Goal: Task Accomplishment & Management: Manage account settings

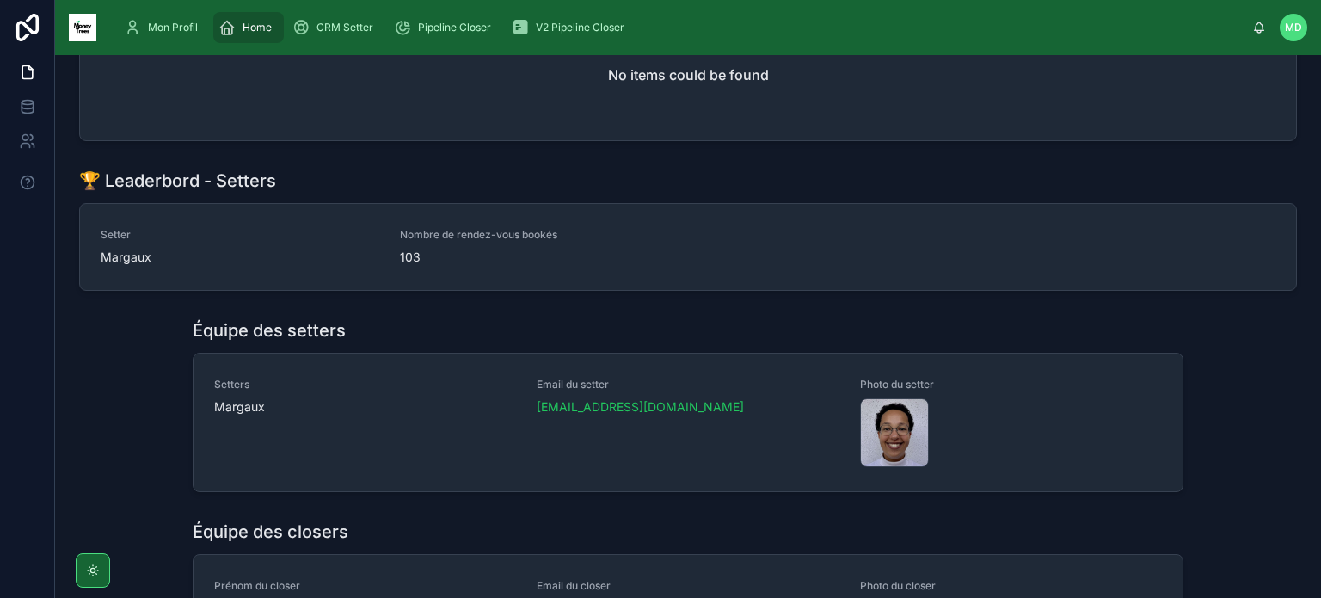
scroll to position [288, 0]
click at [310, 23] on div "CRM Setter" at bounding box center [337, 28] width 88 height 28
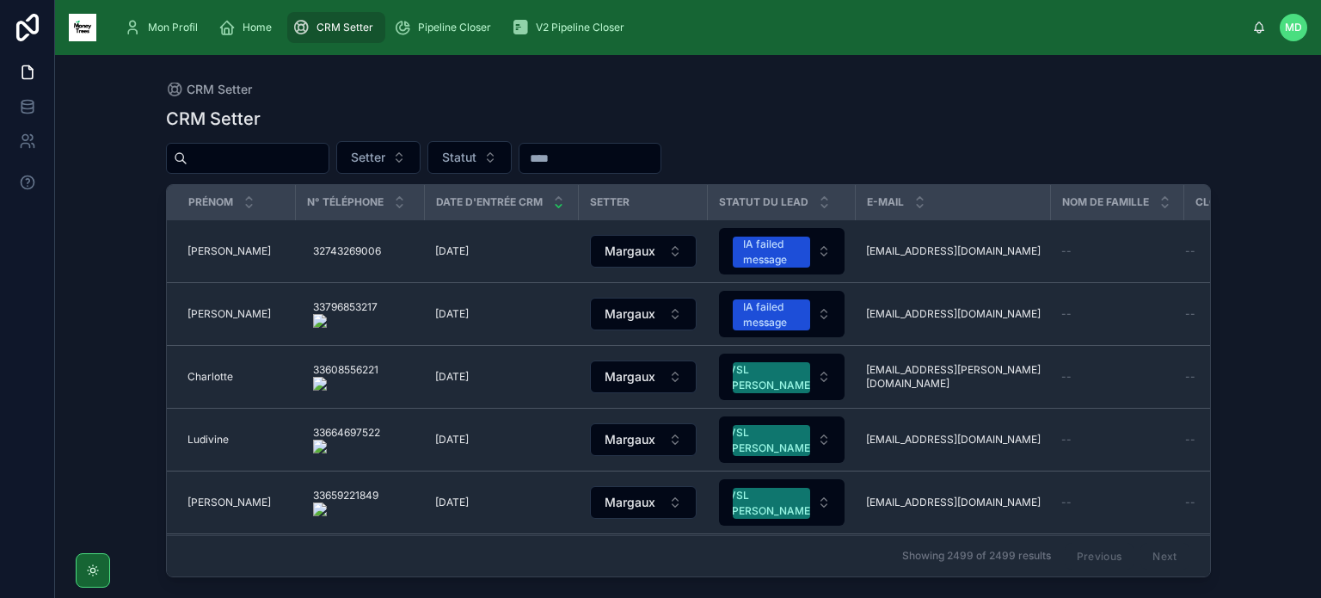
click at [295, 157] on input "text" at bounding box center [258, 158] width 141 height 24
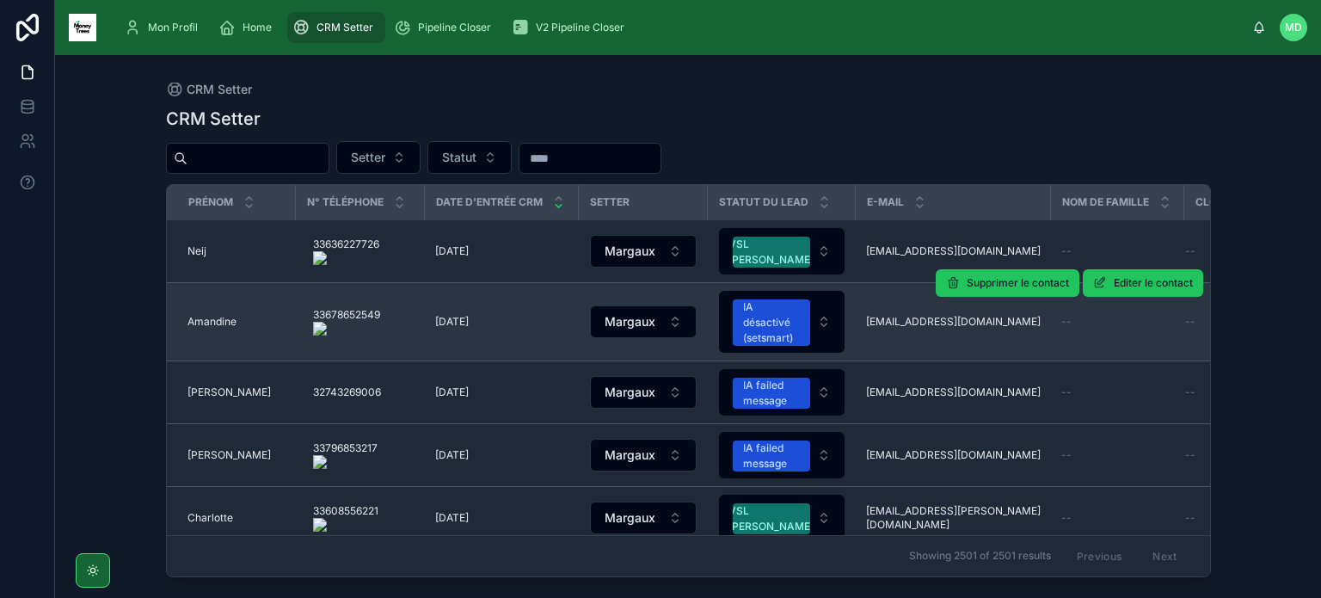
click at [538, 305] on td "[DATE] [DATE]" at bounding box center [502, 322] width 154 height 78
click at [210, 312] on td "[PERSON_NAME]" at bounding box center [231, 322] width 129 height 78
click at [210, 317] on span "Amandine" at bounding box center [212, 322] width 49 height 14
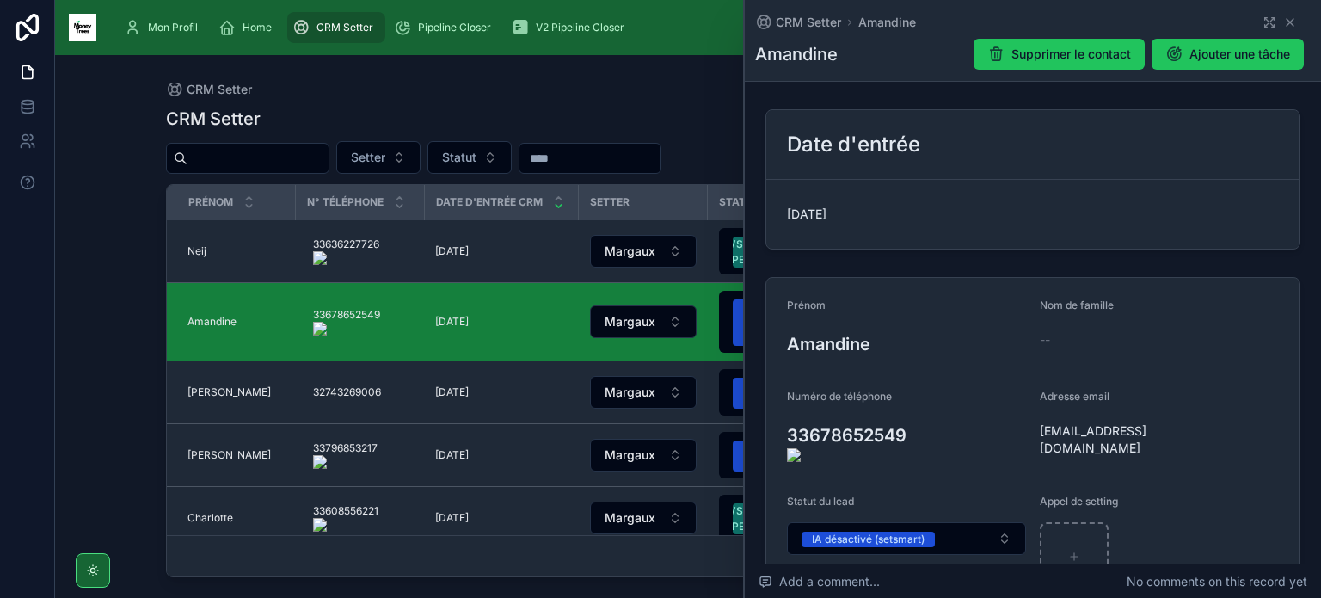
scroll to position [382, 0]
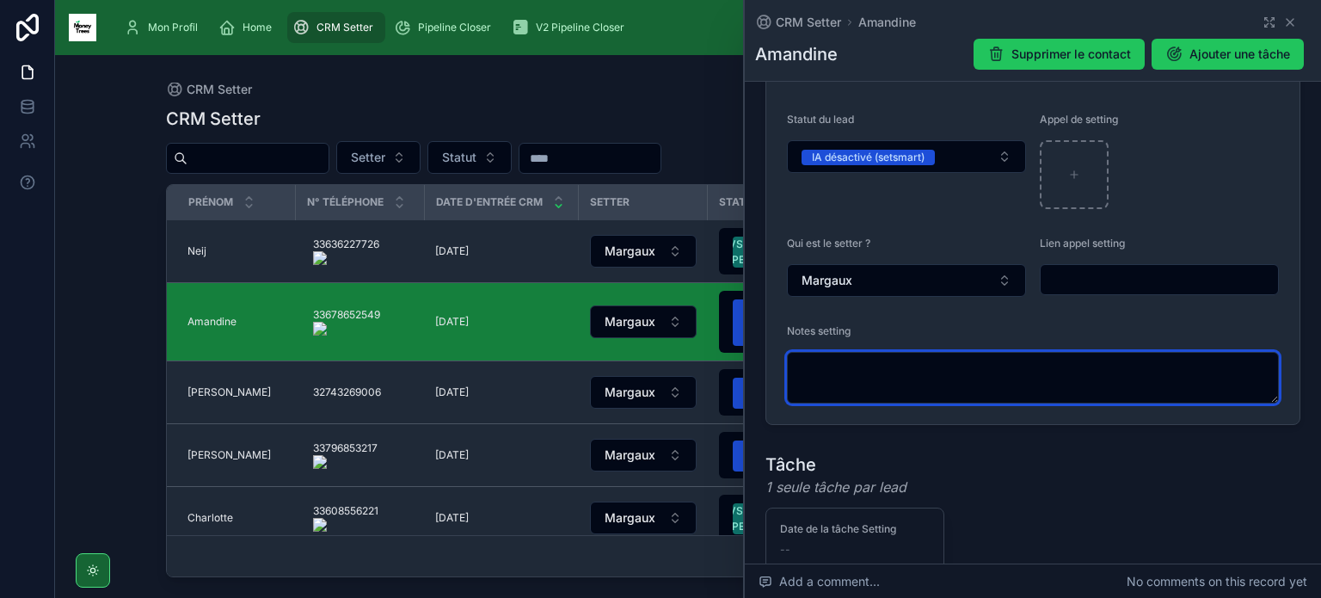
click at [998, 364] on textarea at bounding box center [1033, 378] width 492 height 52
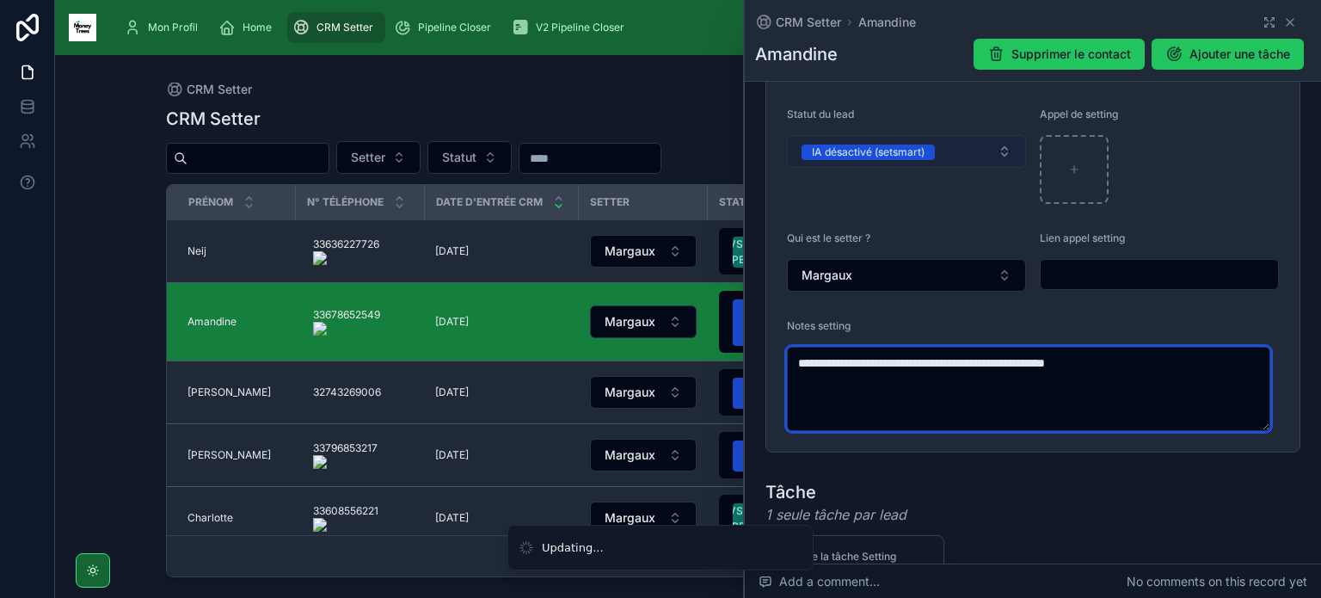
type textarea "**********"
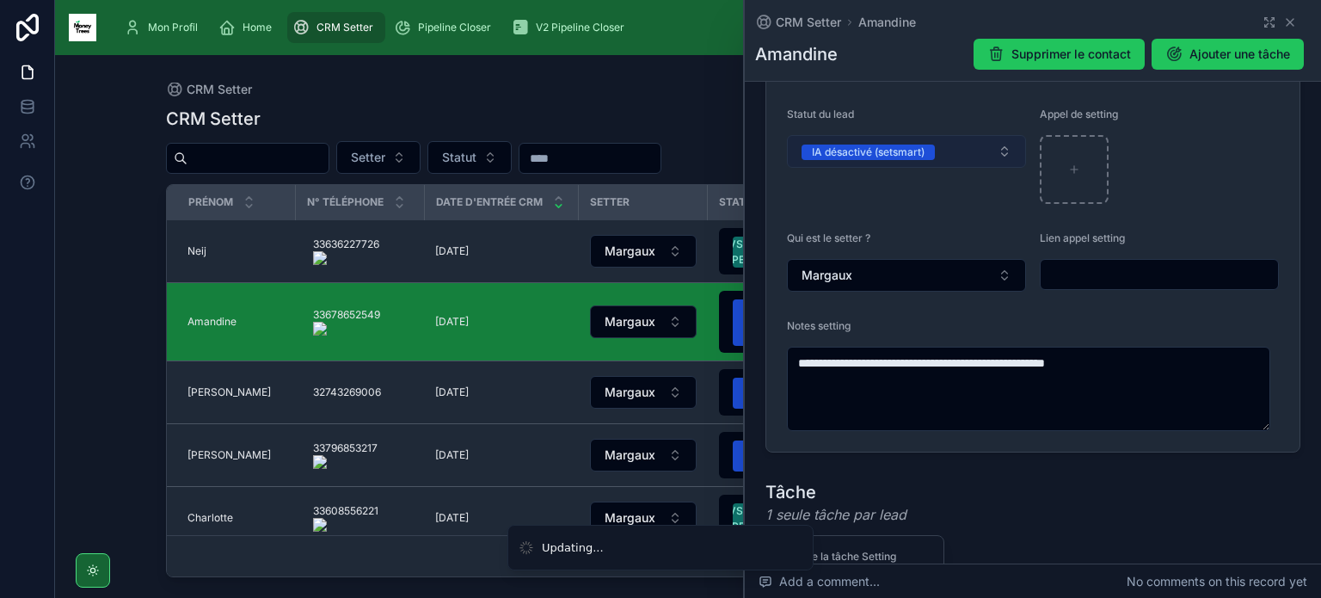
click at [958, 145] on button "IA désactivé (setsmart)" at bounding box center [906, 151] width 239 height 33
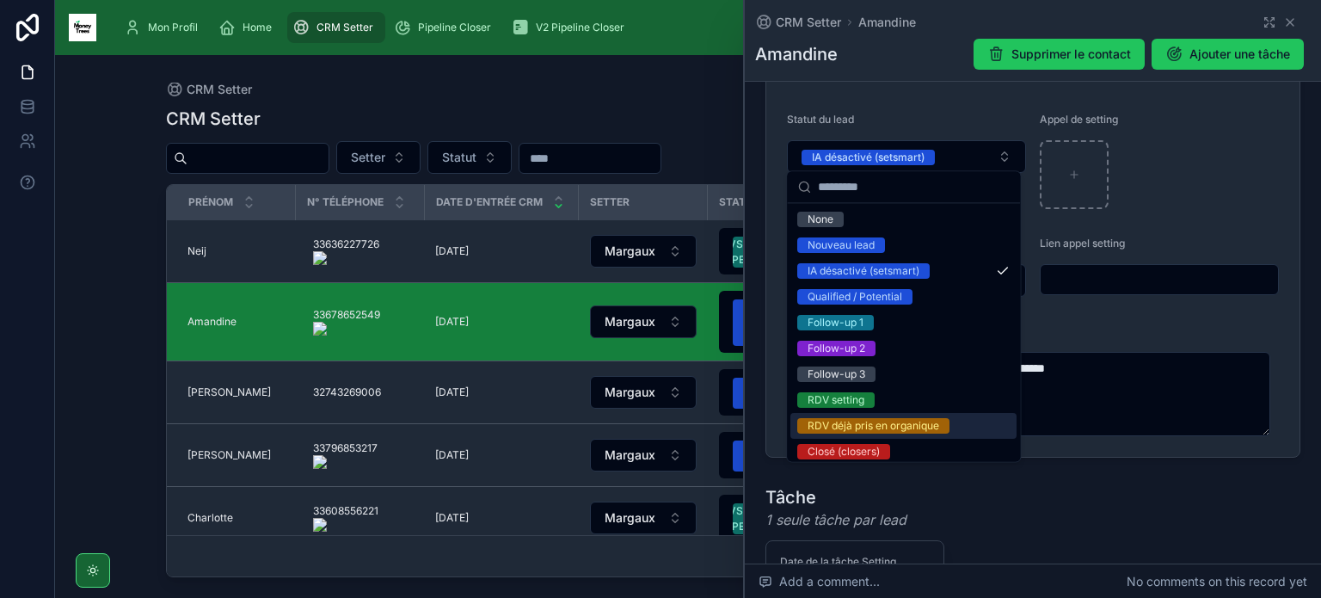
scroll to position [213, 0]
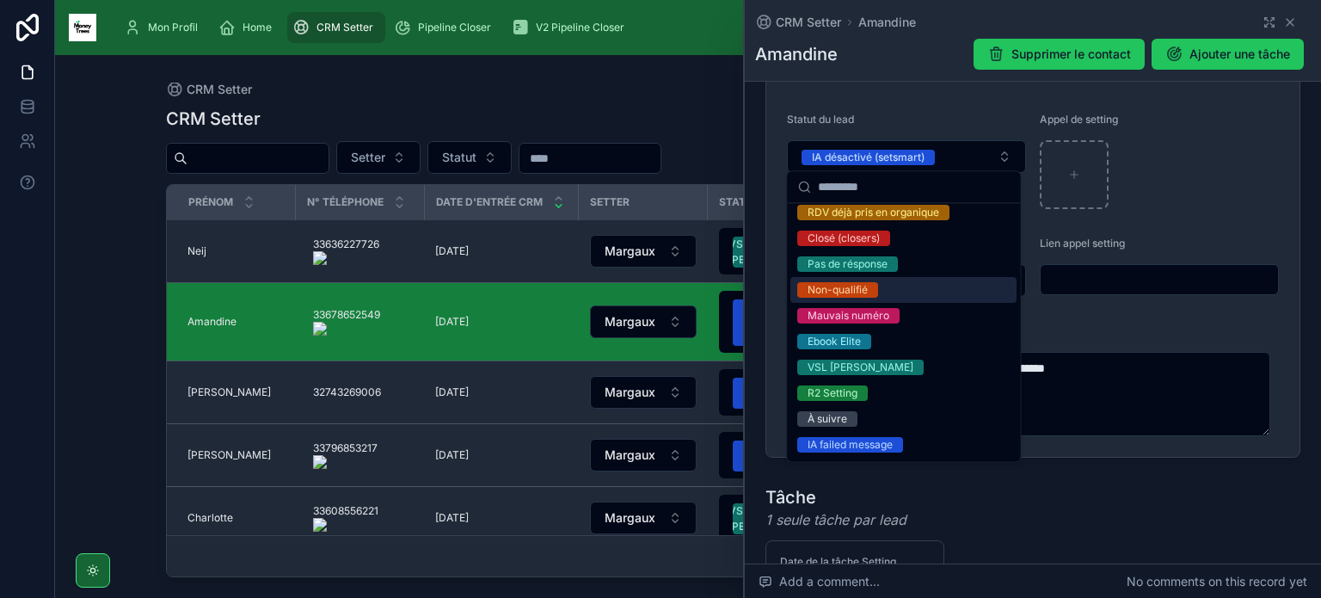
click at [912, 288] on div "Non-qualifié" at bounding box center [904, 290] width 226 height 26
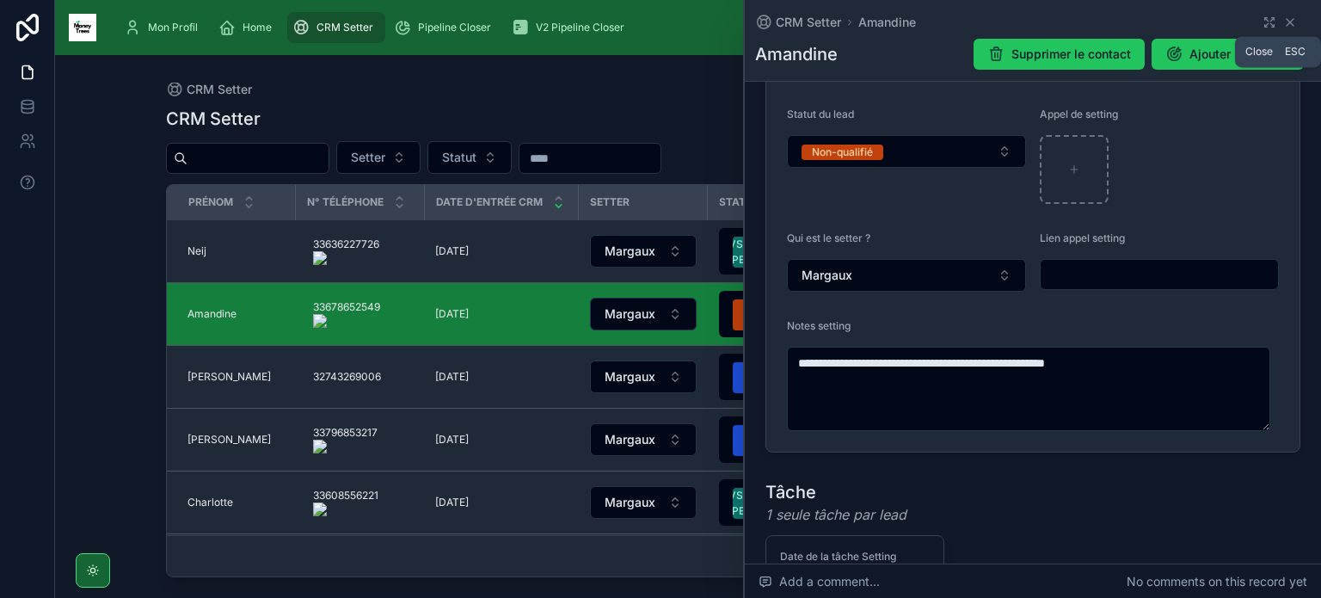
click at [1284, 18] on icon at bounding box center [1291, 22] width 14 height 14
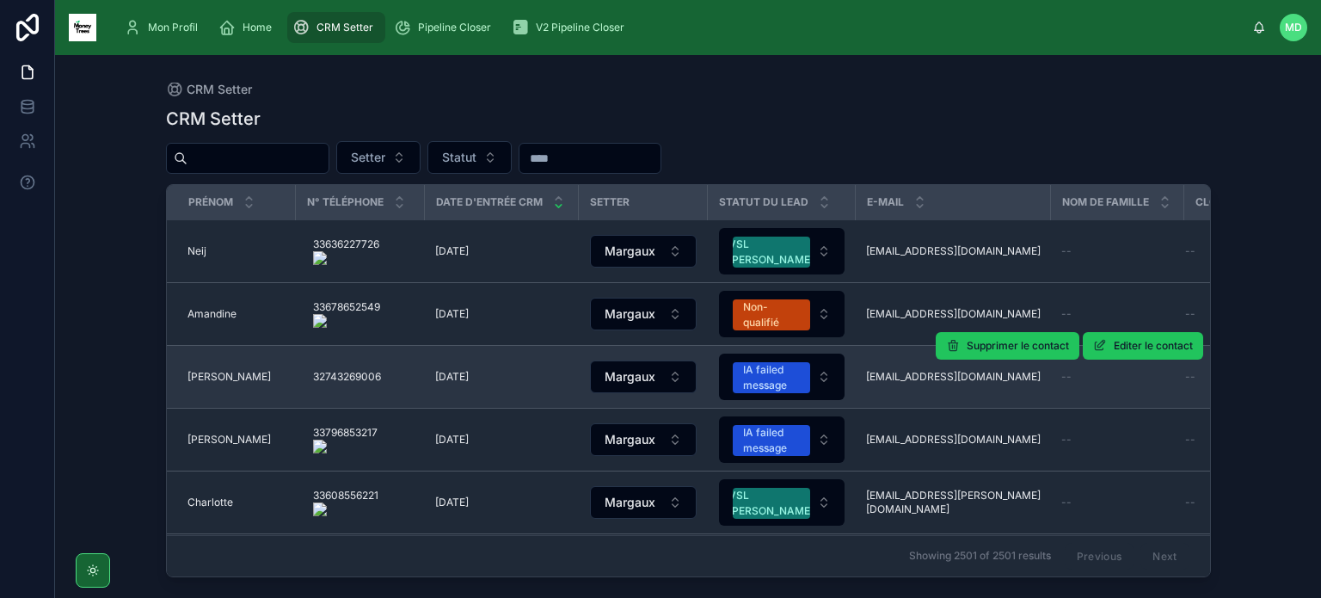
click at [217, 375] on span "[PERSON_NAME]" at bounding box center [229, 377] width 83 height 14
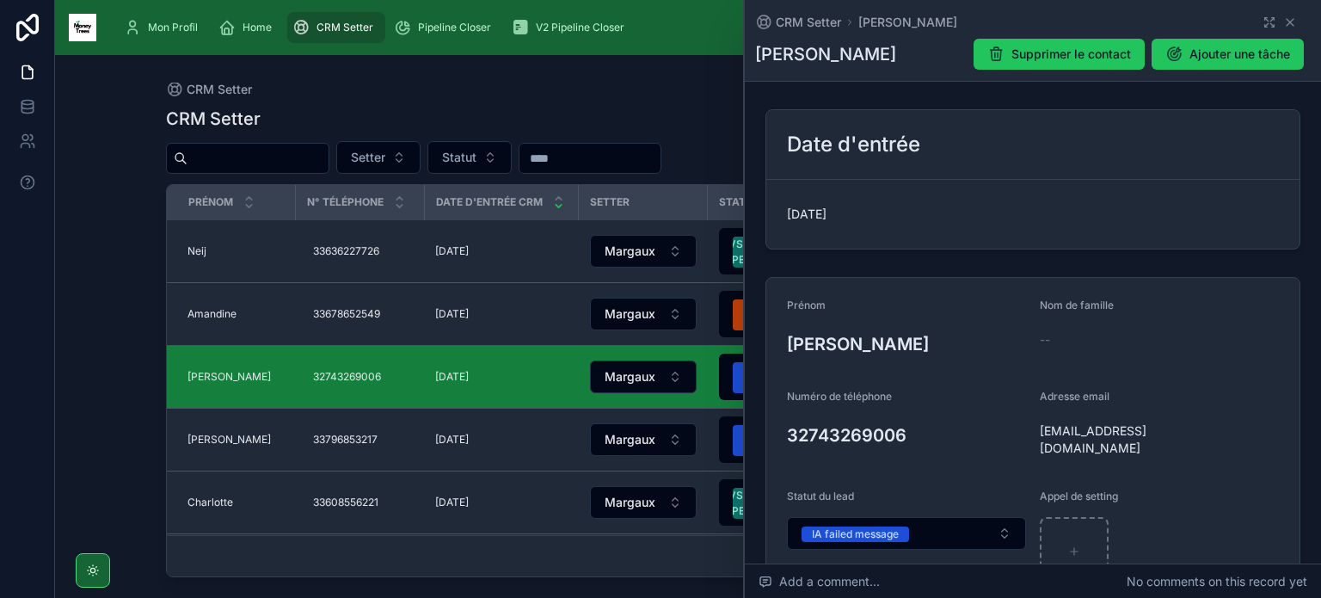
scroll to position [272, 0]
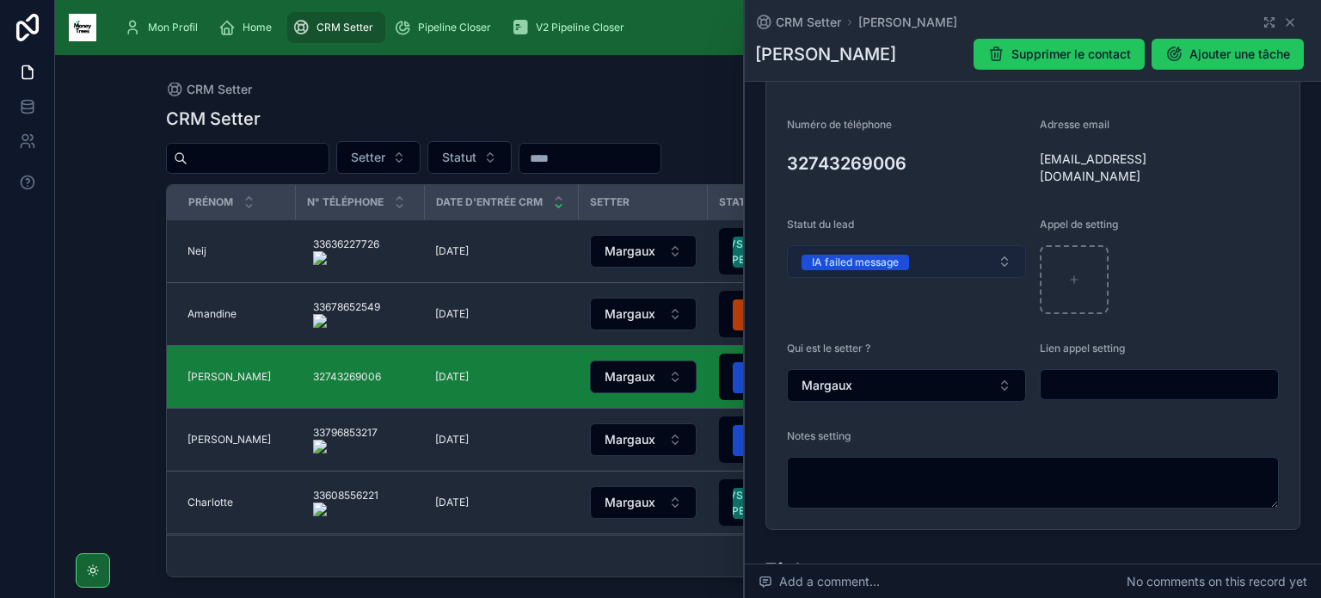
click at [898, 264] on div "IA failed message" at bounding box center [855, 262] width 87 height 15
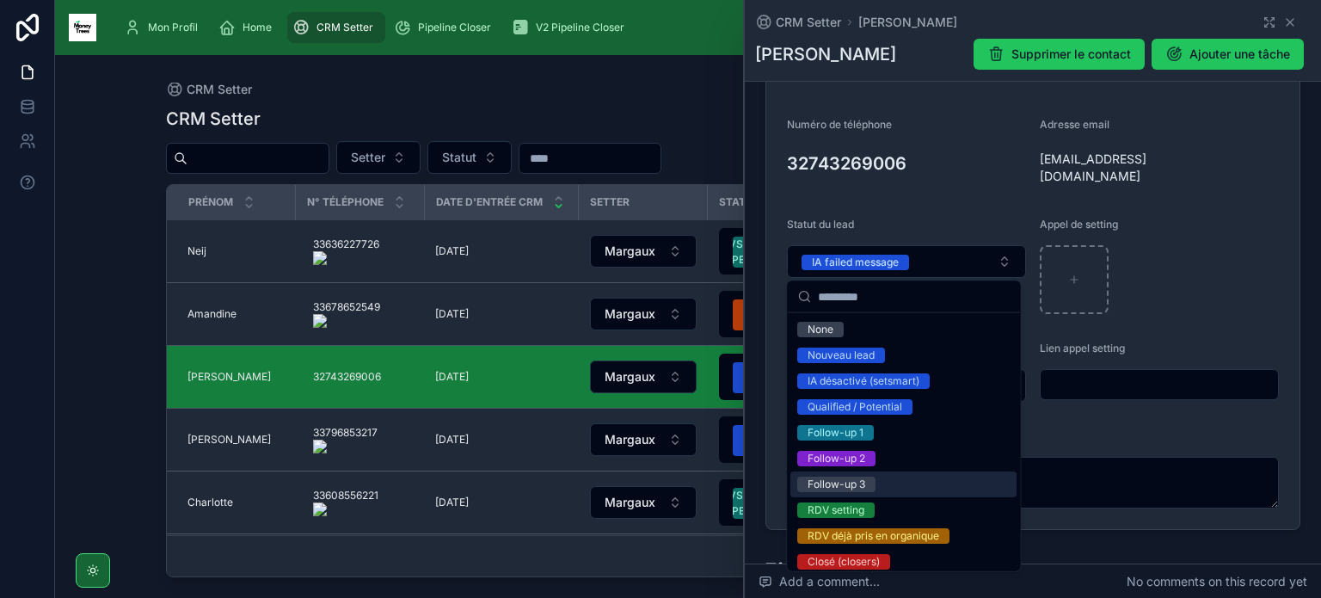
scroll to position [213, 0]
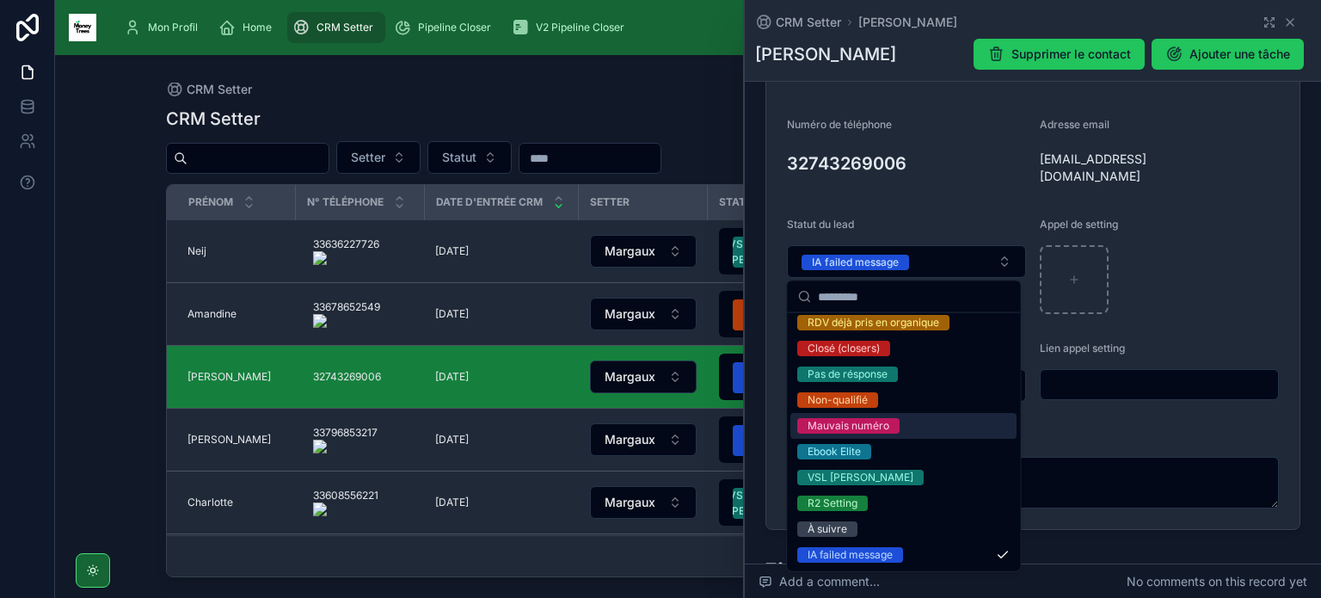
click at [876, 426] on div "Mauvais numéro" at bounding box center [849, 425] width 82 height 15
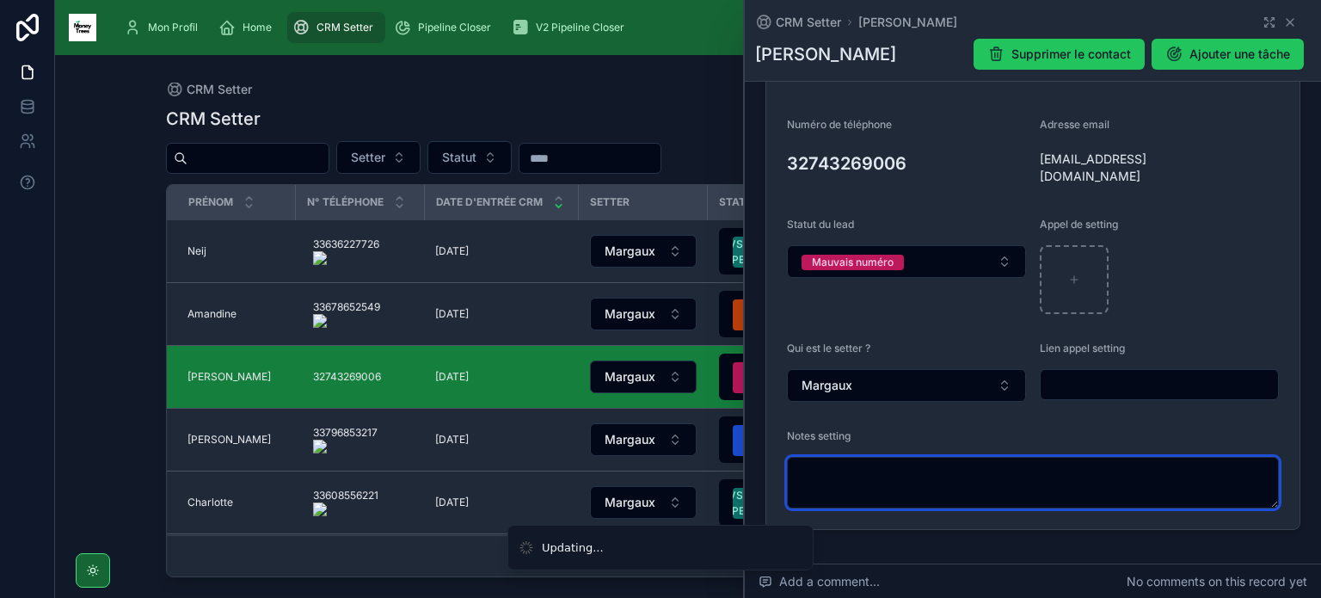
click at [913, 480] on textarea at bounding box center [1033, 483] width 492 height 52
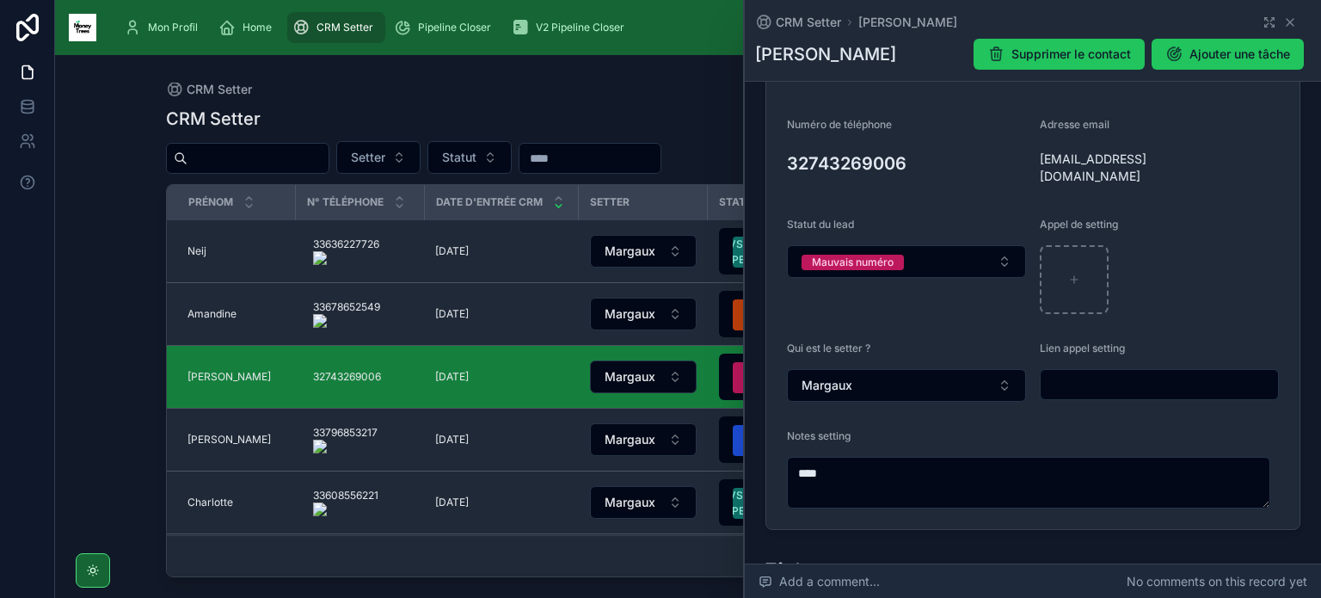
type textarea "****"
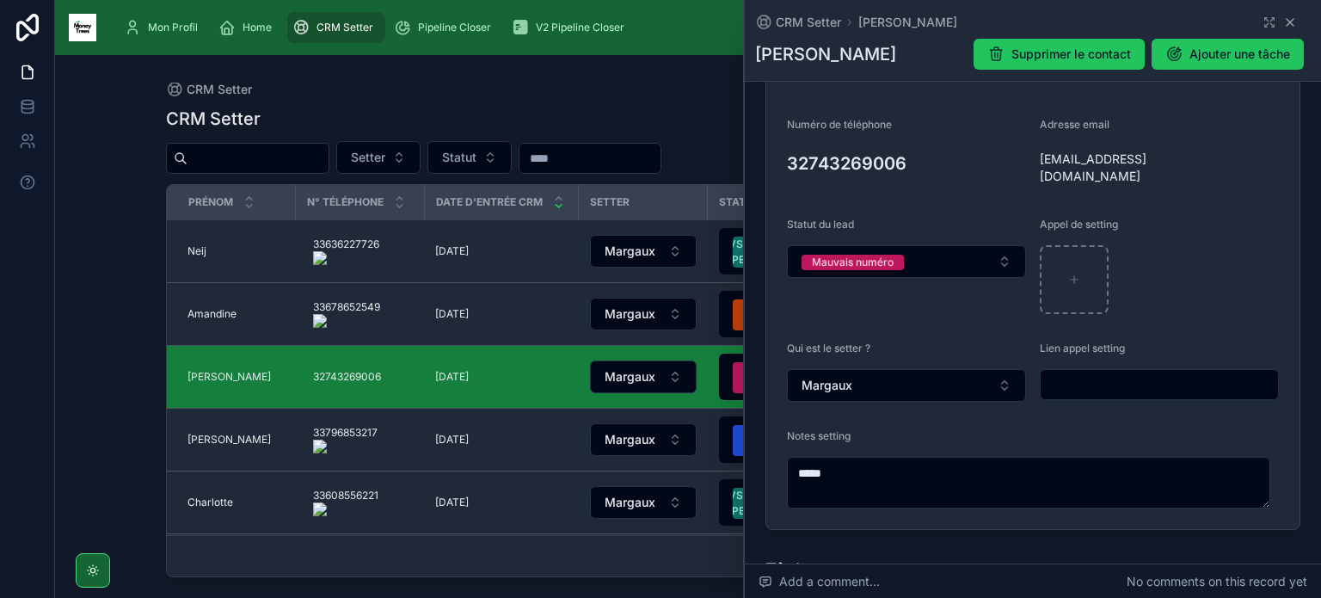
click at [1284, 26] on icon at bounding box center [1291, 22] width 14 height 14
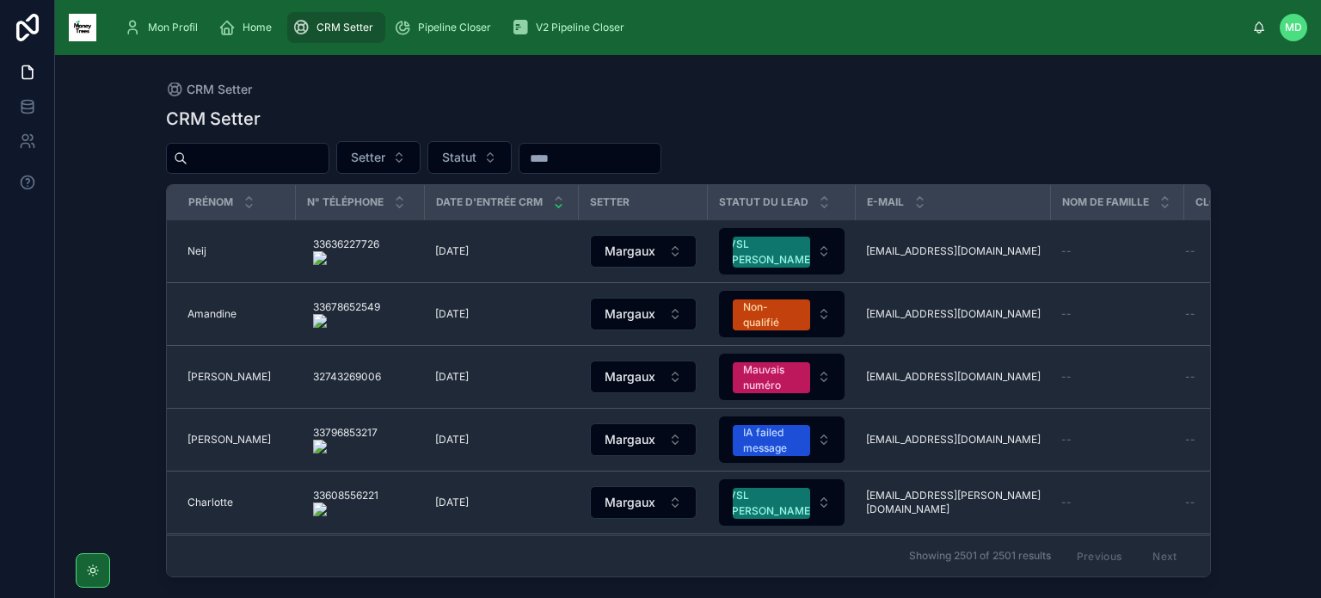
click at [582, 157] on input "text" at bounding box center [590, 158] width 141 height 24
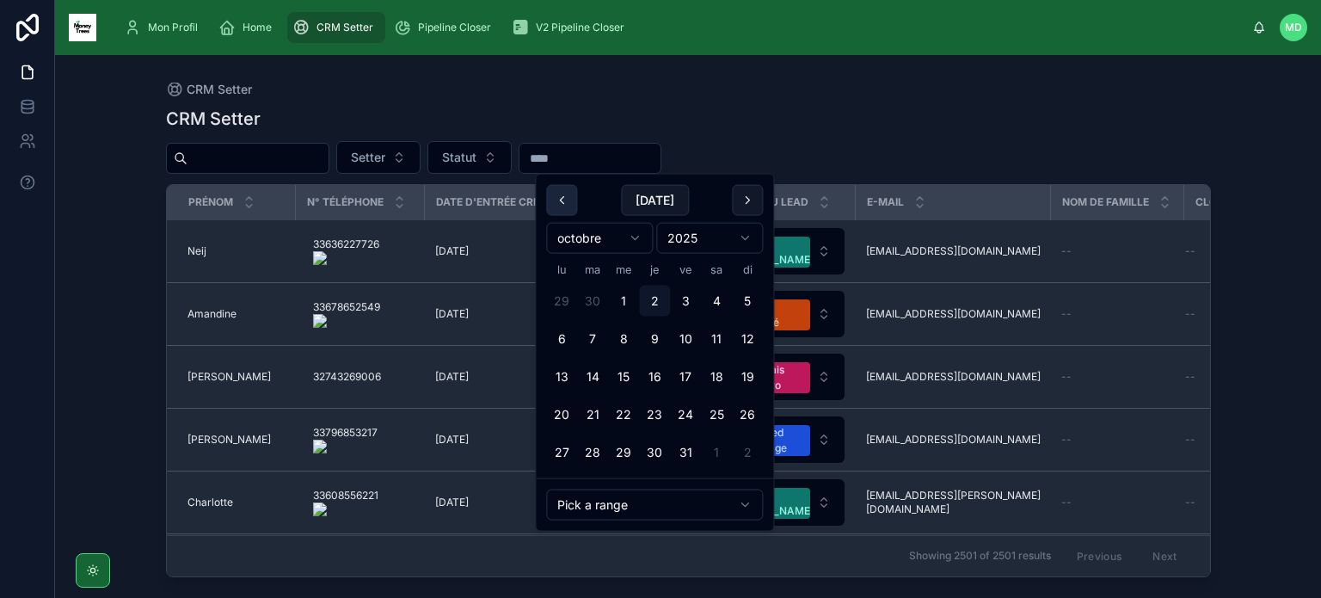
click at [557, 200] on button at bounding box center [561, 200] width 31 height 31
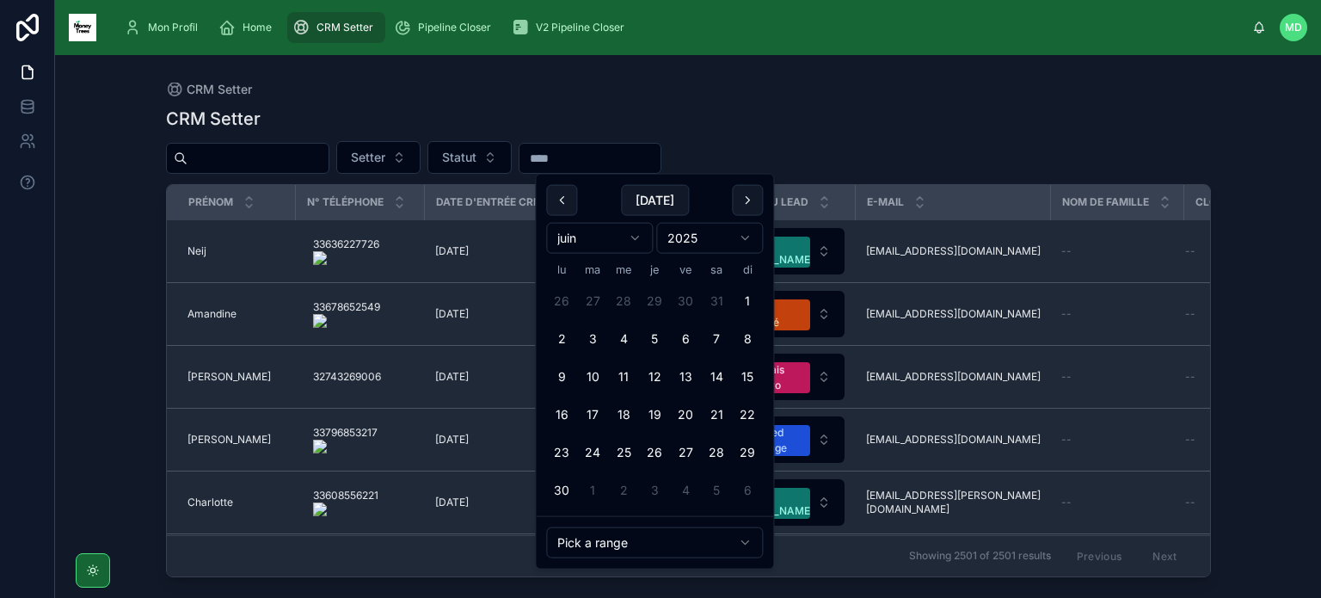
click at [557, 200] on button at bounding box center [561, 200] width 31 height 31
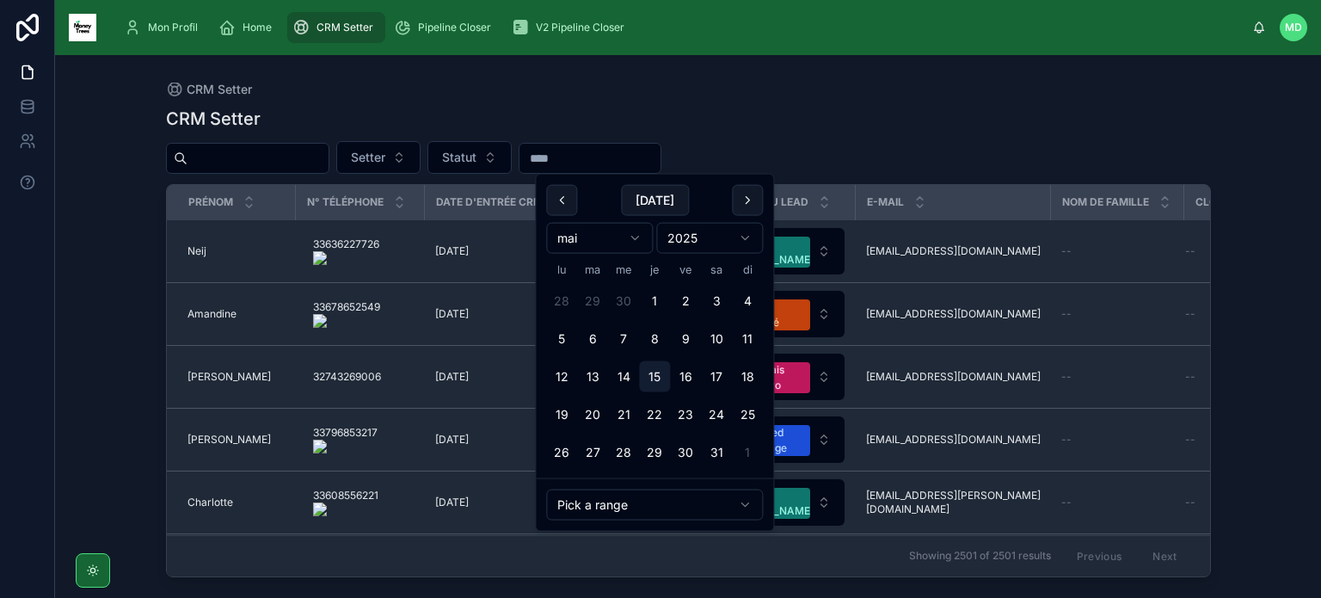
click at [661, 381] on button "15" at bounding box center [654, 376] width 31 height 31
type input "**********"
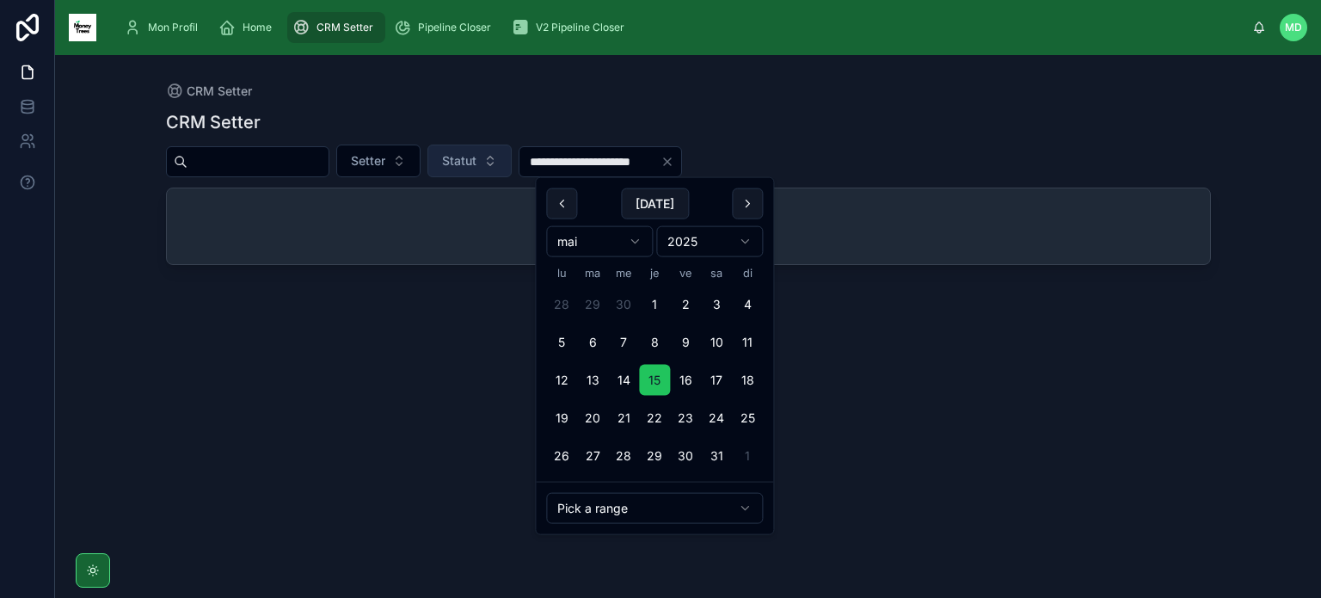
click at [512, 163] on button "Statut" at bounding box center [470, 161] width 84 height 33
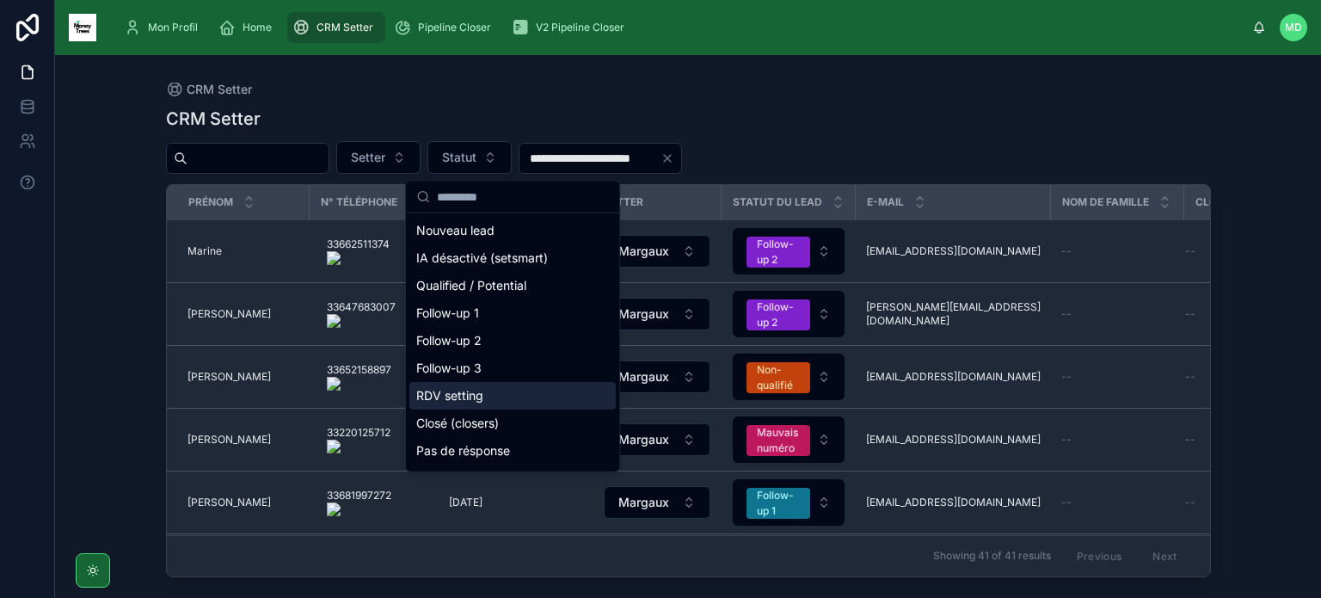
scroll to position [189, 0]
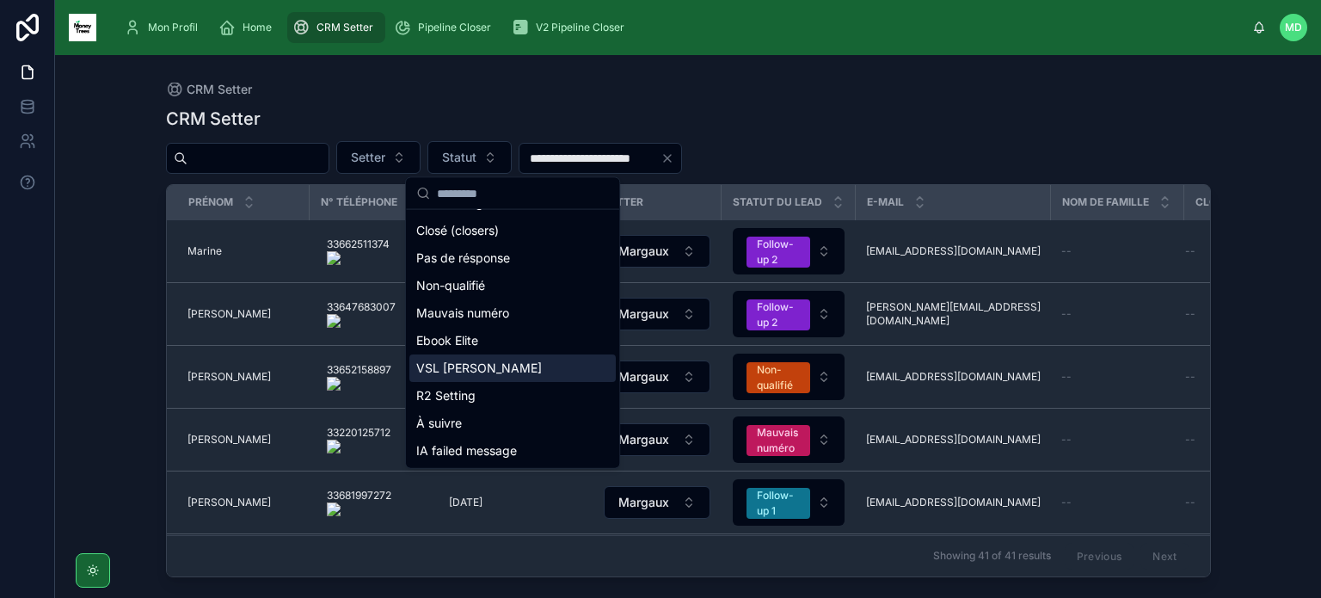
click at [468, 368] on div "VSL [PERSON_NAME]" at bounding box center [513, 368] width 206 height 28
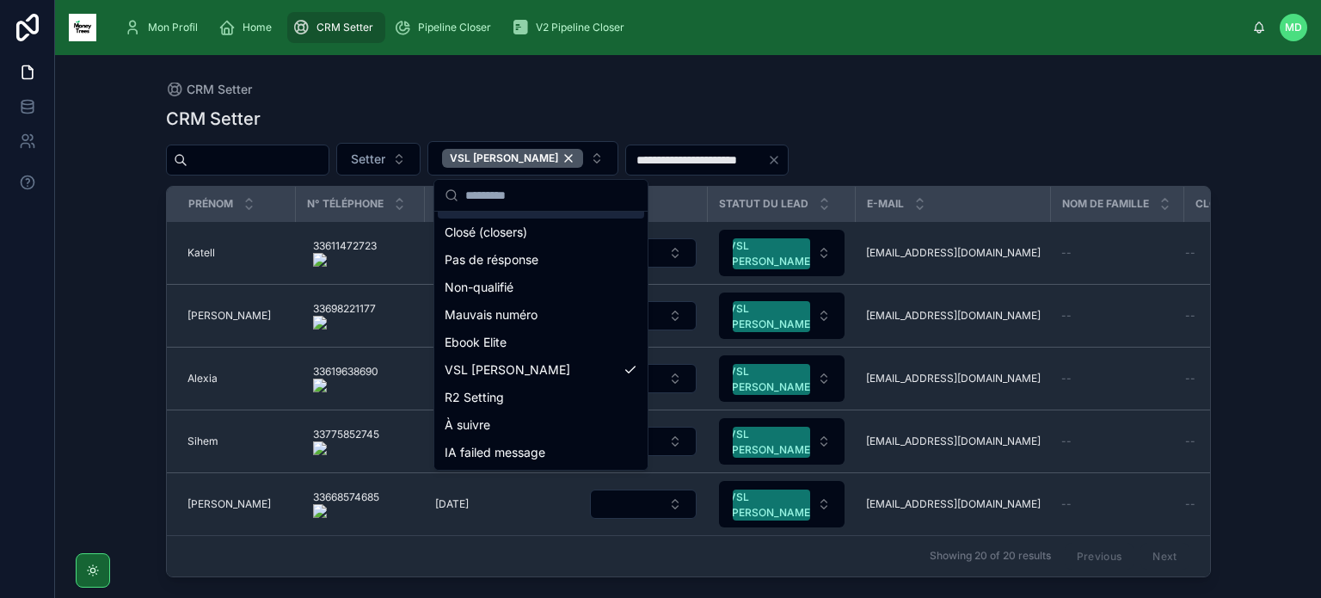
click at [797, 130] on div "CRM Setter" at bounding box center [688, 119] width 1045 height 24
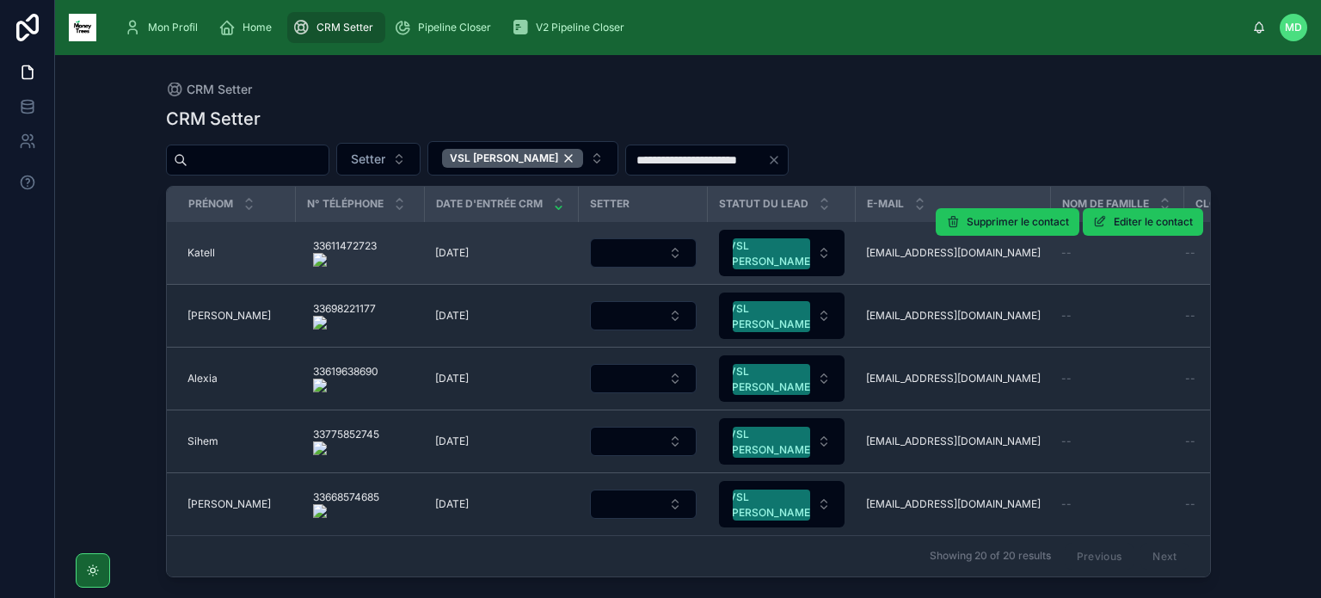
click at [192, 249] on span "Katell" at bounding box center [202, 253] width 28 height 14
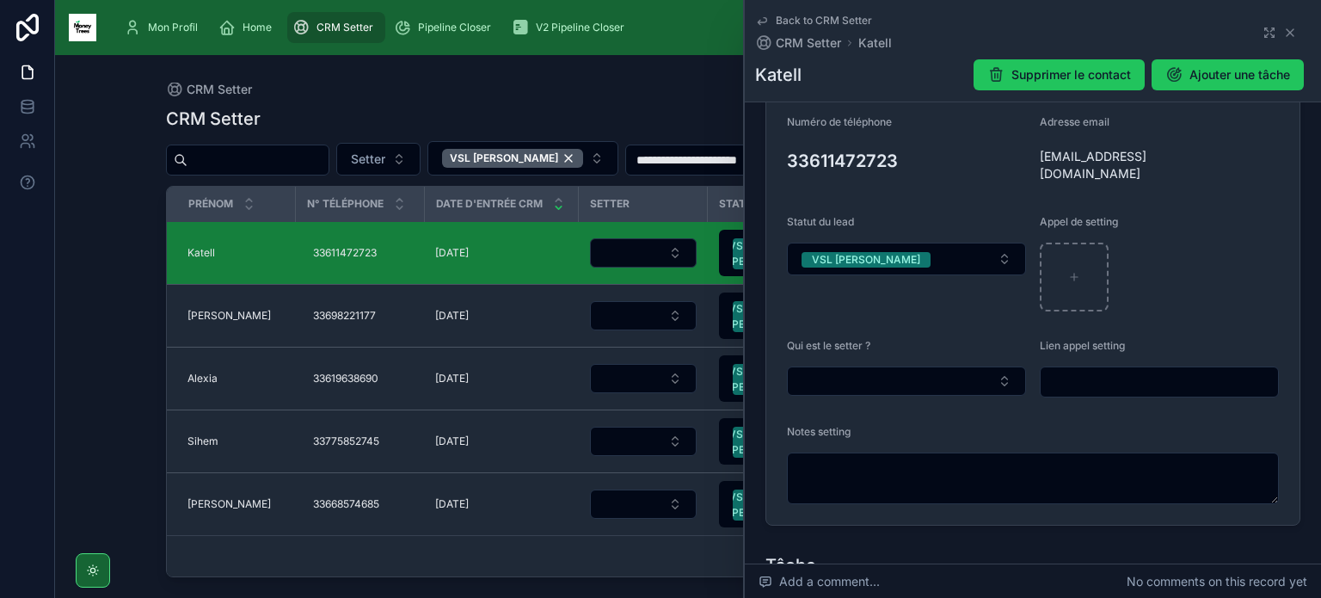
scroll to position [299, 0]
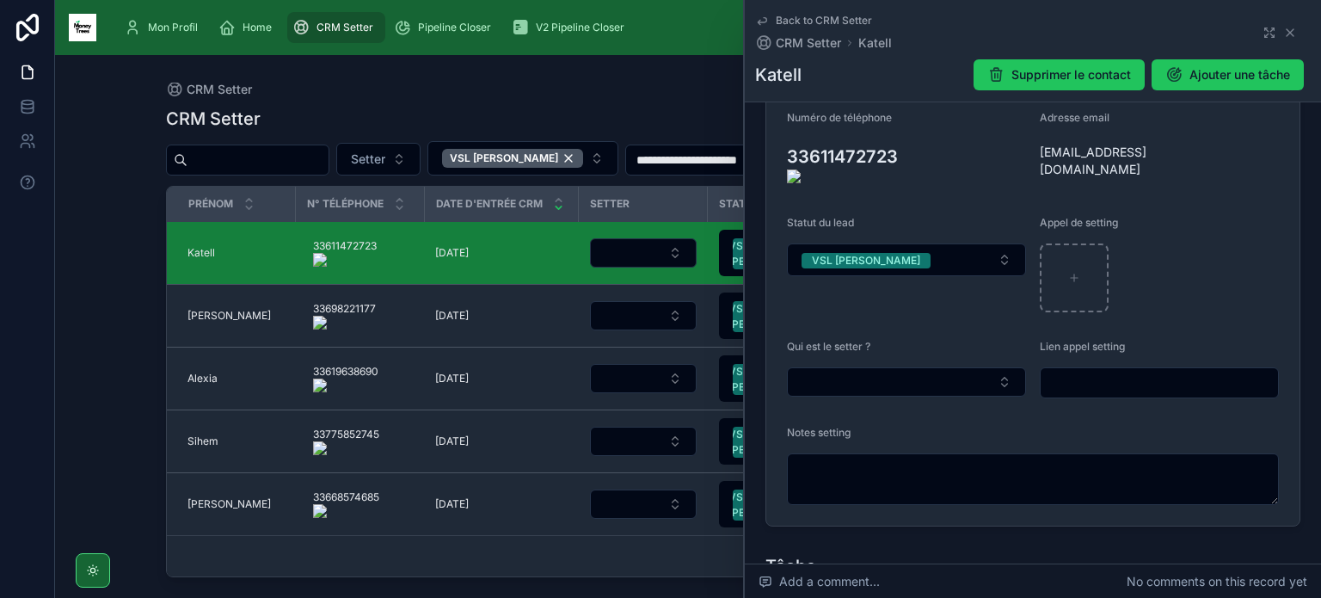
click at [907, 132] on onoff-telecom-ce-actions-button at bounding box center [907, 132] width 0 height 0
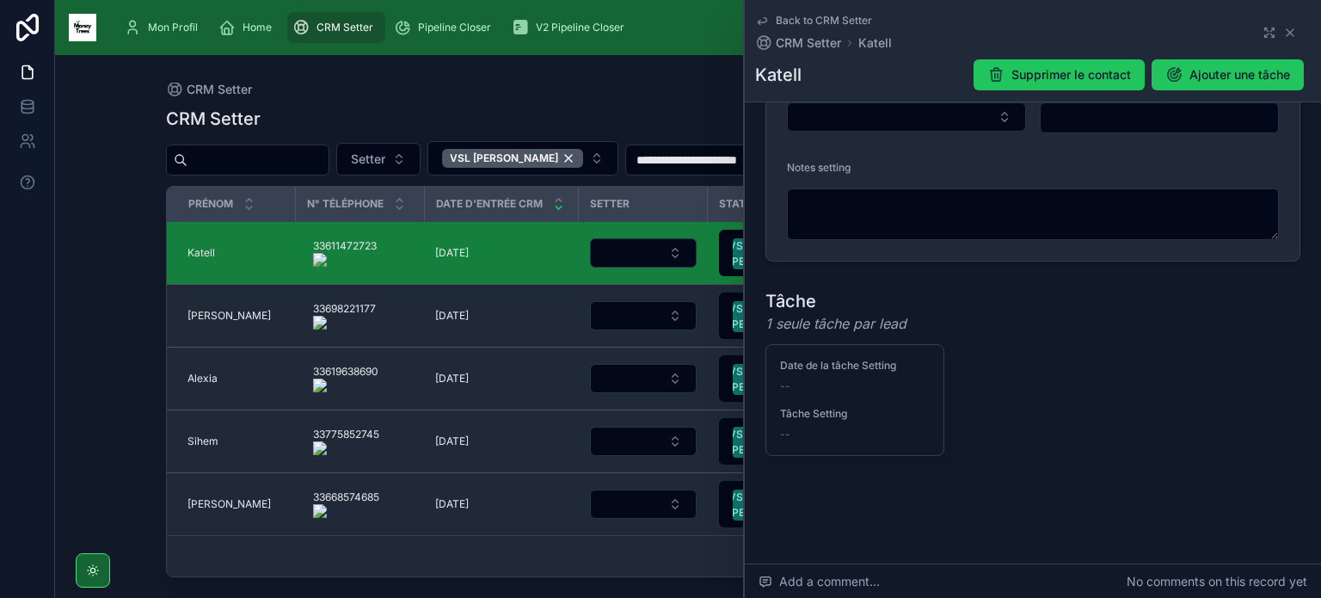
scroll to position [567, 0]
click at [864, 120] on button "Select Button" at bounding box center [906, 114] width 239 height 29
click at [857, 181] on div "Margaux" at bounding box center [904, 176] width 226 height 28
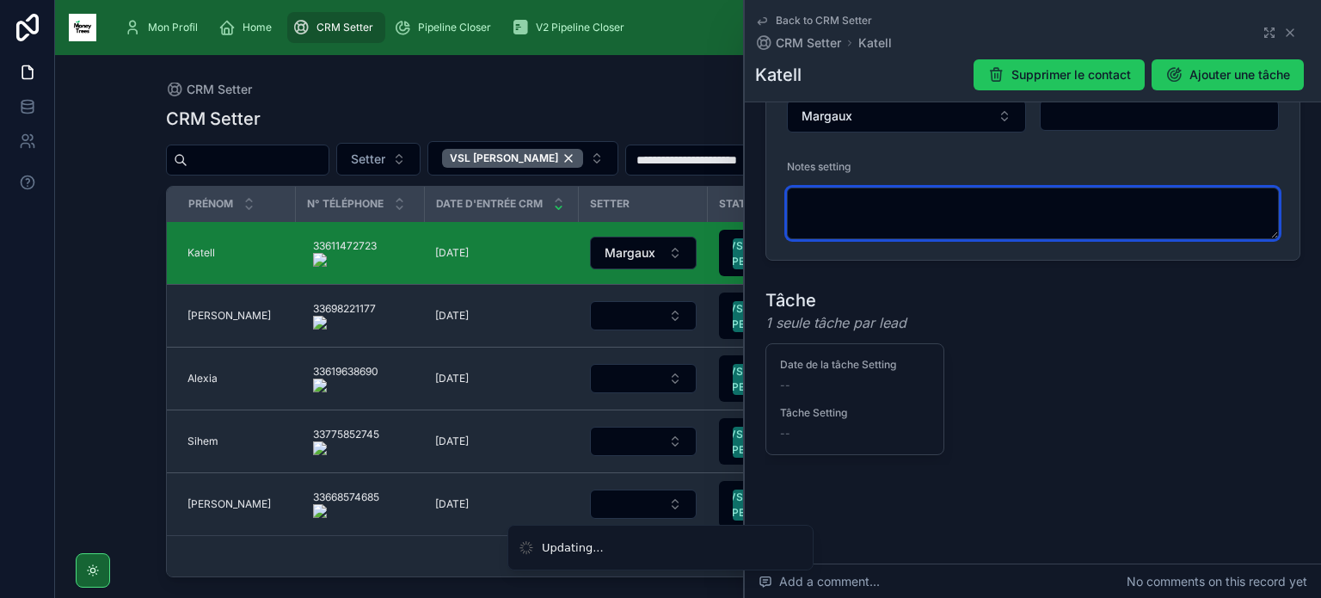
click at [863, 214] on textarea at bounding box center [1033, 214] width 492 height 52
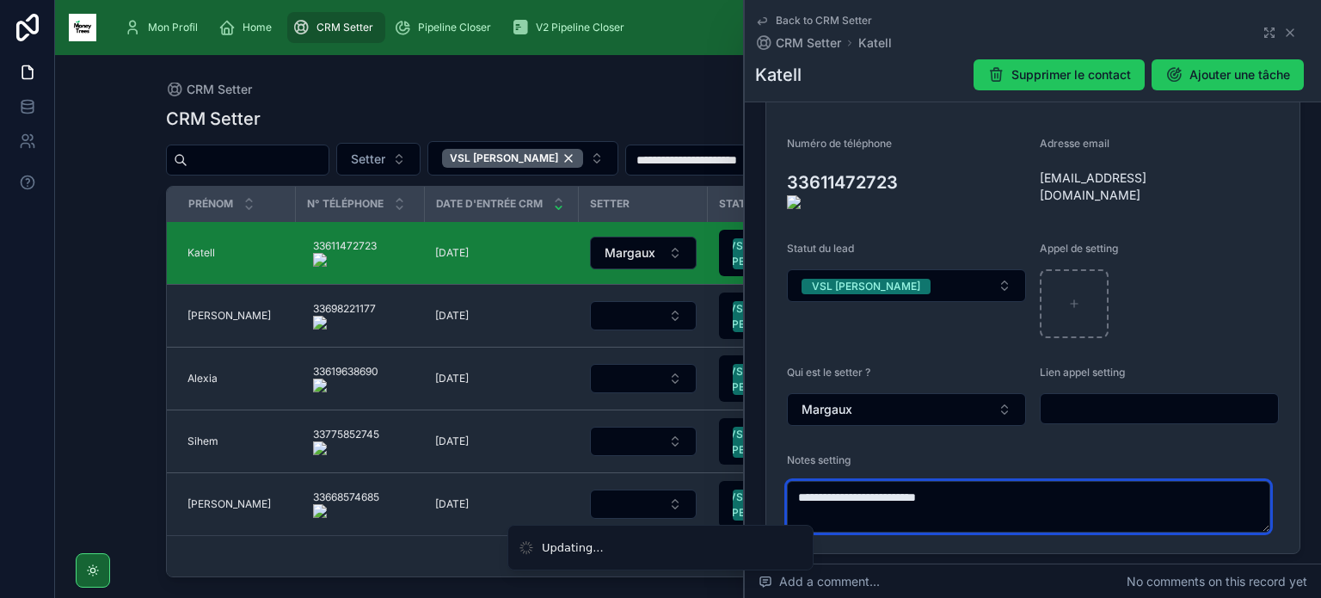
scroll to position [249, 0]
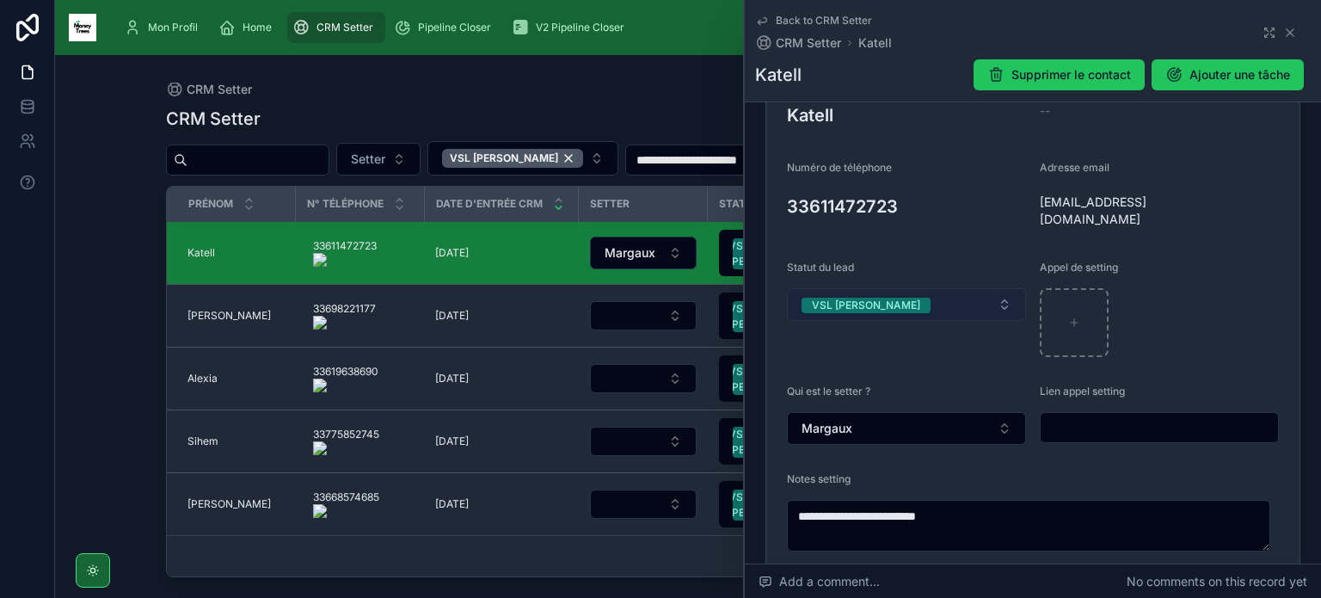
click at [956, 305] on button "VSL [PERSON_NAME]" at bounding box center [906, 304] width 239 height 33
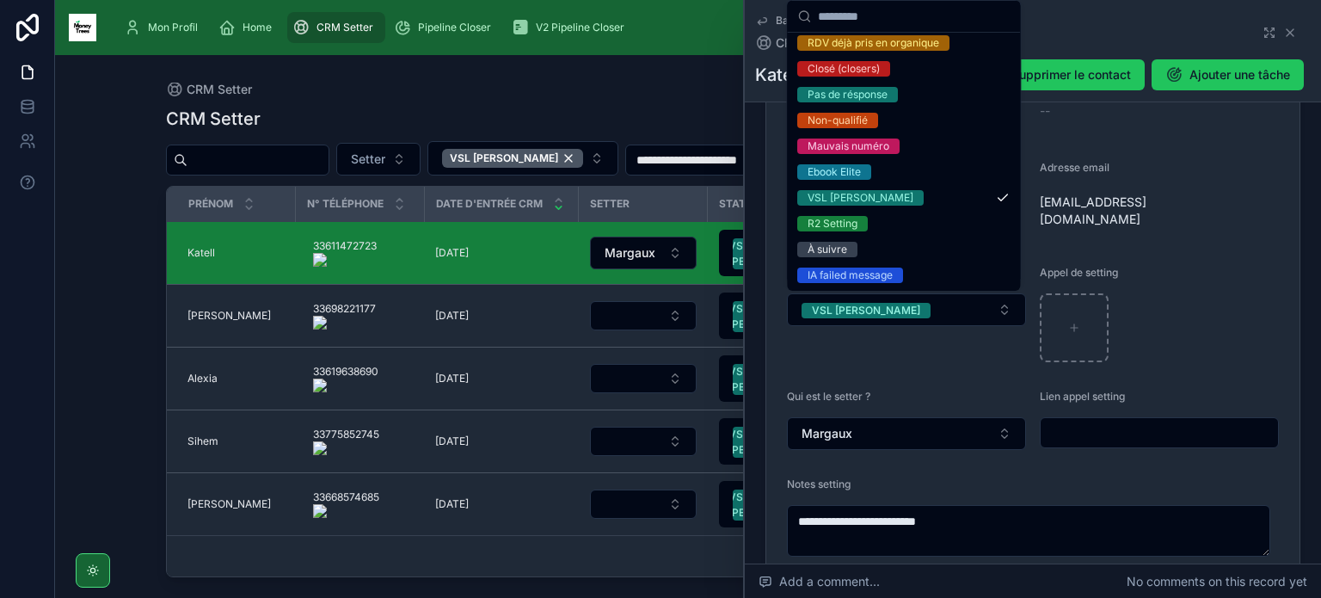
scroll to position [213, 0]
type textarea "**********"
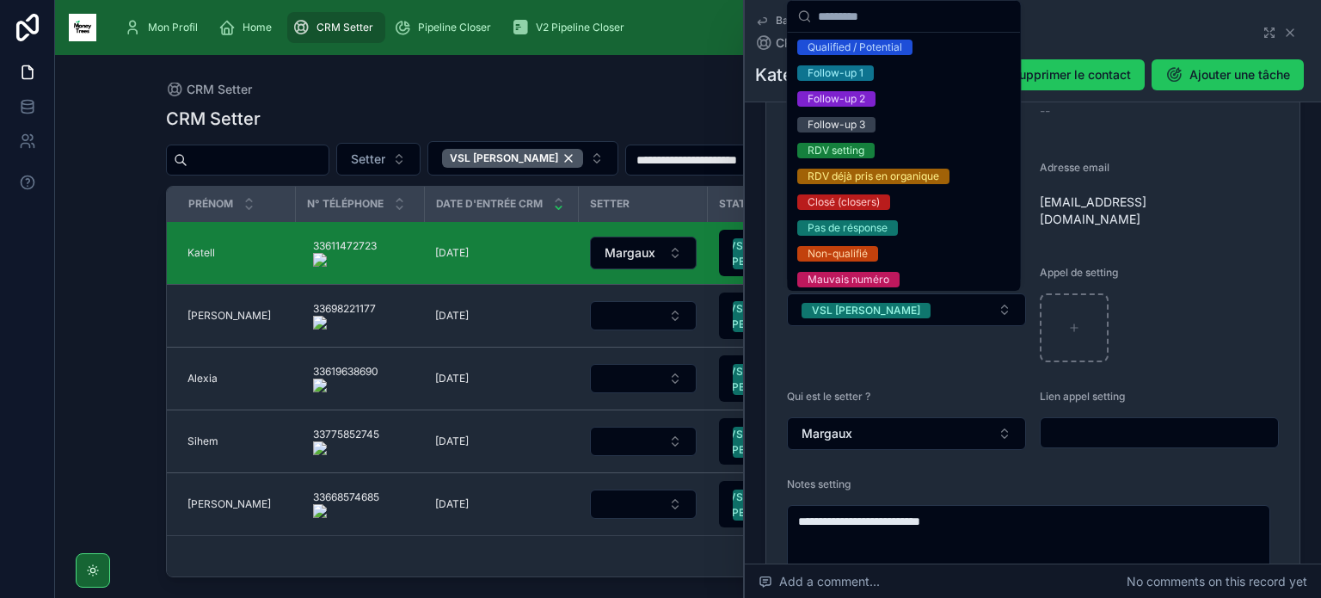
scroll to position [79, 0]
click at [896, 252] on div "Non-qualifié" at bounding box center [904, 254] width 226 height 26
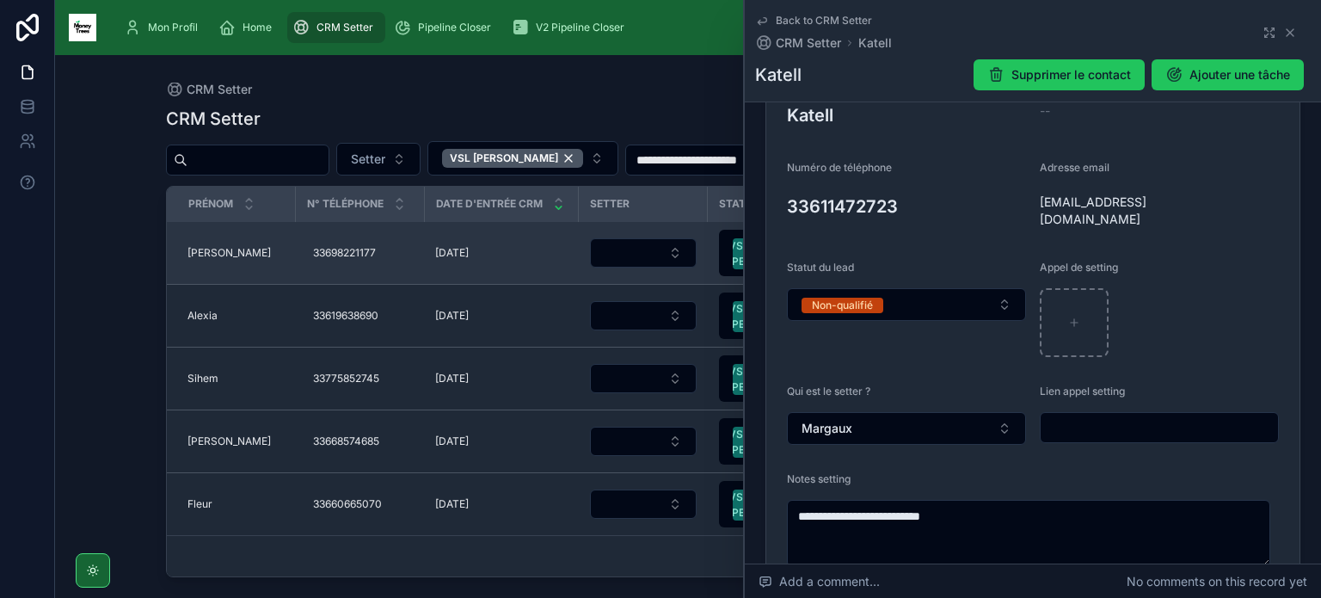
click at [209, 257] on span "[PERSON_NAME]" at bounding box center [229, 253] width 83 height 14
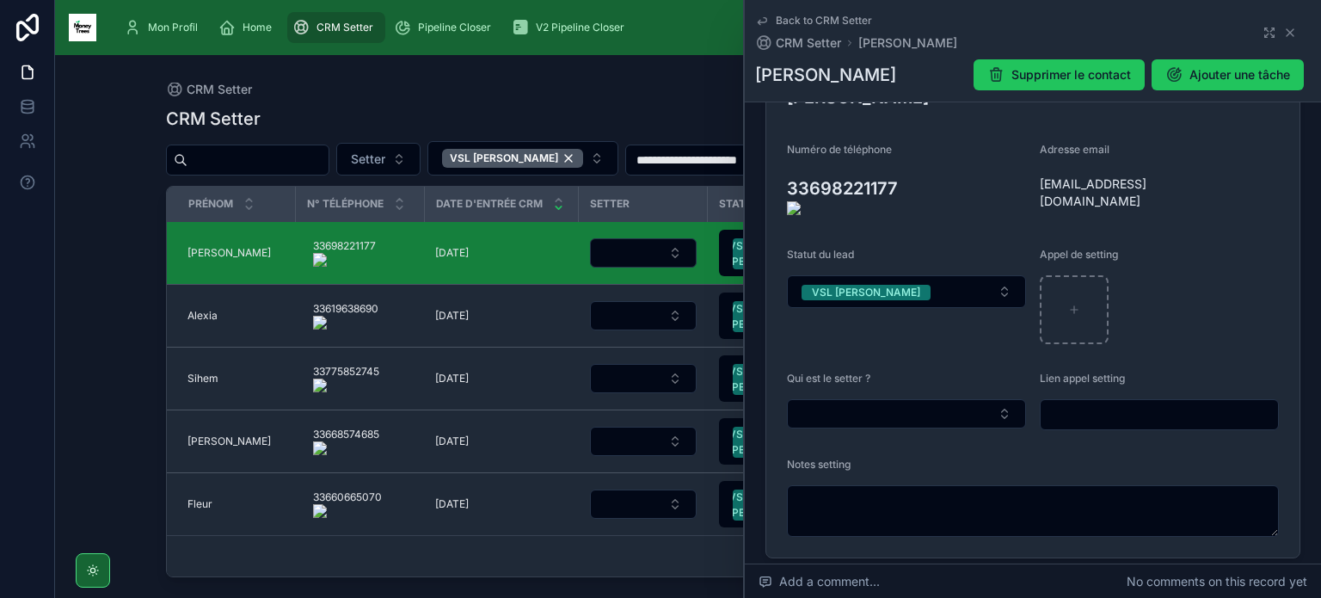
scroll to position [268, 0]
click at [926, 398] on button "Select Button" at bounding box center [906, 412] width 239 height 29
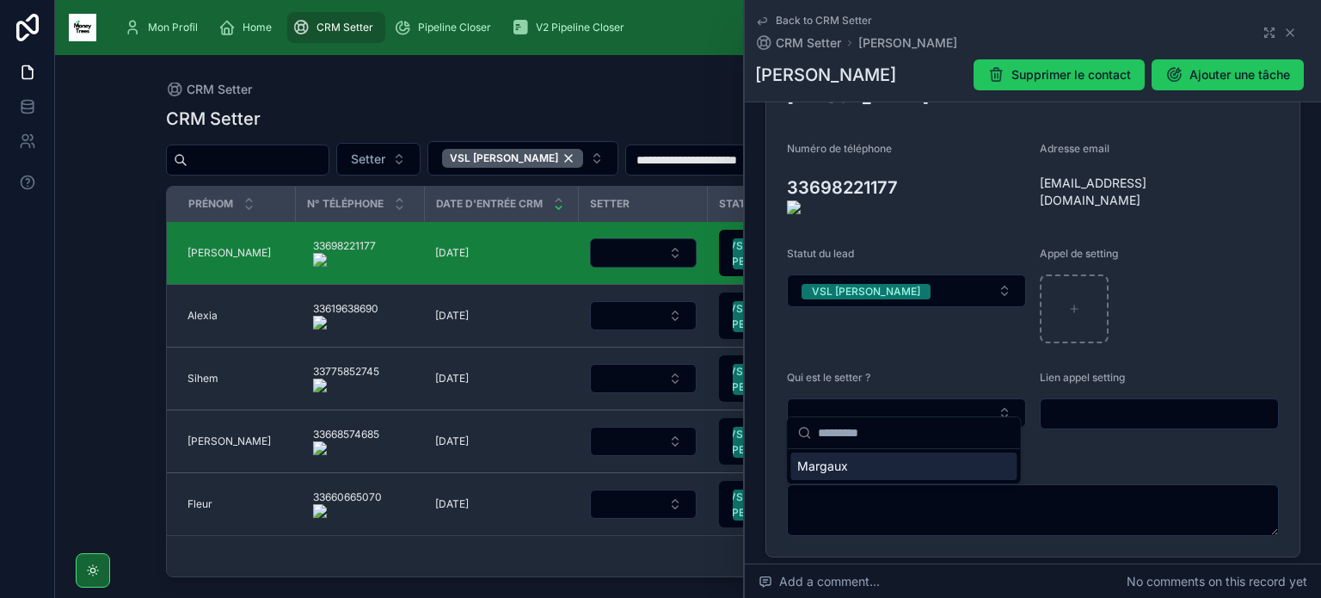
click at [873, 468] on div "Margaux" at bounding box center [904, 467] width 226 height 28
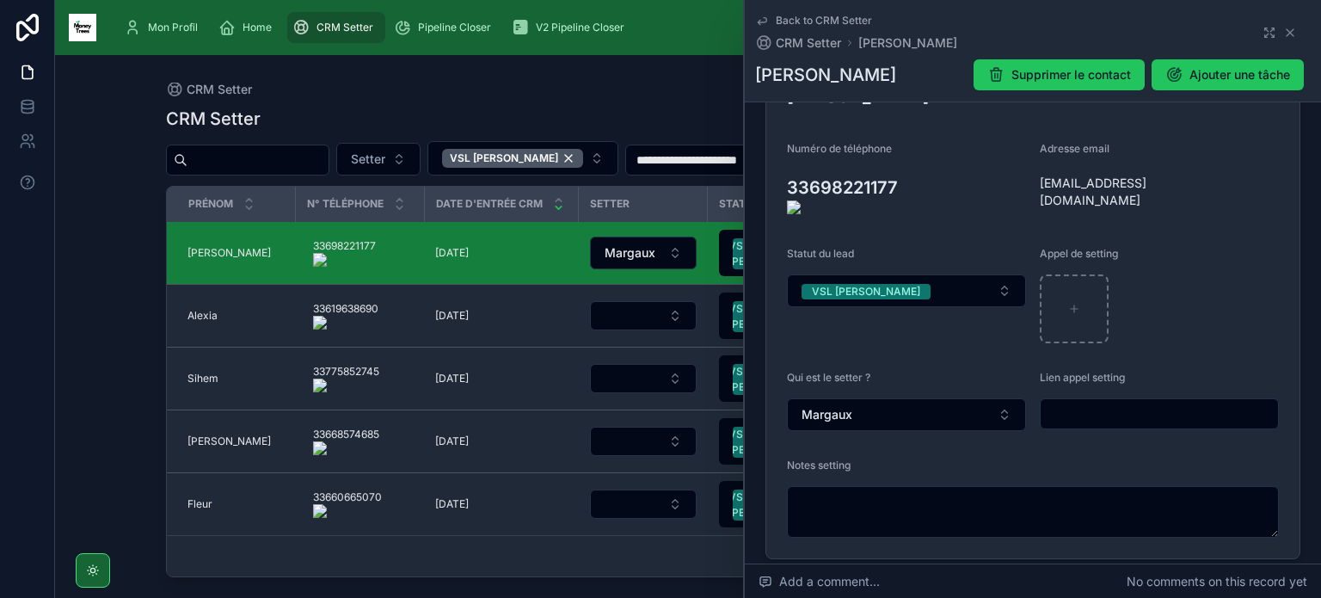
click at [907, 163] on onoff-telecom-ce-actions-button at bounding box center [907, 163] width 0 height 0
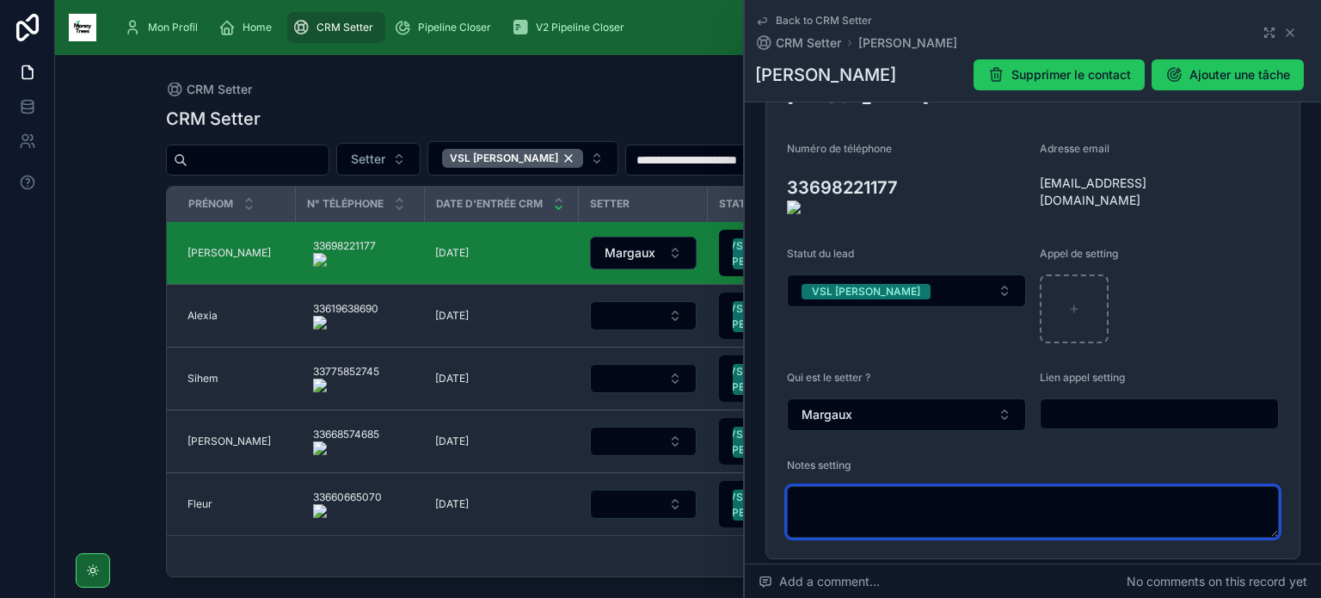
click at [867, 495] on textarea at bounding box center [1033, 512] width 492 height 52
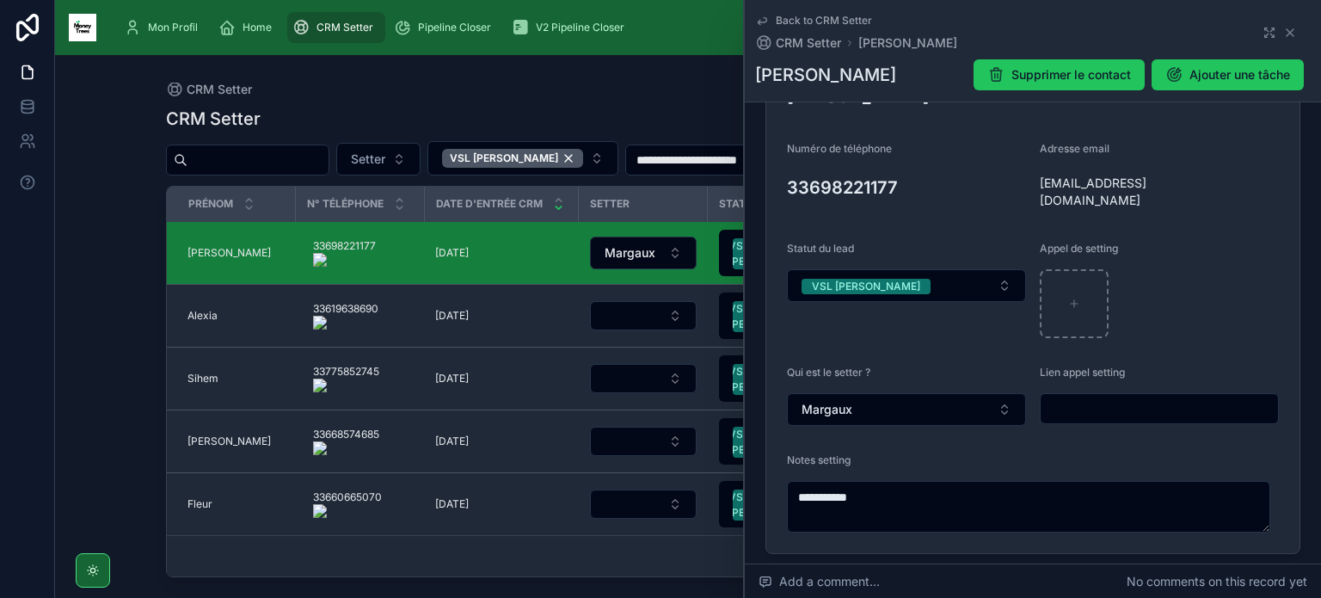
click at [778, 188] on form "**********" at bounding box center [1033, 291] width 533 height 523
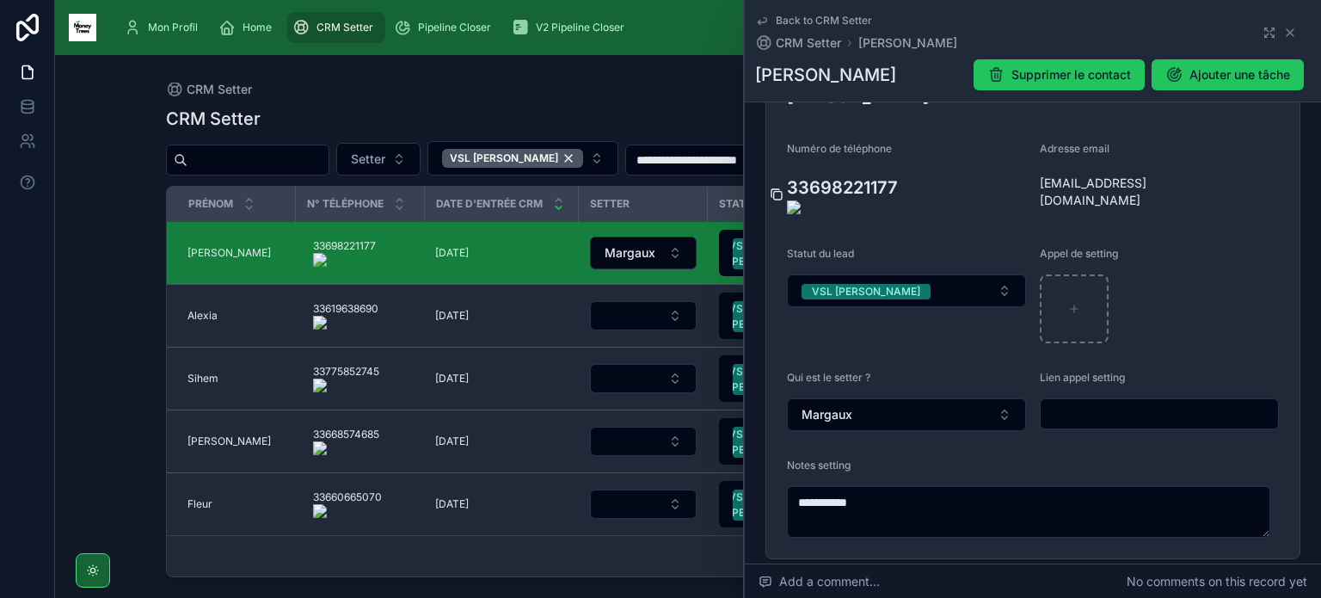
click at [777, 192] on icon at bounding box center [778, 196] width 8 height 8
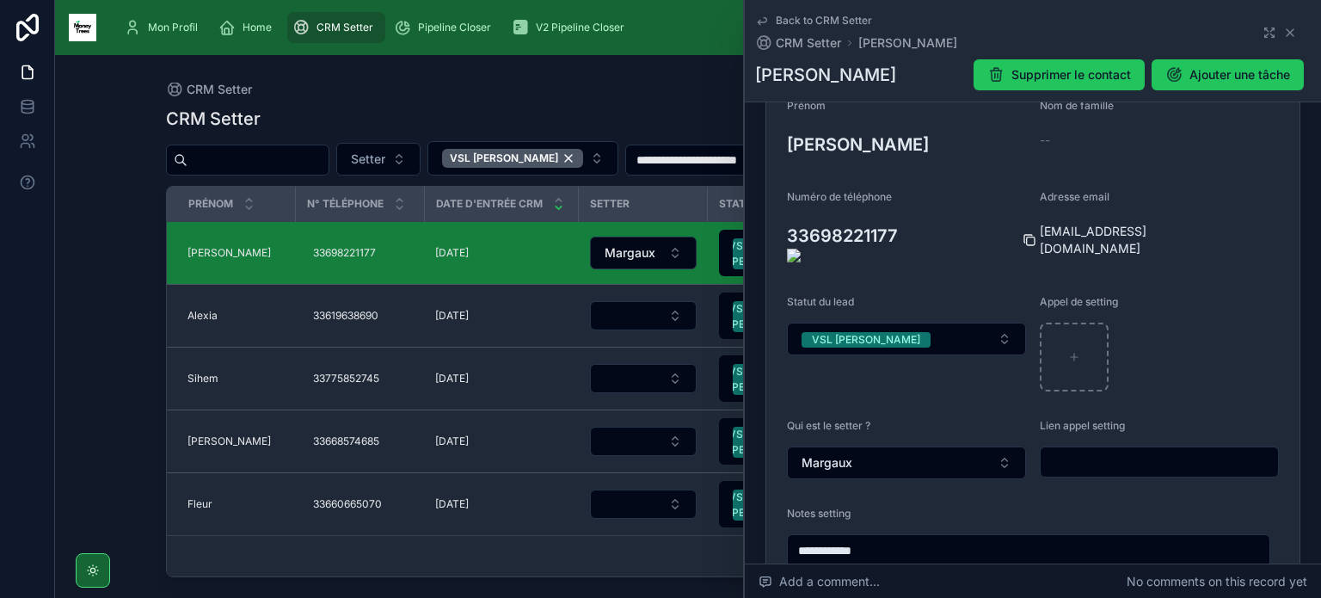
scroll to position [288, 0]
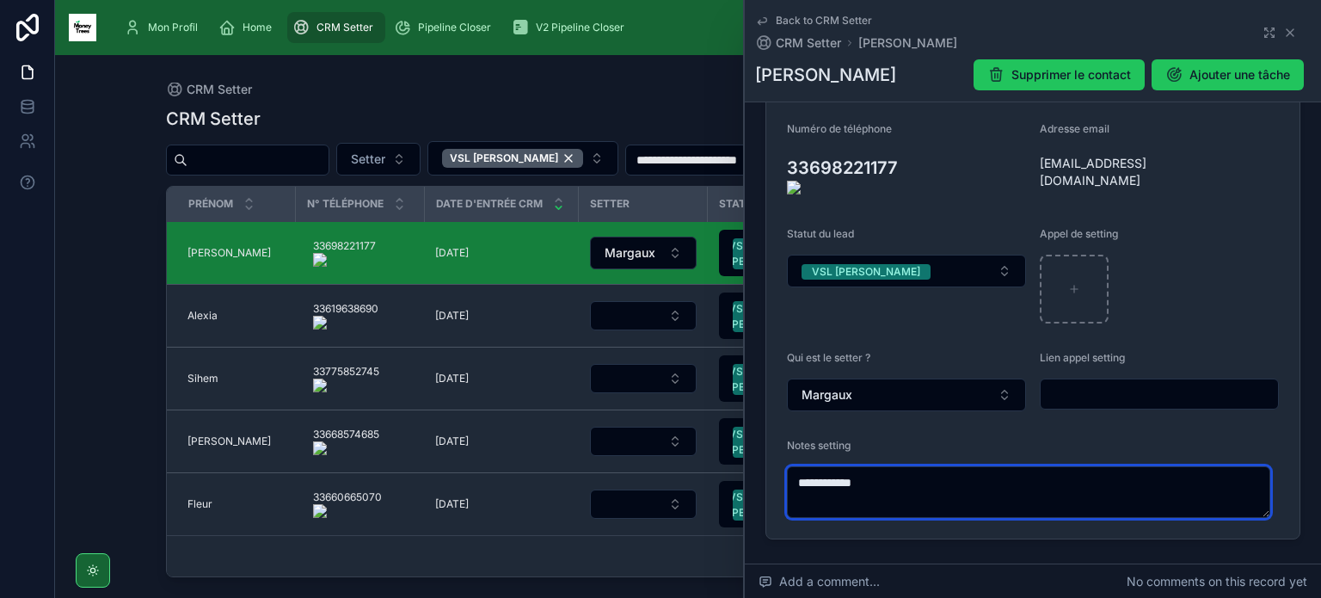
click at [1001, 466] on textarea "**********" at bounding box center [1028, 492] width 483 height 52
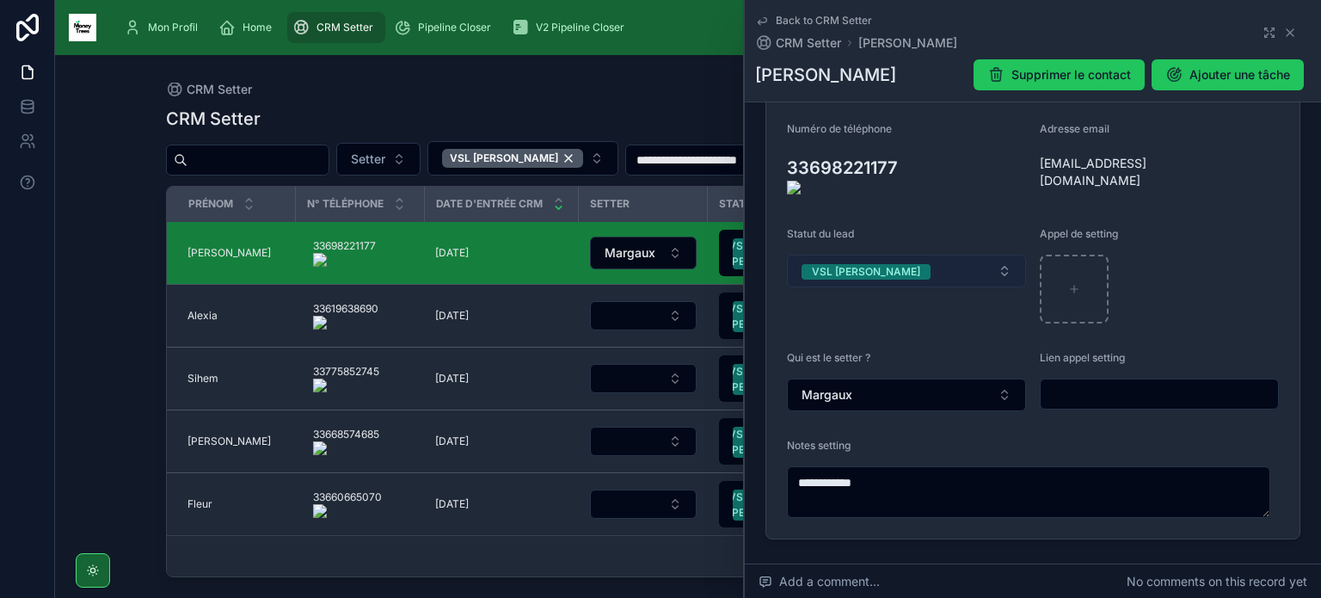
click at [924, 256] on button "VSL [PERSON_NAME]" at bounding box center [906, 271] width 239 height 33
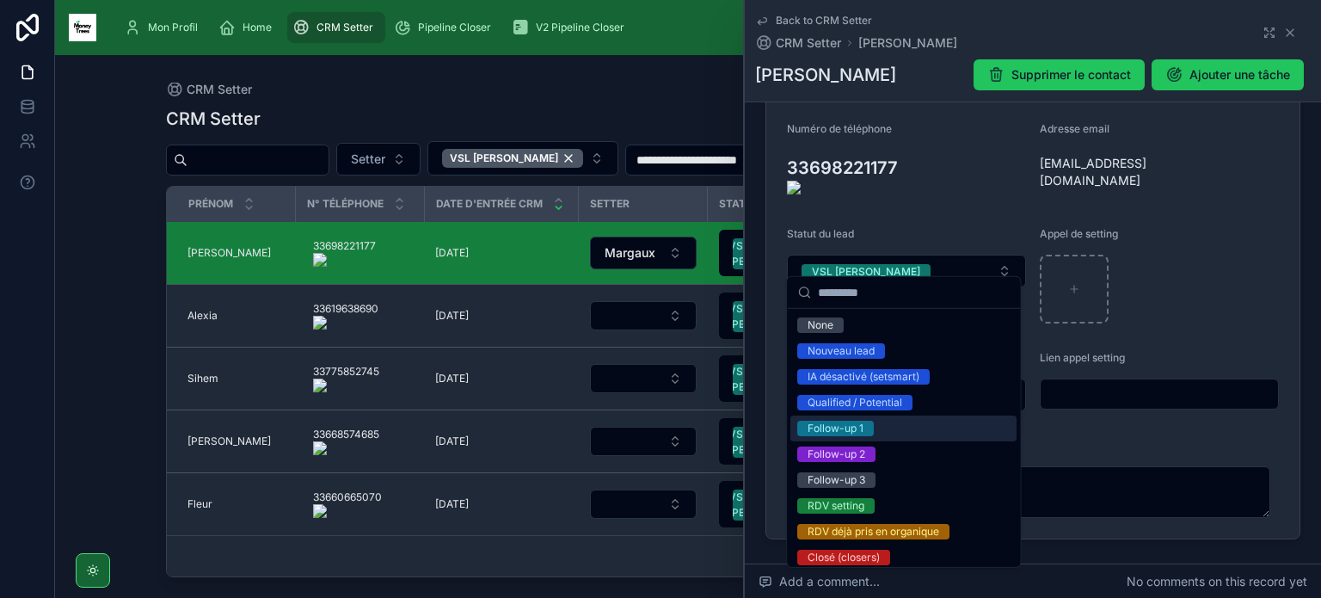
click at [919, 425] on div "Follow-up 1" at bounding box center [904, 429] width 226 height 26
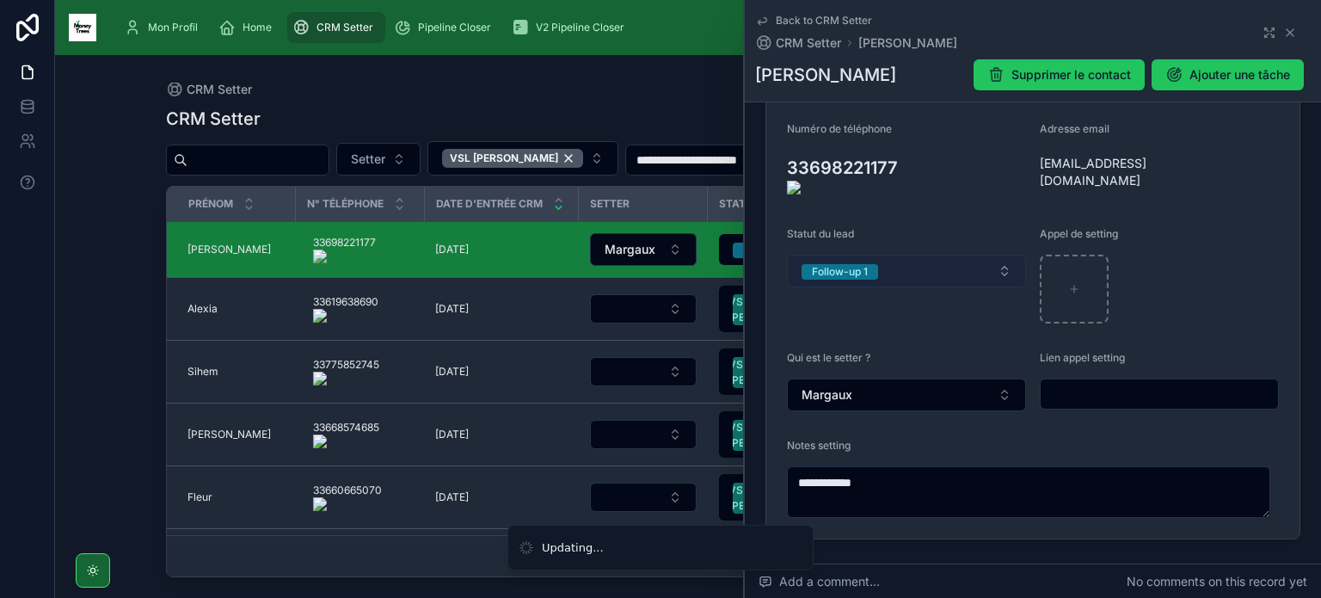
click at [912, 257] on button "Follow-up 1" at bounding box center [906, 271] width 239 height 33
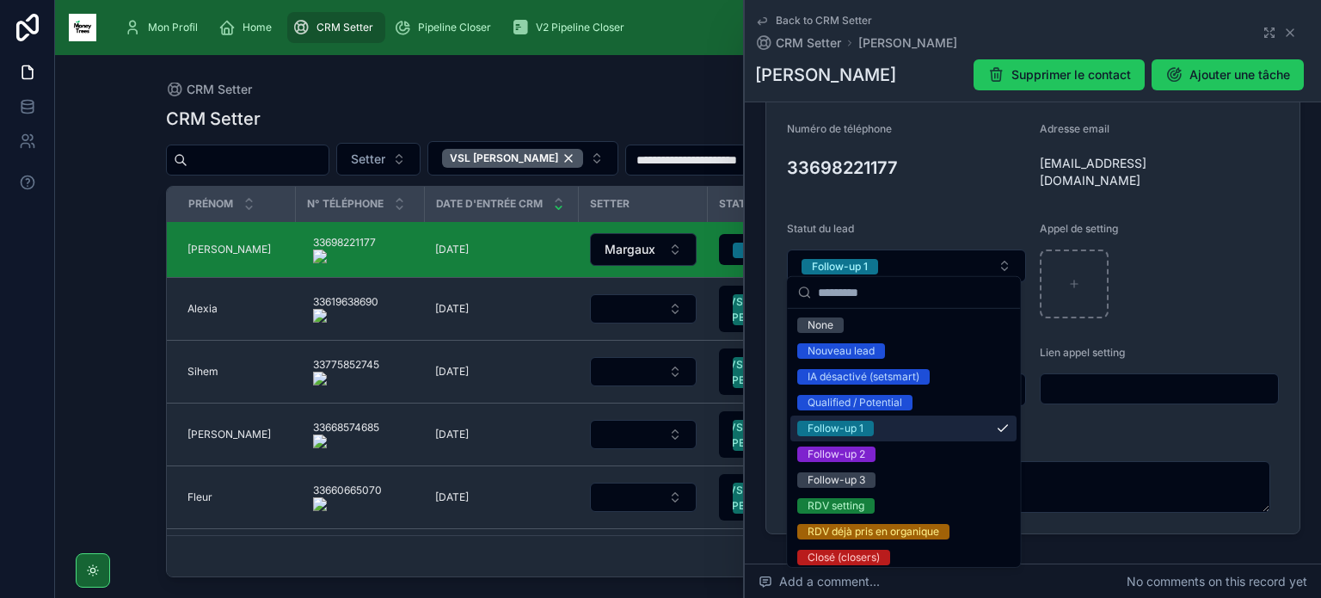
scroll to position [213, 0]
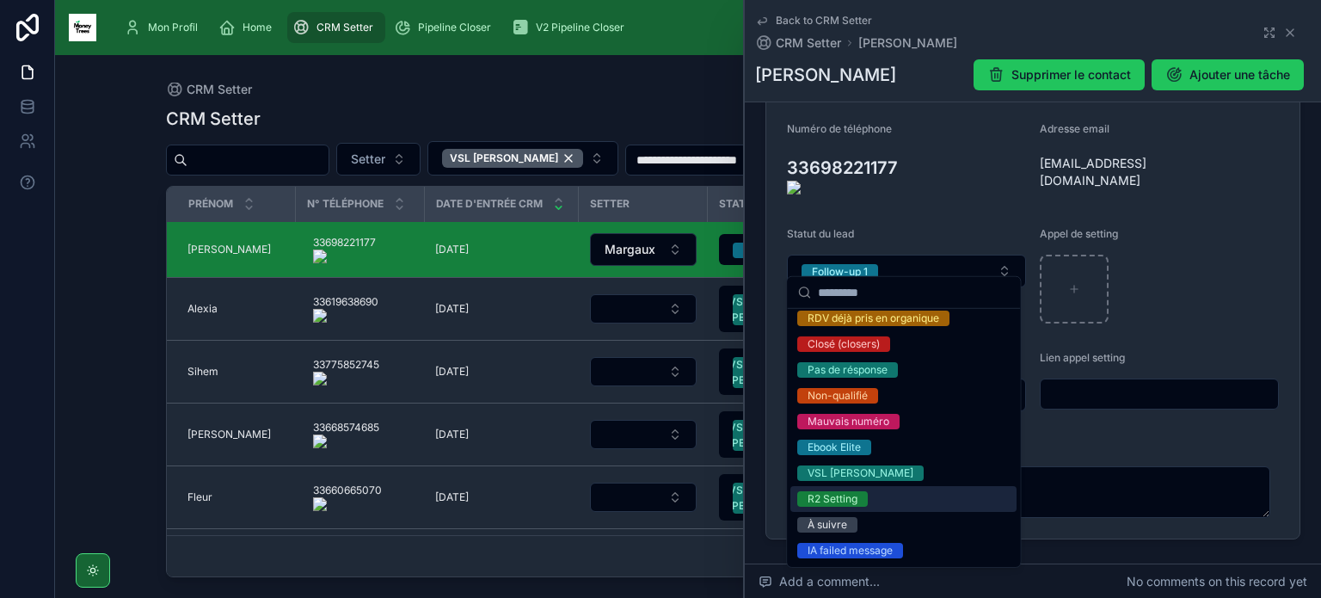
click at [868, 515] on div "À suivre" at bounding box center [904, 525] width 226 height 26
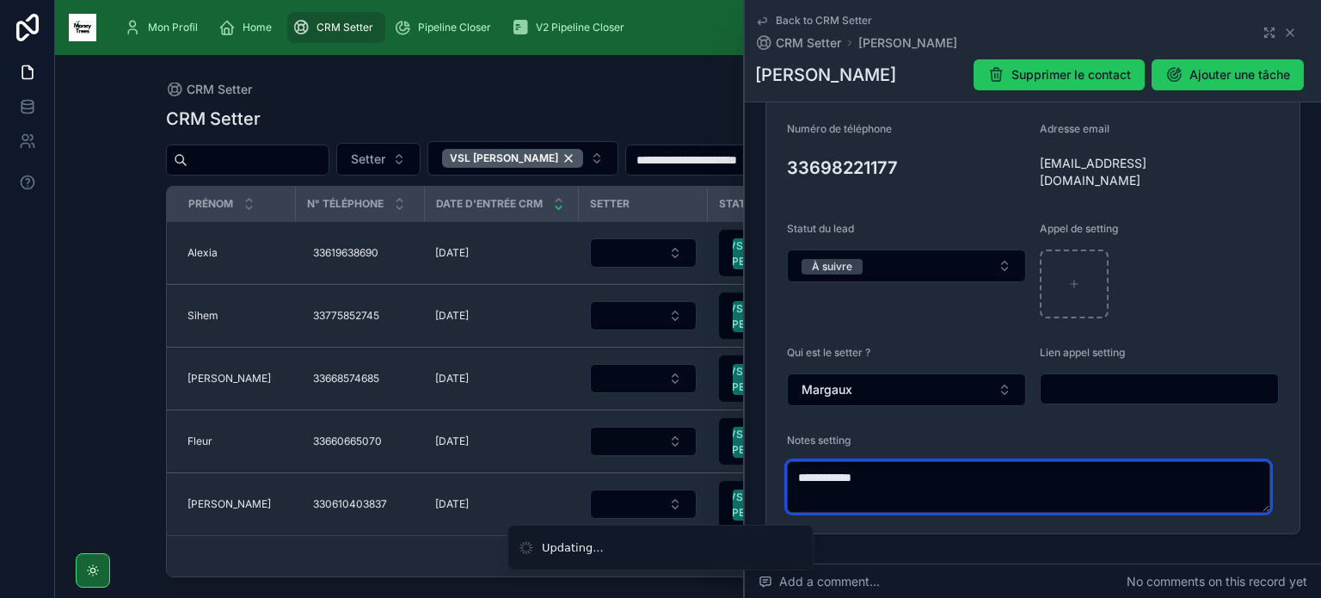
click at [919, 464] on textarea "**********" at bounding box center [1028, 487] width 483 height 52
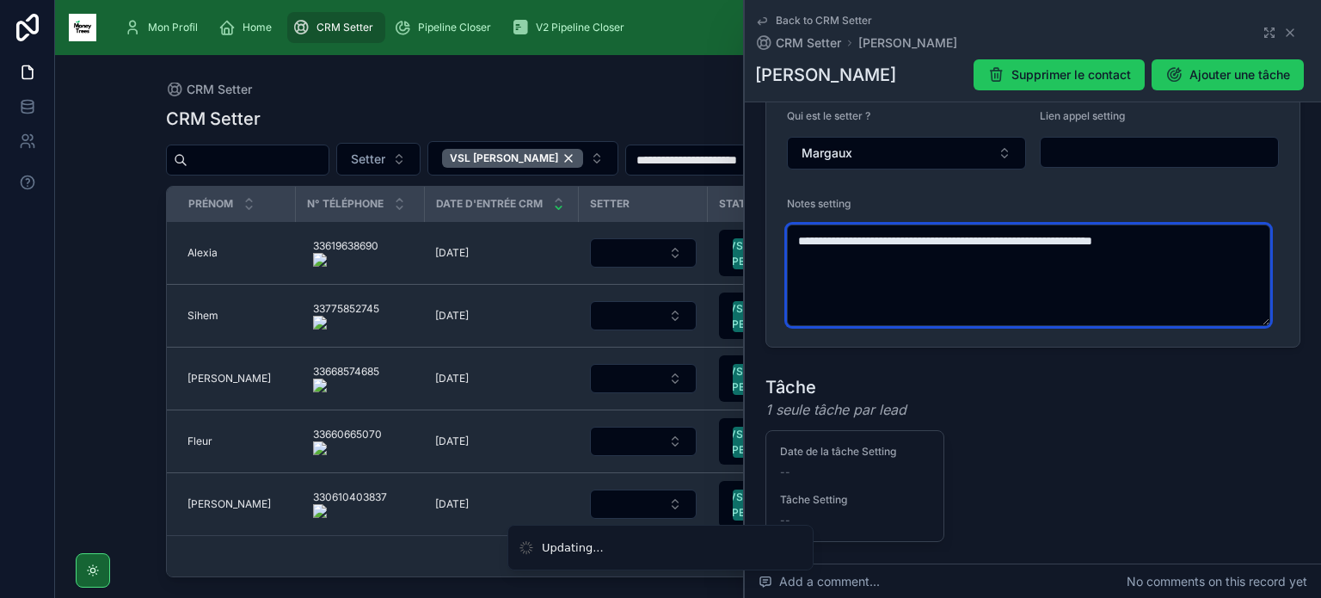
scroll to position [475, 0]
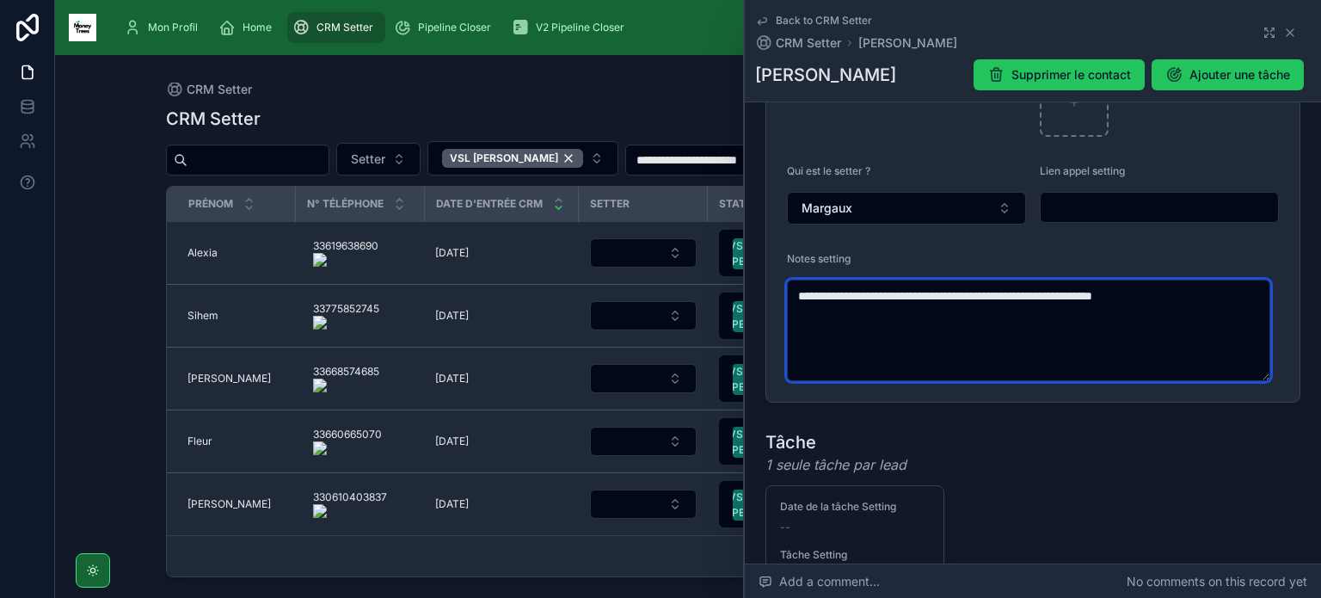
type textarea "**********"
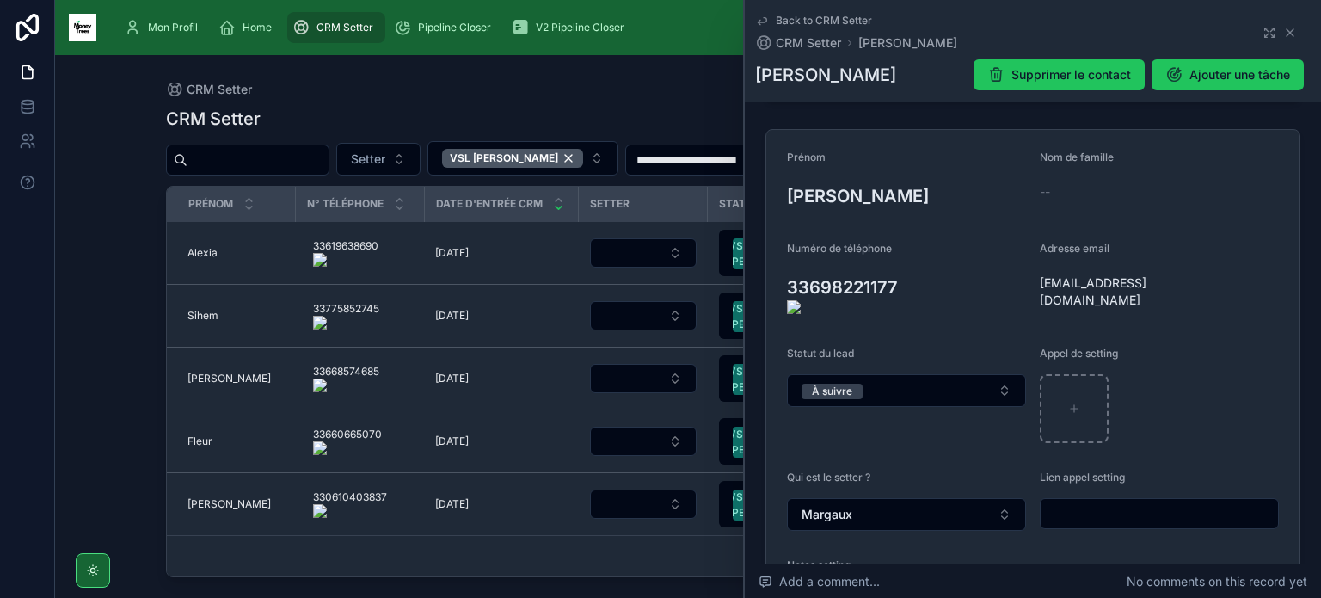
scroll to position [161, 0]
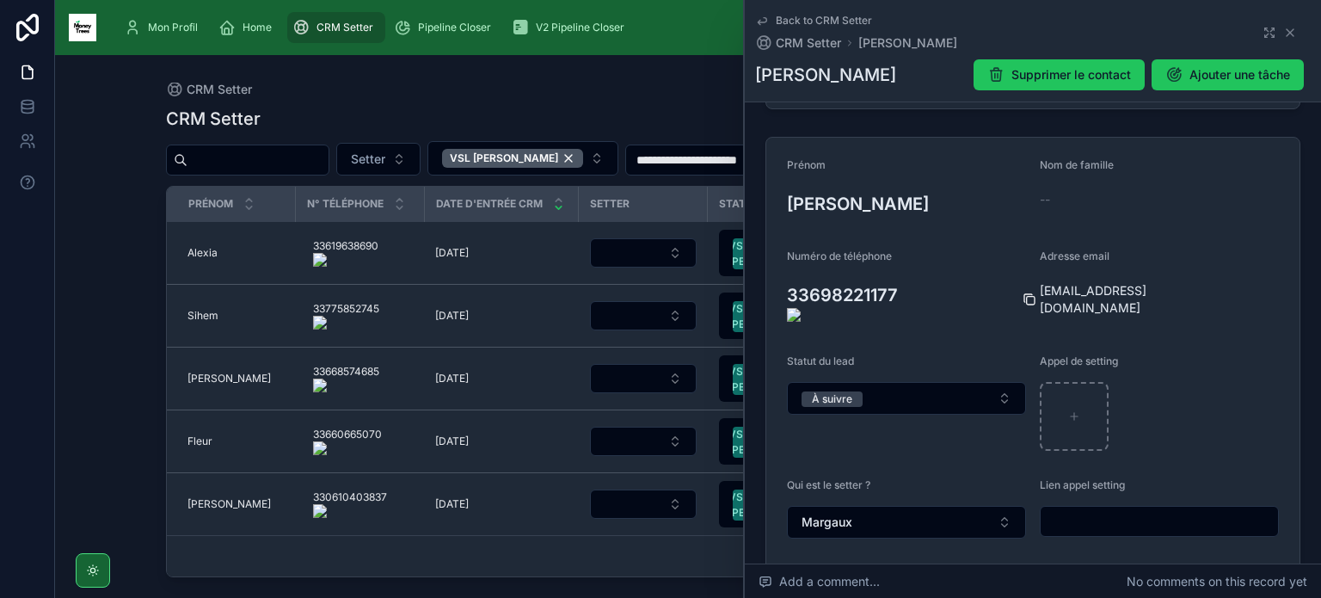
click at [1026, 293] on icon at bounding box center [1030, 300] width 14 height 14
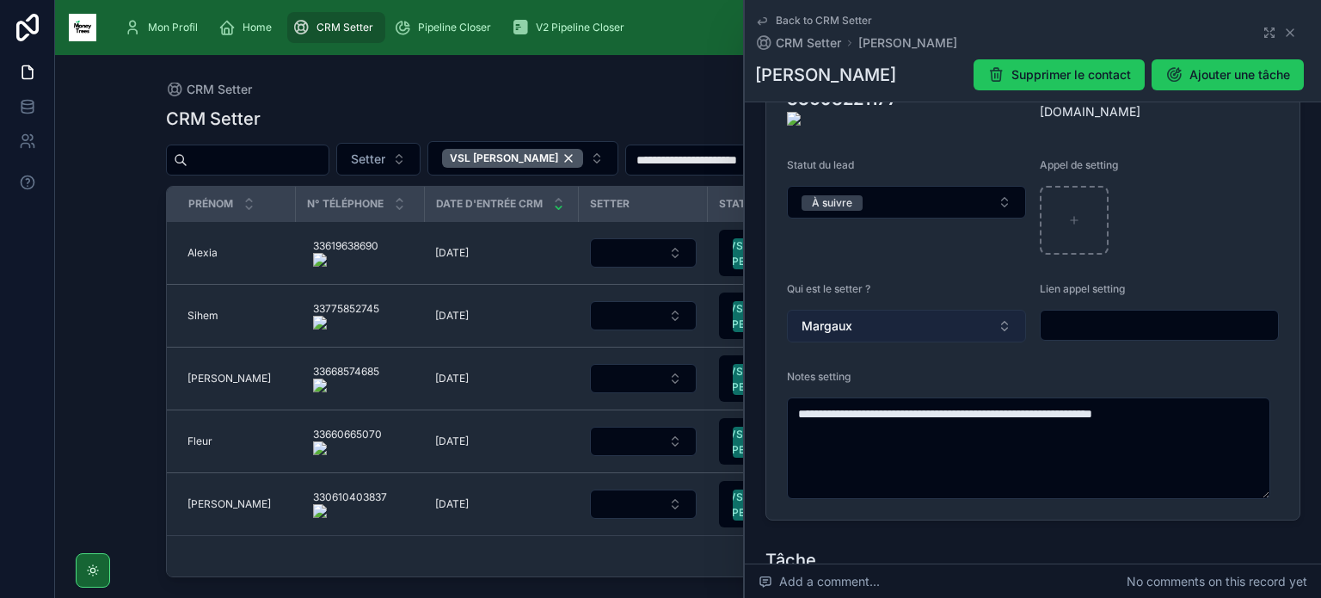
scroll to position [285, 0]
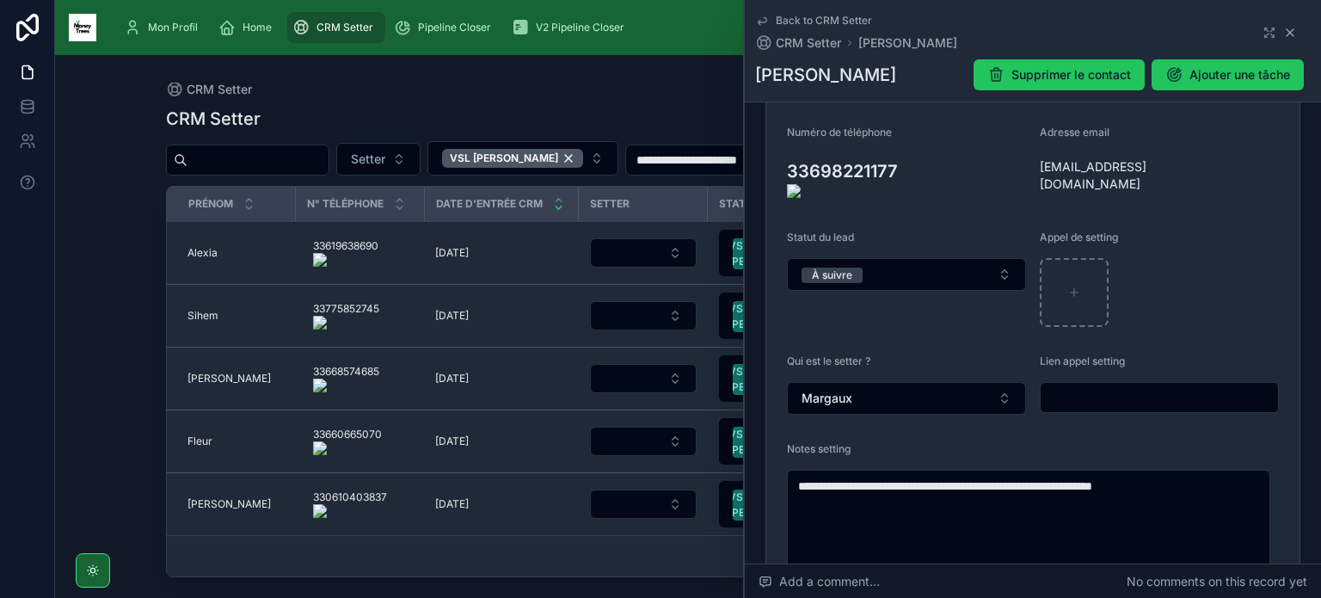
click at [1284, 35] on icon at bounding box center [1291, 33] width 14 height 14
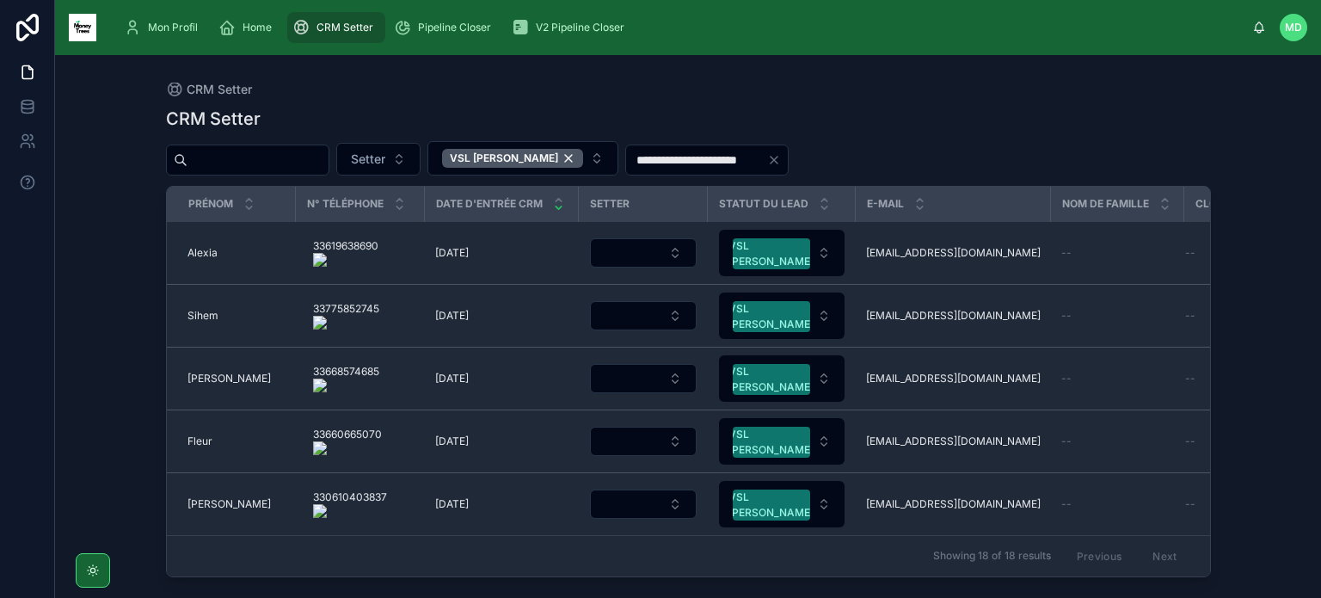
click at [386, 229] on onoff-telecom-ce-actions-button at bounding box center [386, 229] width 0 height 0
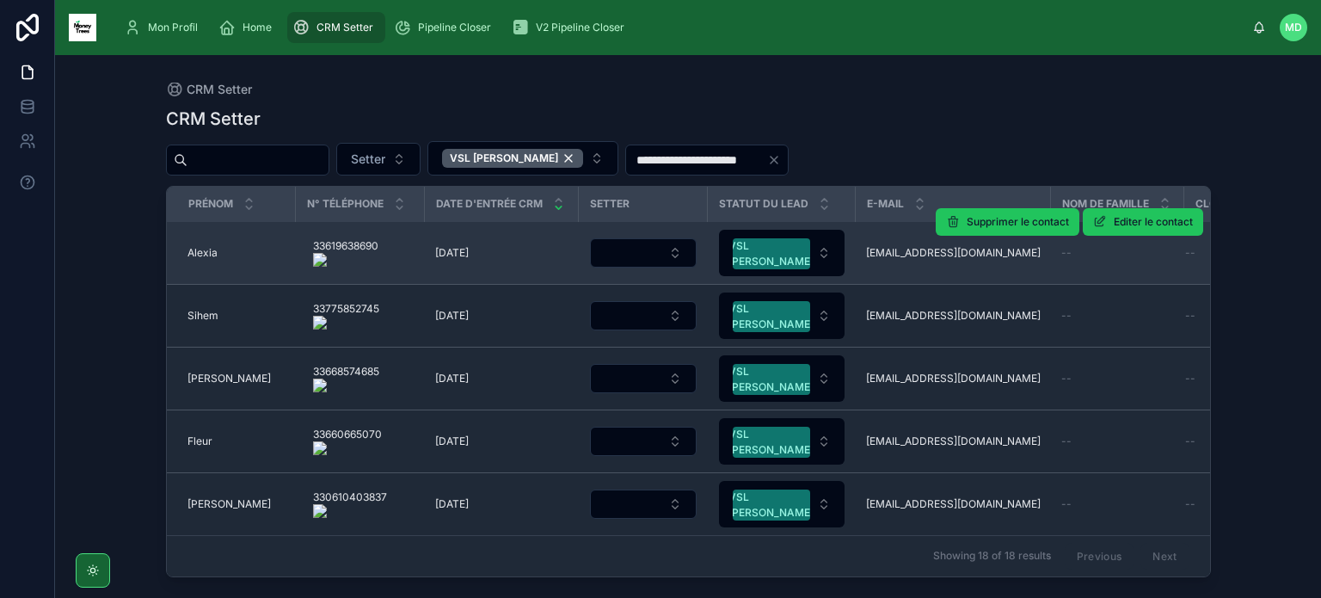
click at [214, 249] on span "Alexia" at bounding box center [203, 253] width 30 height 14
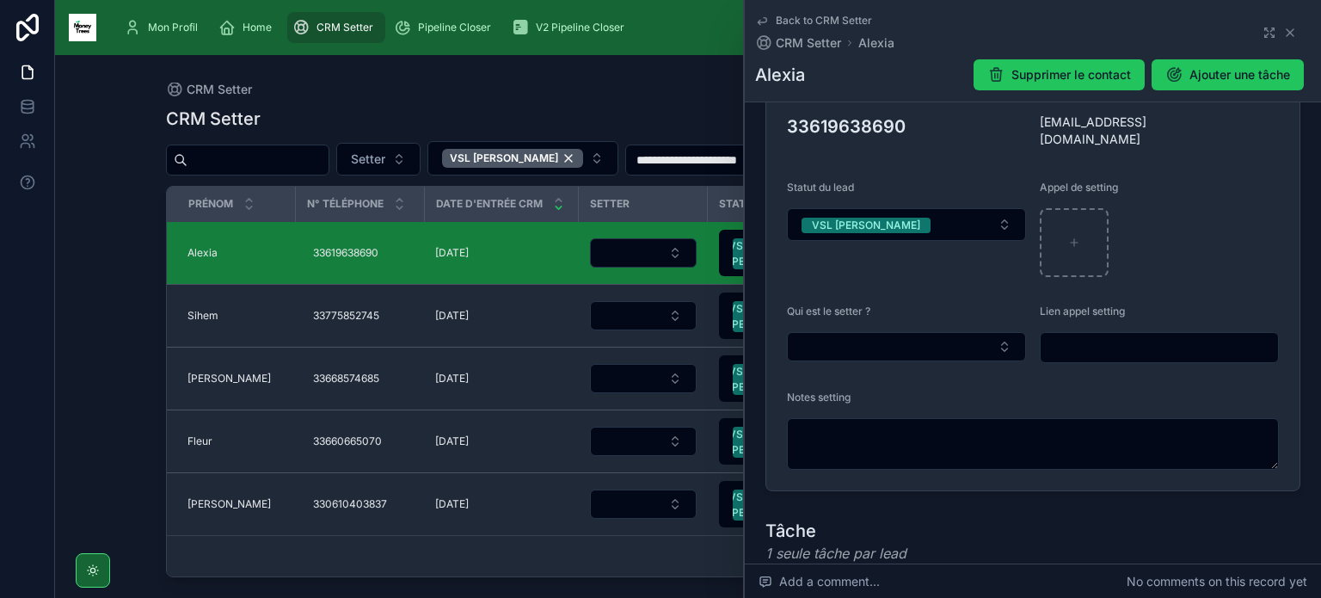
scroll to position [337, 0]
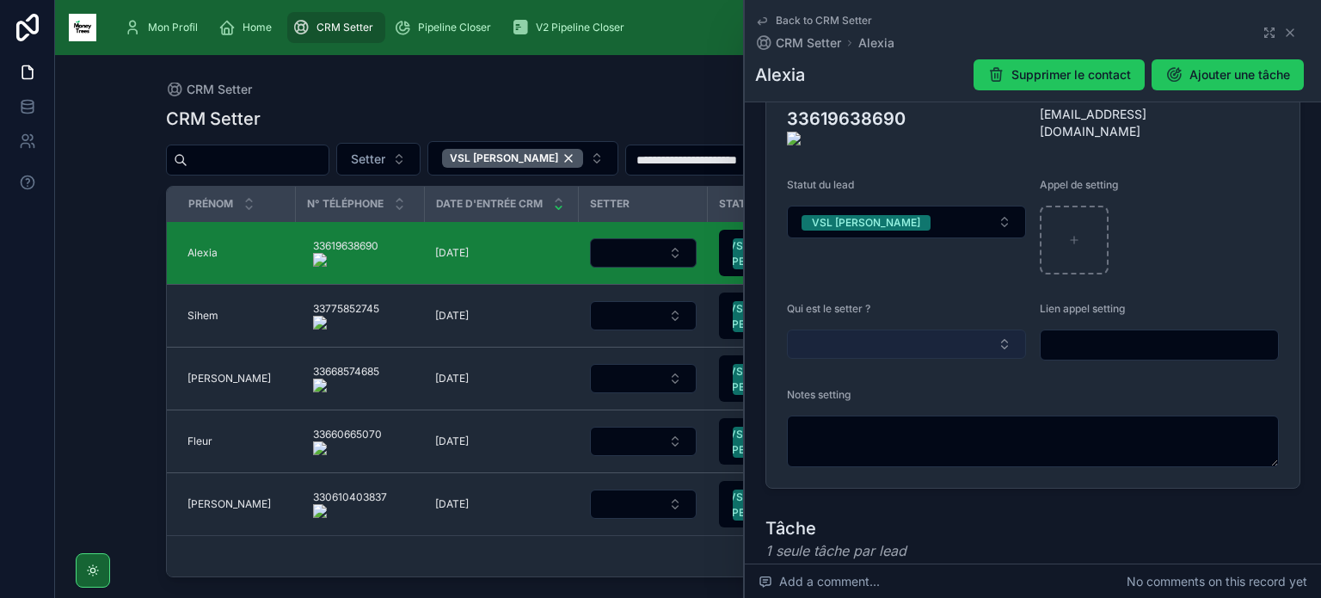
click at [970, 330] on button "Select Button" at bounding box center [906, 344] width 239 height 29
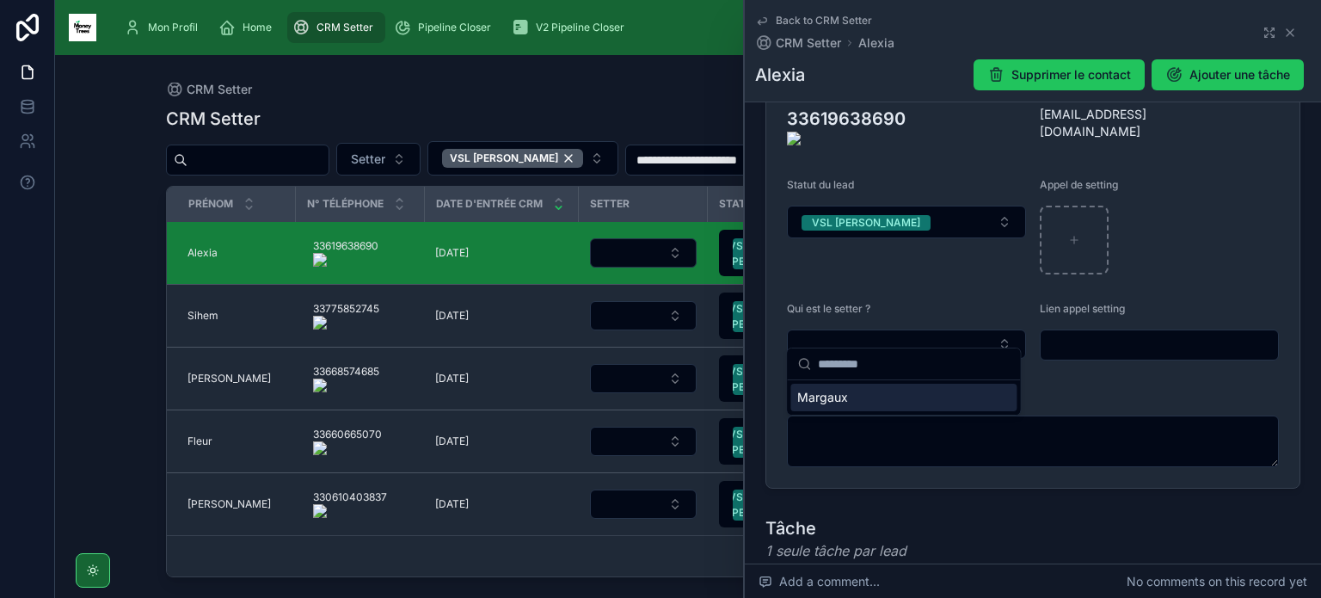
click at [898, 391] on div "Margaux" at bounding box center [904, 398] width 226 height 28
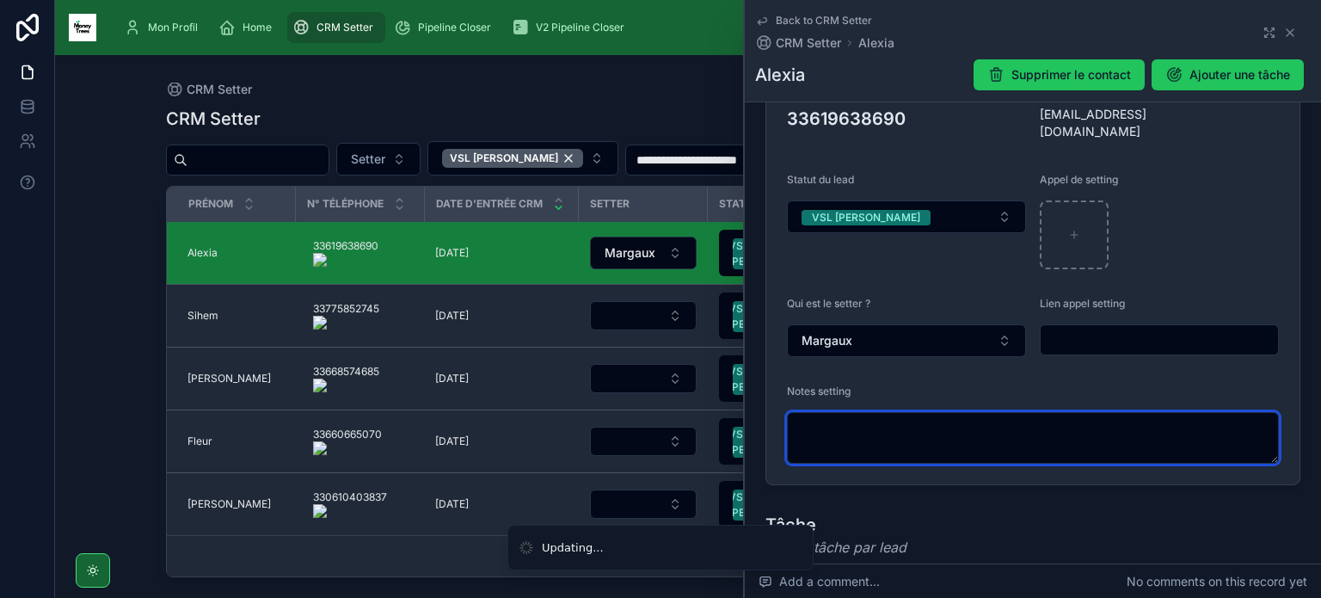
click at [886, 423] on textarea at bounding box center [1033, 438] width 492 height 52
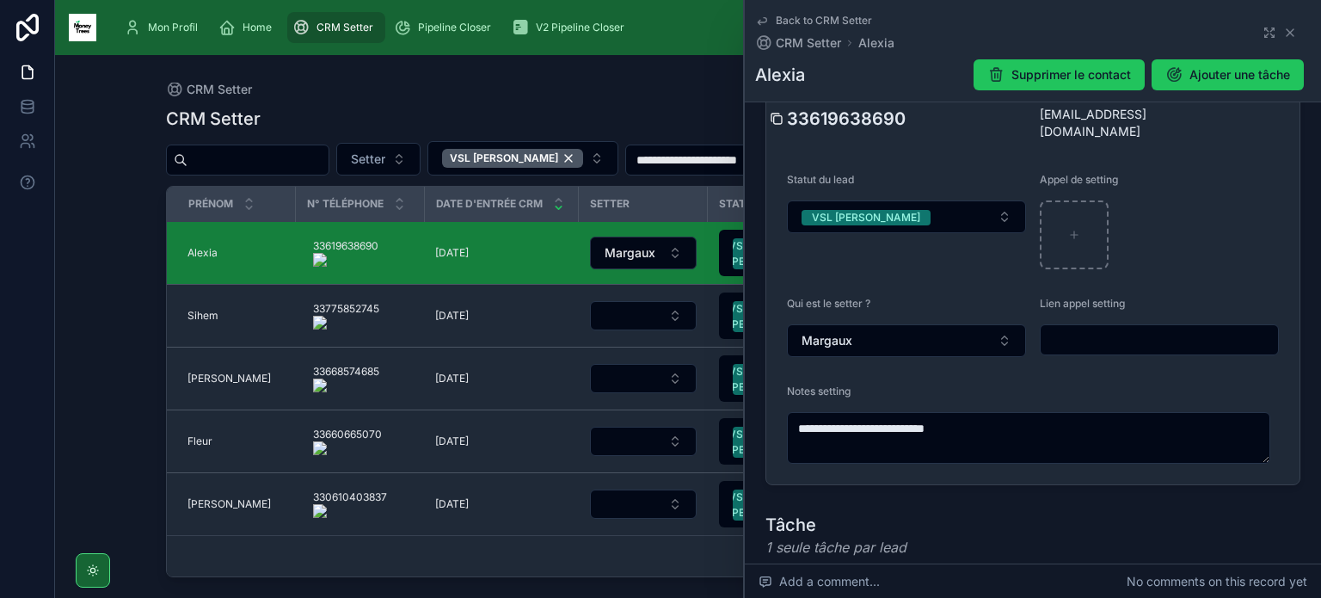
click at [776, 123] on form "**********" at bounding box center [1033, 222] width 533 height 523
click at [777, 114] on form "**********" at bounding box center [1033, 222] width 533 height 523
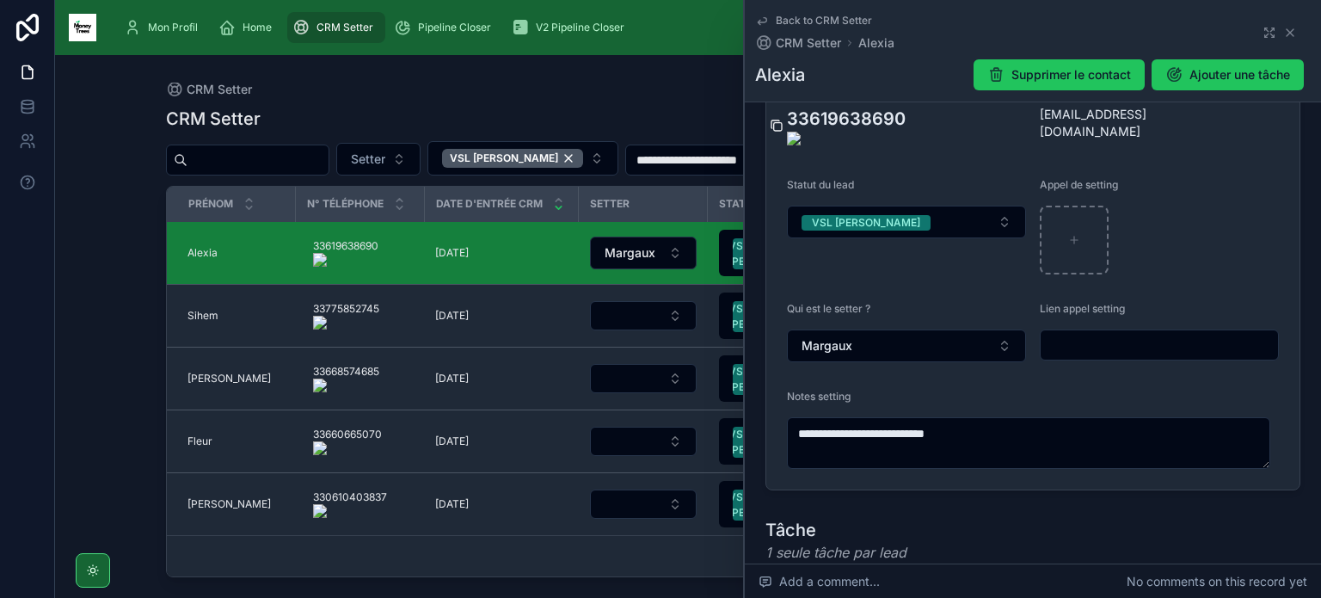
click at [770, 120] on icon at bounding box center [777, 126] width 14 height 14
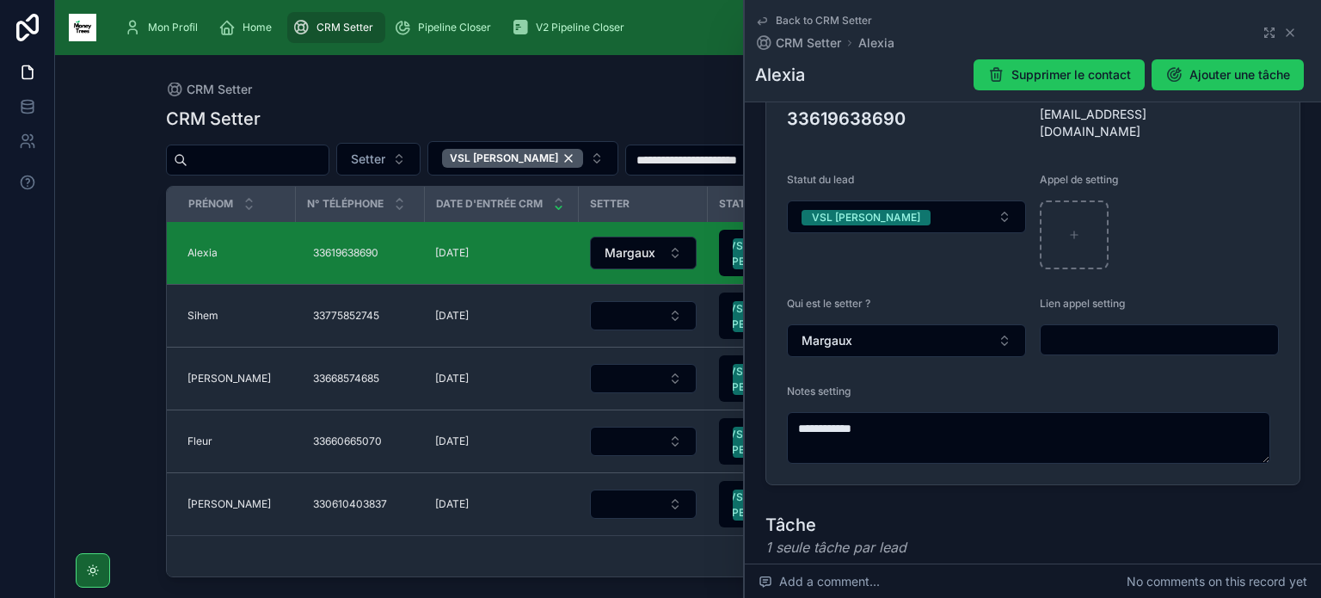
type textarea "**********"
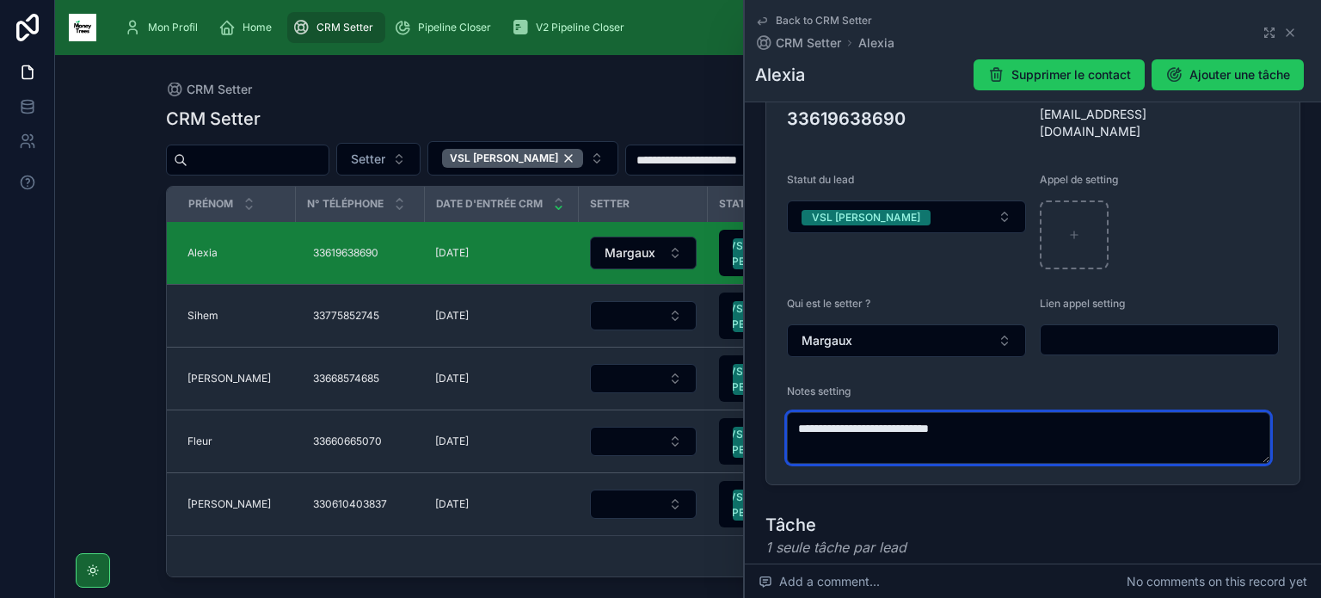
click at [970, 417] on textarea "**********" at bounding box center [1028, 438] width 483 height 52
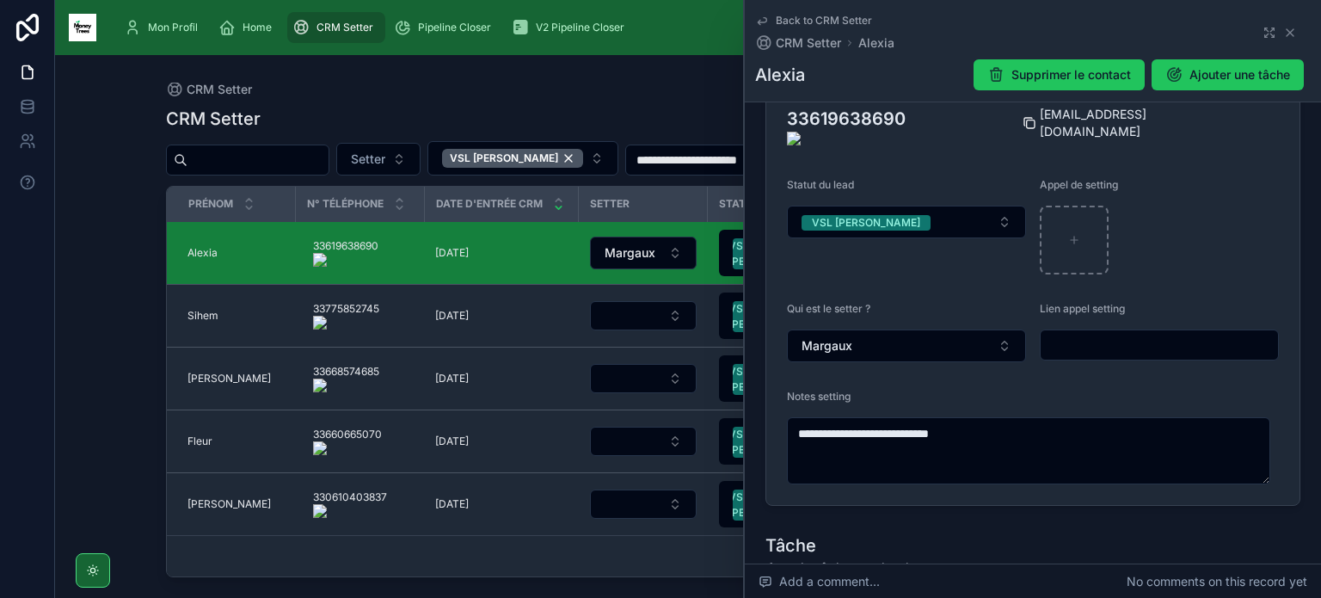
click at [1025, 116] on icon at bounding box center [1030, 123] width 14 height 14
click at [976, 206] on button "VSL [PERSON_NAME]" at bounding box center [906, 222] width 239 height 33
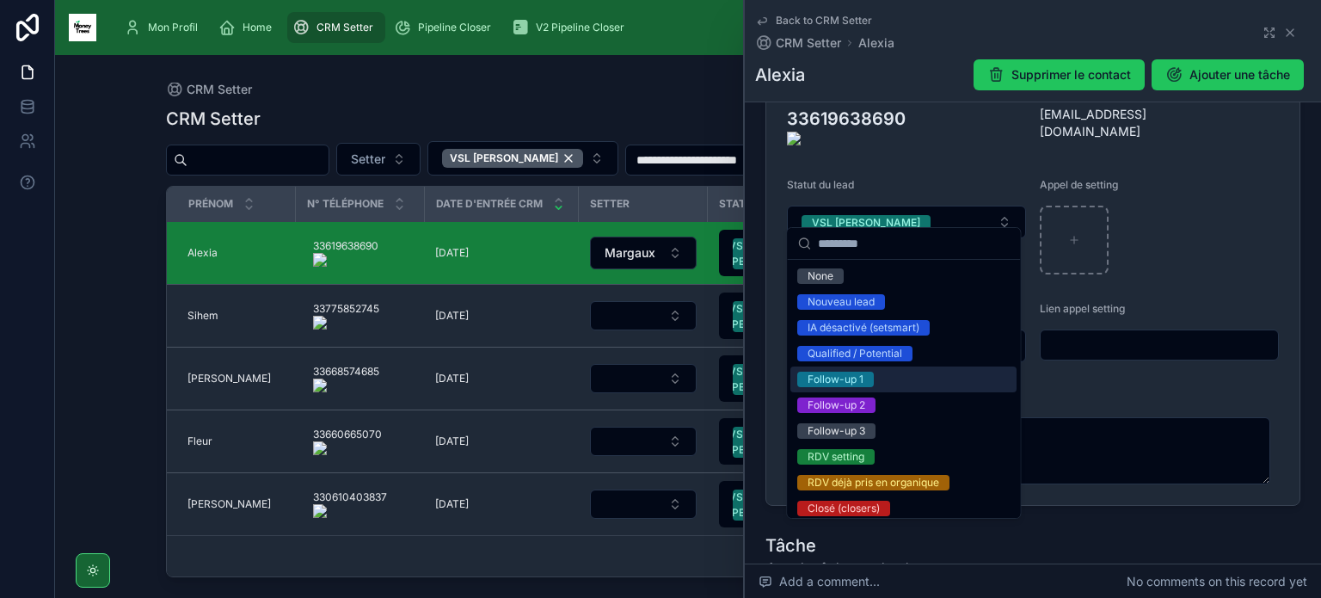
click at [876, 372] on div "Follow-up 1" at bounding box center [904, 379] width 226 height 26
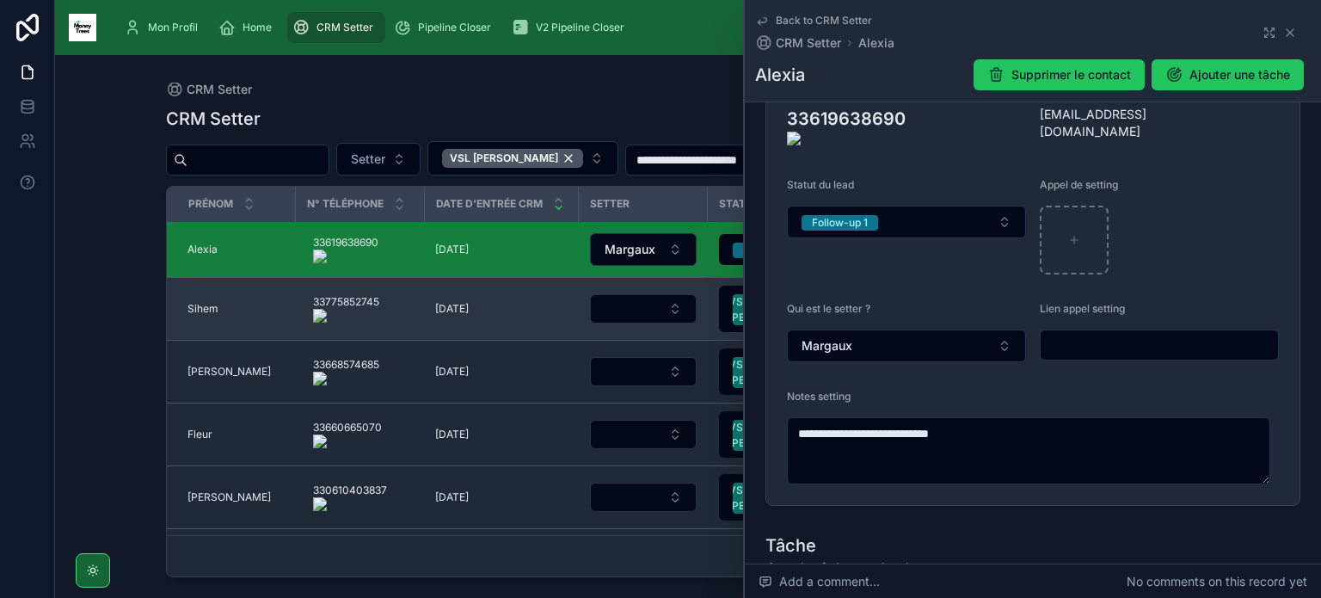
click at [204, 305] on td "Sihem Sihem" at bounding box center [231, 309] width 129 height 63
click at [206, 316] on span "Sihem" at bounding box center [203, 309] width 31 height 14
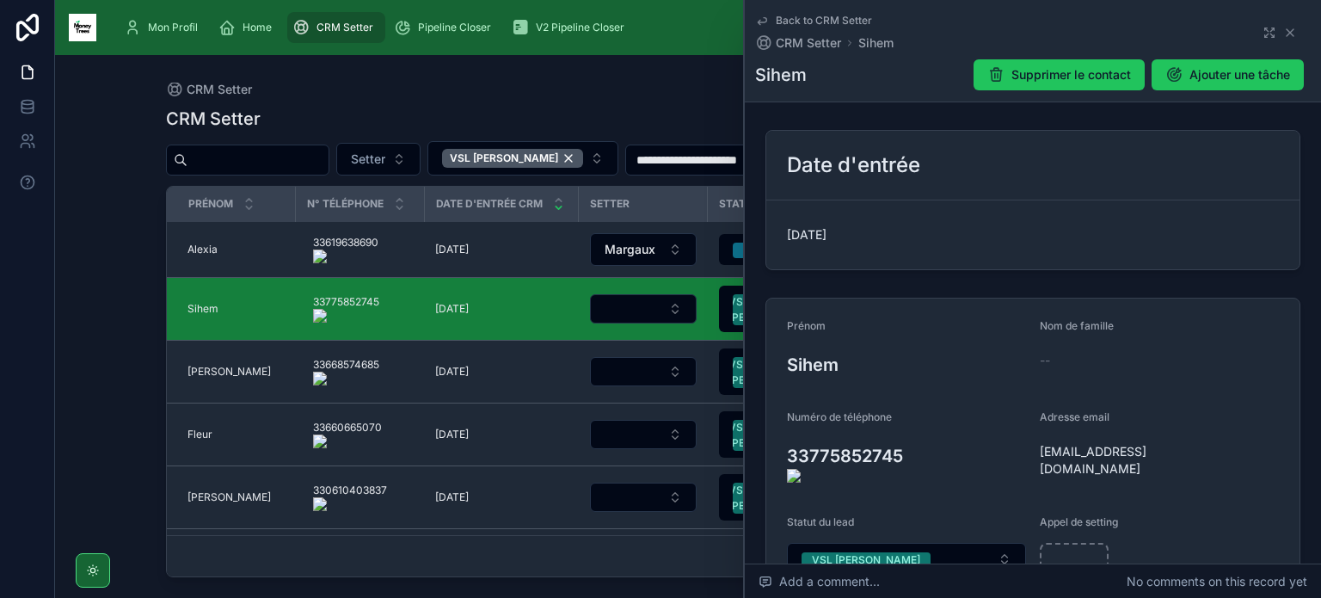
click at [385, 292] on onoff-telecom-ce-actions-button at bounding box center [385, 292] width 0 height 0
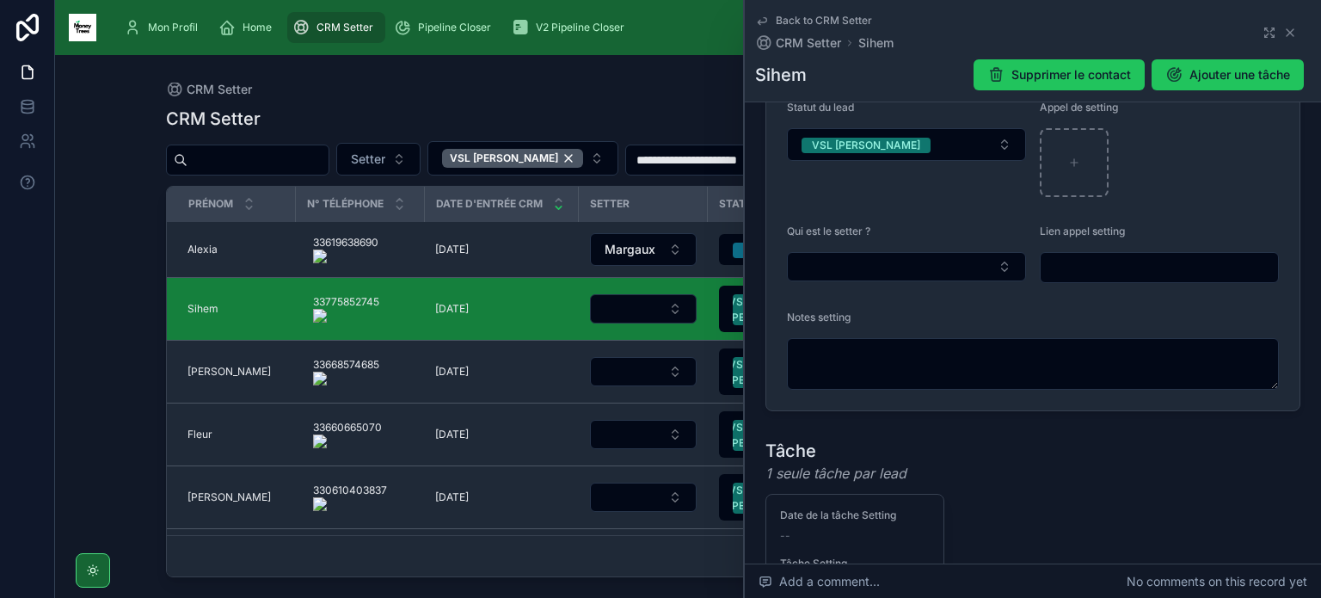
scroll to position [416, 0]
click at [920, 268] on form "Prénom Sihem Nom de famille -- Numéro de téléphone 33775852745 Adresse email [E…" at bounding box center [1033, 145] width 533 height 527
click at [928, 251] on button "Select Button" at bounding box center [906, 264] width 239 height 29
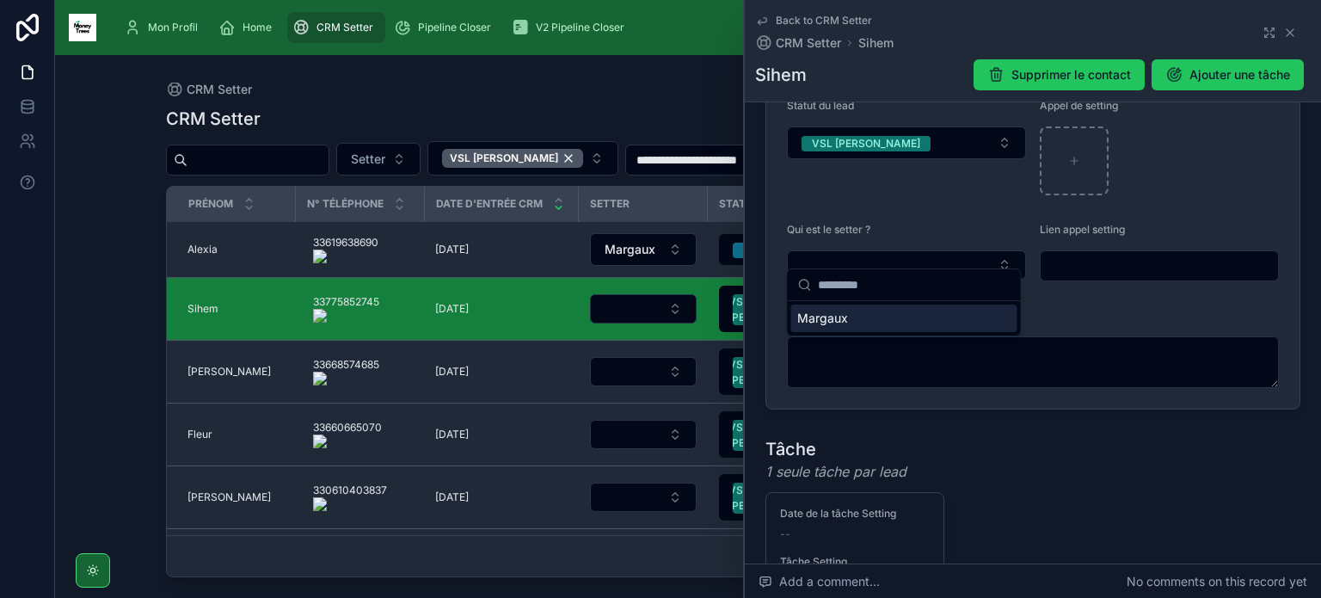
click at [912, 323] on div "Margaux" at bounding box center [904, 319] width 226 height 28
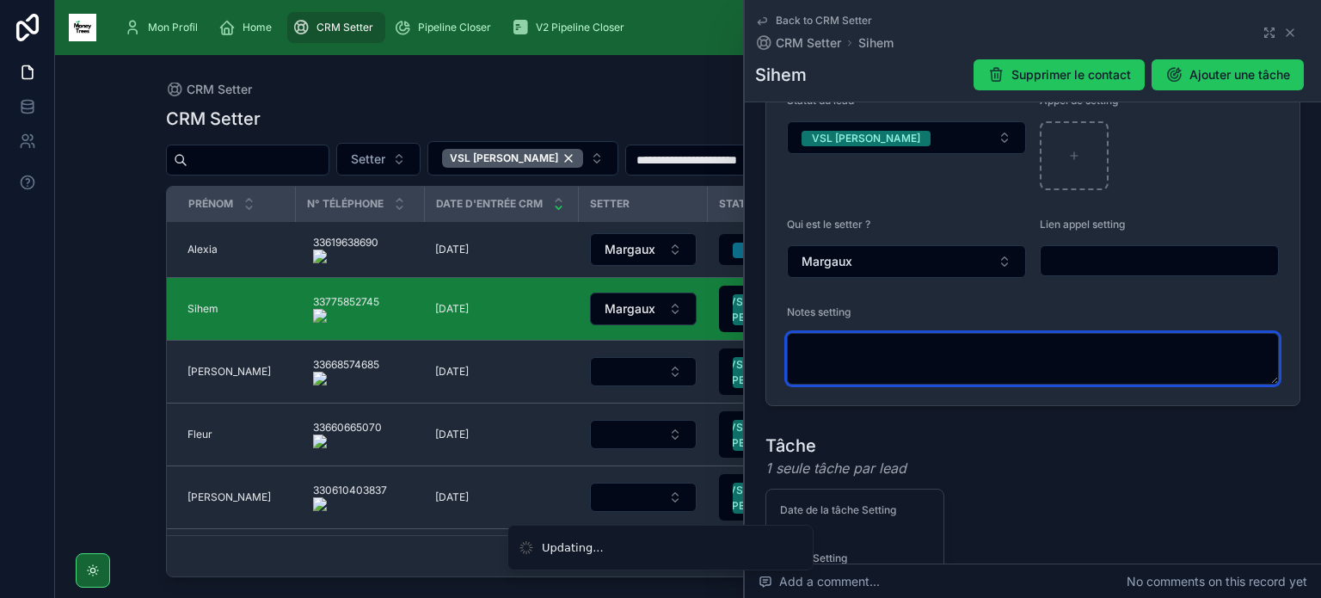
click at [908, 357] on textarea at bounding box center [1033, 359] width 492 height 52
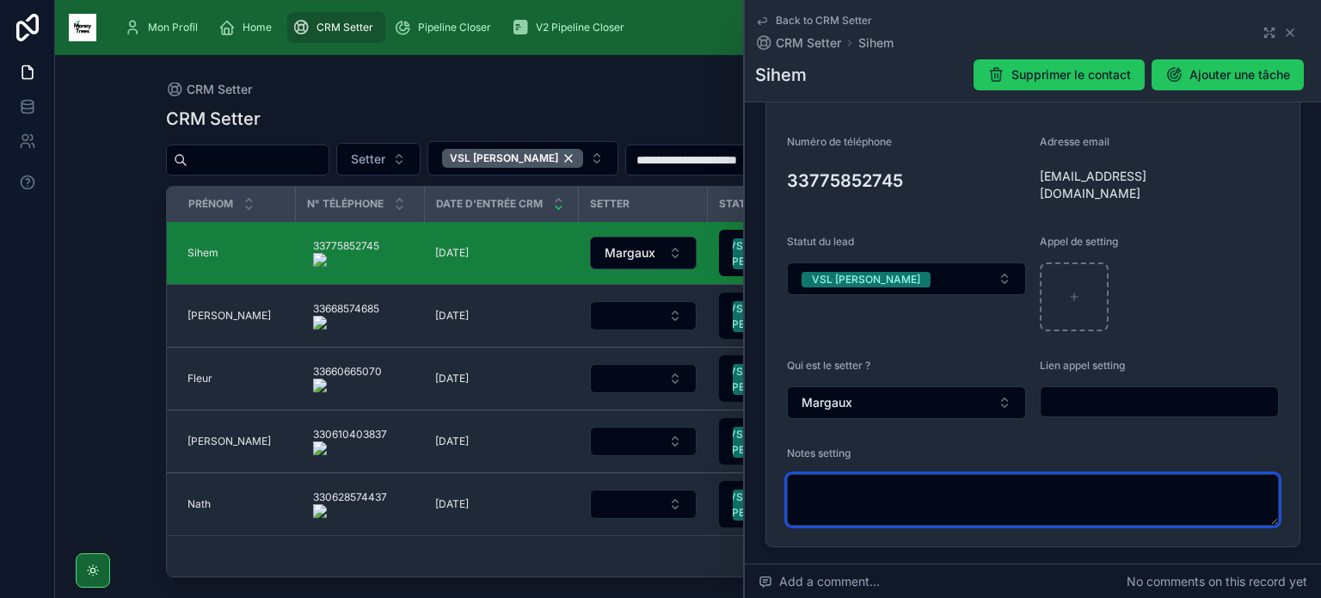
scroll to position [280, 0]
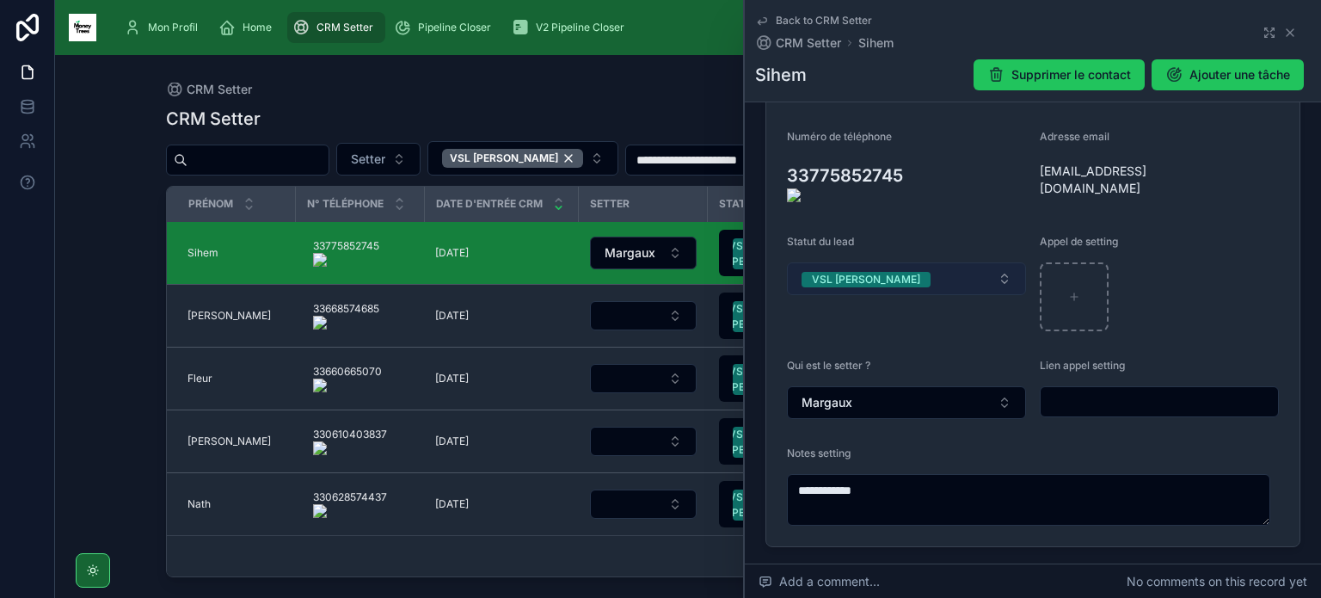
click at [912, 262] on button "VSL [PERSON_NAME]" at bounding box center [906, 278] width 239 height 33
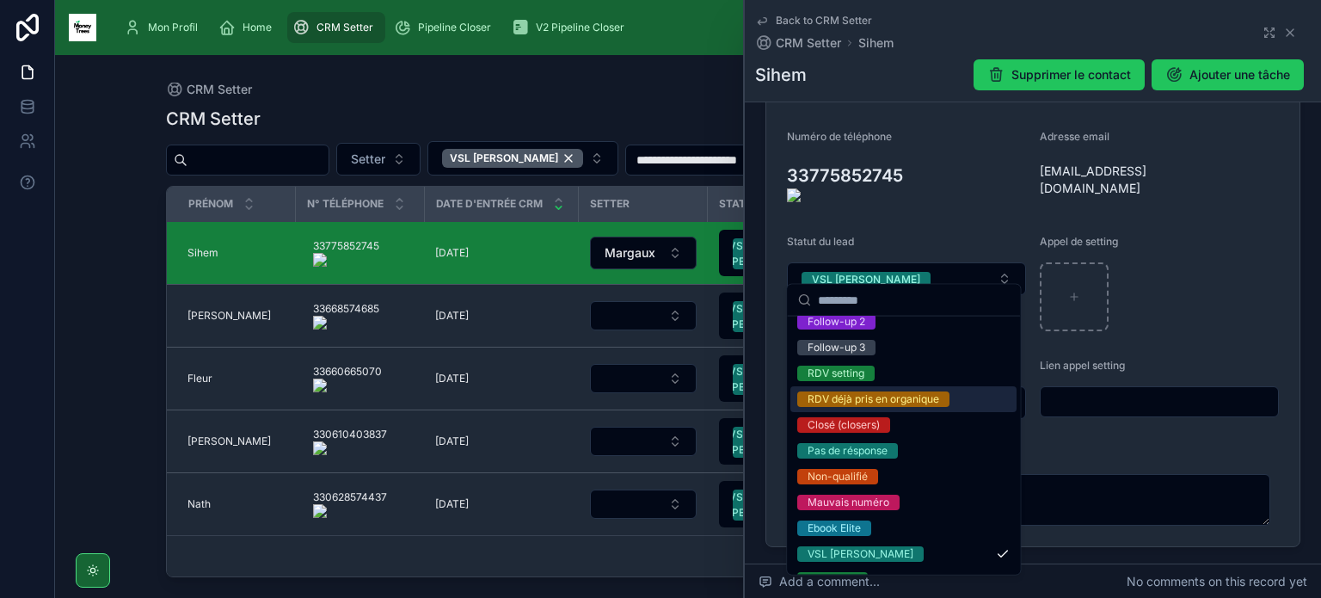
scroll to position [141, 0]
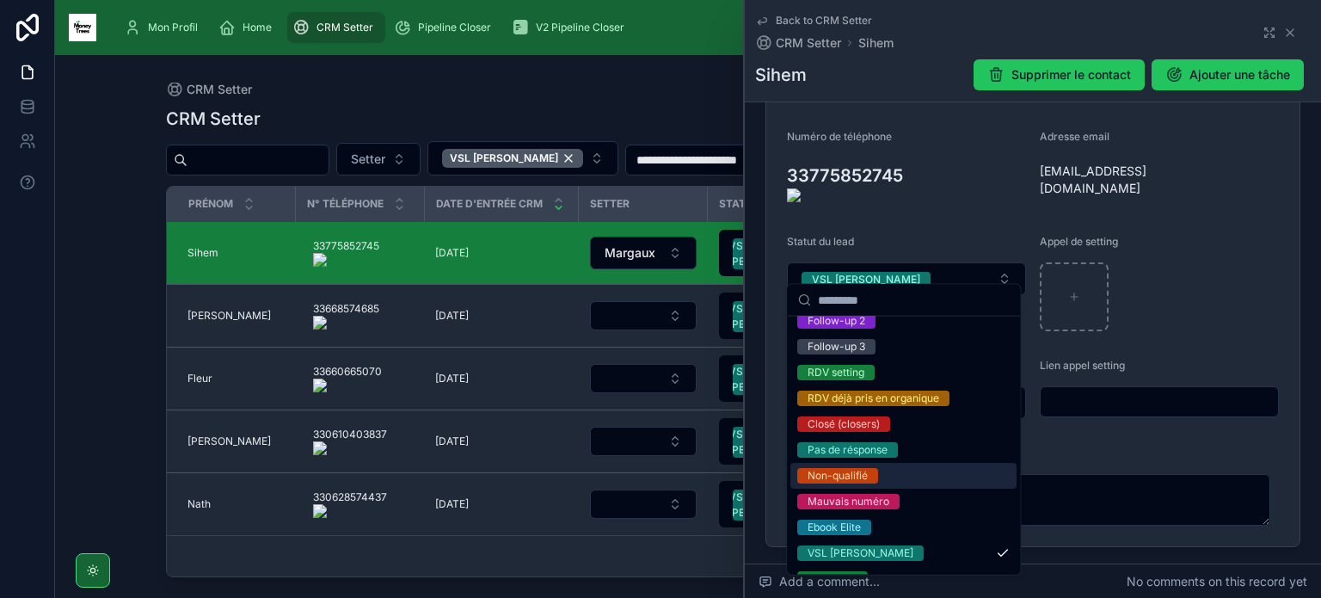
click at [911, 477] on div "Non-qualifié" at bounding box center [904, 476] width 226 height 26
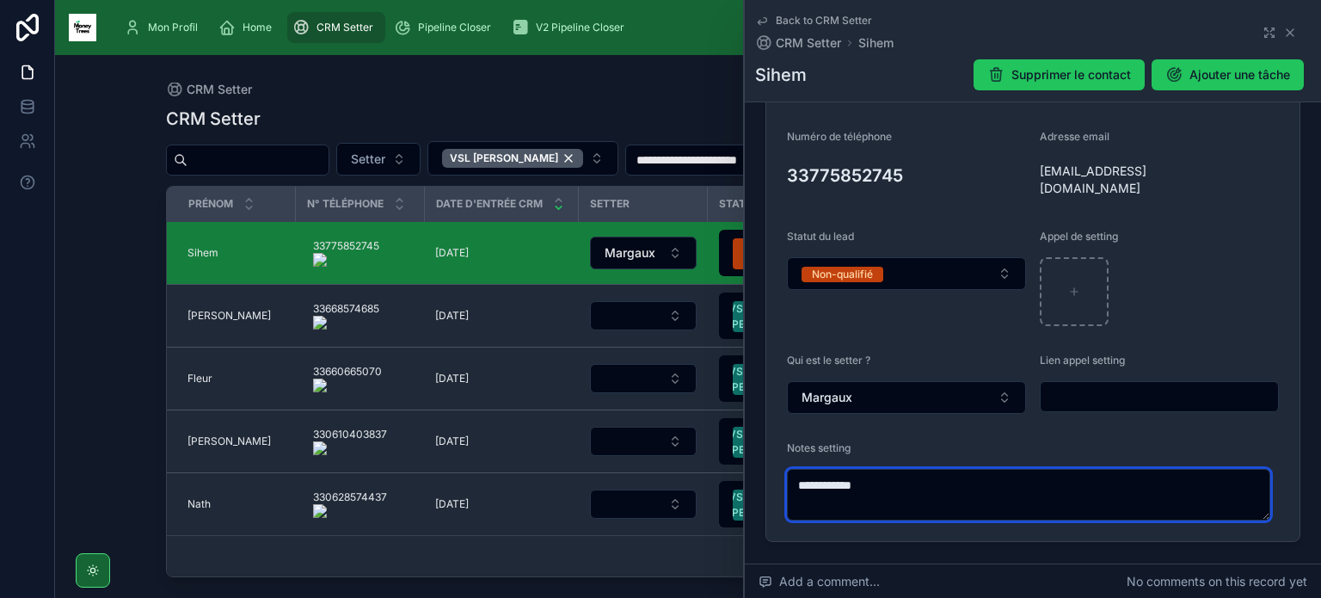
click at [912, 474] on textarea "**********" at bounding box center [1028, 495] width 483 height 52
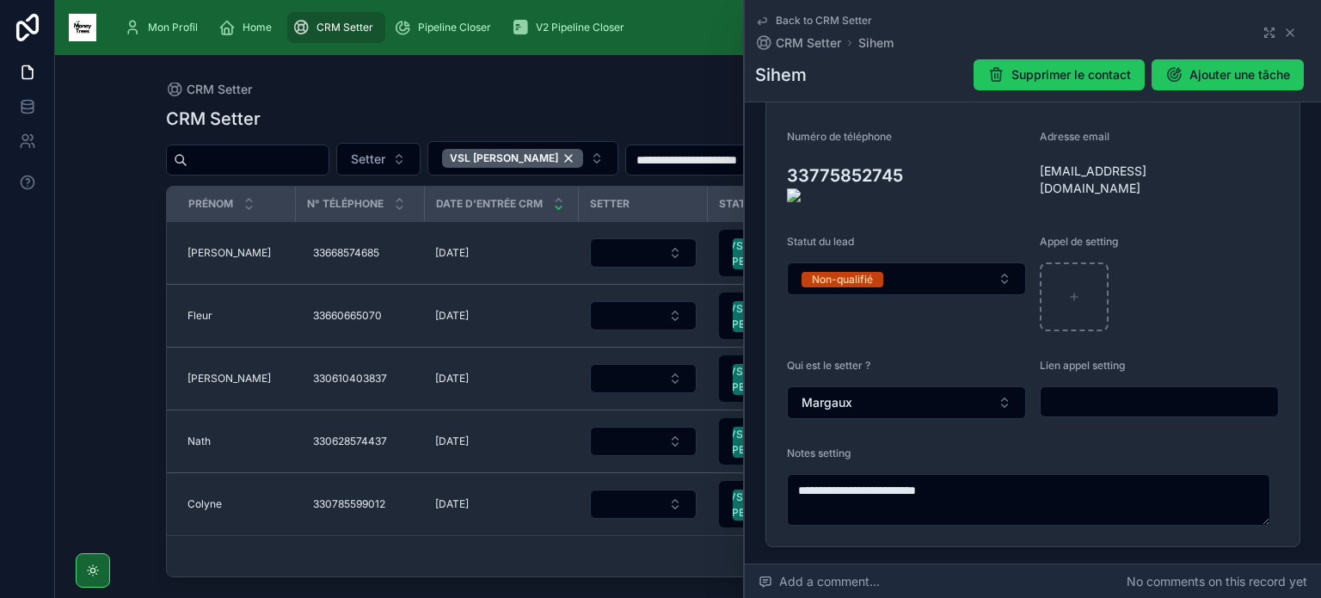
type textarea "**********"
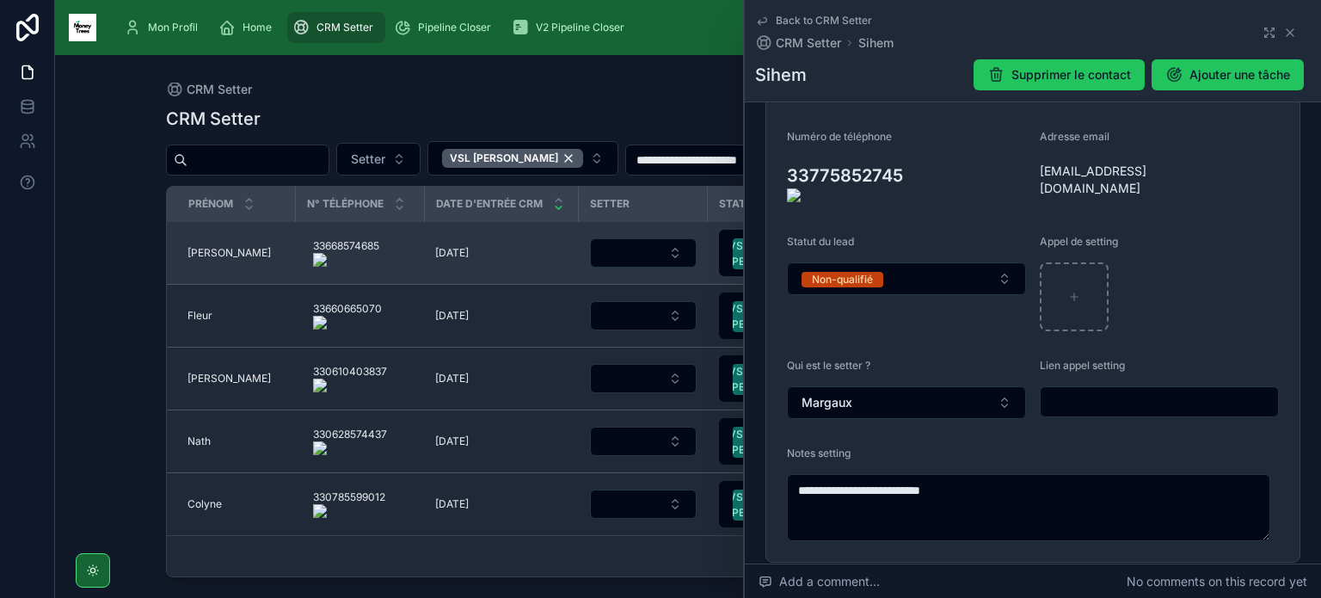
click at [196, 254] on span "[PERSON_NAME]" at bounding box center [229, 253] width 83 height 14
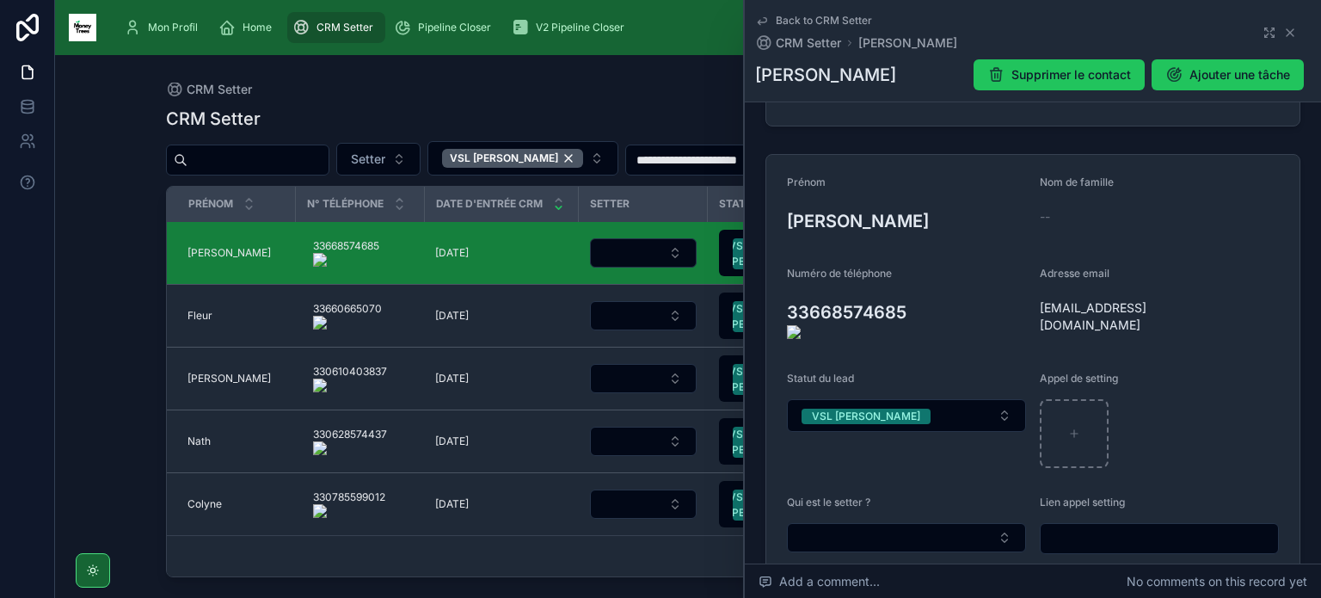
scroll to position [161, 0]
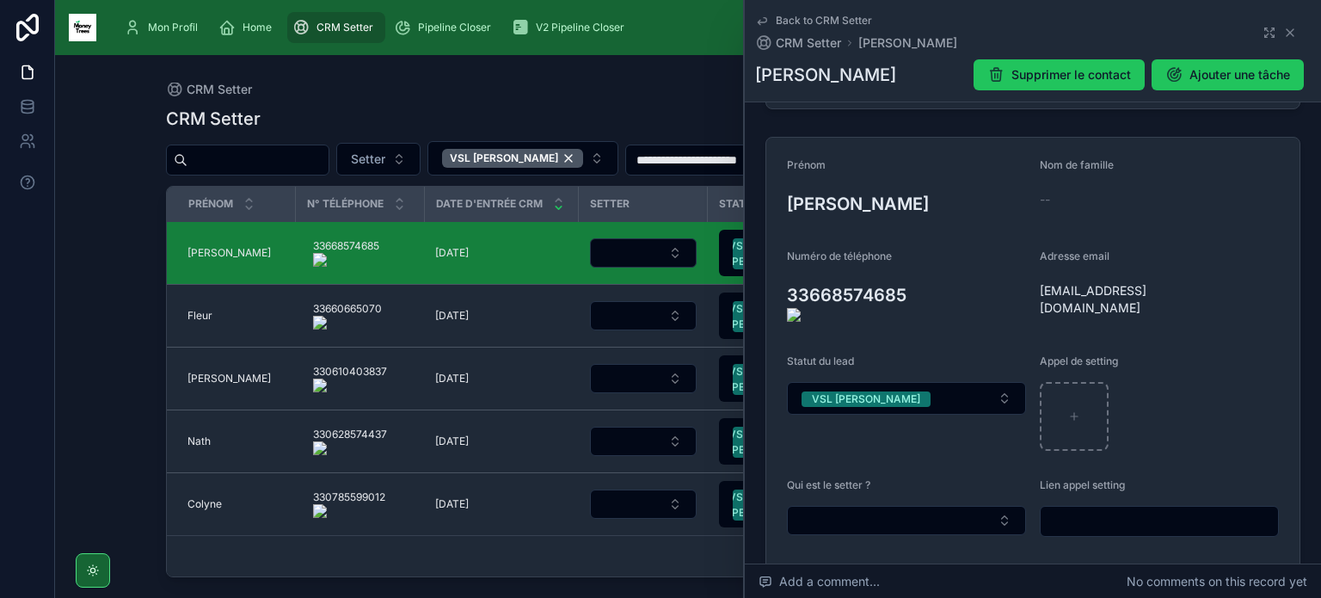
click at [915, 270] on onoff-telecom-ce-actions-button at bounding box center [915, 270] width 0 height 0
click at [912, 402] on button "VSL [PERSON_NAME]" at bounding box center [906, 398] width 239 height 33
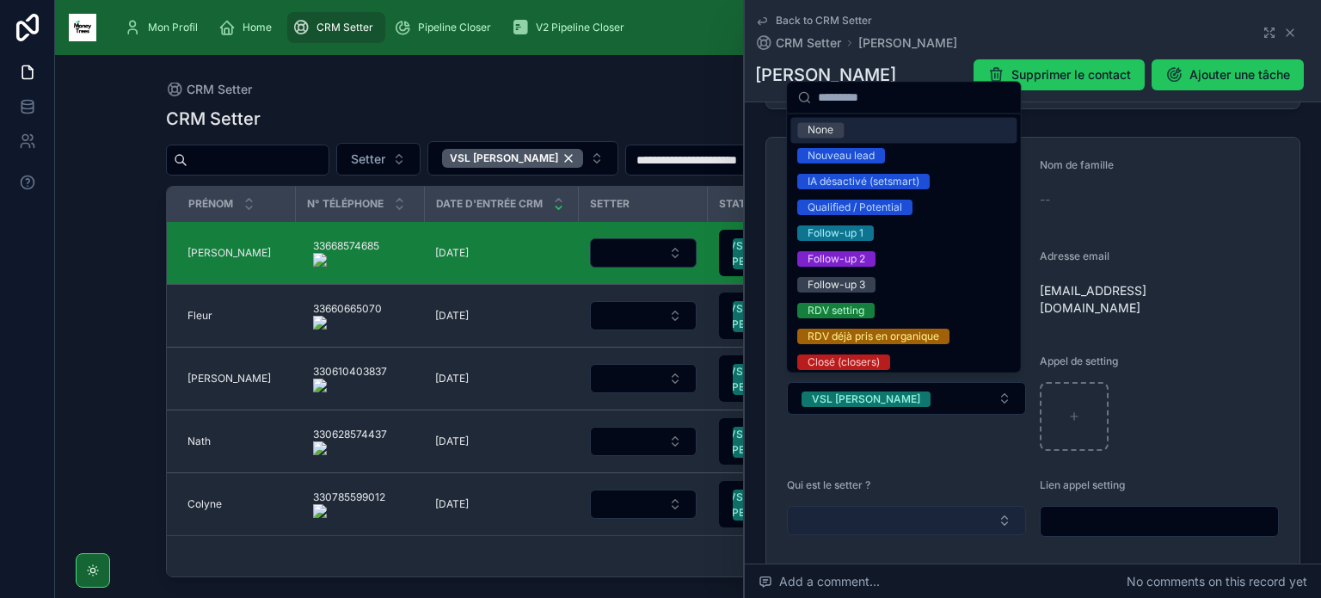
click at [919, 524] on button "Select Button" at bounding box center [906, 520] width 239 height 29
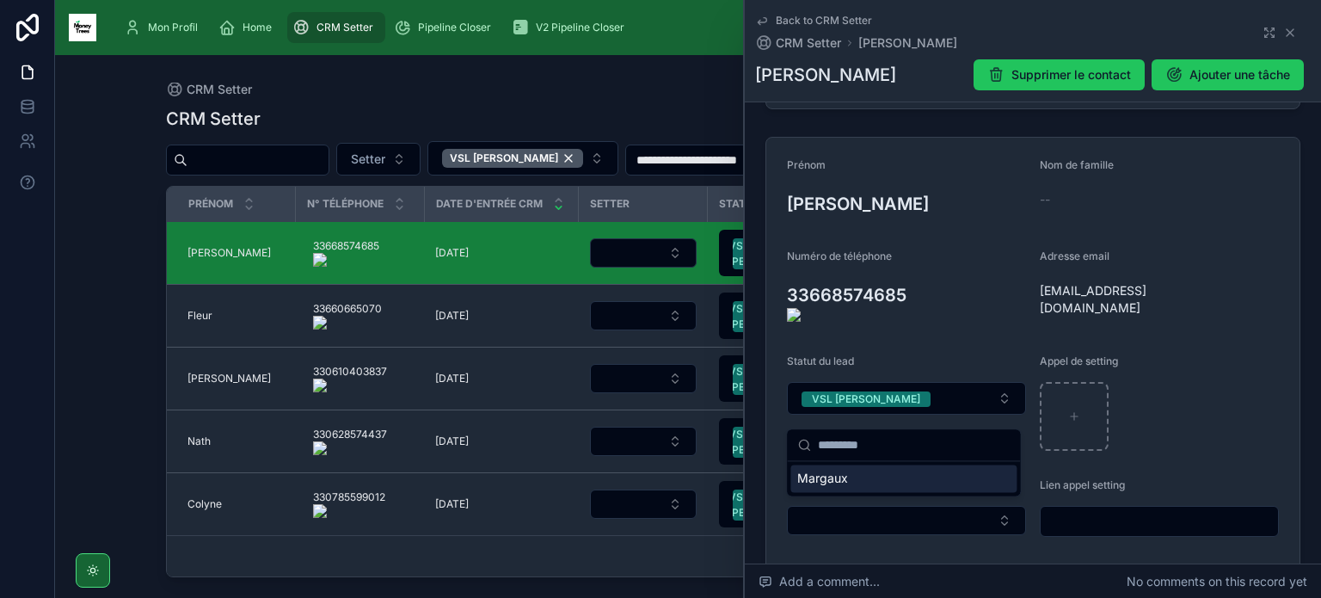
click at [915, 479] on div "Margaux" at bounding box center [904, 479] width 226 height 28
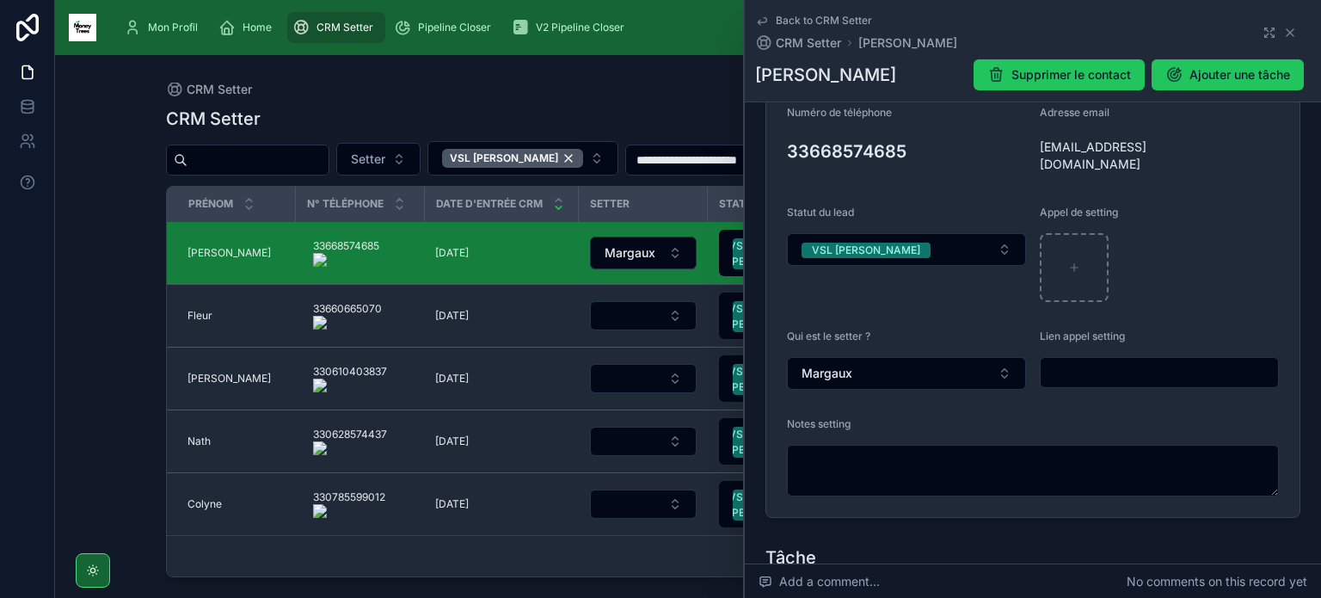
scroll to position [305, 0]
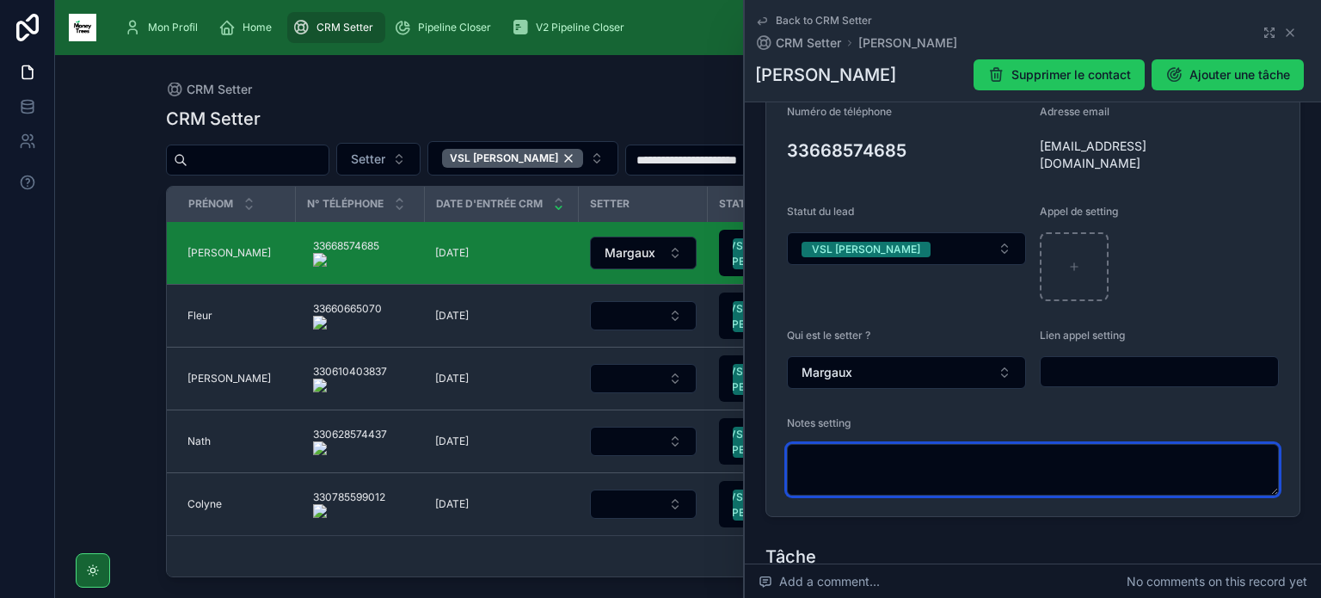
click at [915, 479] on textarea at bounding box center [1033, 470] width 492 height 52
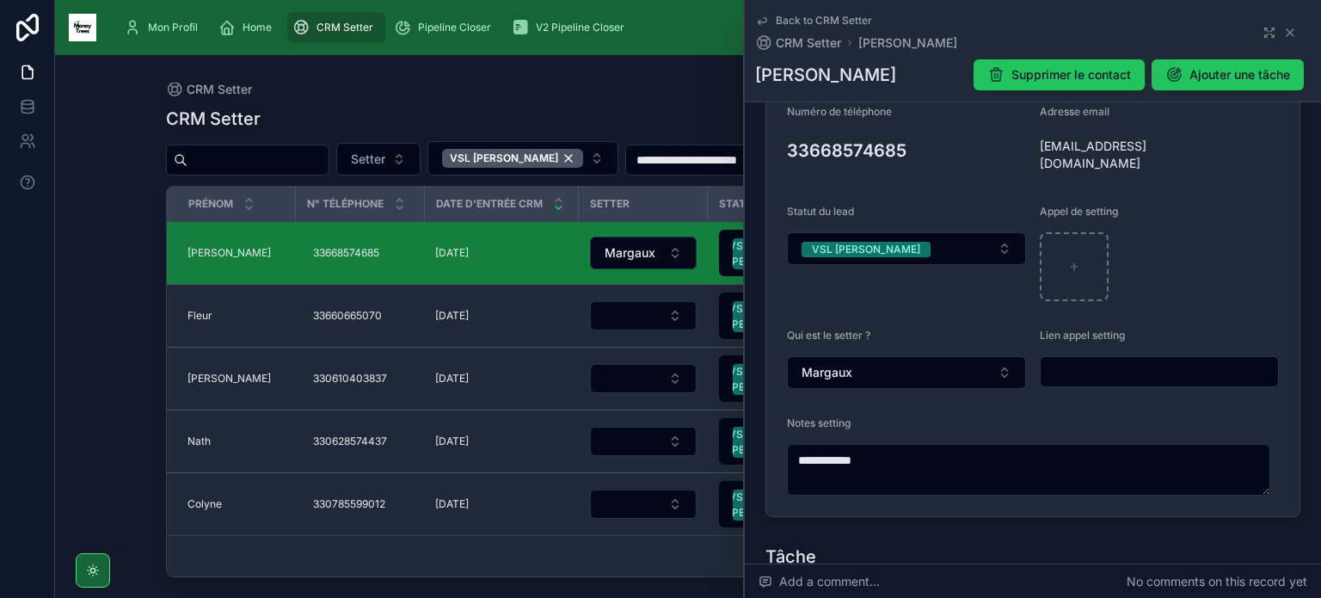
click at [770, 145] on form "**********" at bounding box center [1033, 254] width 533 height 523
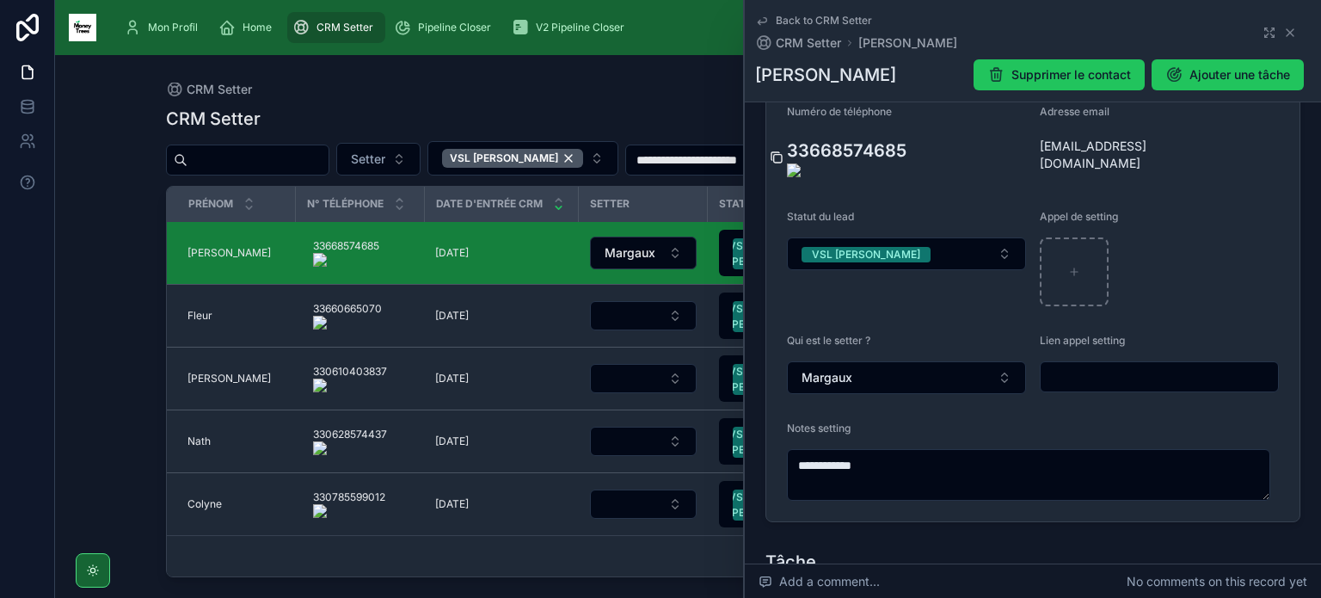
click at [779, 151] on icon at bounding box center [777, 158] width 14 height 14
click at [896, 255] on button "VSL [PERSON_NAME]" at bounding box center [906, 253] width 239 height 33
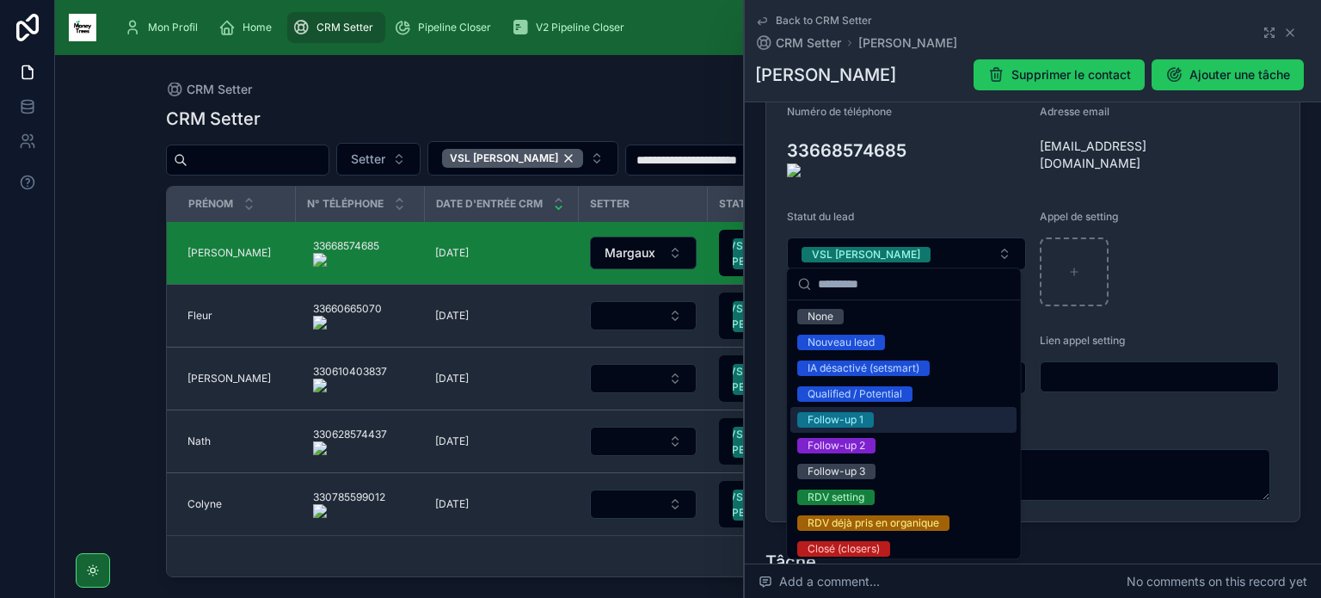
click at [882, 422] on div "Follow-up 1" at bounding box center [904, 420] width 226 height 26
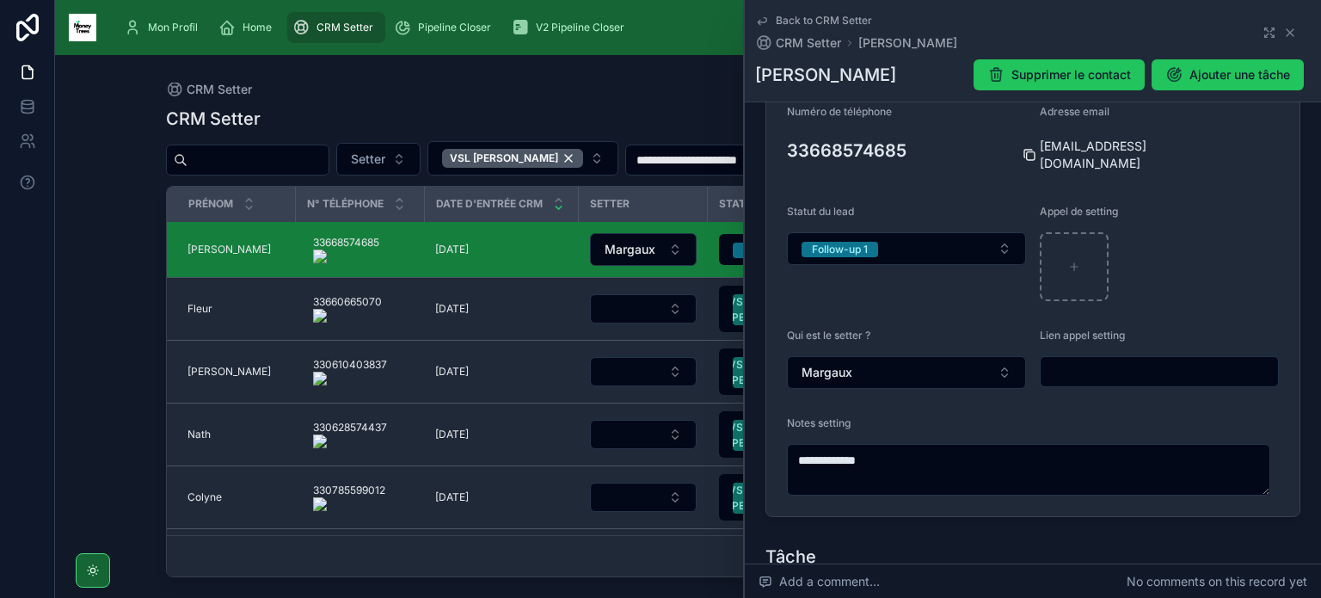
click at [1025, 157] on icon at bounding box center [1030, 155] width 14 height 14
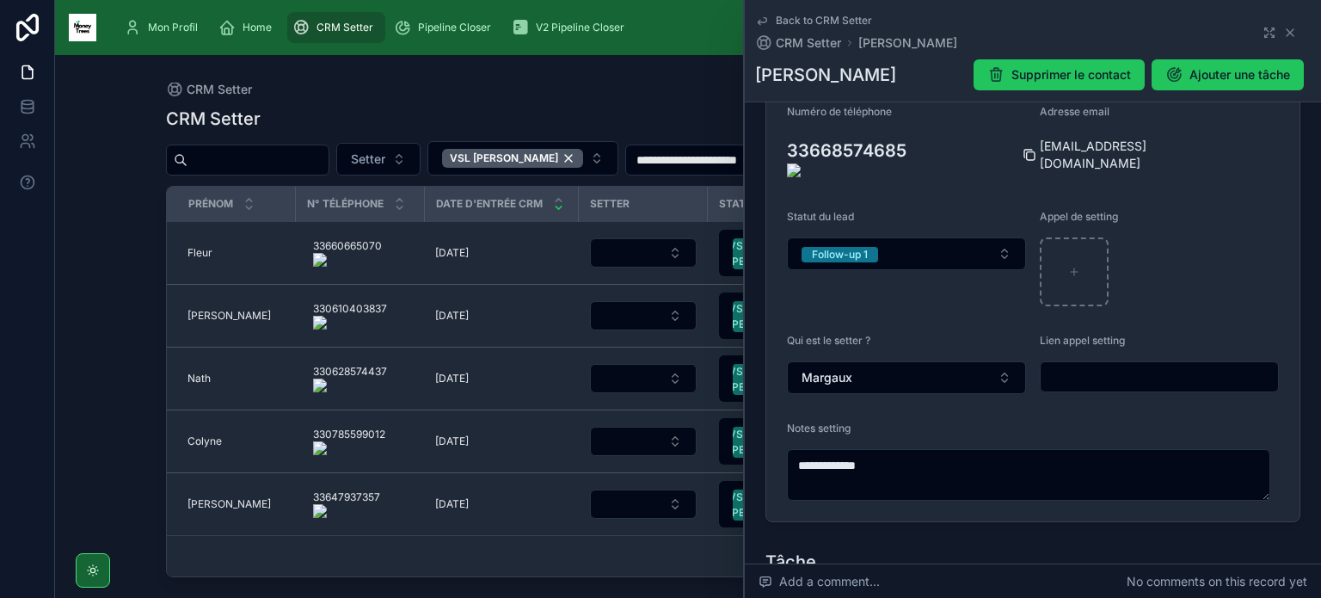
click at [1025, 152] on icon at bounding box center [1030, 155] width 14 height 14
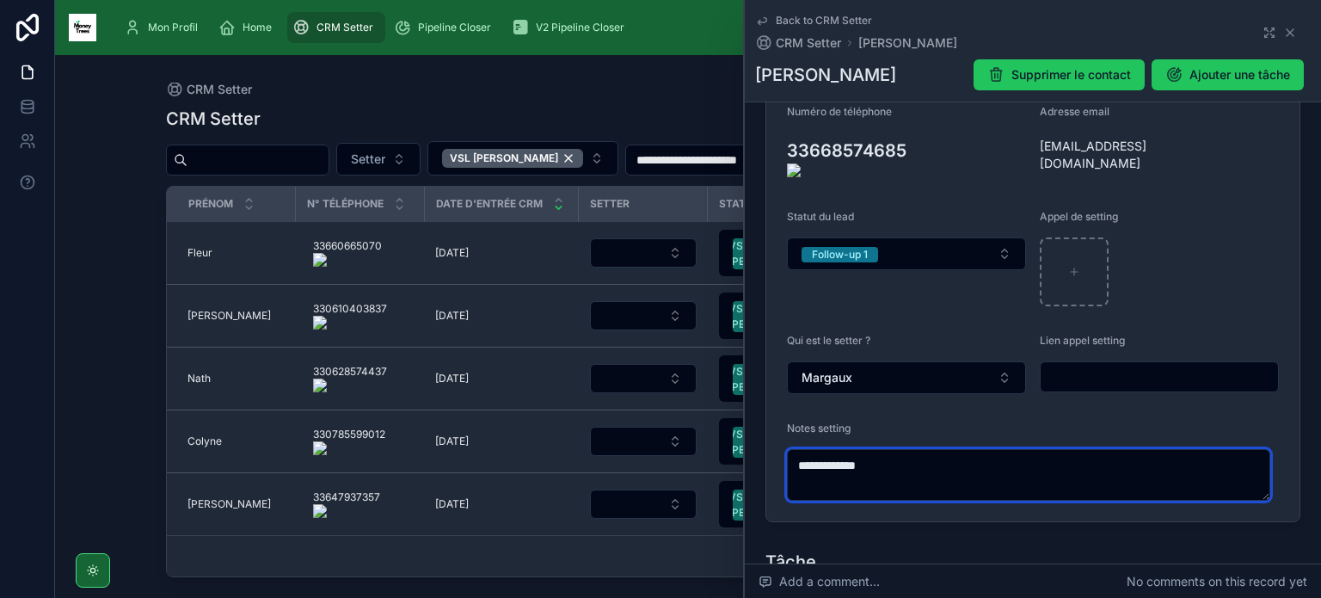
click at [926, 463] on textarea "**********" at bounding box center [1028, 475] width 483 height 52
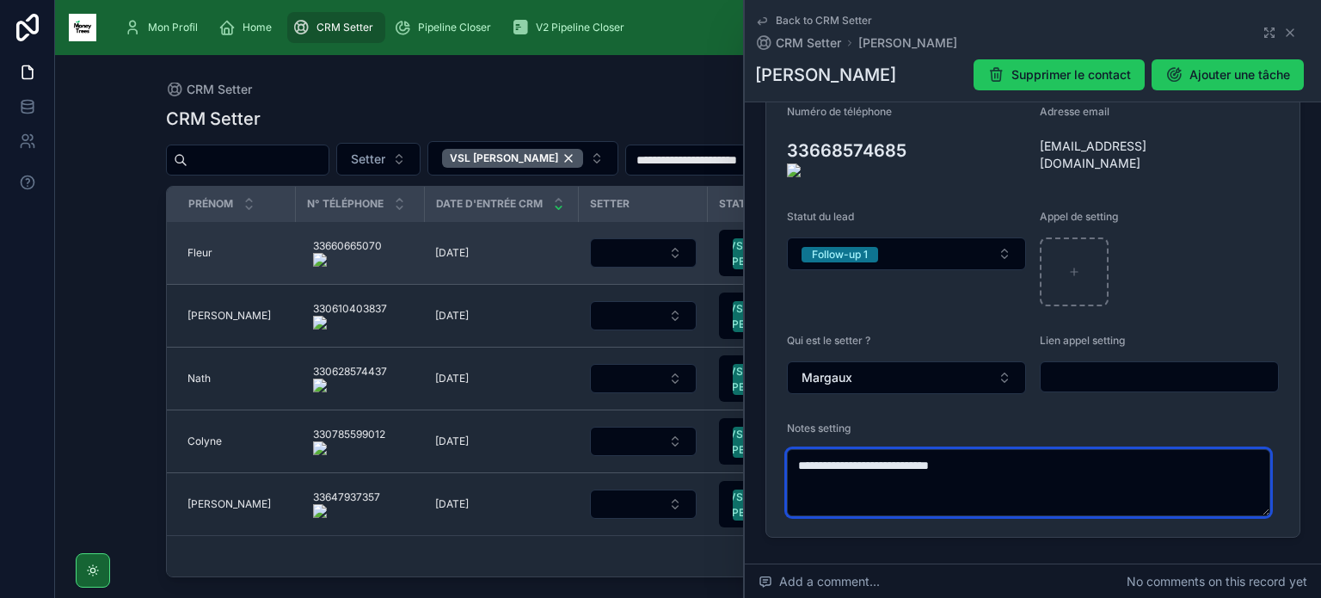
type textarea "**********"
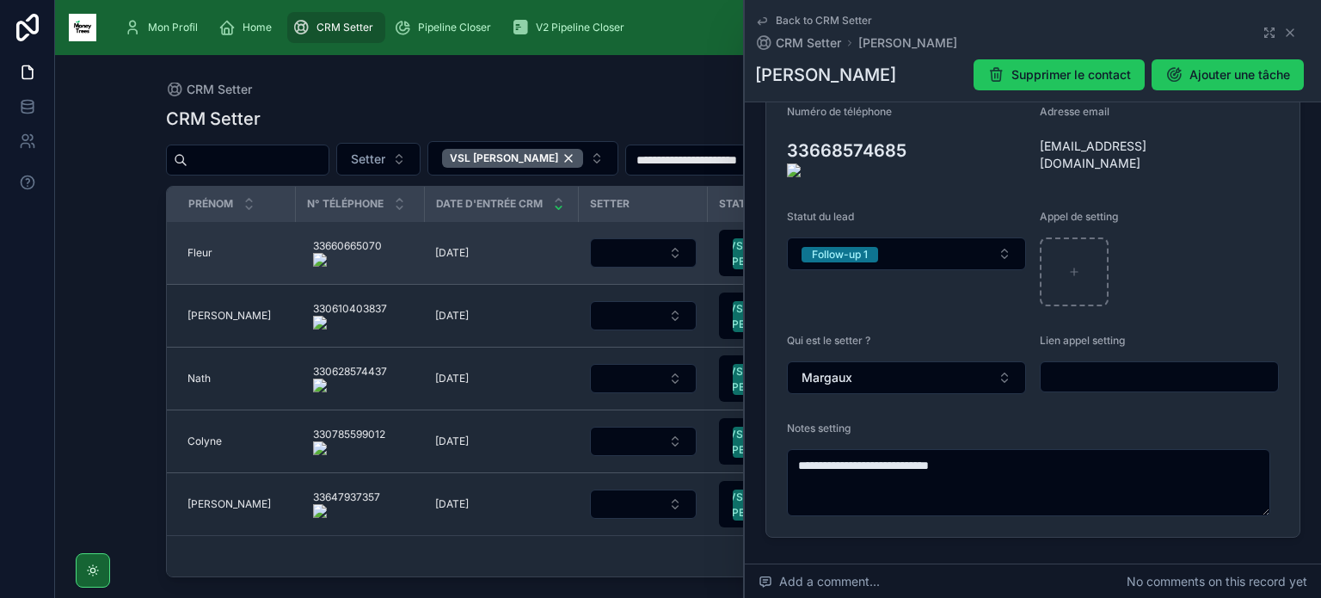
click at [198, 252] on span "Fleur" at bounding box center [200, 253] width 25 height 14
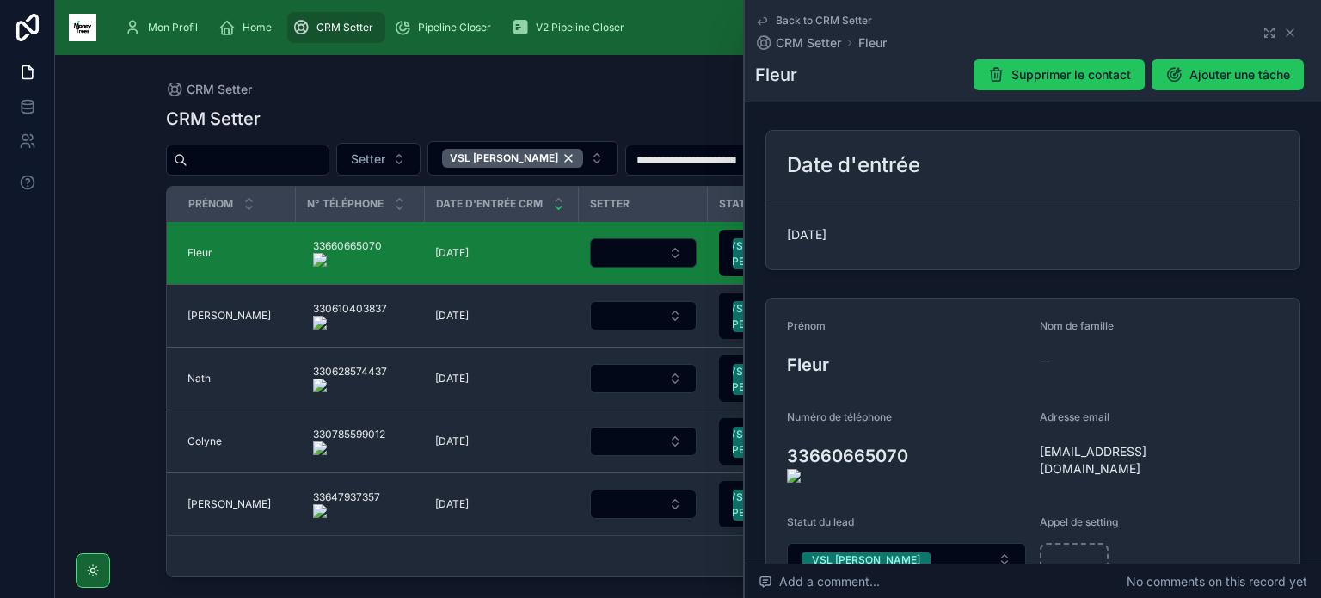
click at [916, 432] on onoff-telecom-ce-actions-button at bounding box center [916, 432] width 0 height 0
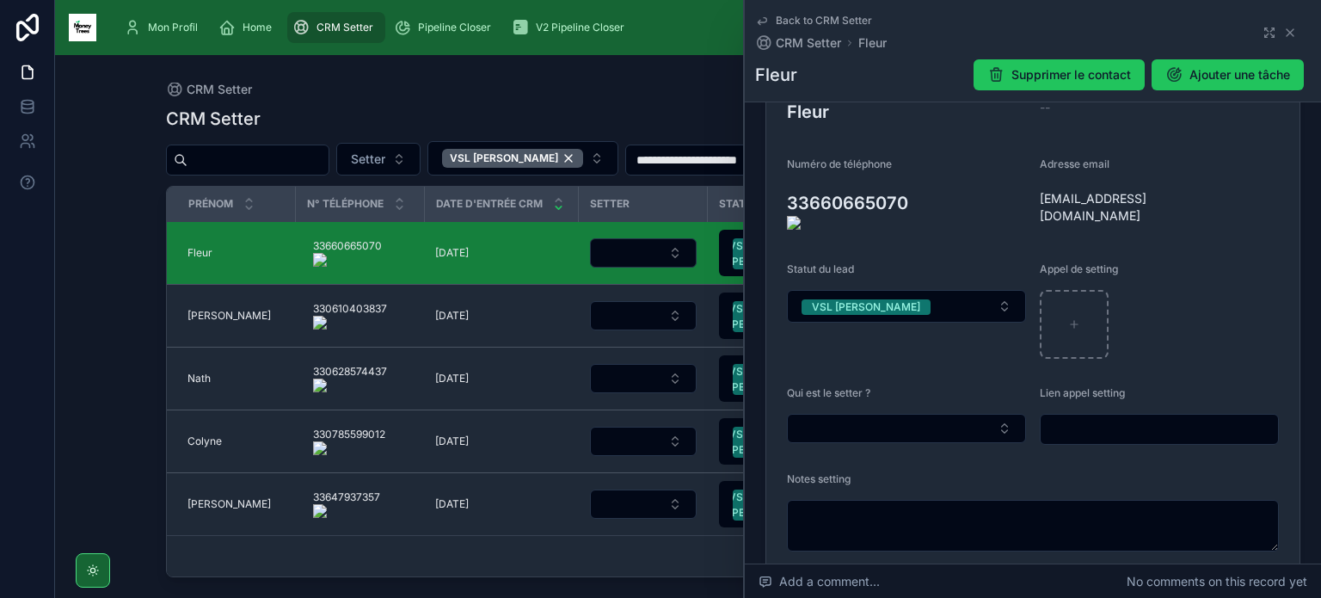
scroll to position [254, 0]
click at [849, 413] on button "Select Button" at bounding box center [906, 427] width 239 height 29
click at [848, 479] on div "Margaux" at bounding box center [904, 481] width 226 height 28
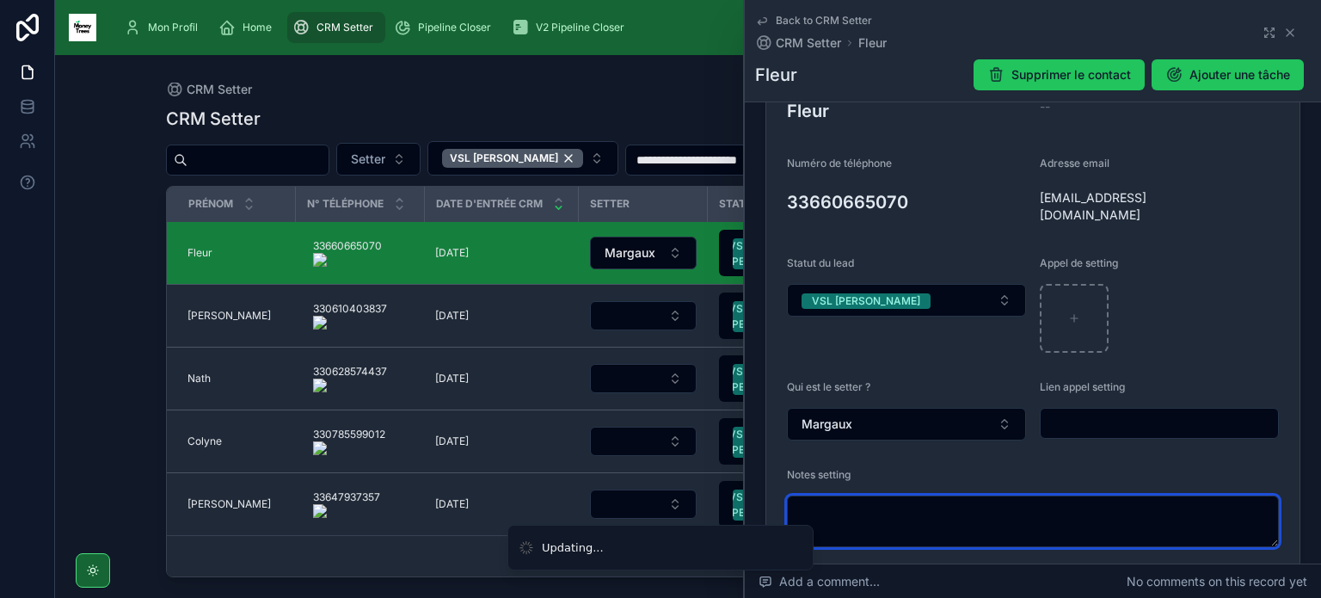
click at [838, 519] on textarea at bounding box center [1033, 522] width 492 height 52
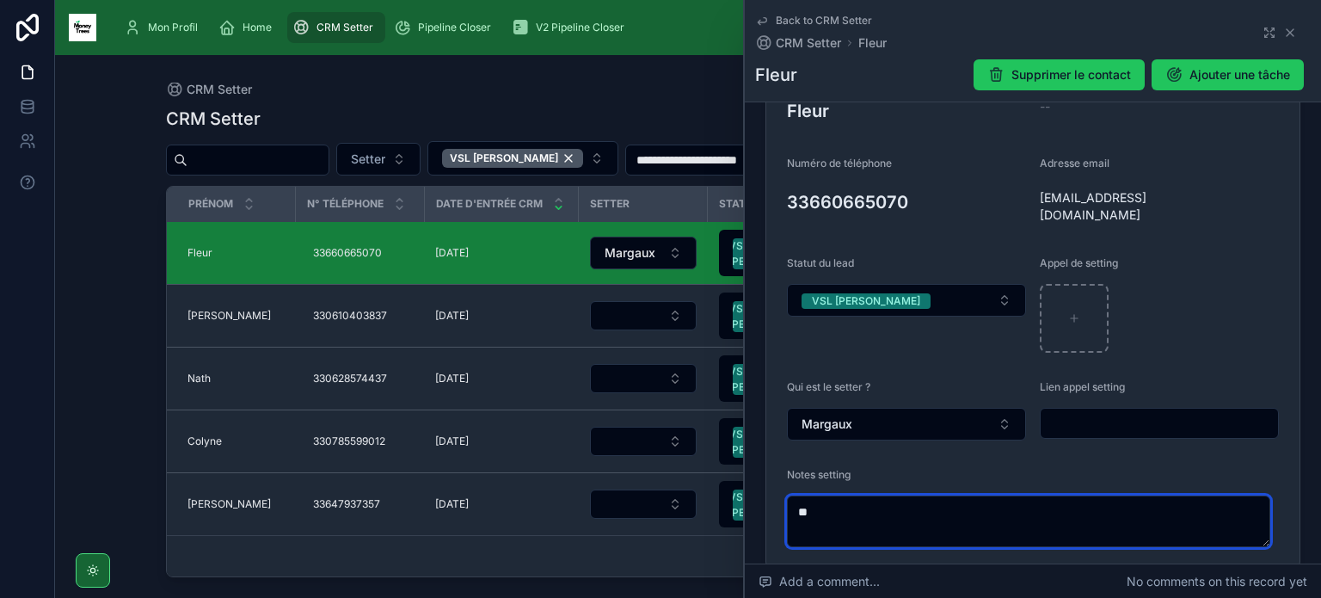
type textarea "*"
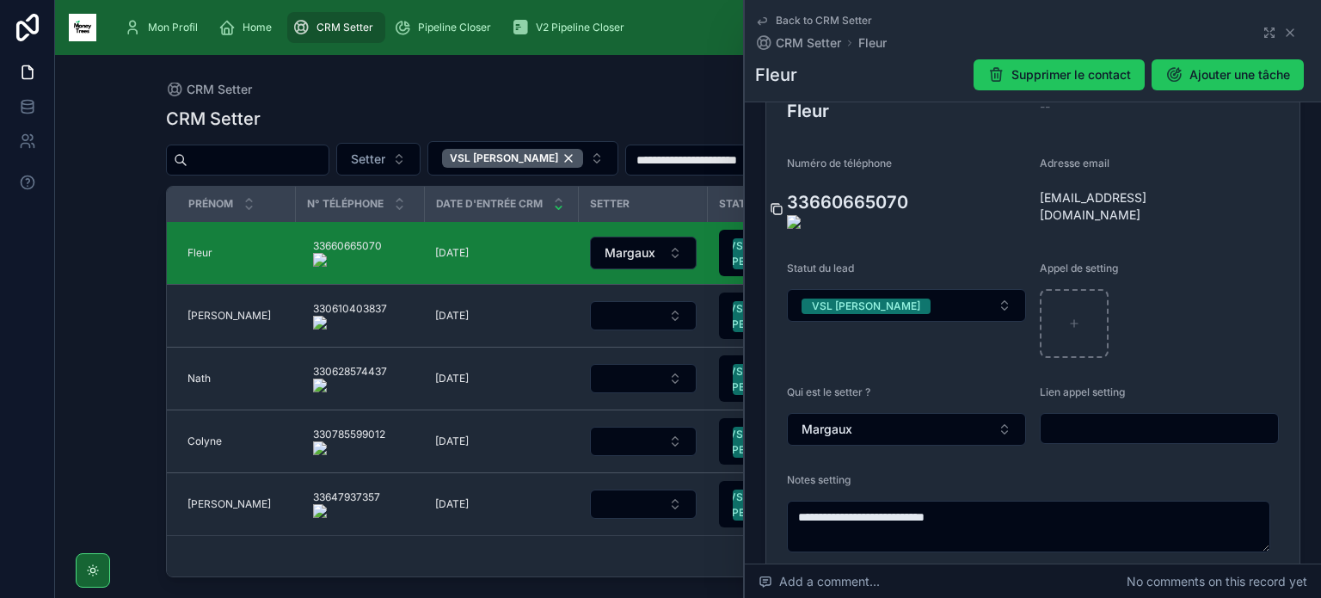
click at [780, 202] on icon at bounding box center [777, 209] width 14 height 14
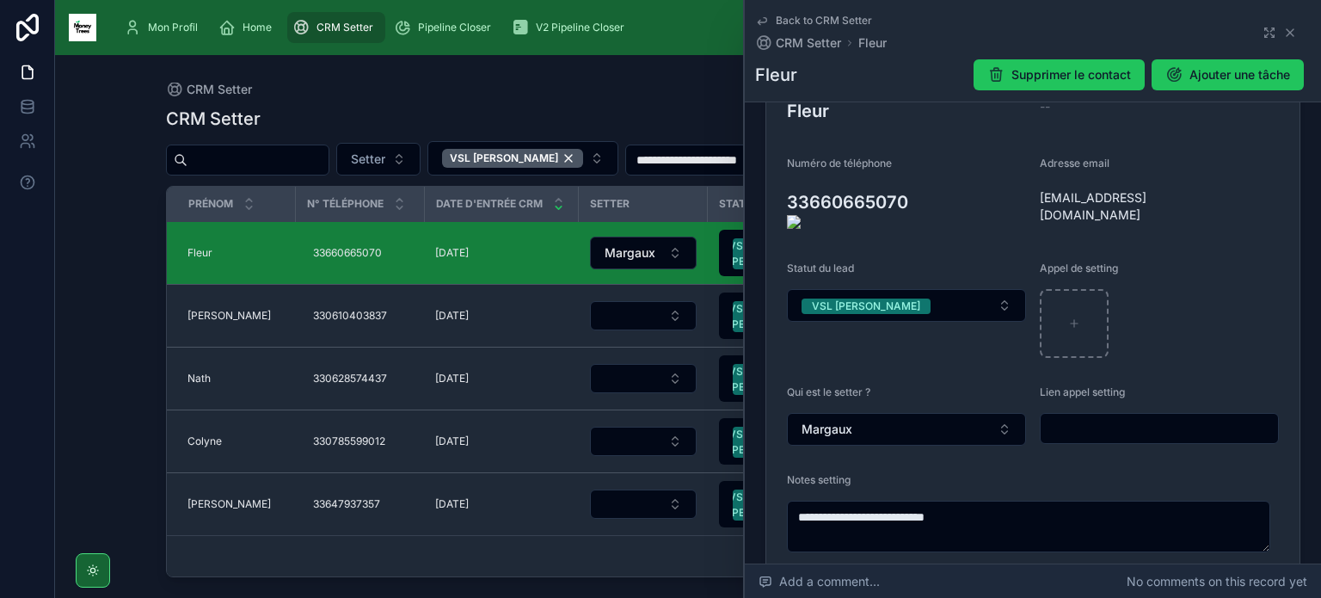
type textarea "**********"
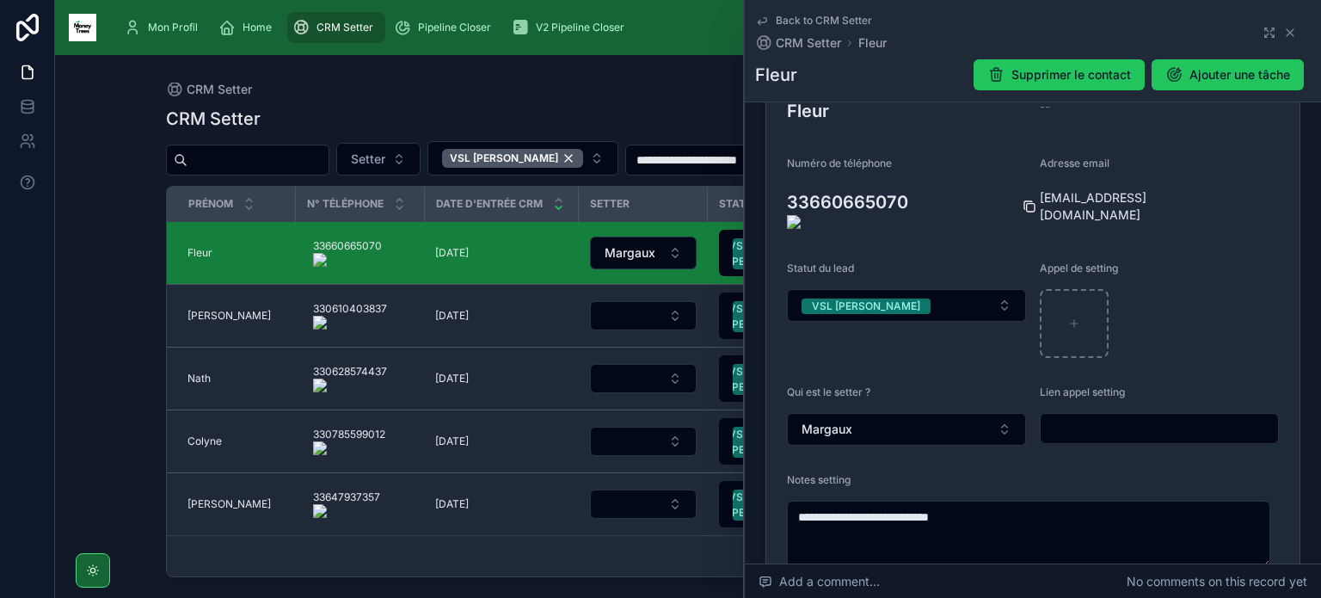
click at [1025, 200] on icon at bounding box center [1030, 207] width 14 height 14
click at [933, 300] on button "VSL [PERSON_NAME]" at bounding box center [906, 305] width 239 height 33
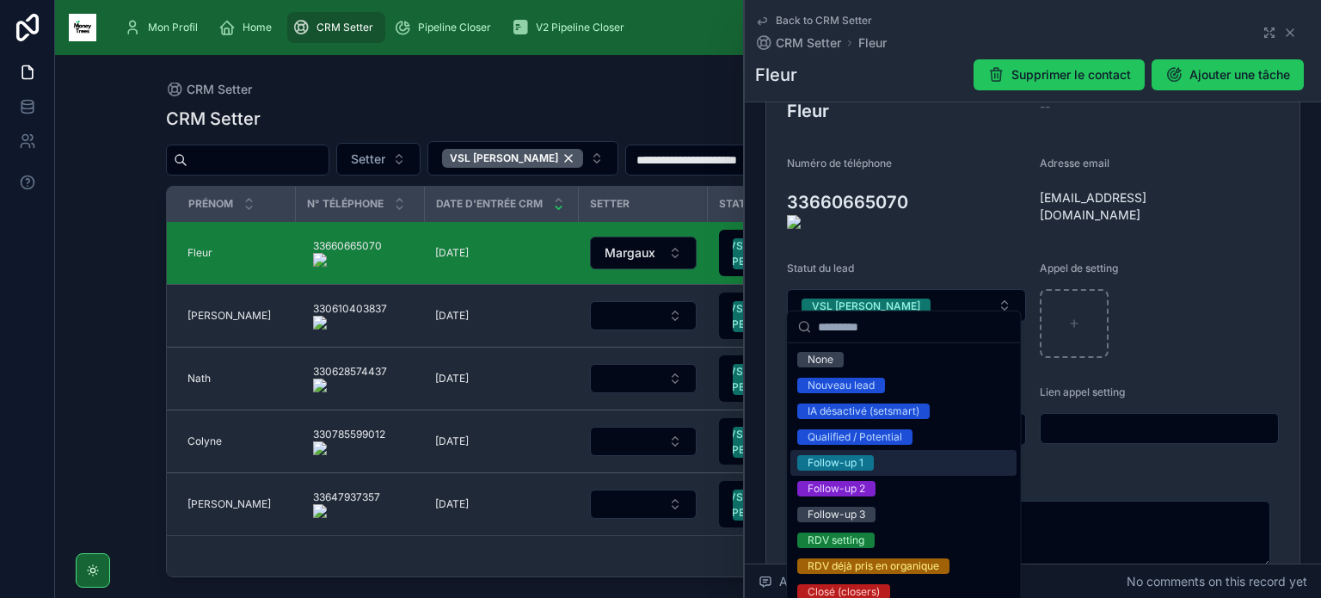
click at [873, 462] on span "Follow-up 1" at bounding box center [836, 462] width 77 height 15
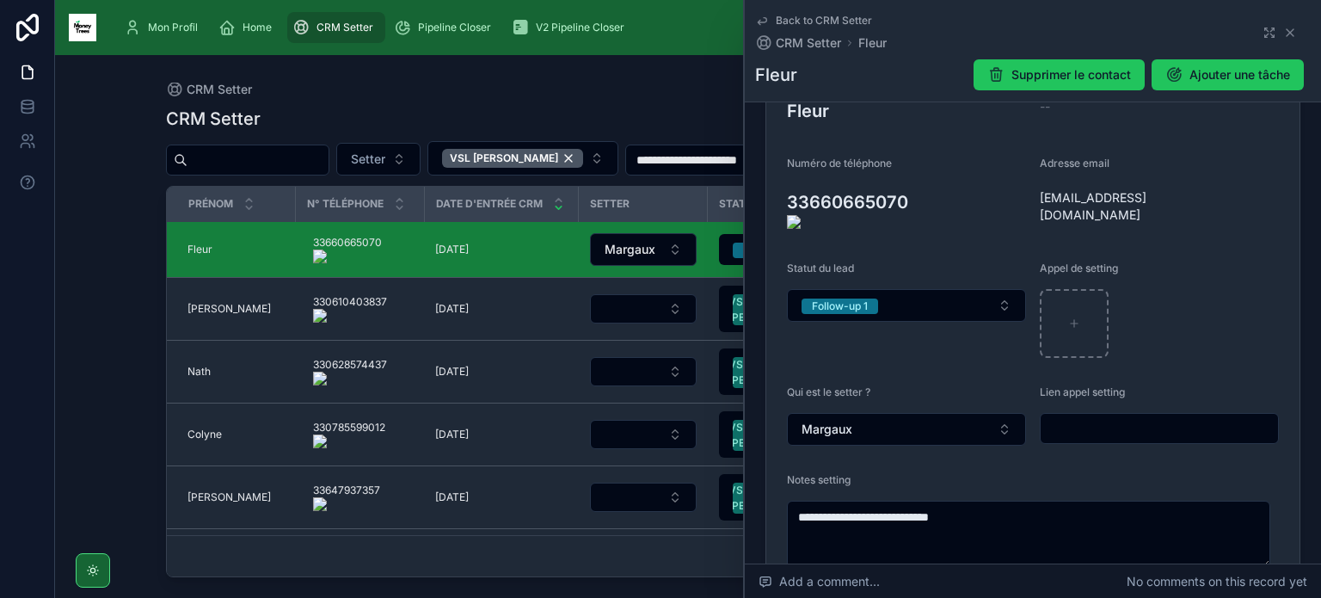
click at [392, 292] on onoff-telecom-ce-actions-button at bounding box center [392, 292] width 0 height 0
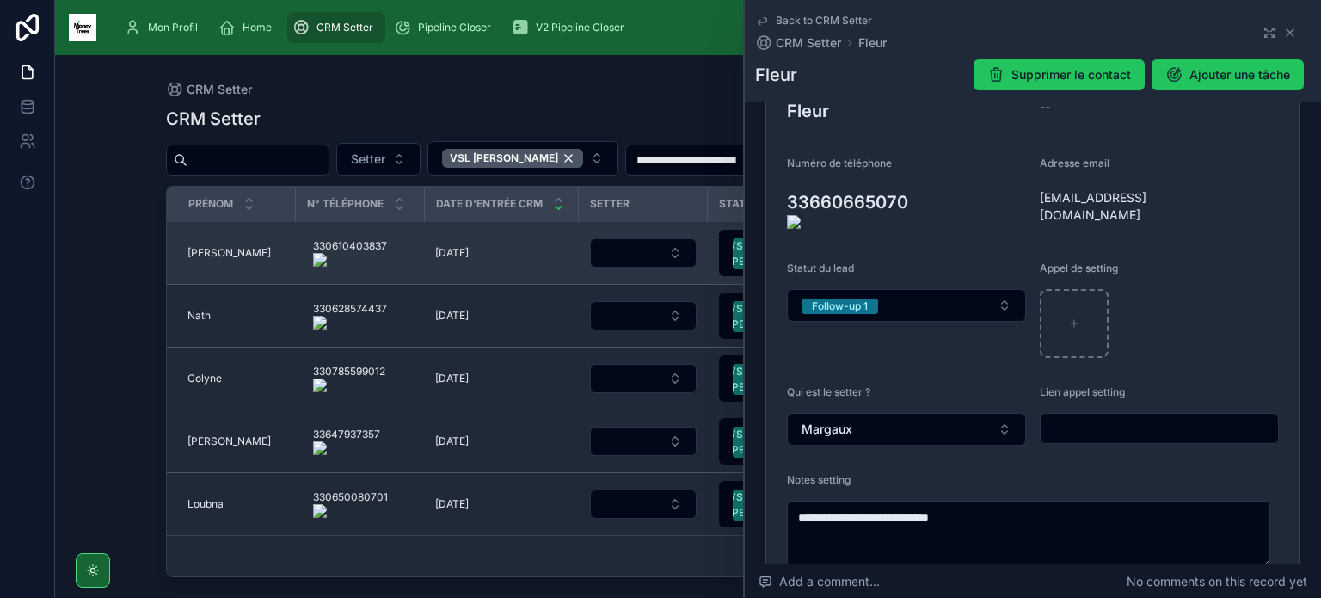
click at [222, 247] on span "[PERSON_NAME]" at bounding box center [229, 253] width 83 height 14
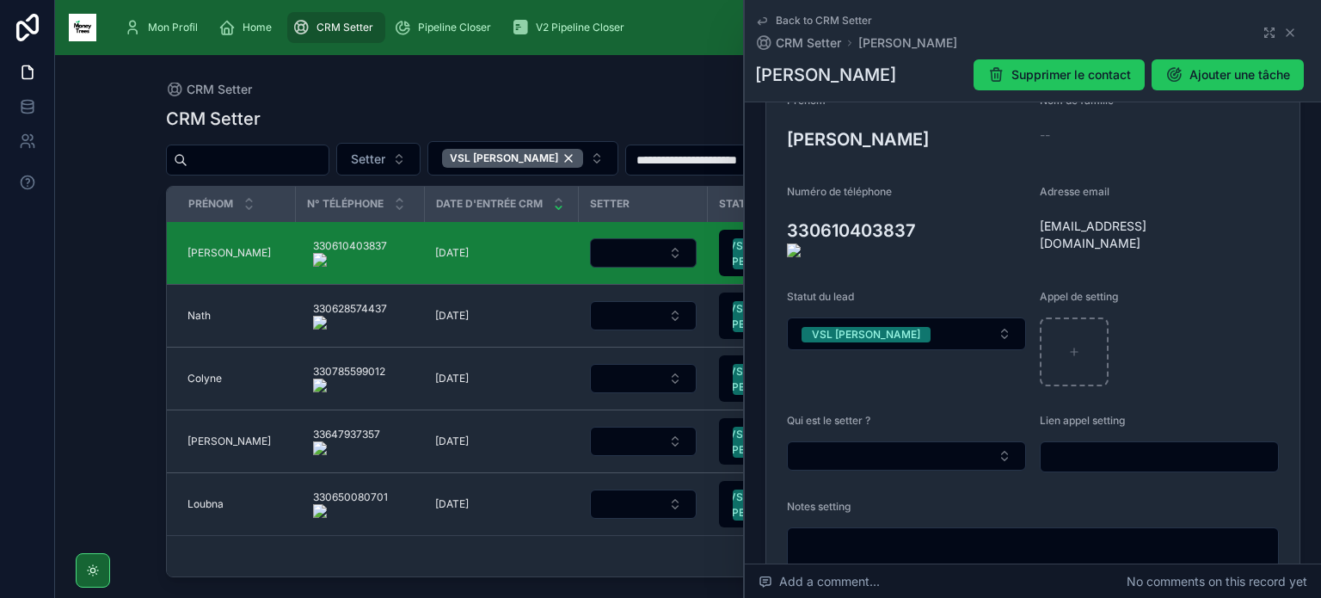
scroll to position [261, 0]
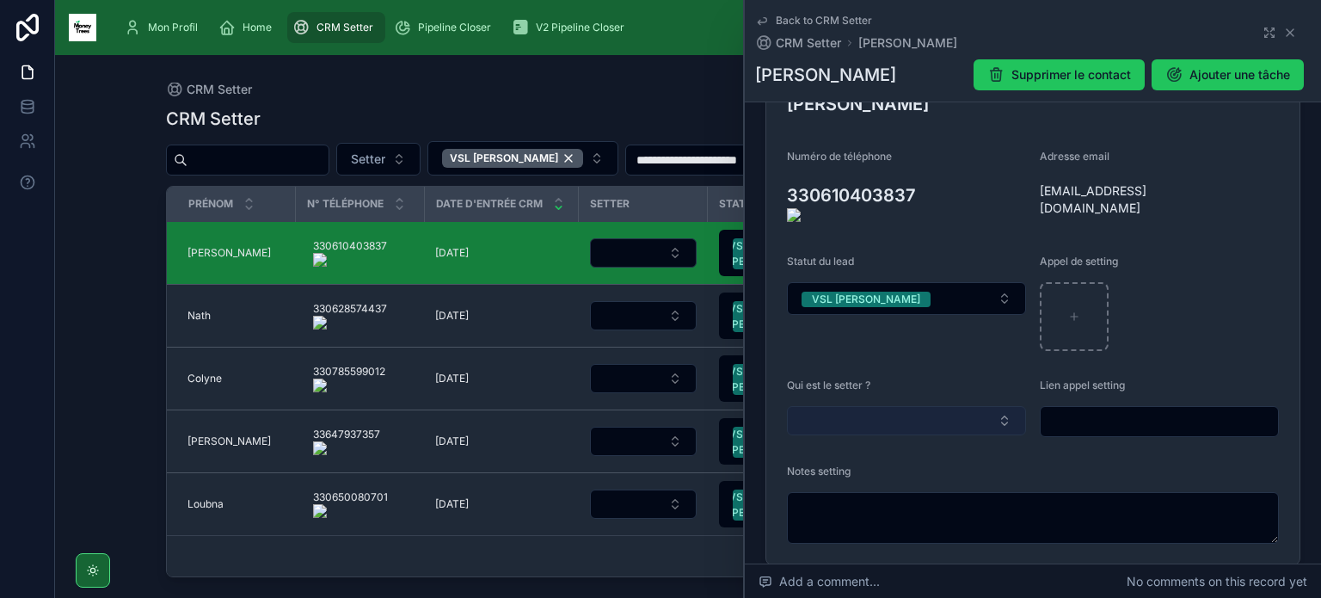
click at [940, 410] on button "Select Button" at bounding box center [906, 420] width 239 height 29
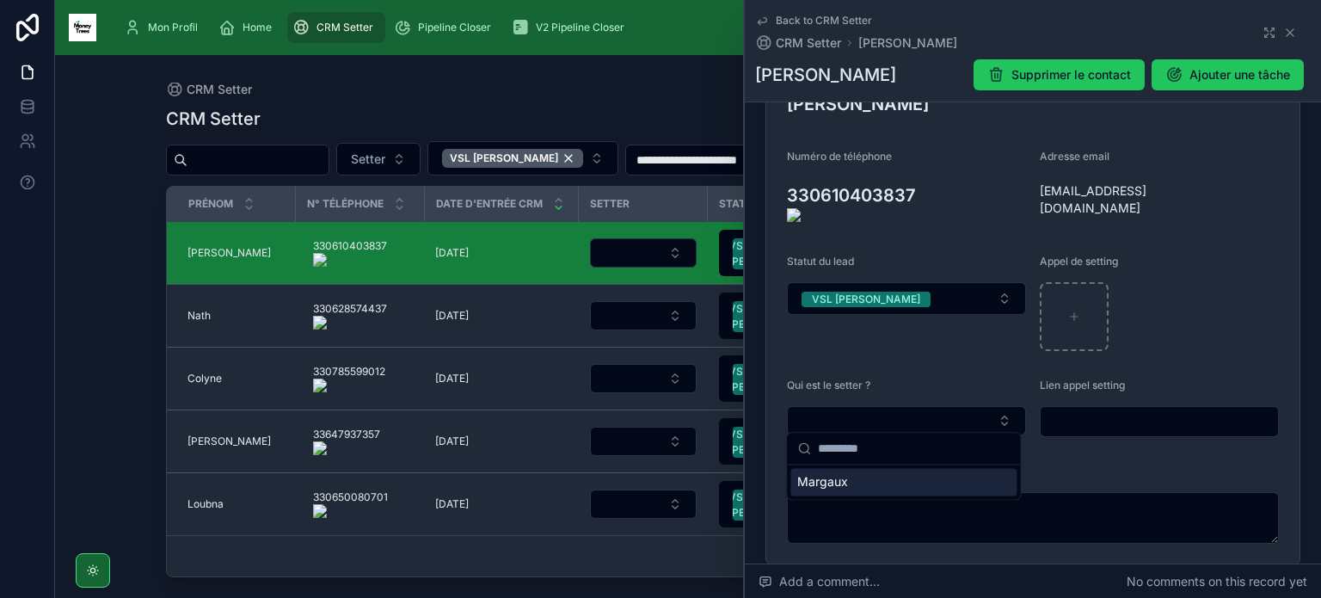
click at [909, 480] on div "Margaux" at bounding box center [904, 482] width 226 height 28
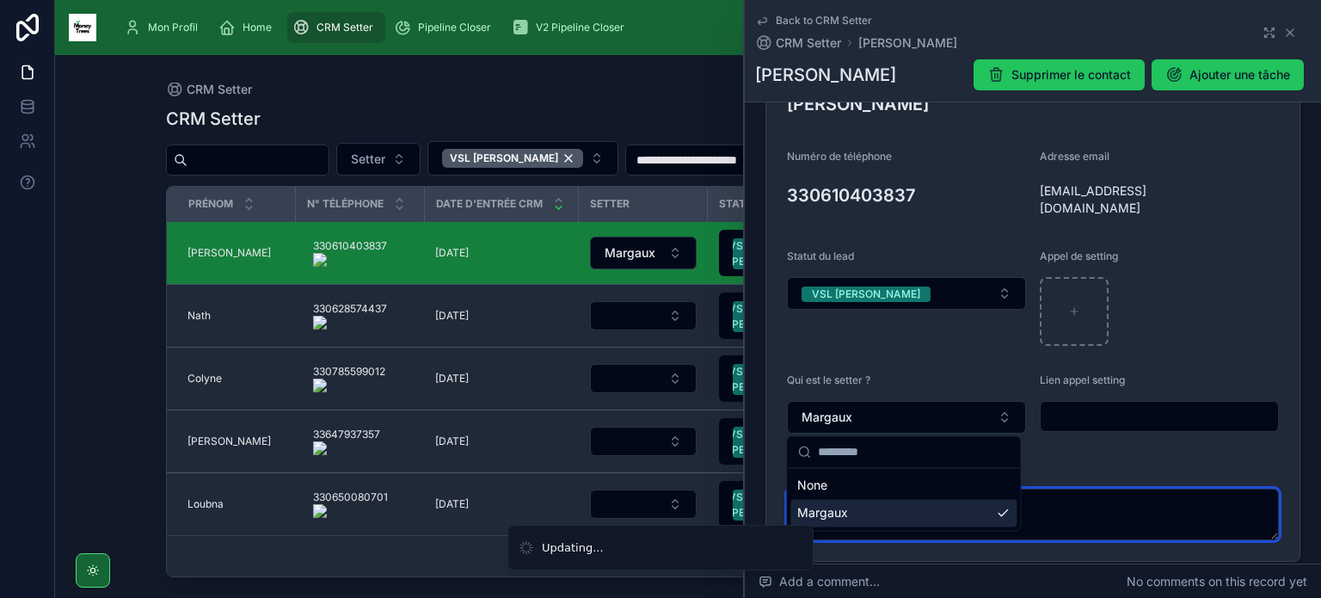
click at [886, 519] on textarea at bounding box center [1033, 515] width 492 height 52
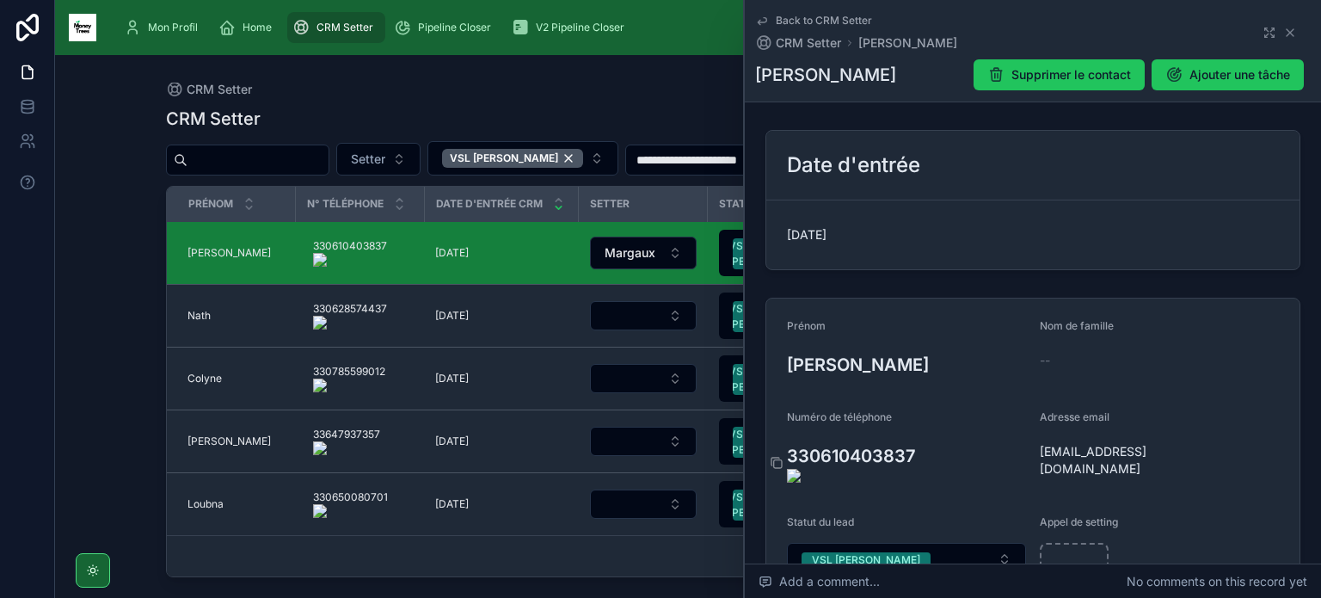
scroll to position [299, 0]
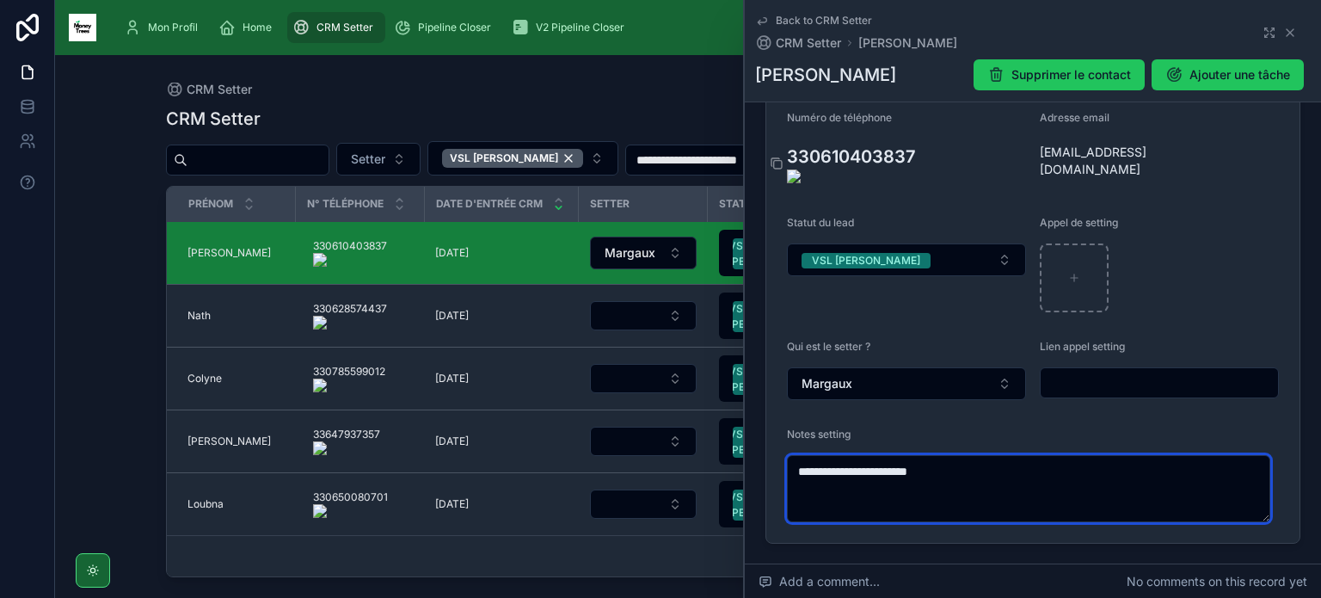
click at [969, 459] on textarea "**********" at bounding box center [1028, 488] width 483 height 67
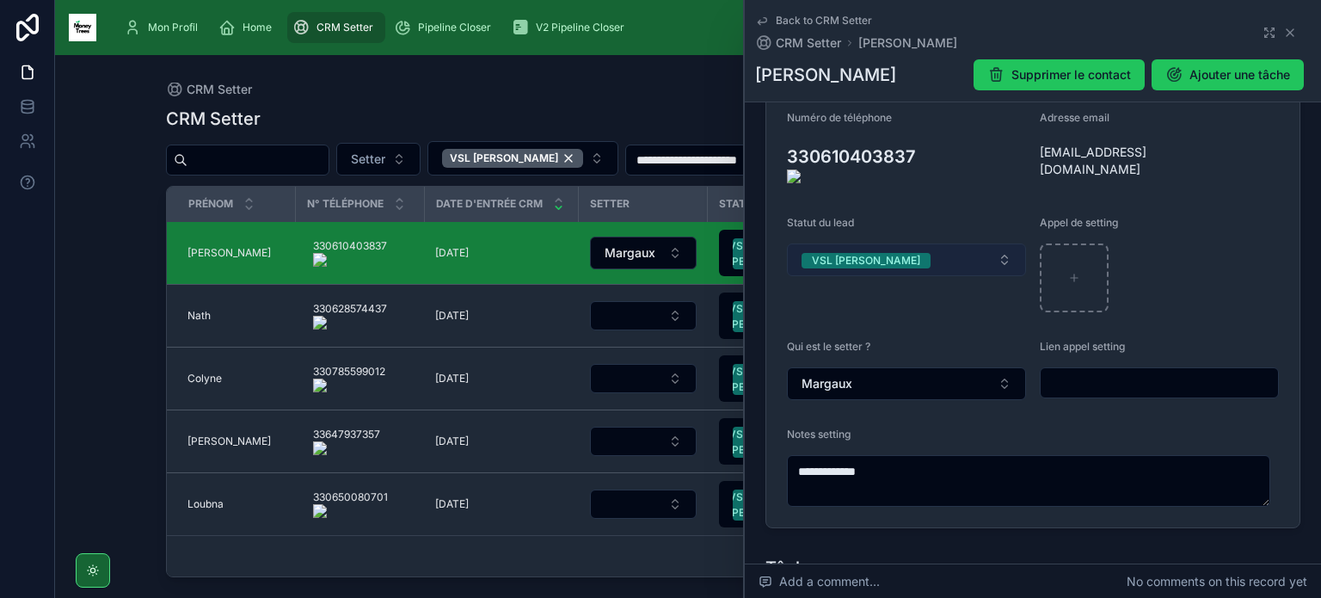
click at [930, 243] on button "VSL [PERSON_NAME]" at bounding box center [906, 259] width 239 height 33
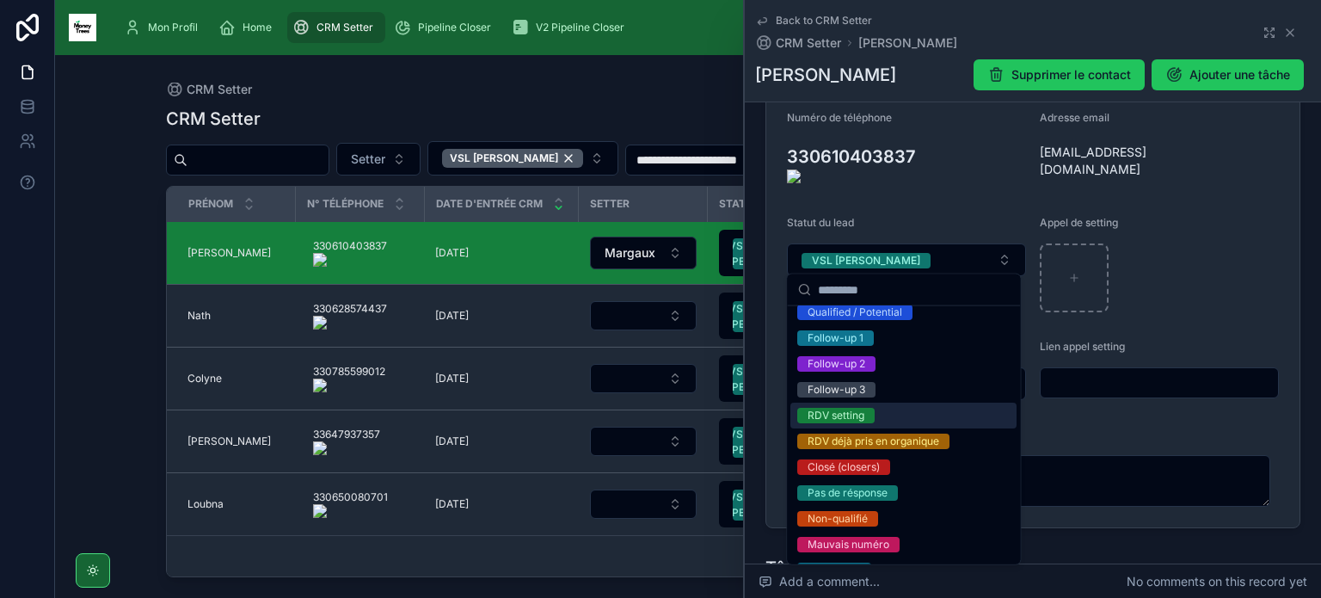
scroll to position [89, 0]
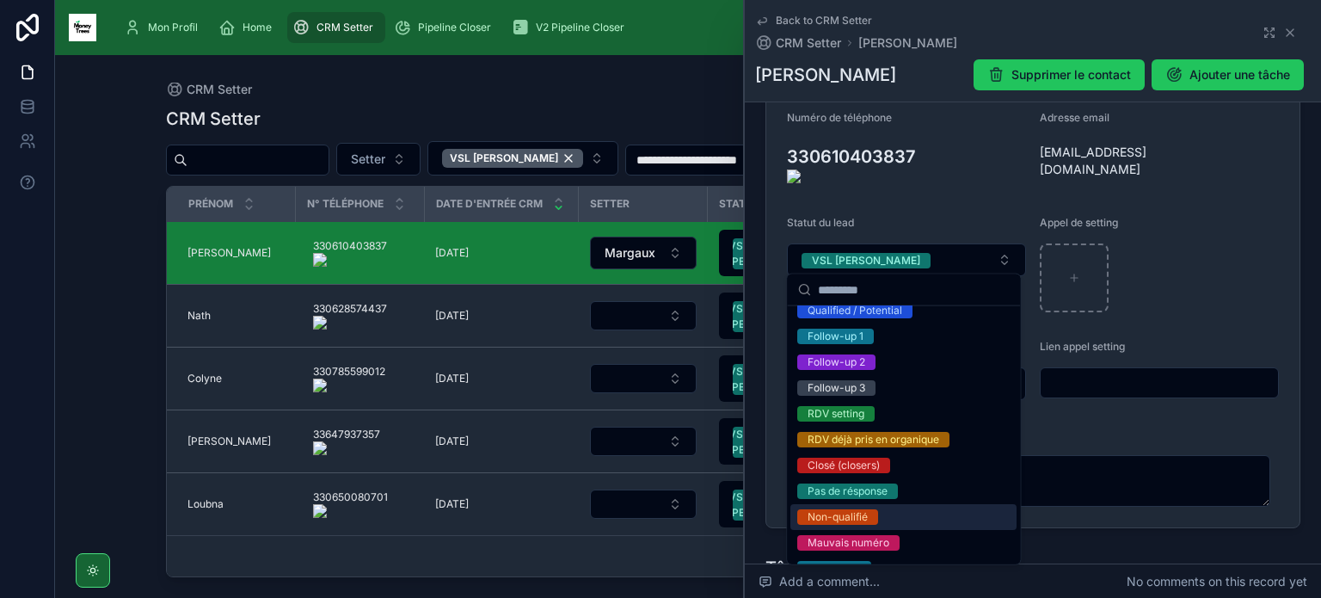
click at [880, 511] on div "Non-qualifié" at bounding box center [904, 517] width 226 height 26
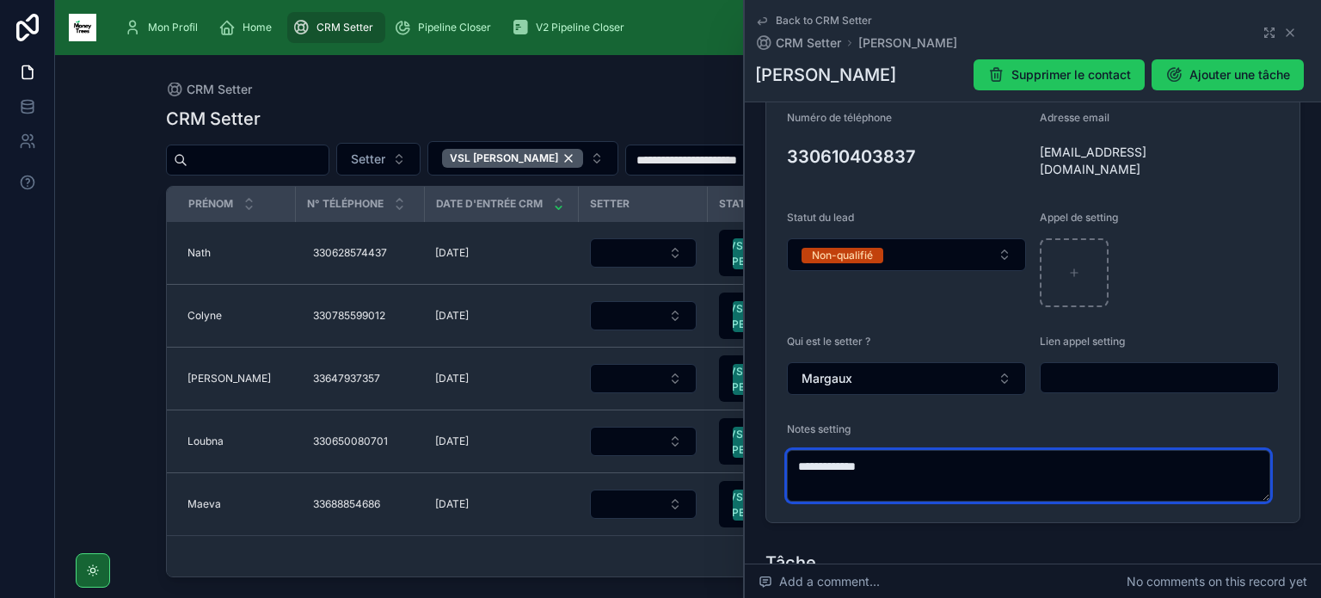
click at [968, 450] on textarea "**********" at bounding box center [1028, 476] width 483 height 52
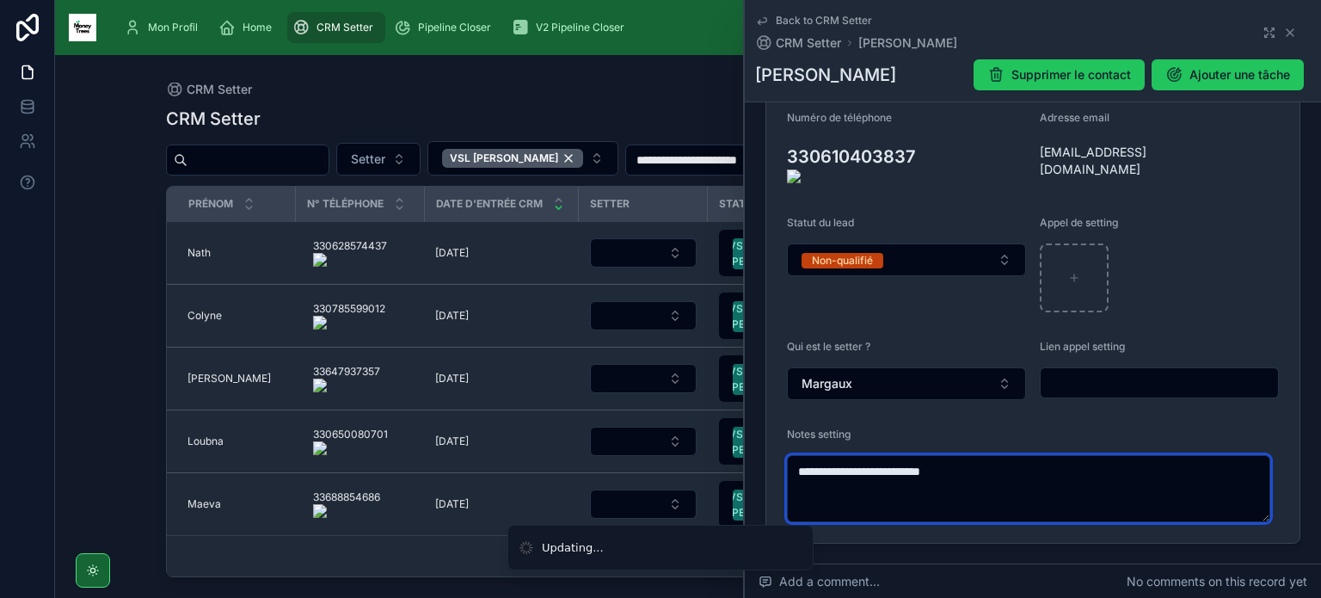
click at [878, 467] on textarea "**********" at bounding box center [1028, 488] width 483 height 67
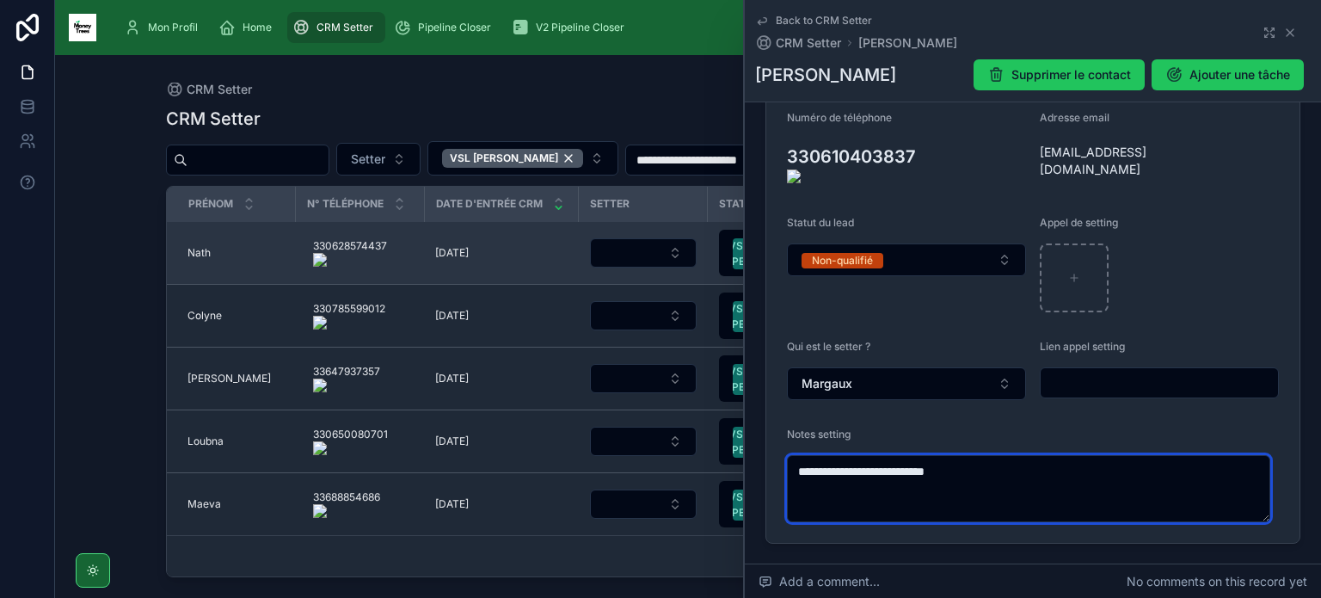
type textarea "**********"
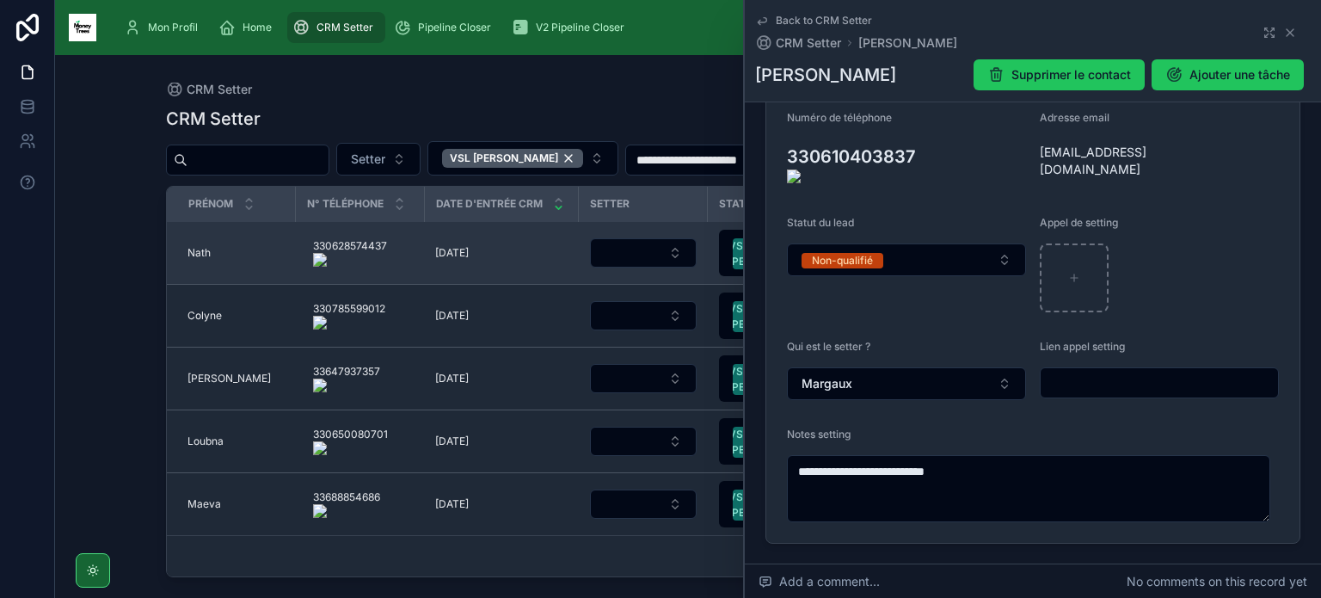
click at [200, 254] on span "Nath" at bounding box center [199, 253] width 23 height 14
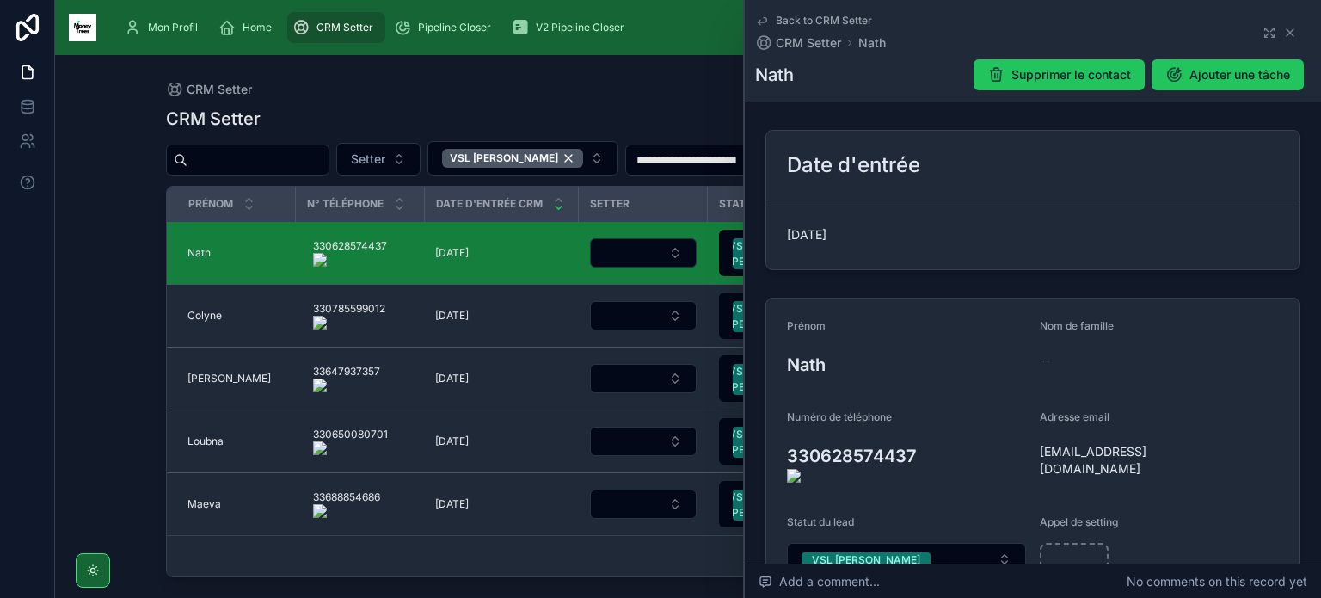
click at [925, 432] on onoff-telecom-ce-actions-button at bounding box center [925, 432] width 0 height 0
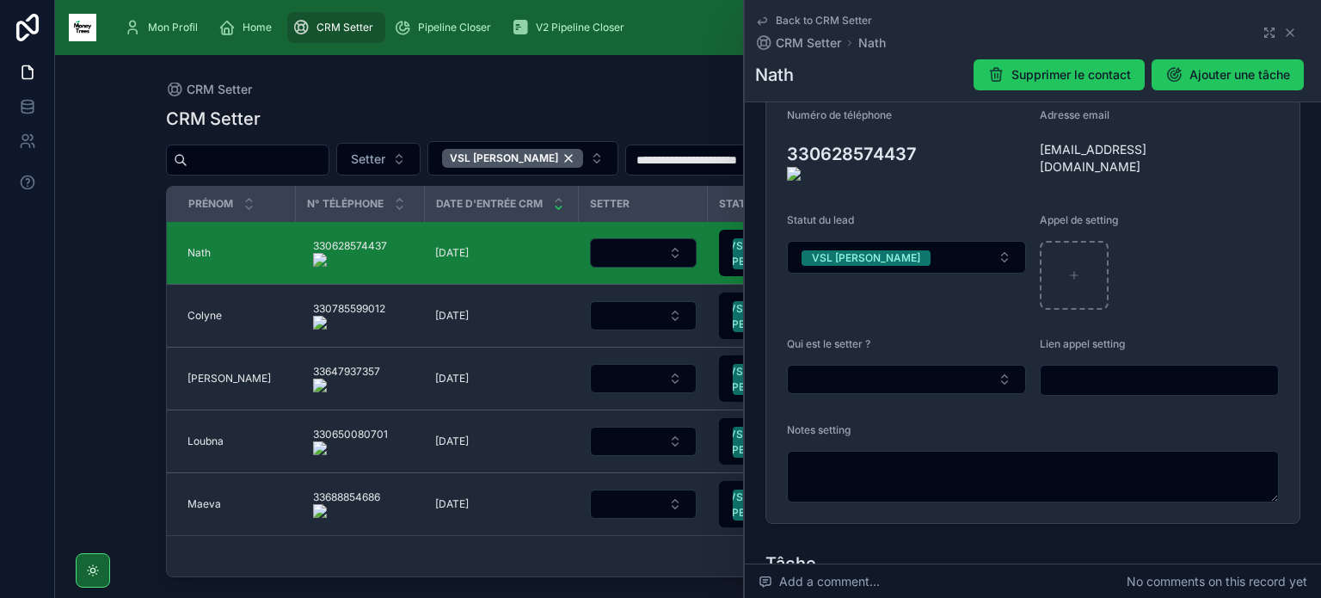
scroll to position [317, 0]
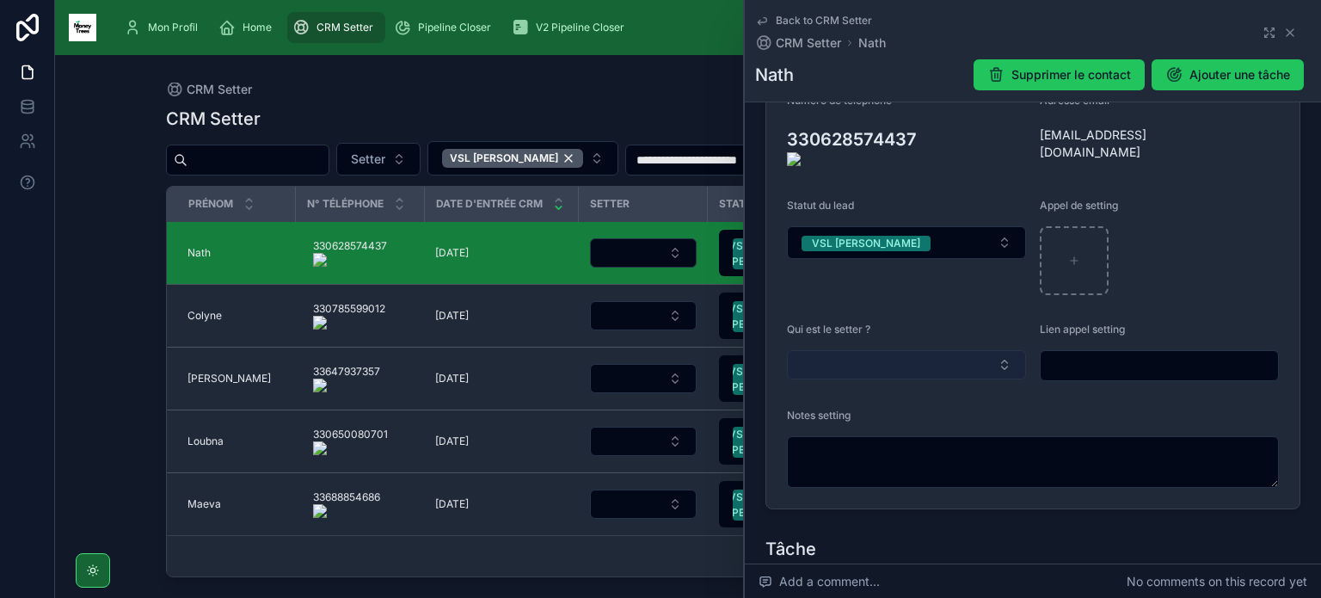
click at [937, 351] on button "Select Button" at bounding box center [906, 364] width 239 height 29
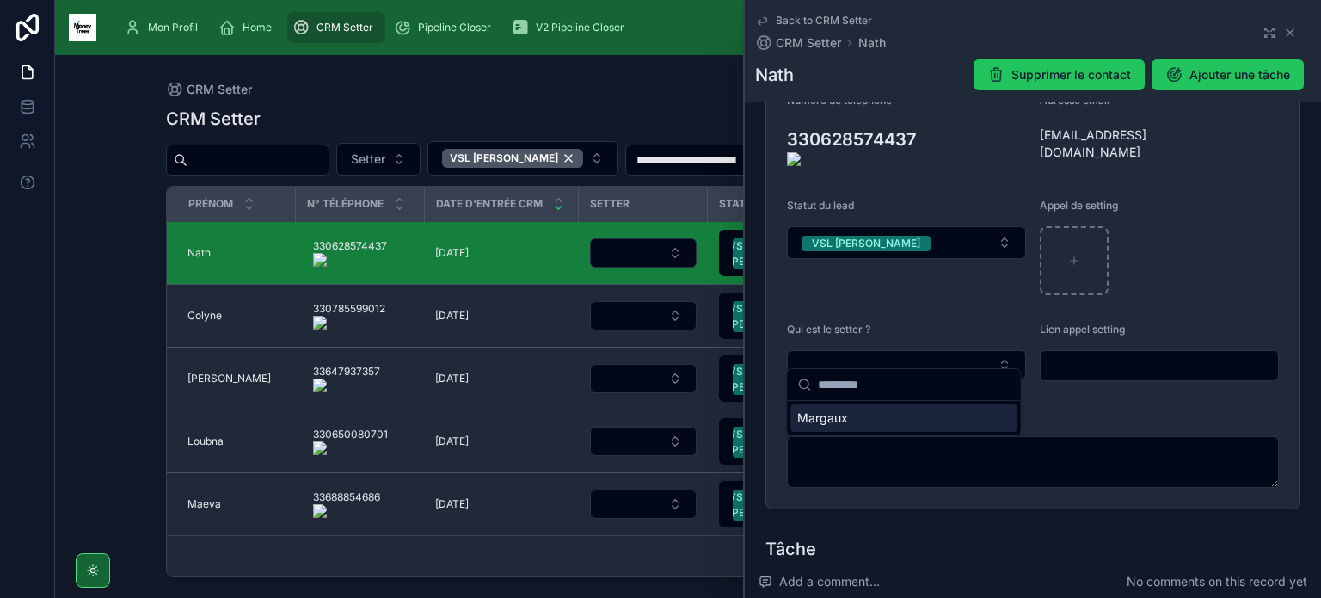
click at [895, 414] on div "Margaux" at bounding box center [904, 418] width 226 height 28
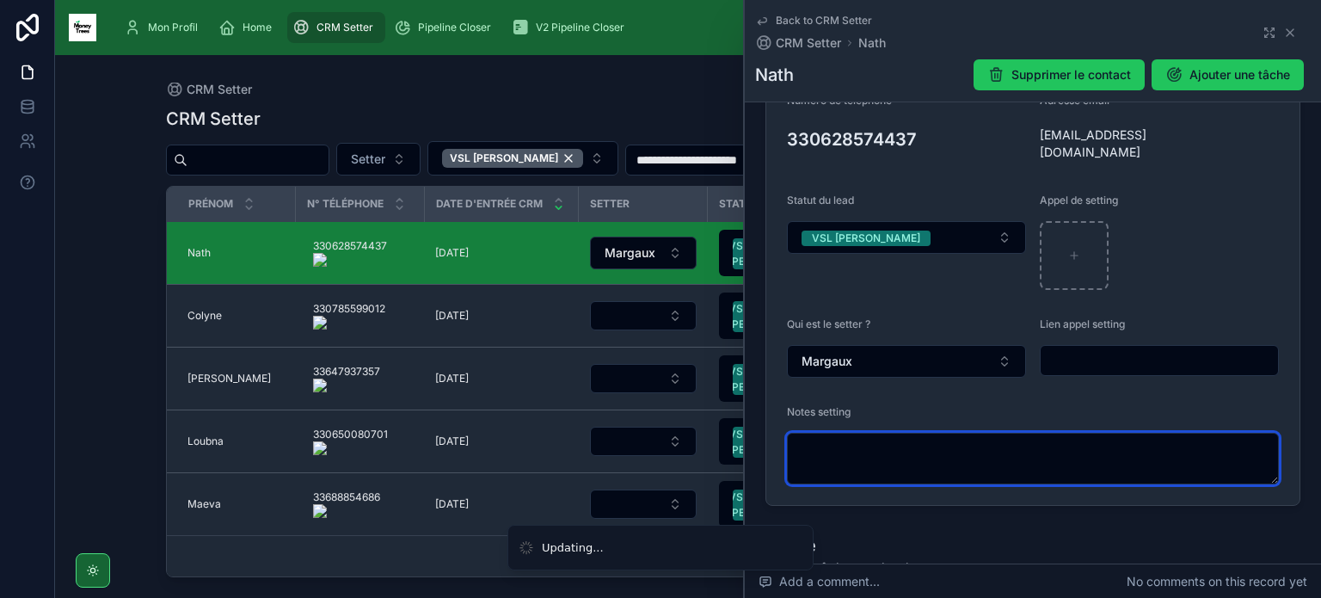
click at [893, 434] on textarea at bounding box center [1033, 459] width 492 height 52
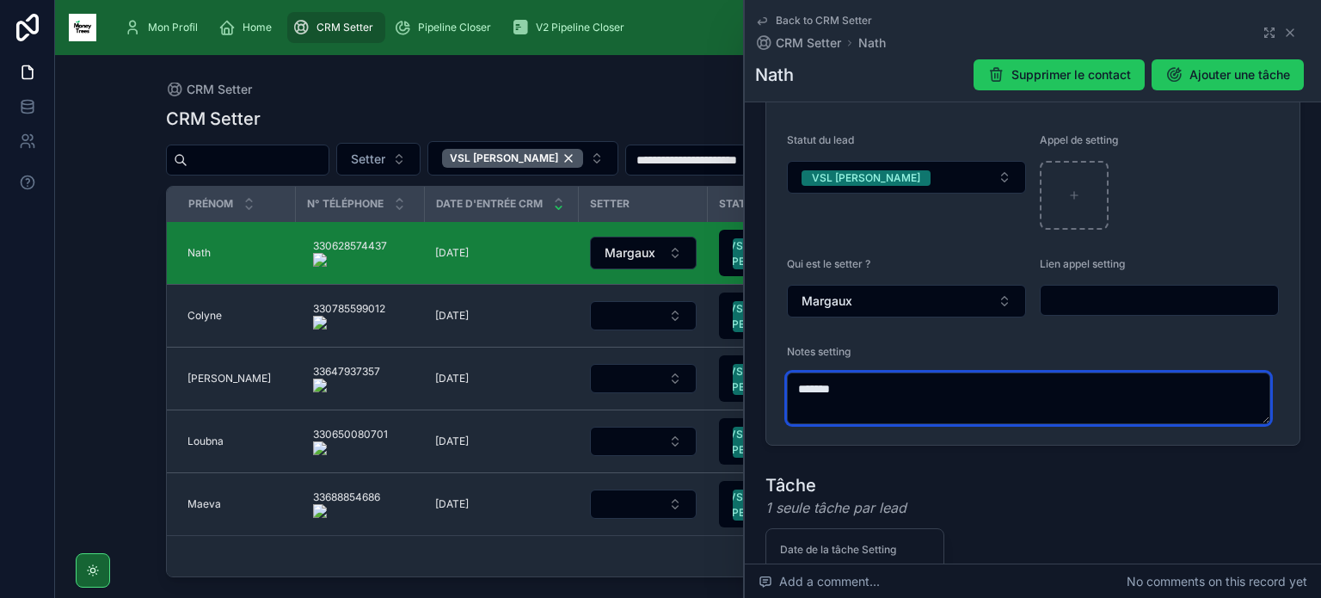
scroll to position [394, 0]
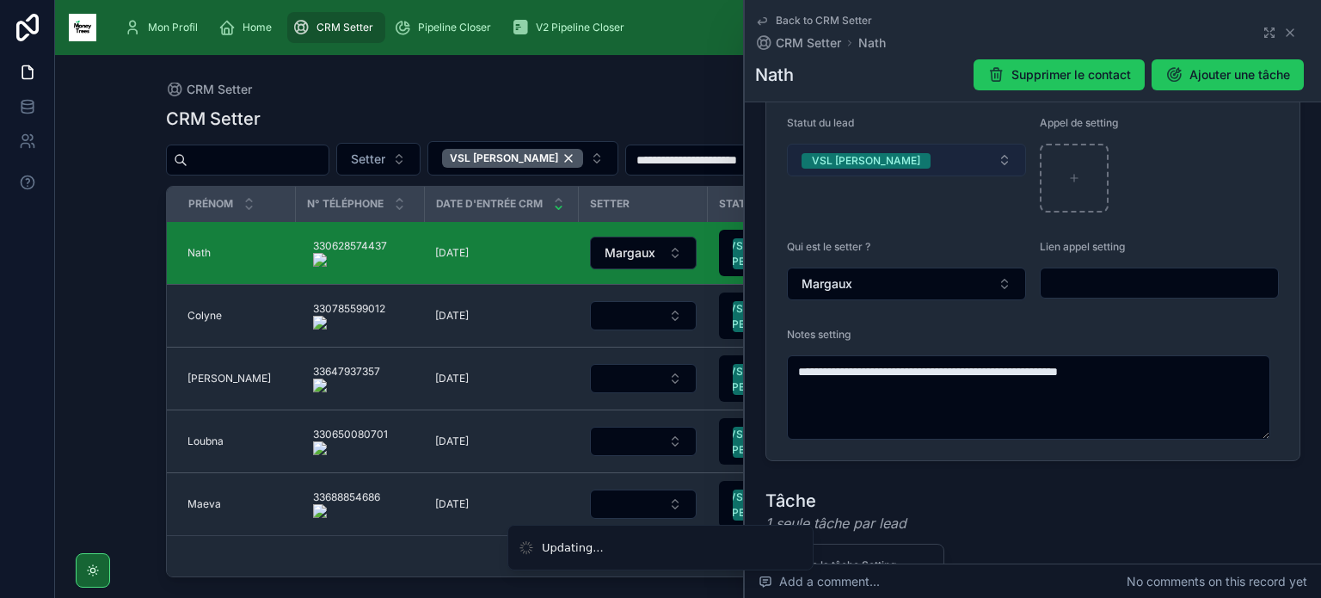
click at [915, 161] on button "VSL [PERSON_NAME]" at bounding box center [906, 160] width 239 height 33
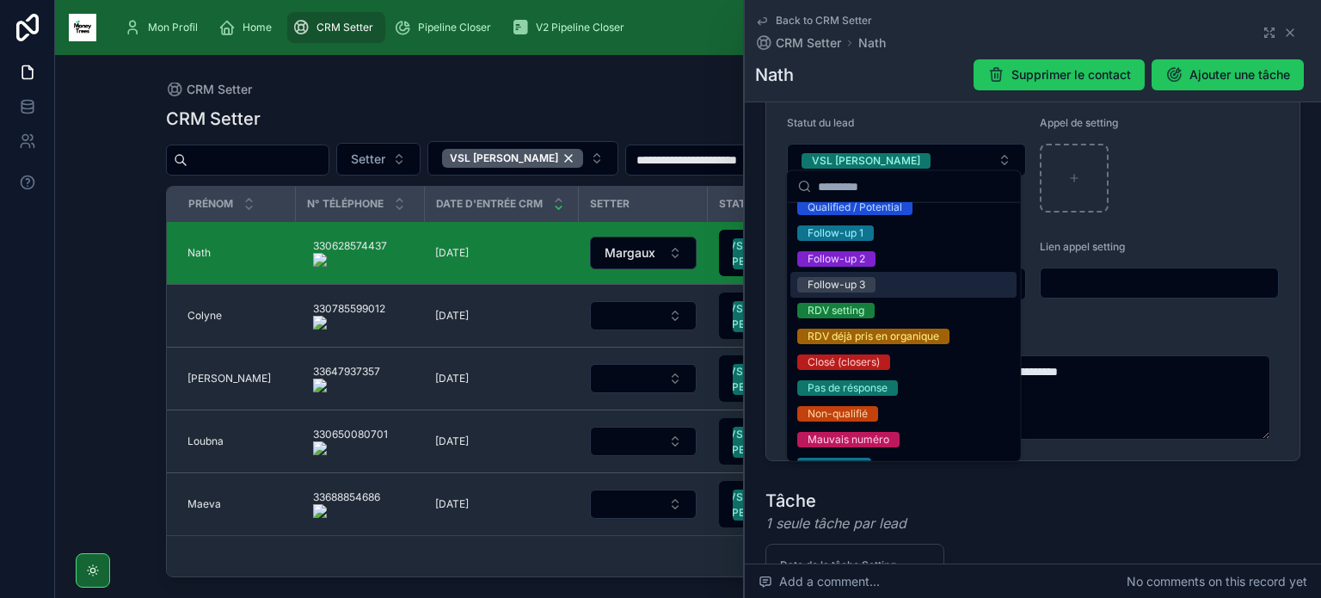
scroll to position [92, 0]
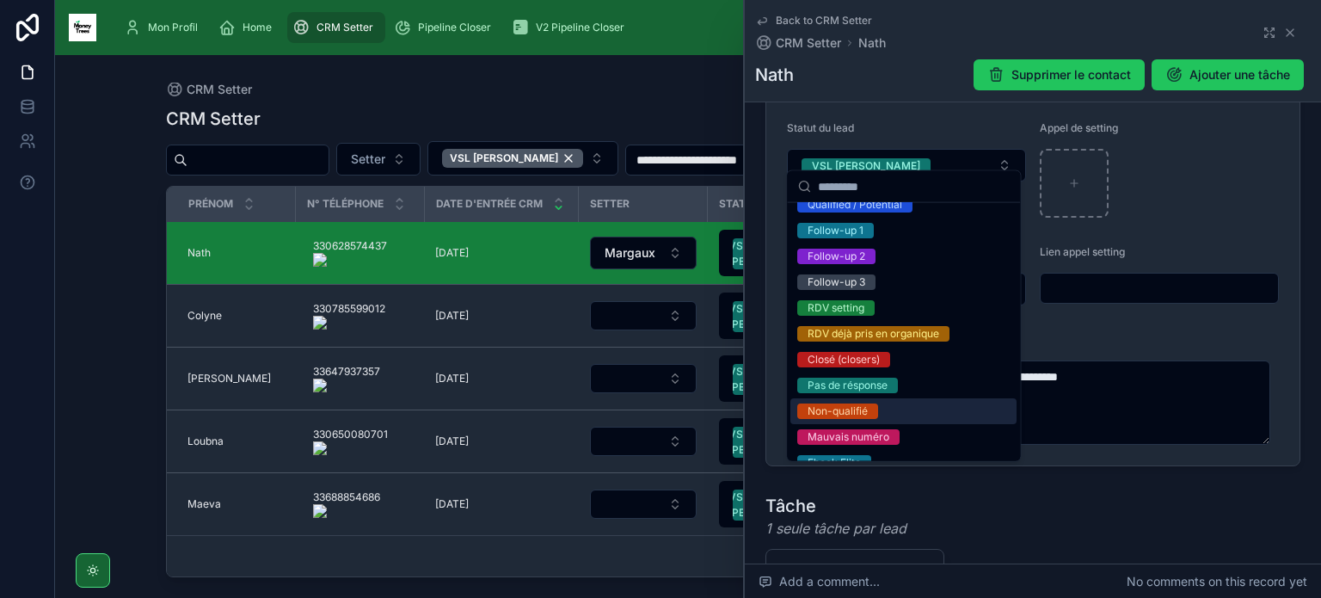
click at [908, 410] on div "Non-qualifié" at bounding box center [904, 411] width 226 height 26
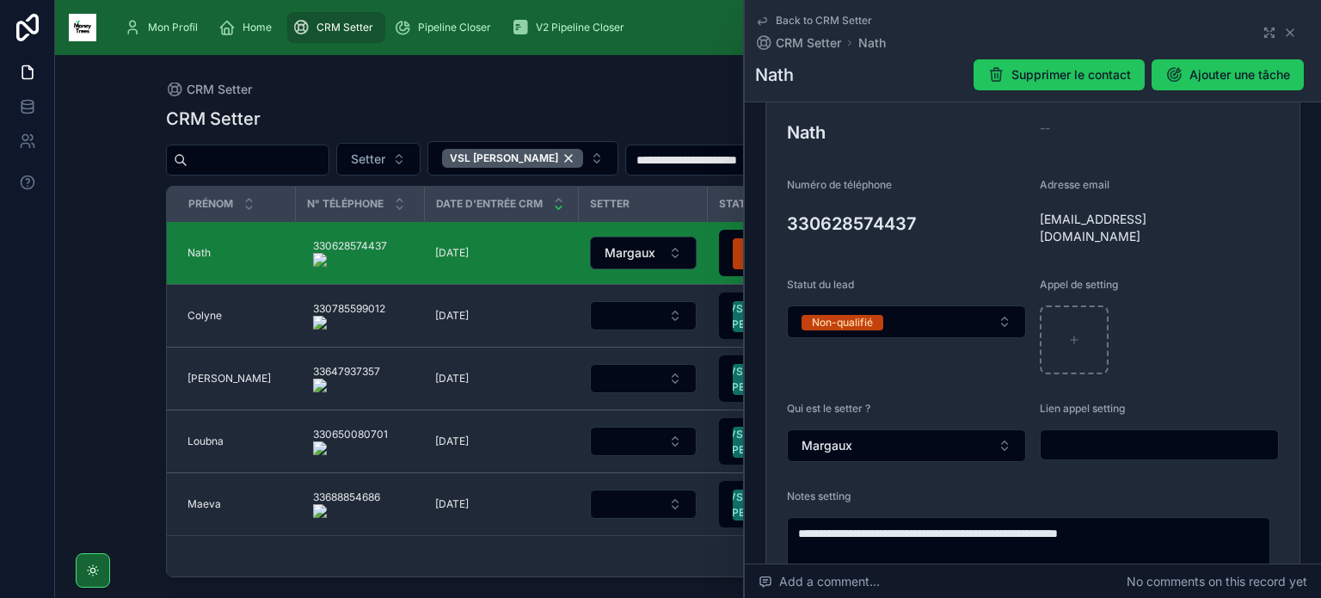
scroll to position [216, 0]
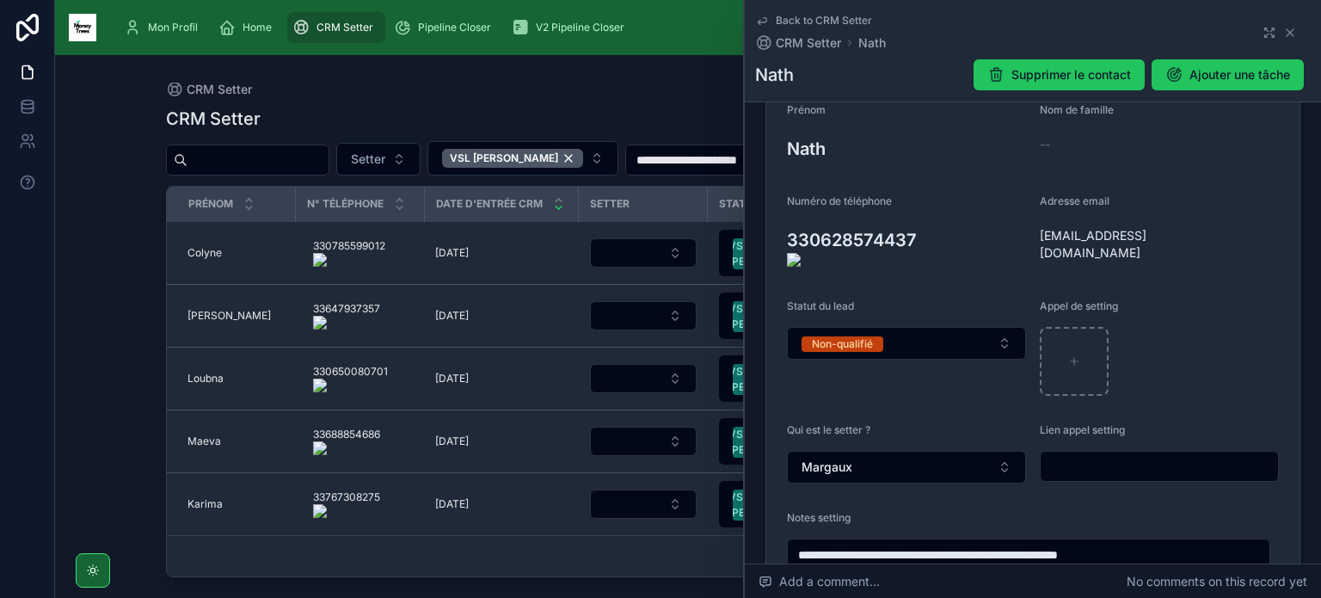
type textarea "**********"
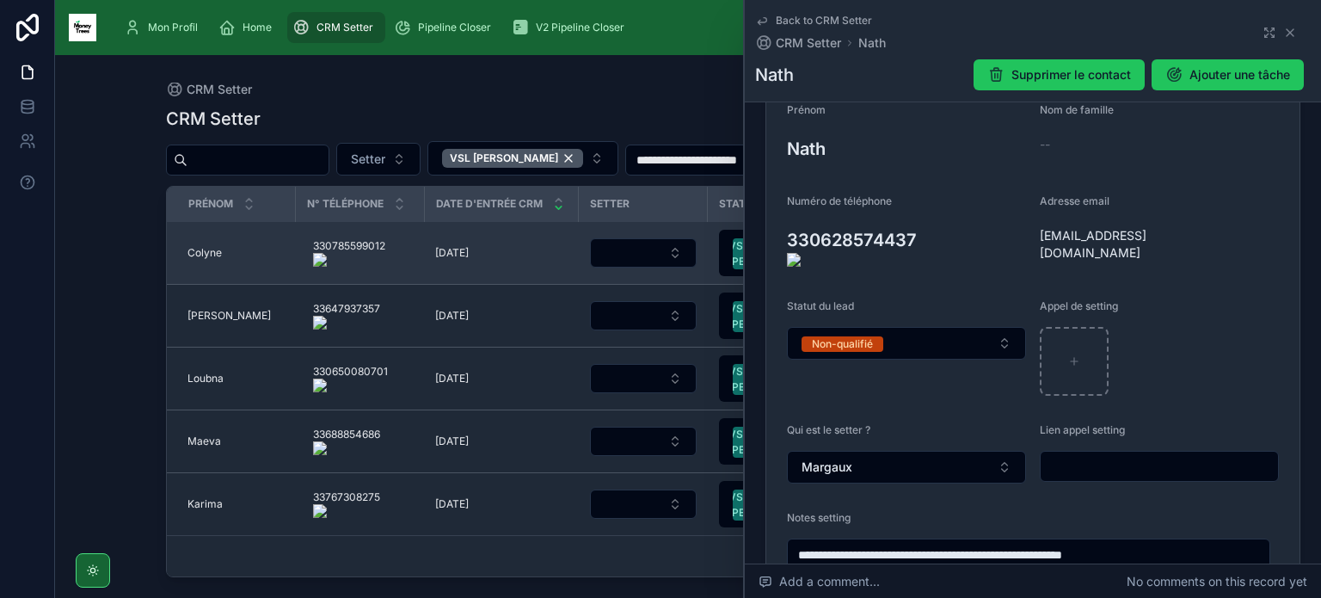
click at [217, 247] on span "Colyne" at bounding box center [205, 253] width 34 height 14
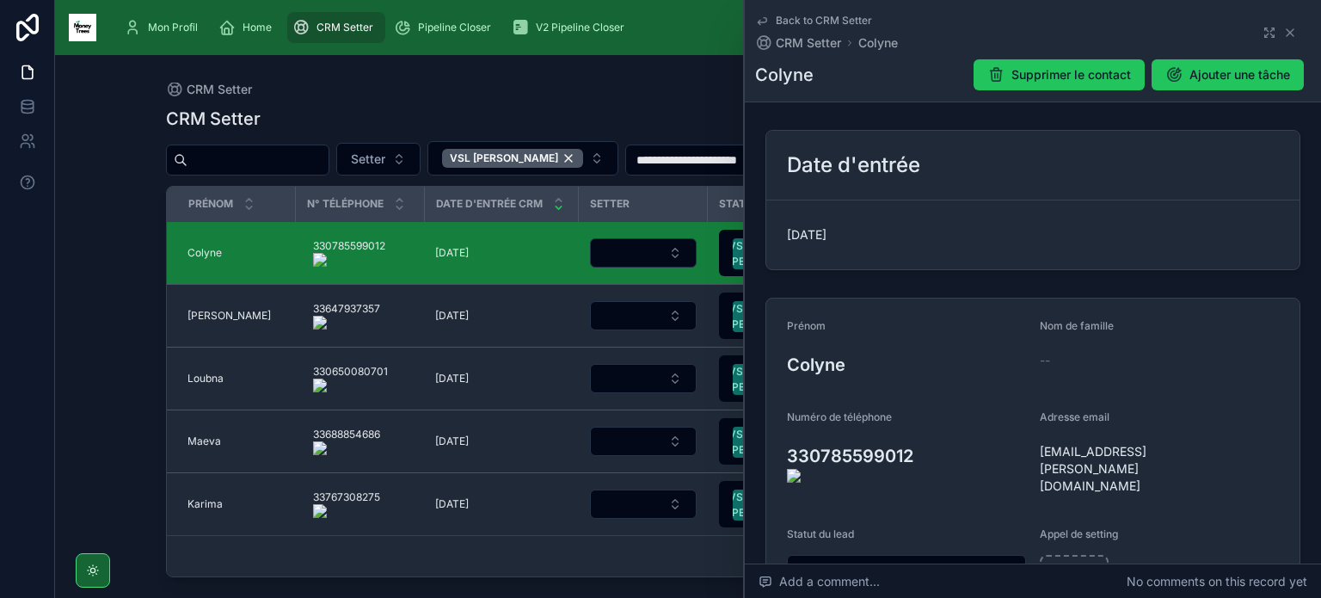
click at [922, 432] on onoff-telecom-ce-actions-button at bounding box center [922, 432] width 0 height 0
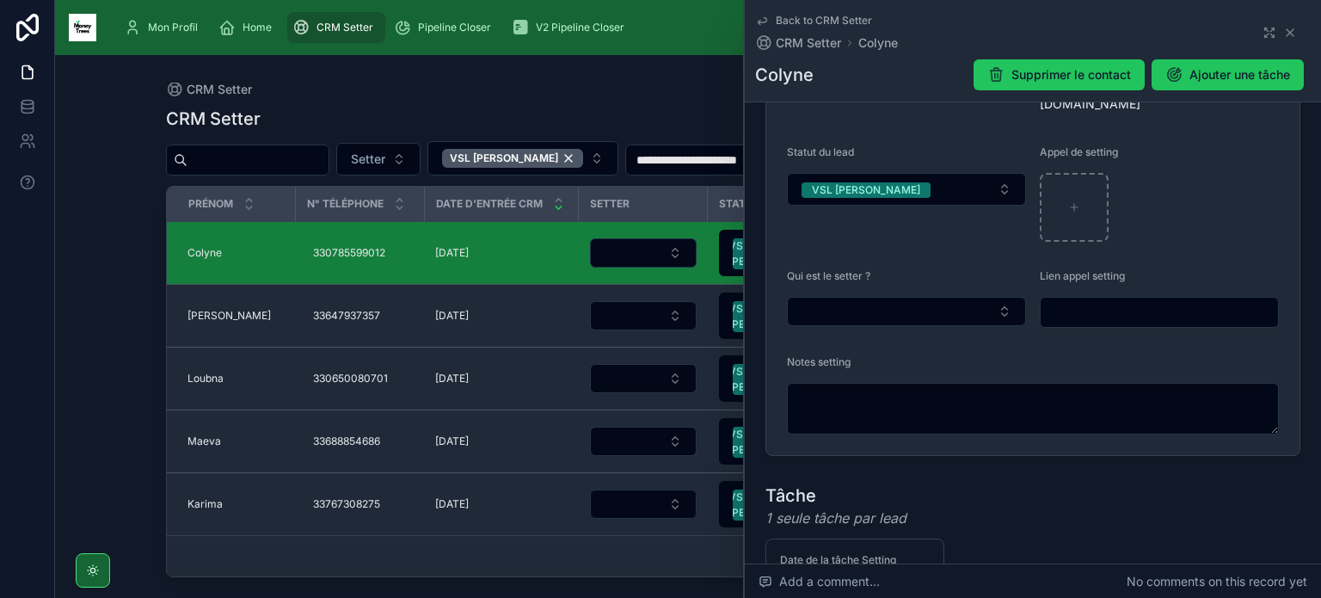
scroll to position [389, 0]
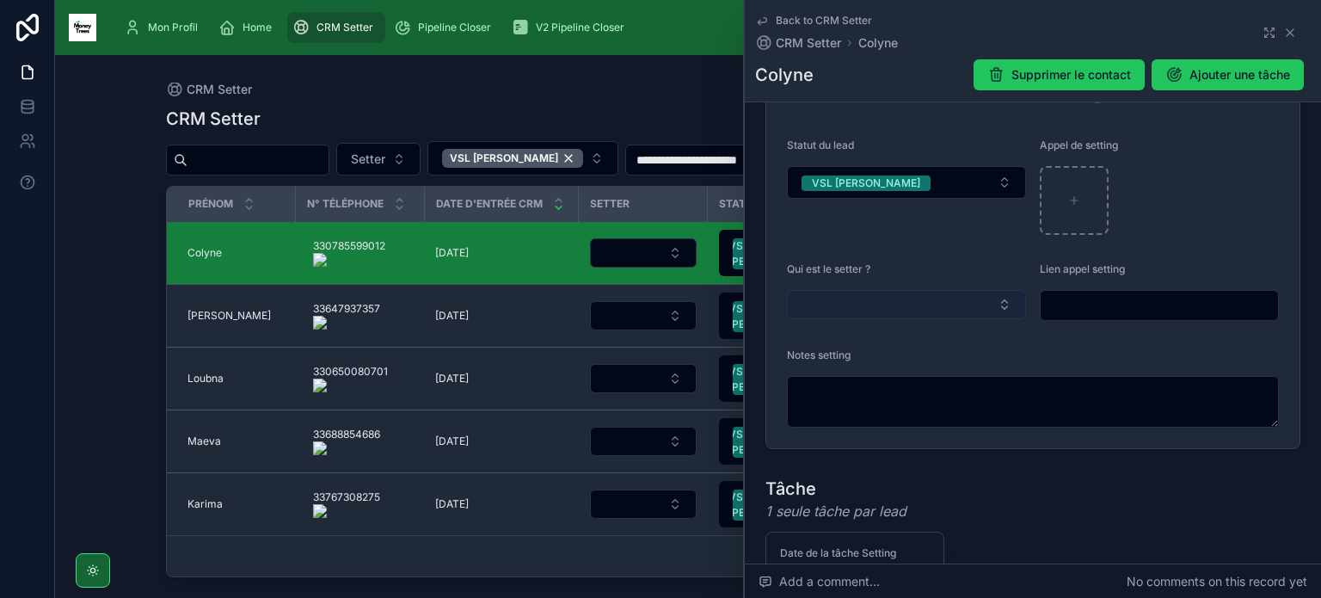
click at [821, 290] on button "Select Button" at bounding box center [906, 304] width 239 height 29
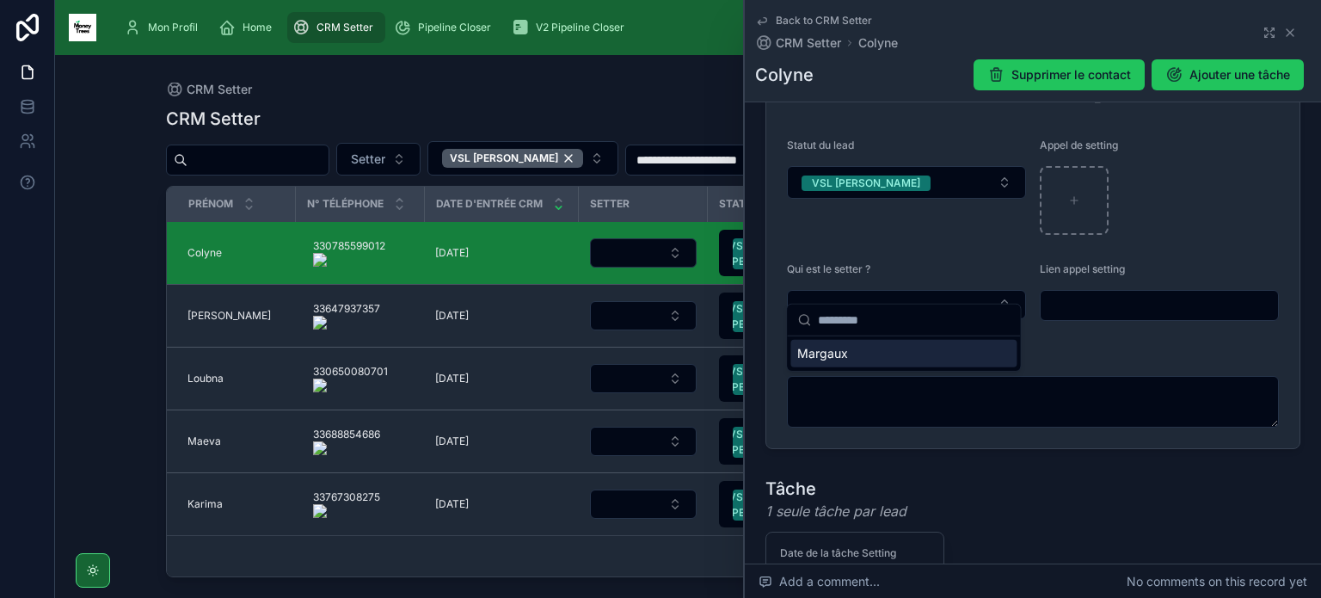
click at [831, 354] on span "Margaux" at bounding box center [823, 353] width 51 height 17
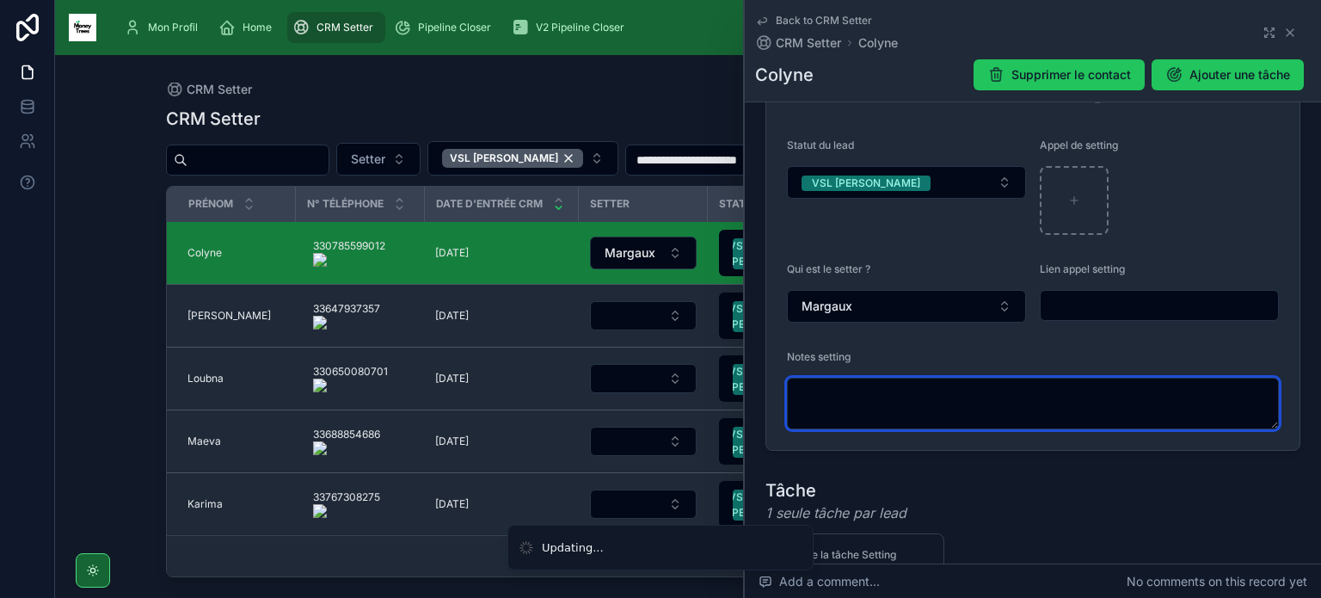
click at [838, 385] on textarea at bounding box center [1033, 404] width 492 height 52
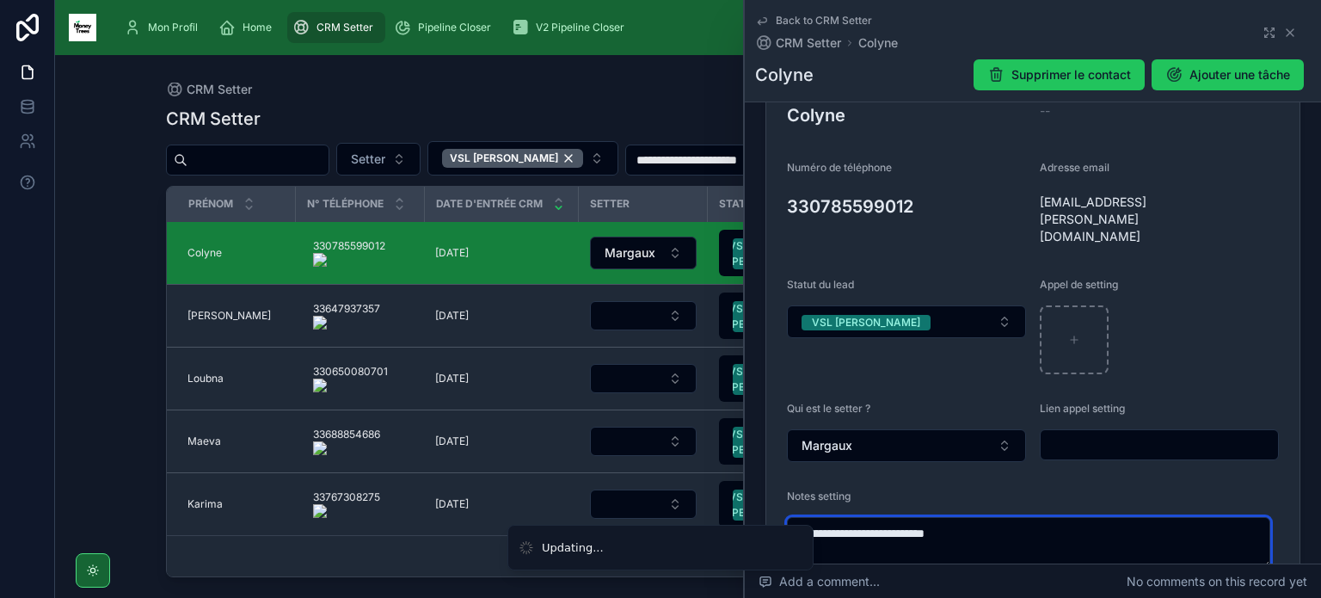
scroll to position [244, 0]
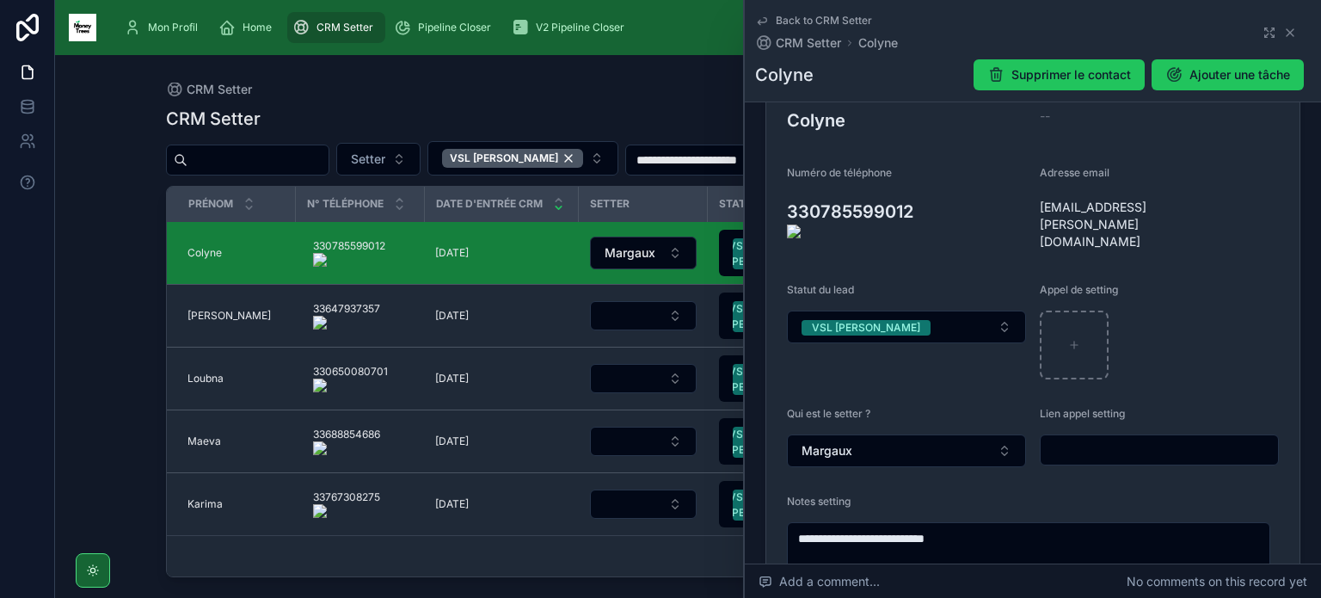
click at [777, 210] on form "**********" at bounding box center [1033, 324] width 533 height 540
click at [775, 212] on icon at bounding box center [777, 219] width 14 height 14
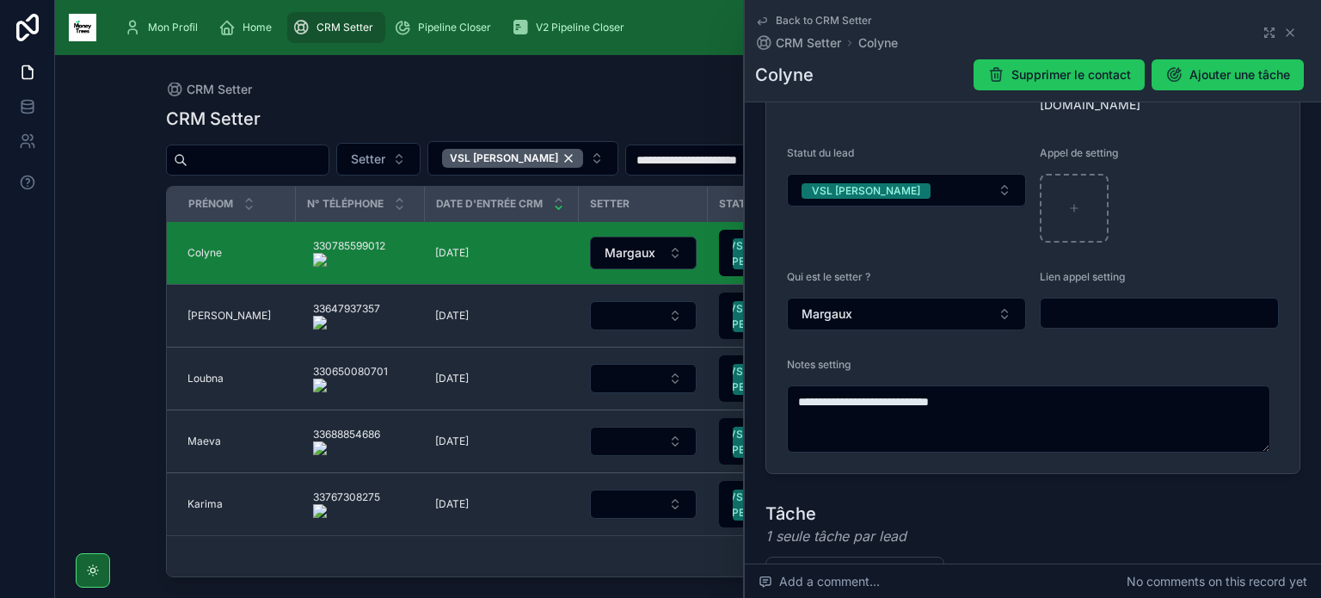
scroll to position [382, 0]
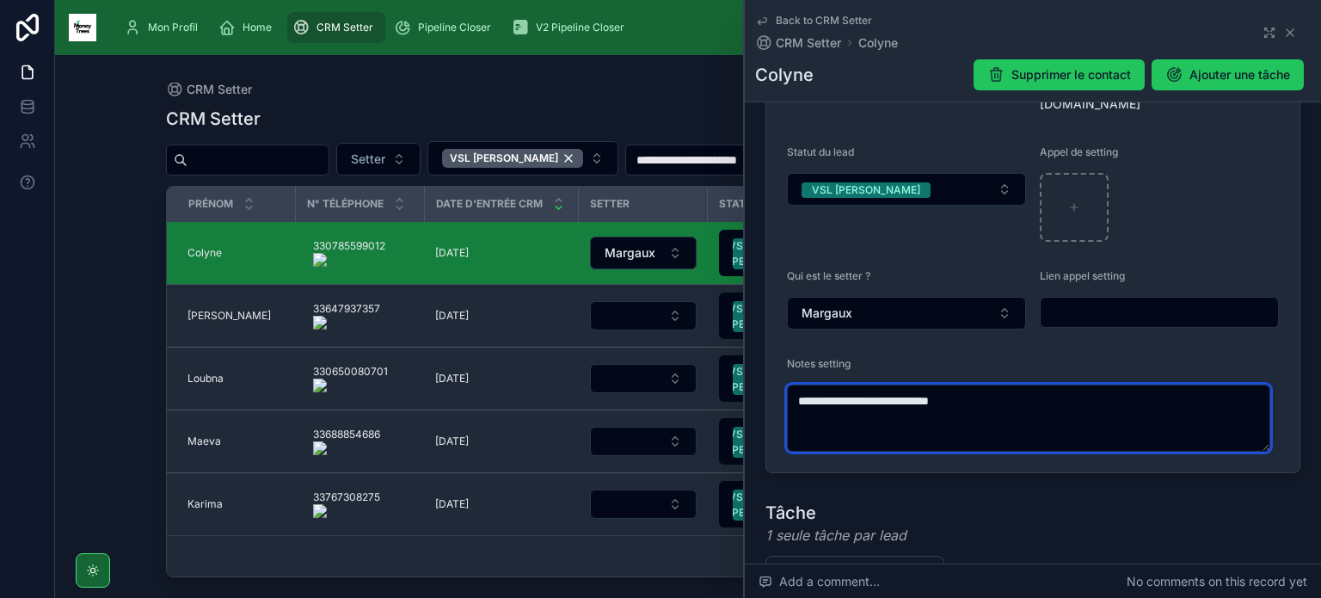
drag, startPoint x: 982, startPoint y: 380, endPoint x: 865, endPoint y: 381, distance: 117.0
click at [865, 385] on textarea "**********" at bounding box center [1028, 418] width 483 height 67
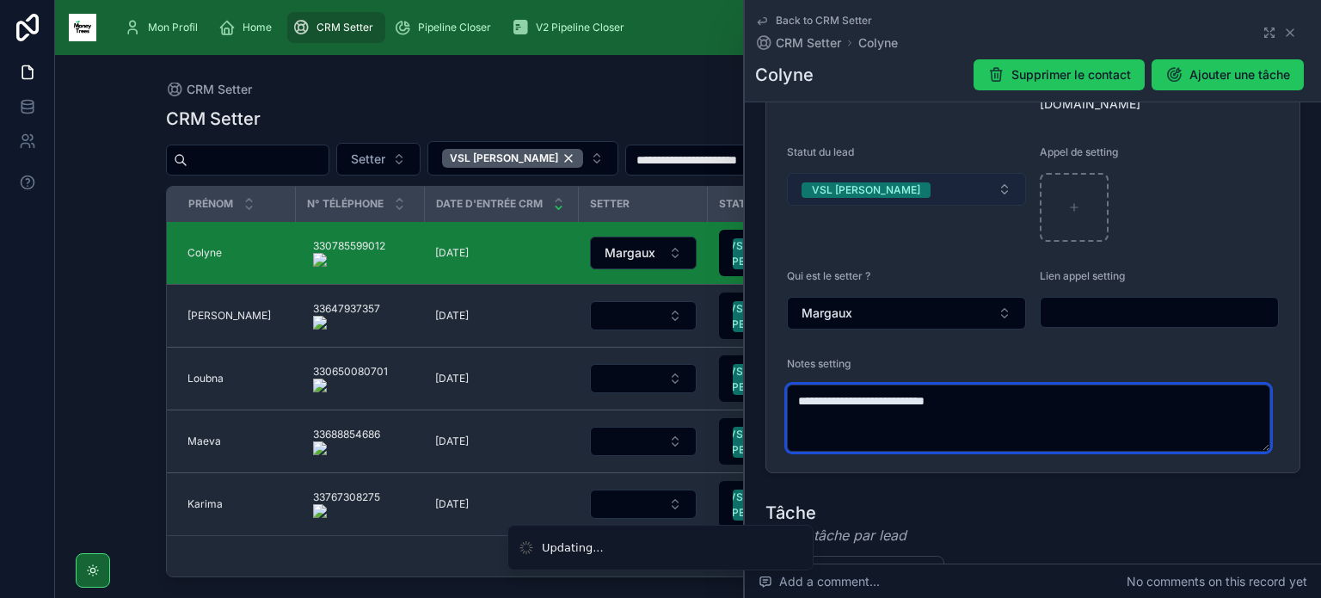
type textarea "**********"
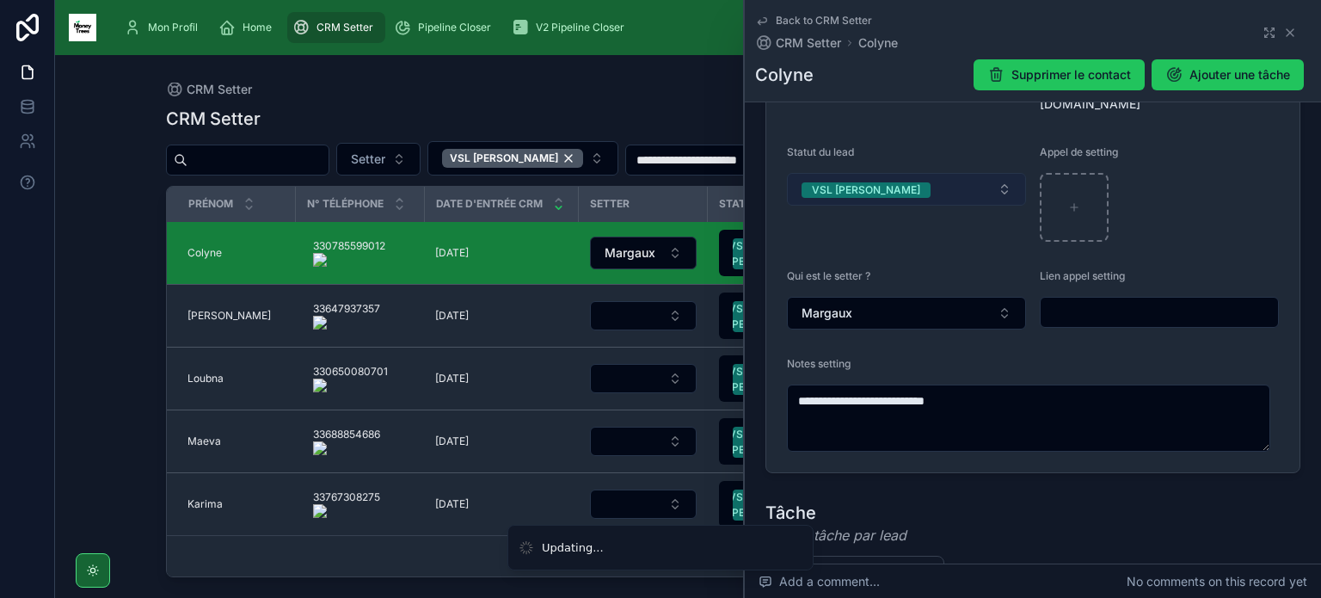
click at [871, 182] on span "VSL [PERSON_NAME]" at bounding box center [866, 189] width 129 height 15
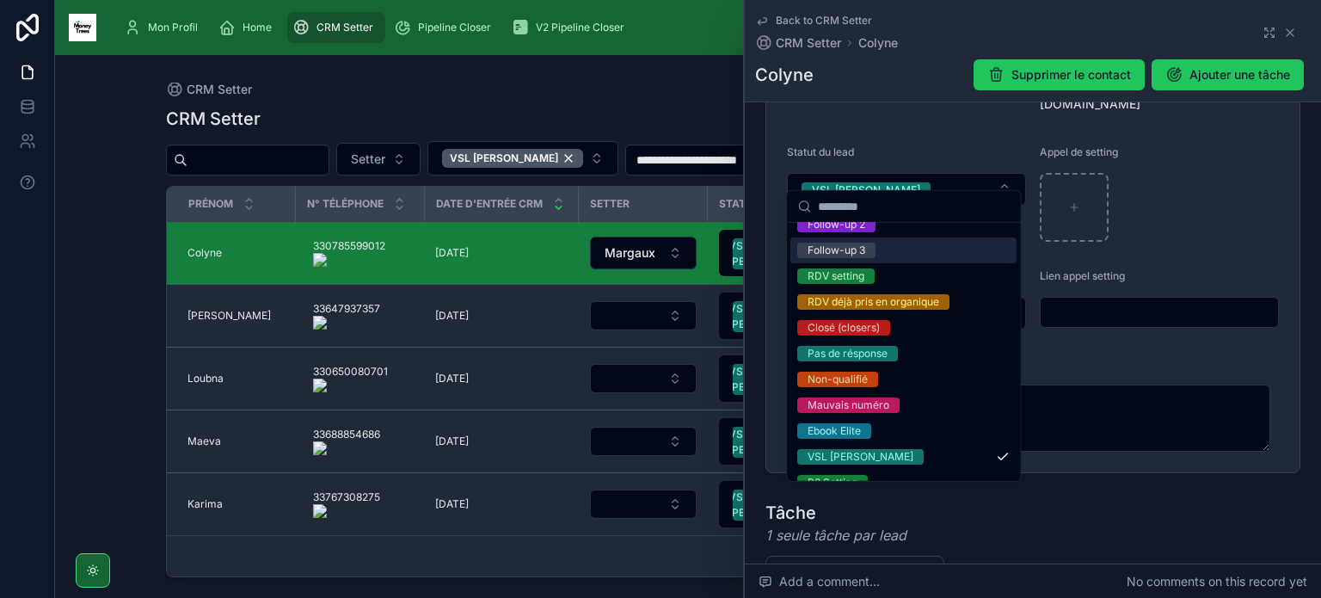
scroll to position [151, 0]
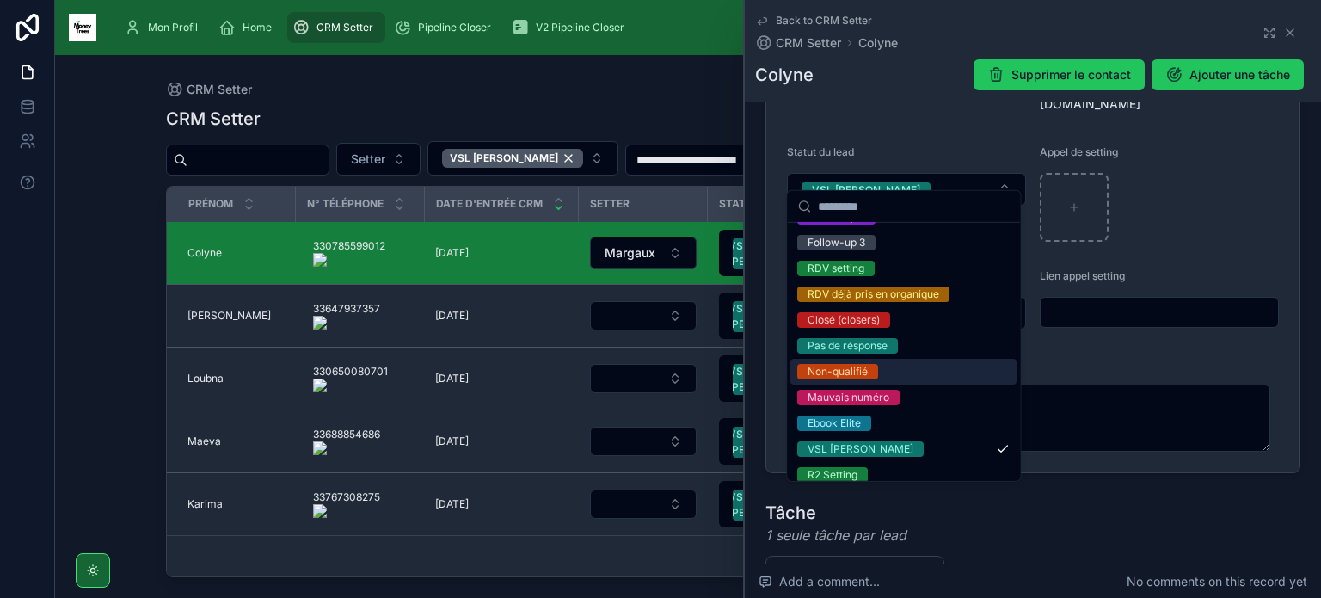
click at [851, 373] on div "Non-qualifié" at bounding box center [838, 371] width 60 height 15
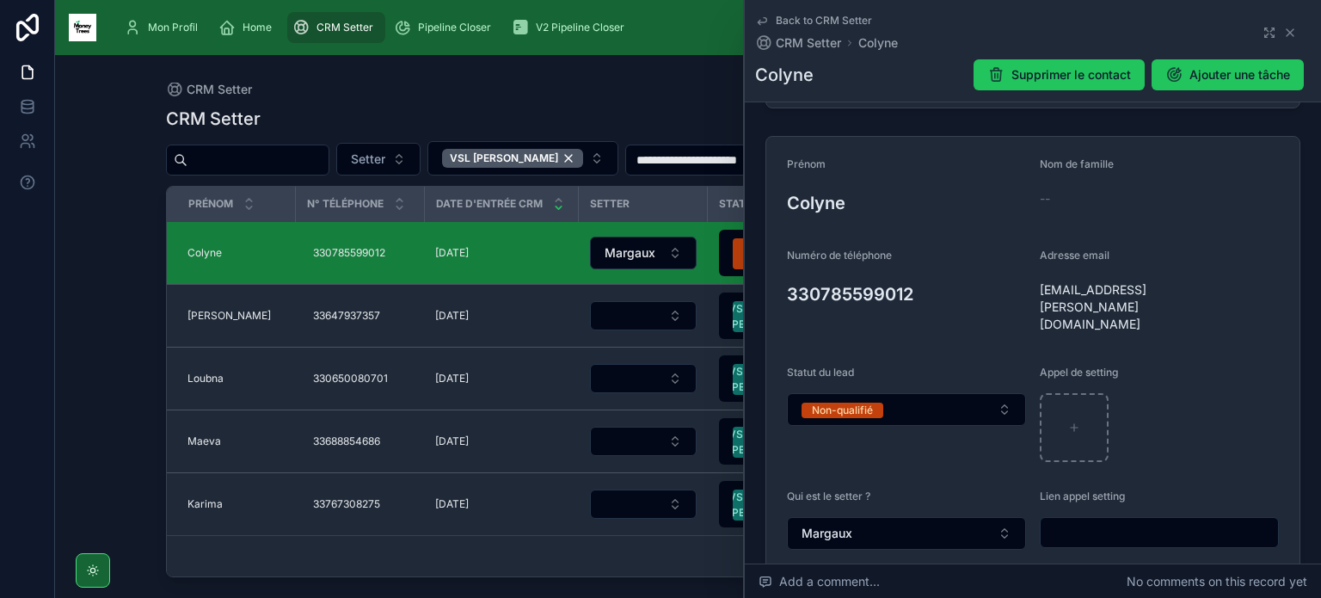
scroll to position [158, 0]
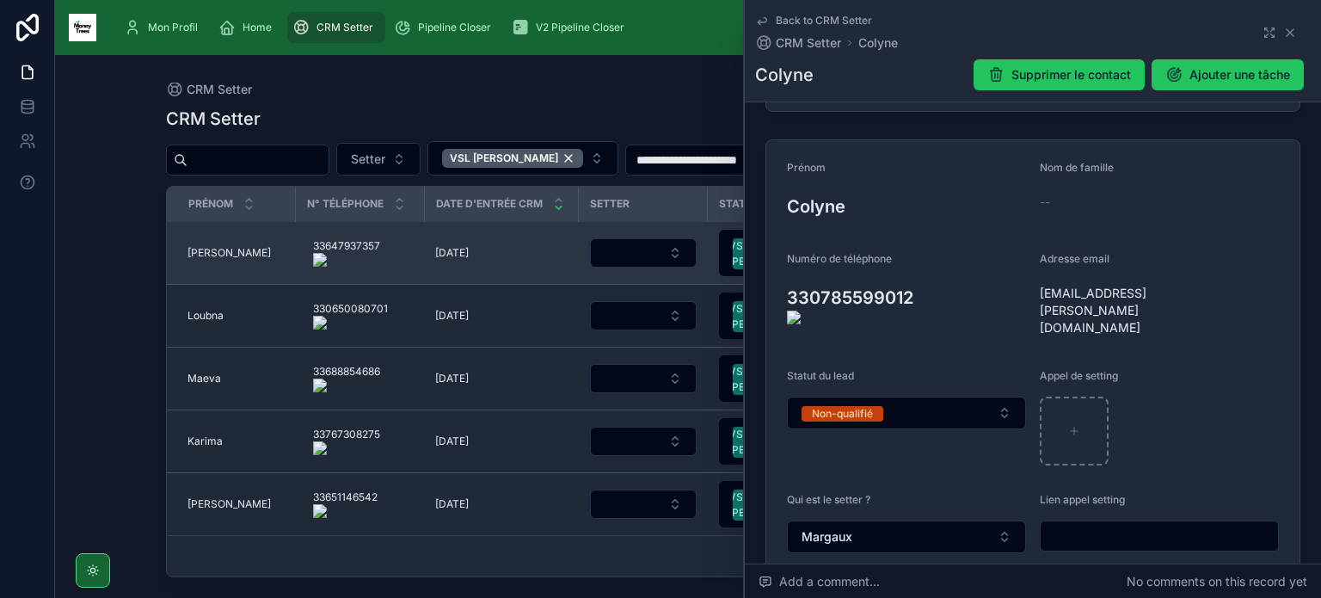
click at [206, 256] on span "[PERSON_NAME]" at bounding box center [229, 253] width 83 height 14
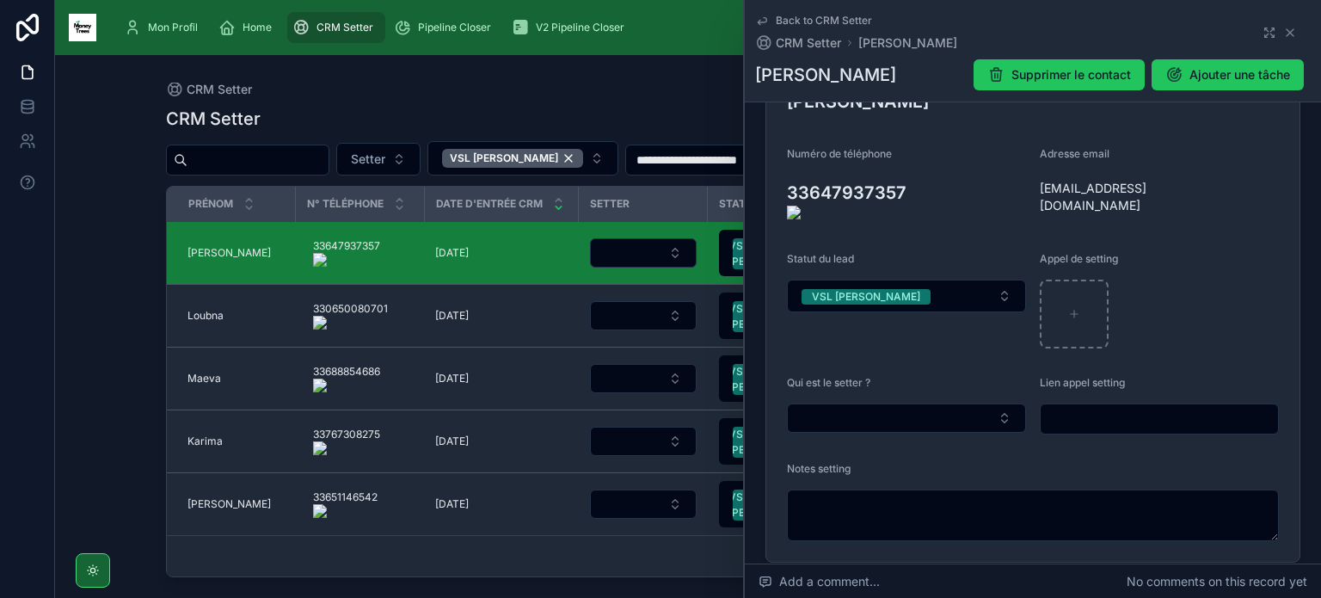
scroll to position [267, 0]
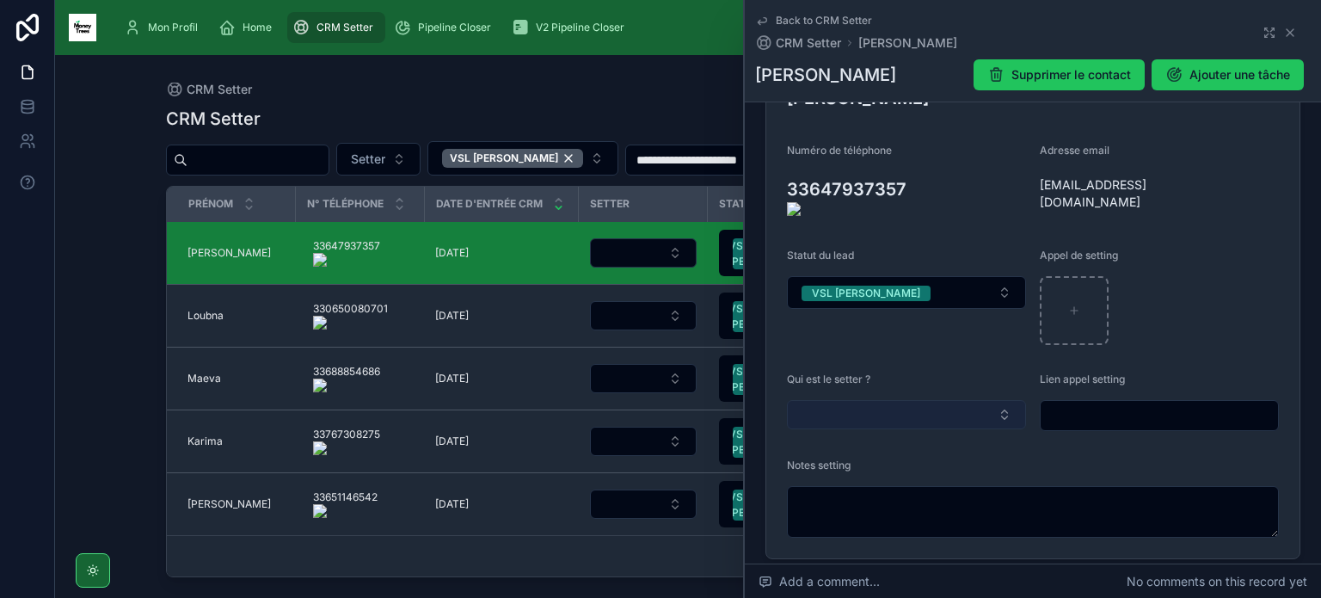
click at [919, 416] on button "Select Button" at bounding box center [906, 414] width 239 height 29
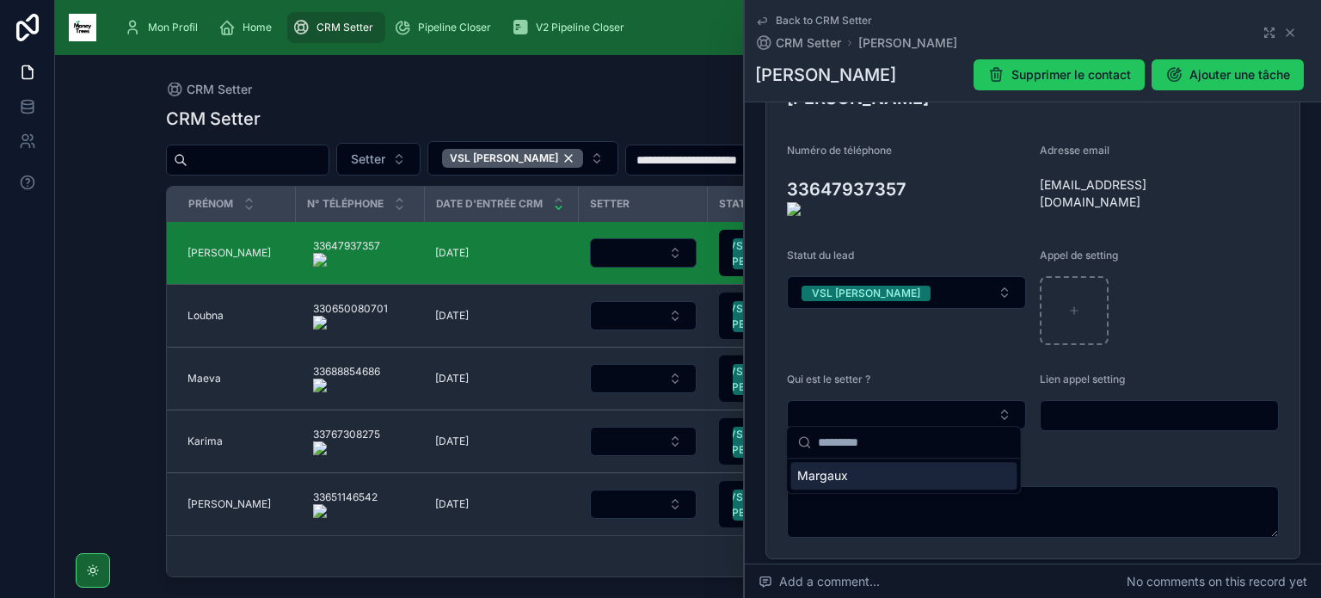
click at [902, 474] on div "Margaux" at bounding box center [904, 476] width 226 height 28
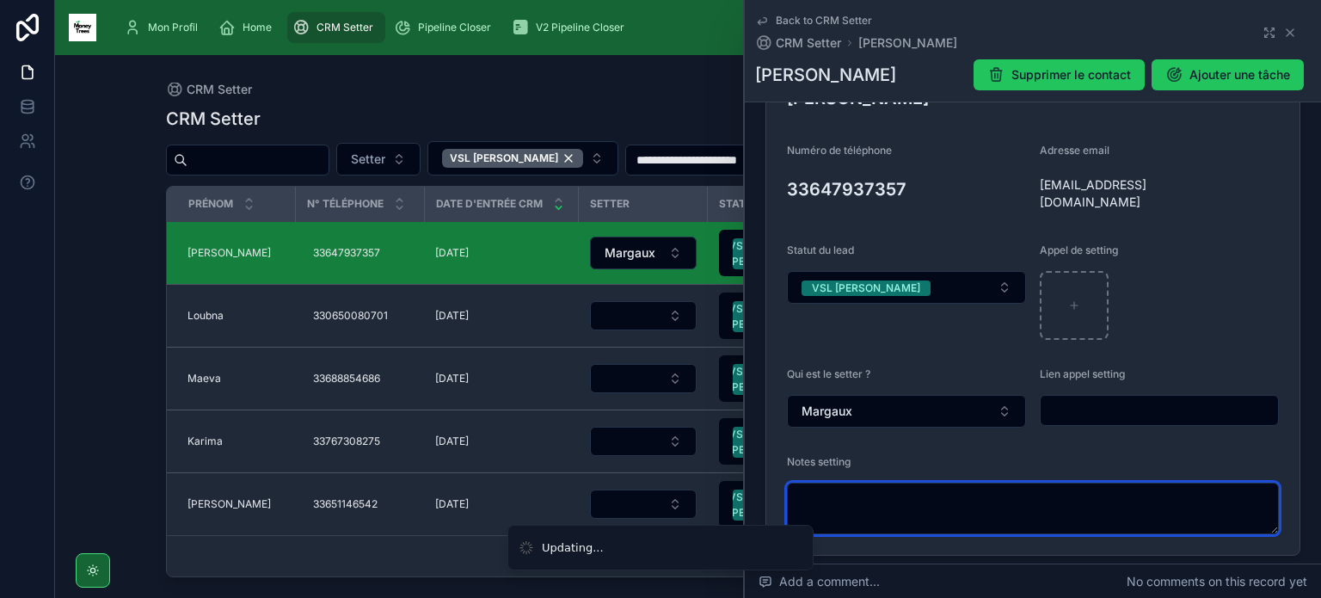
click at [899, 508] on textarea at bounding box center [1033, 509] width 492 height 52
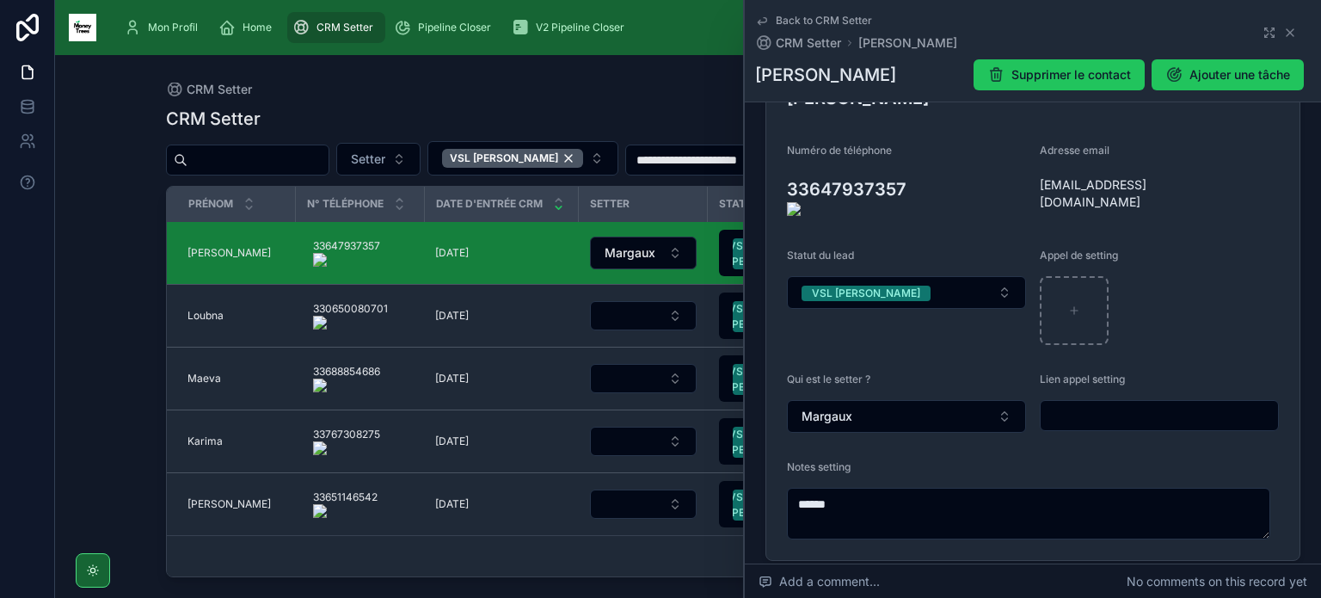
click at [914, 164] on onoff-telecom-ce-actions-button at bounding box center [914, 164] width 0 height 0
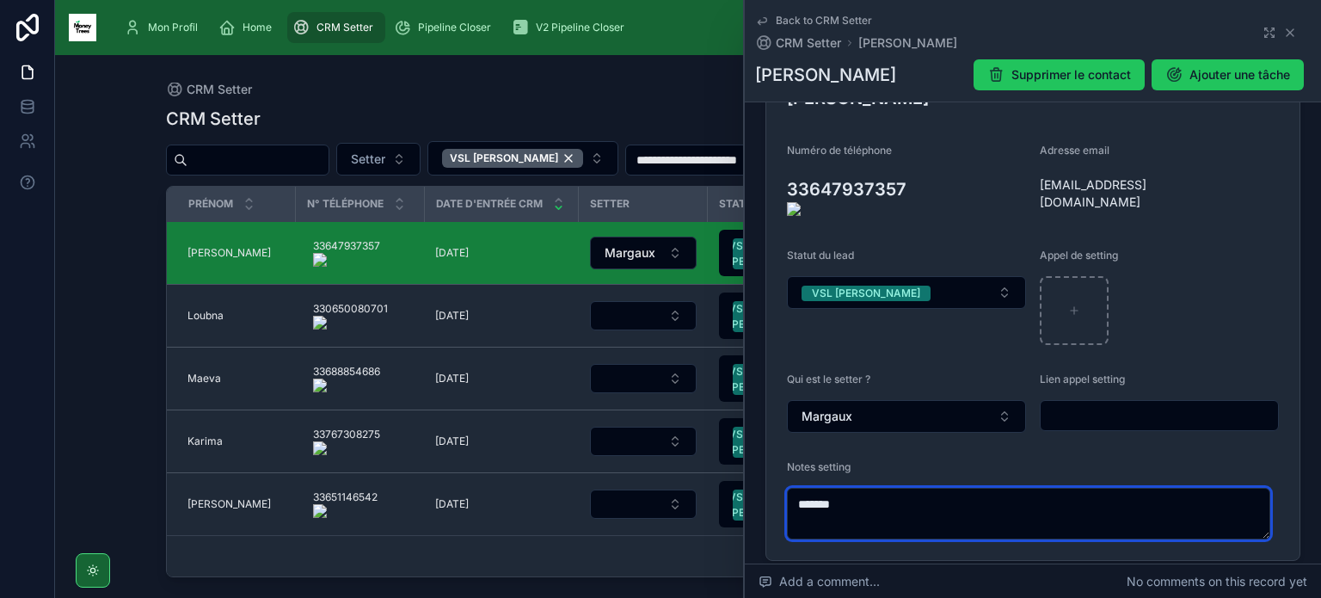
click at [904, 491] on textarea "*****" at bounding box center [1028, 514] width 483 height 52
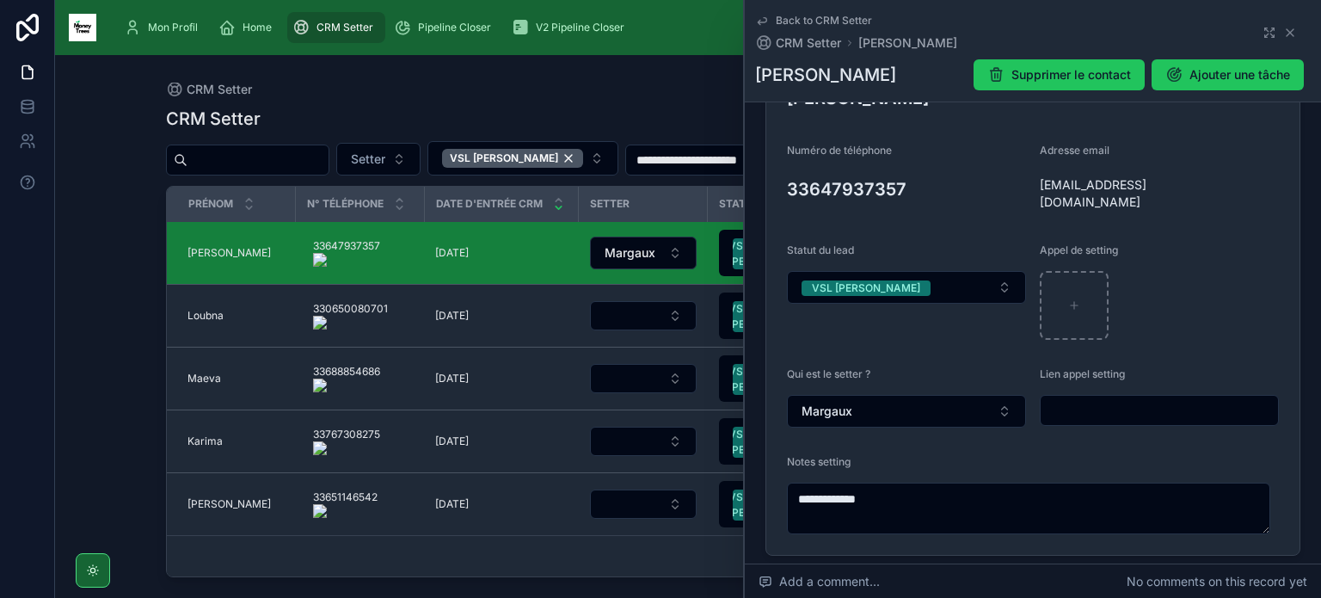
click at [772, 183] on form "**********" at bounding box center [1033, 293] width 533 height 523
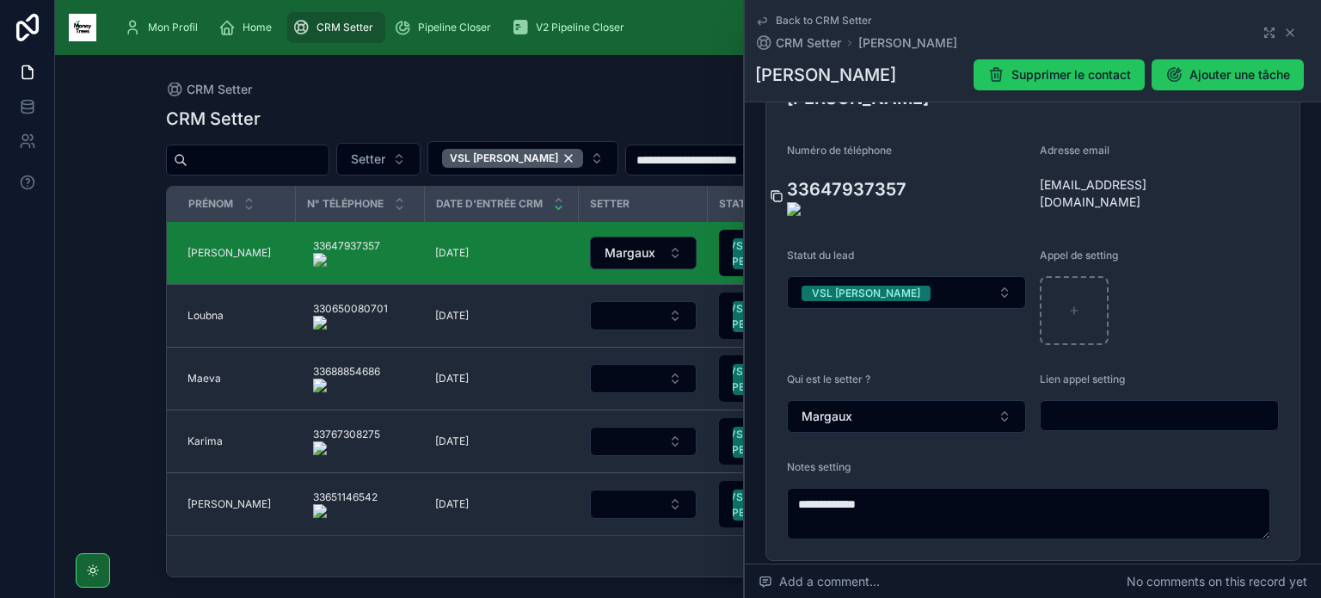
click at [775, 189] on icon at bounding box center [777, 196] width 14 height 14
click at [391, 292] on onoff-telecom-ce-actions-button at bounding box center [391, 292] width 0 height 0
click at [1029, 192] on icon at bounding box center [1030, 194] width 14 height 14
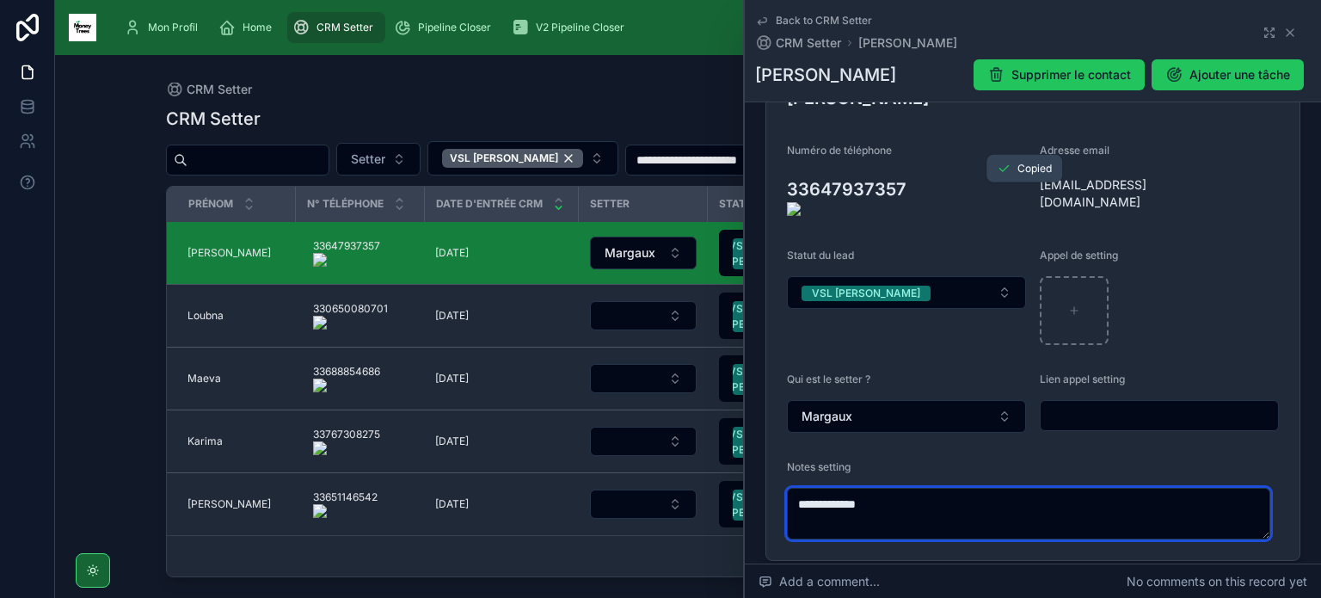
click at [923, 502] on textarea "**********" at bounding box center [1028, 514] width 483 height 52
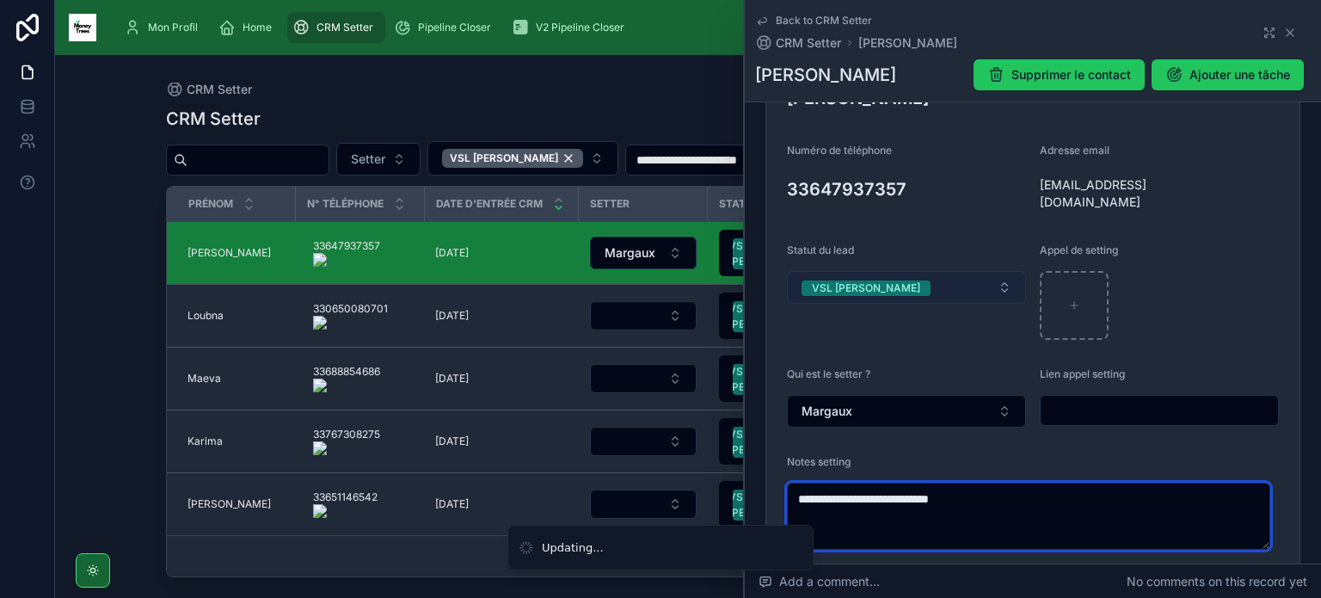
type textarea "**********"
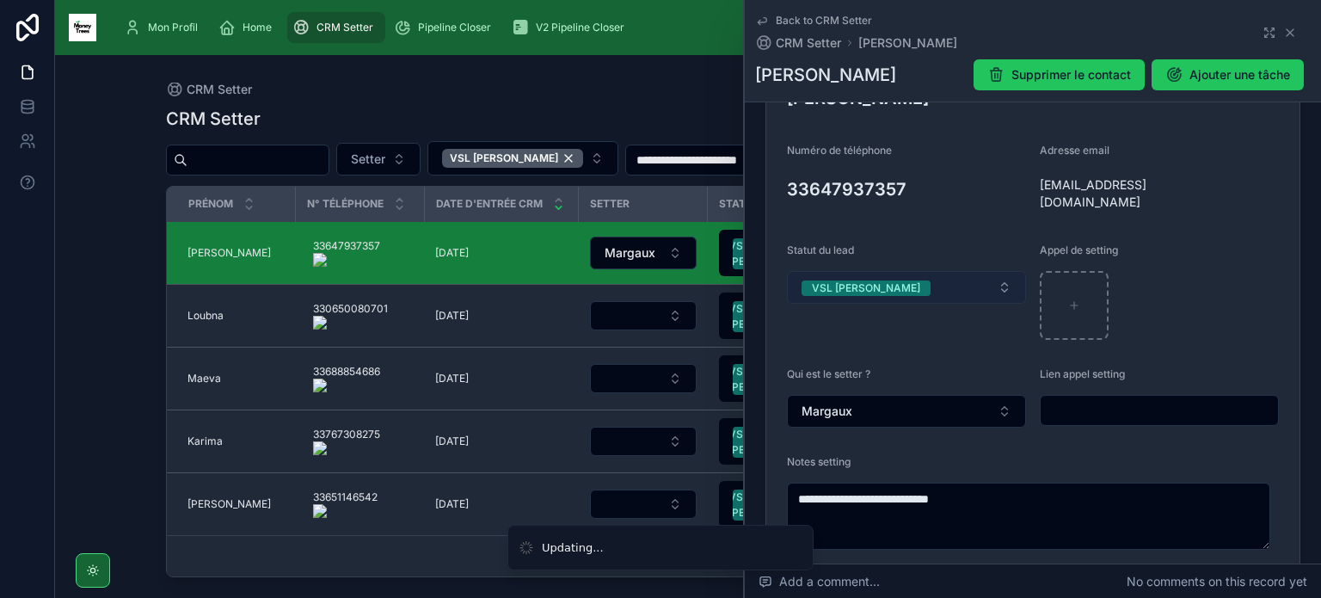
click at [927, 283] on button "VSL [PERSON_NAME]" at bounding box center [906, 287] width 239 height 33
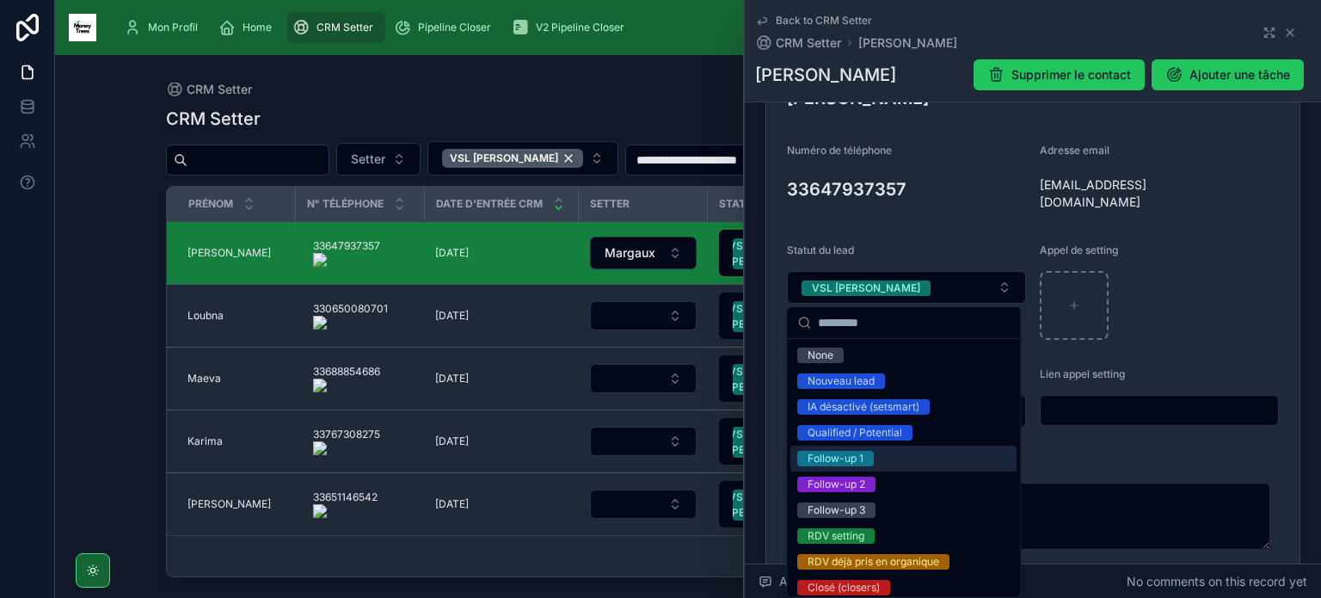
click at [878, 461] on div "Follow-up 1" at bounding box center [904, 459] width 226 height 26
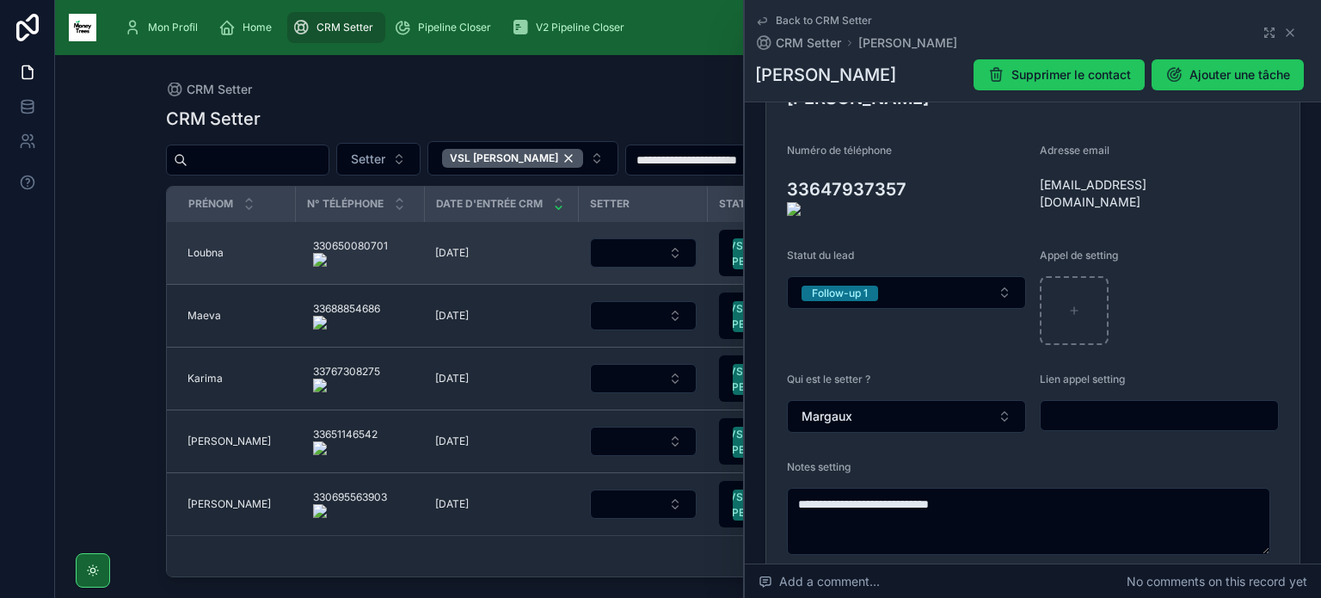
click at [196, 250] on span "Loubna" at bounding box center [206, 253] width 36 height 14
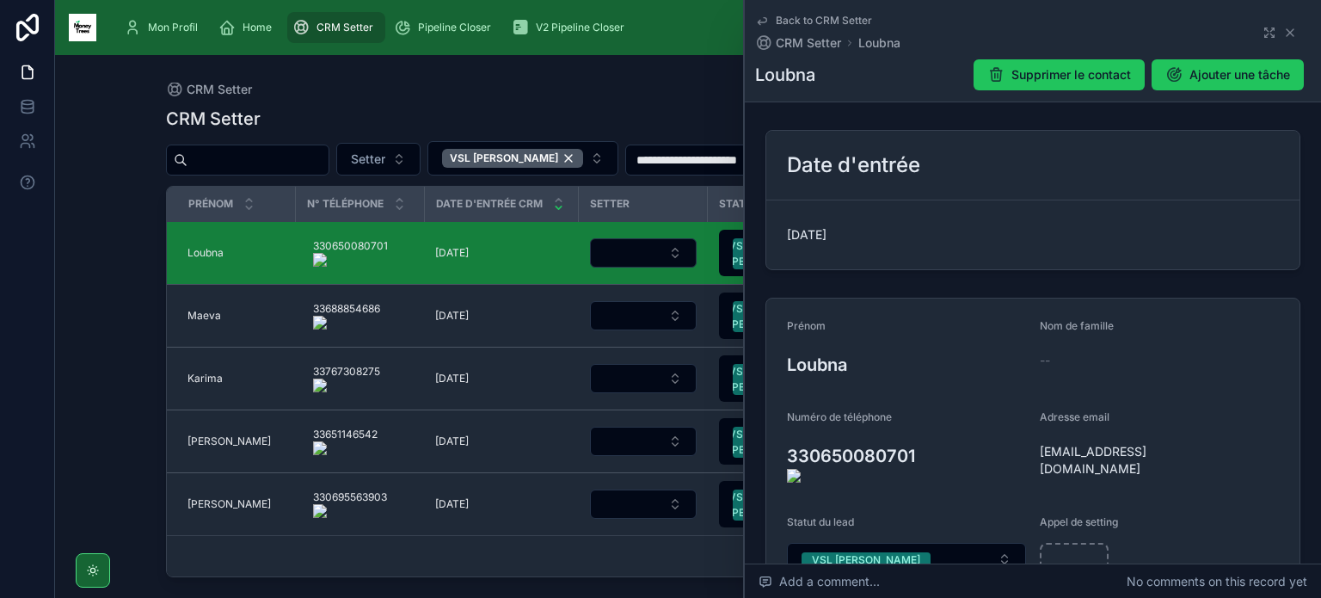
click at [388, 292] on onoff-telecom-ce-actions-button at bounding box center [388, 292] width 0 height 0
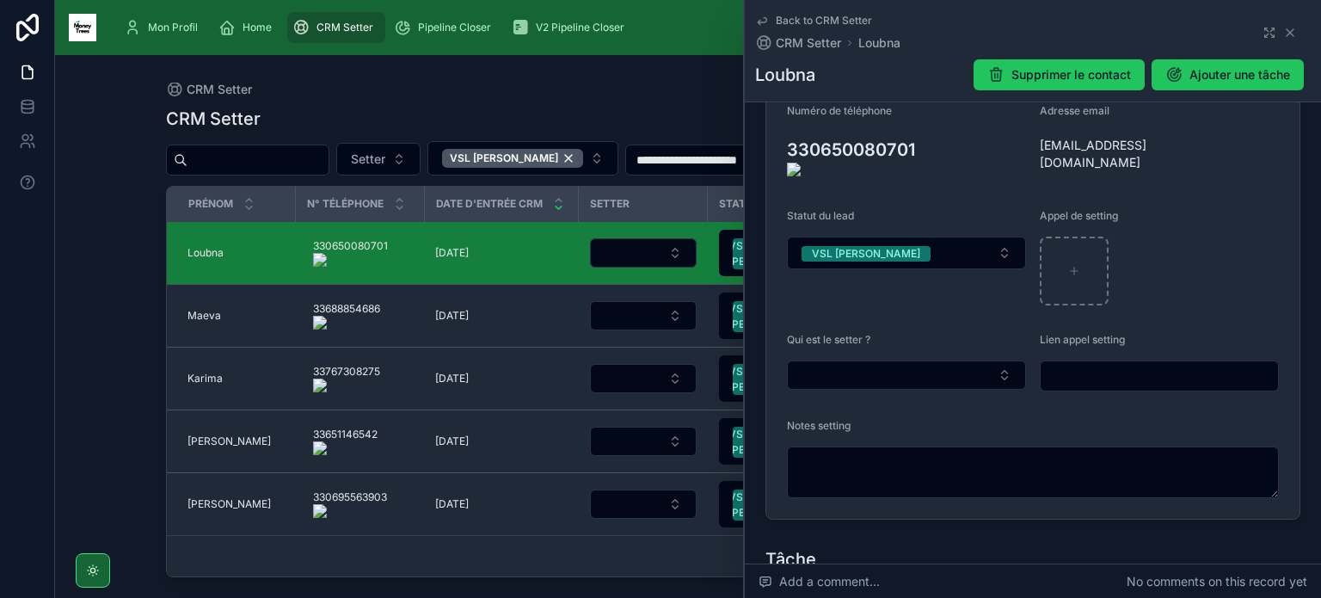
scroll to position [310, 0]
click at [775, 152] on form "Prénom Loubna Nom de famille -- Numéro de téléphone 330650080701 Adresse email …" at bounding box center [1033, 252] width 533 height 527
click at [778, 146] on icon at bounding box center [777, 153] width 14 height 14
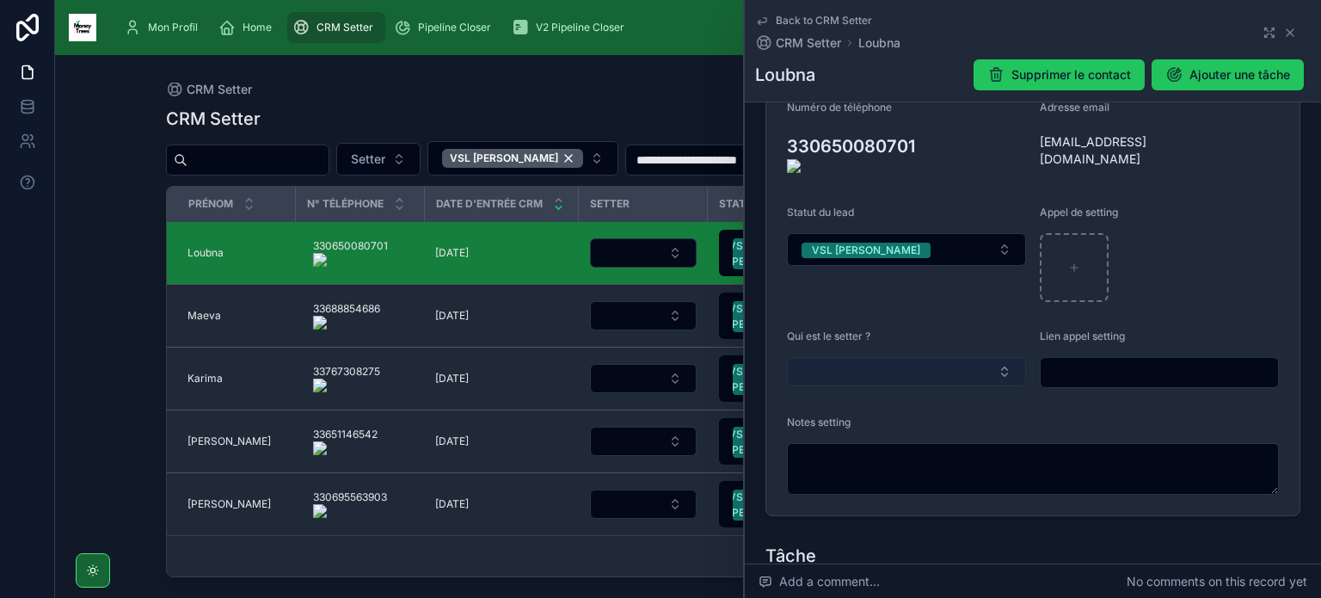
click at [888, 366] on button "Select Button" at bounding box center [906, 371] width 239 height 29
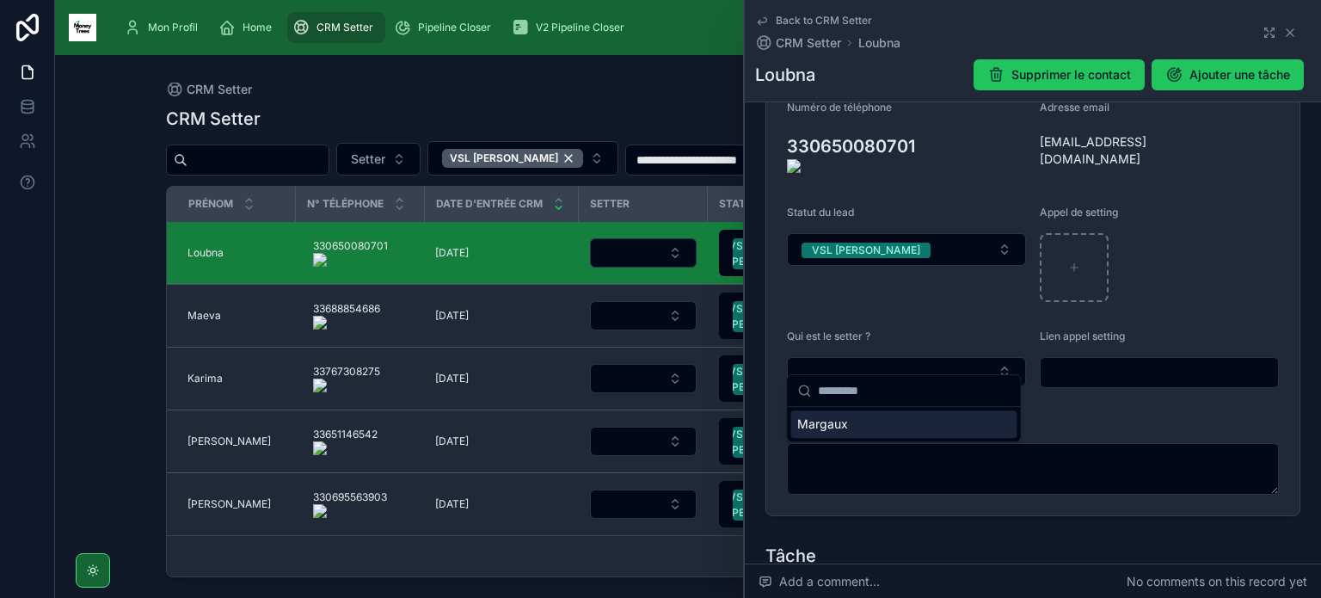
click at [872, 429] on div "Margaux" at bounding box center [904, 424] width 226 height 28
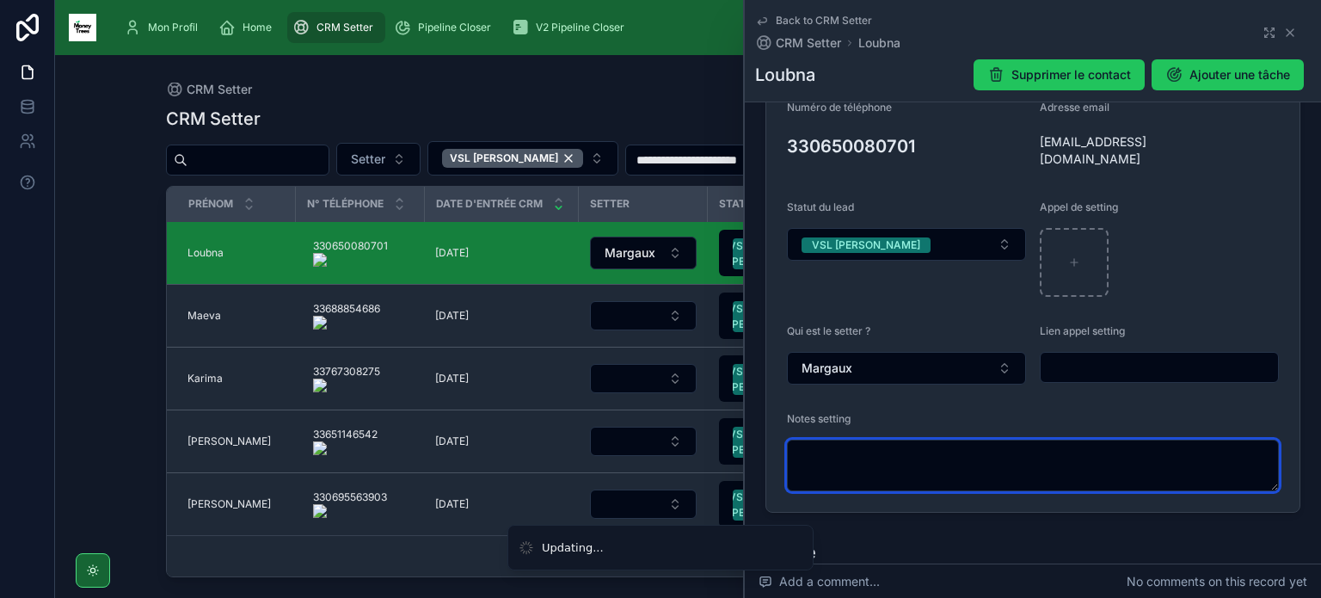
click at [868, 453] on textarea at bounding box center [1033, 466] width 492 height 52
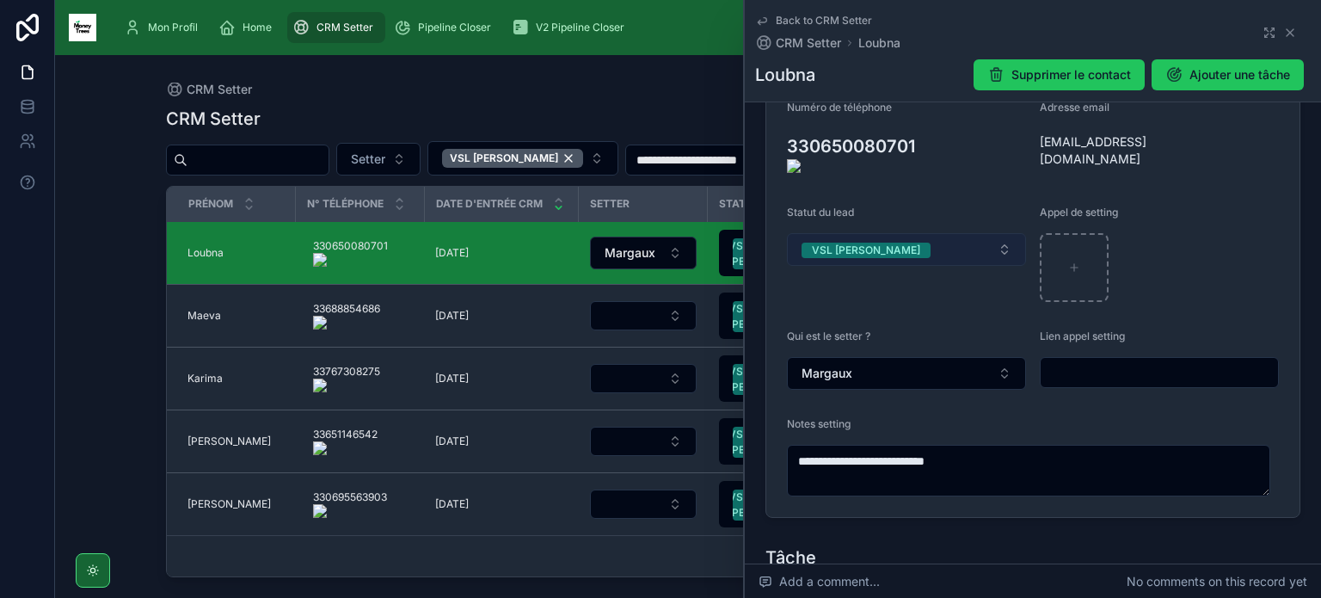
click at [886, 233] on button "VSL [PERSON_NAME]" at bounding box center [906, 249] width 239 height 33
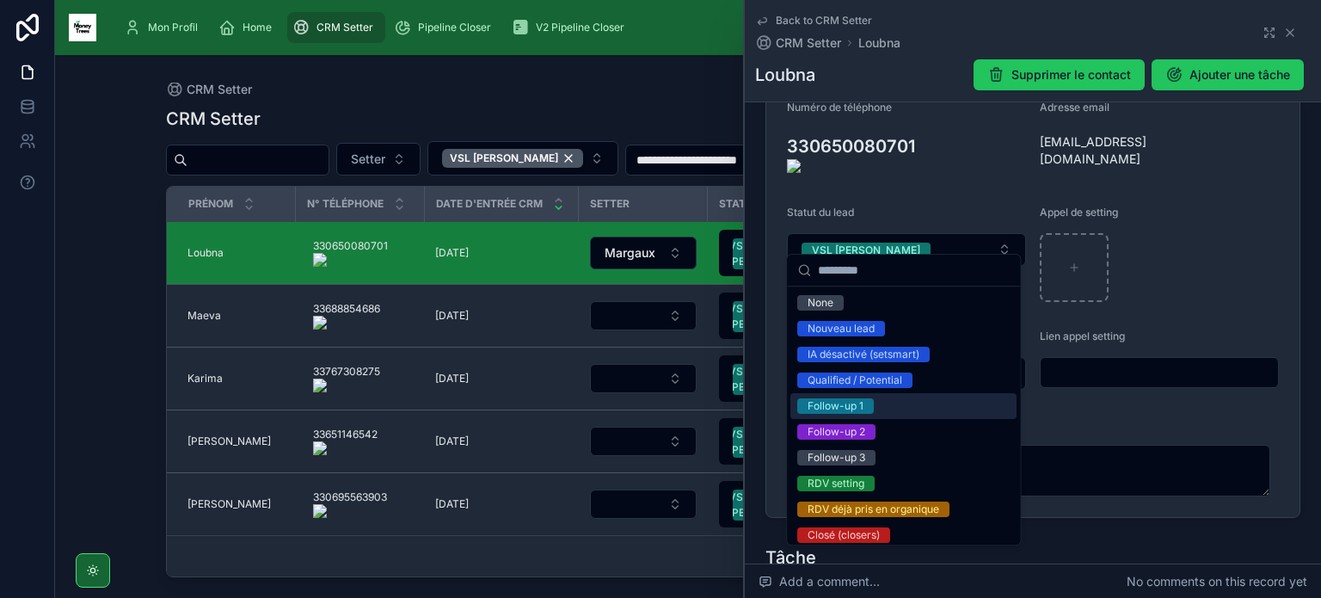
click at [878, 406] on div "Follow-up 1" at bounding box center [904, 406] width 226 height 26
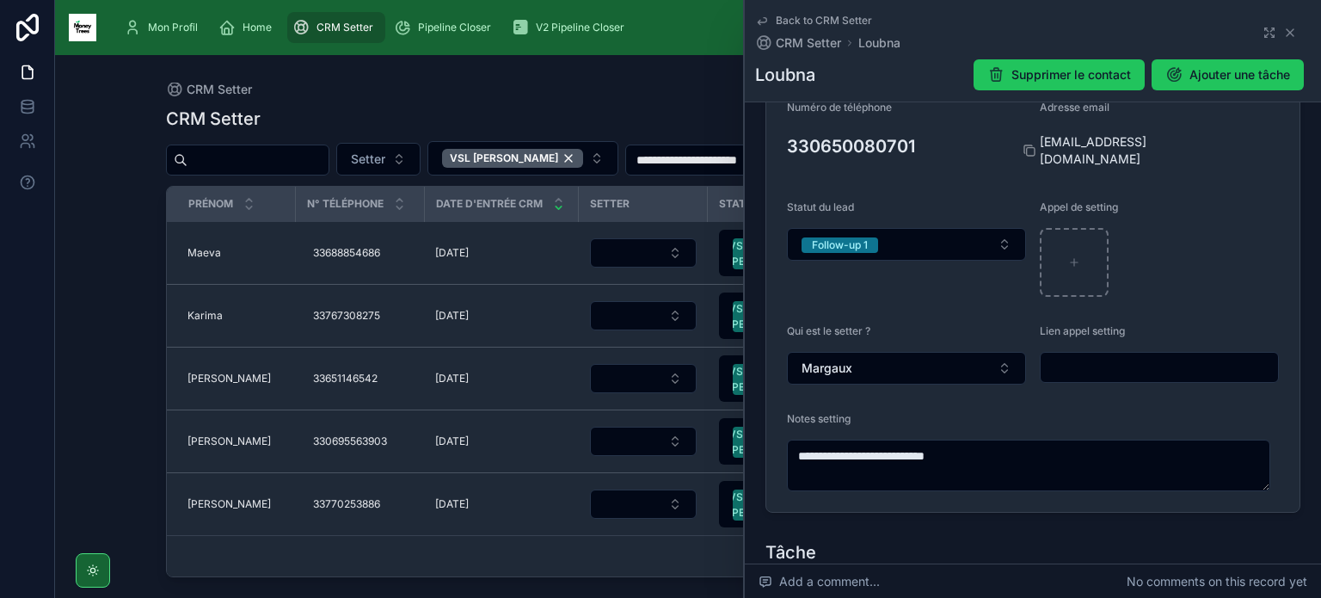
type textarea "**********"
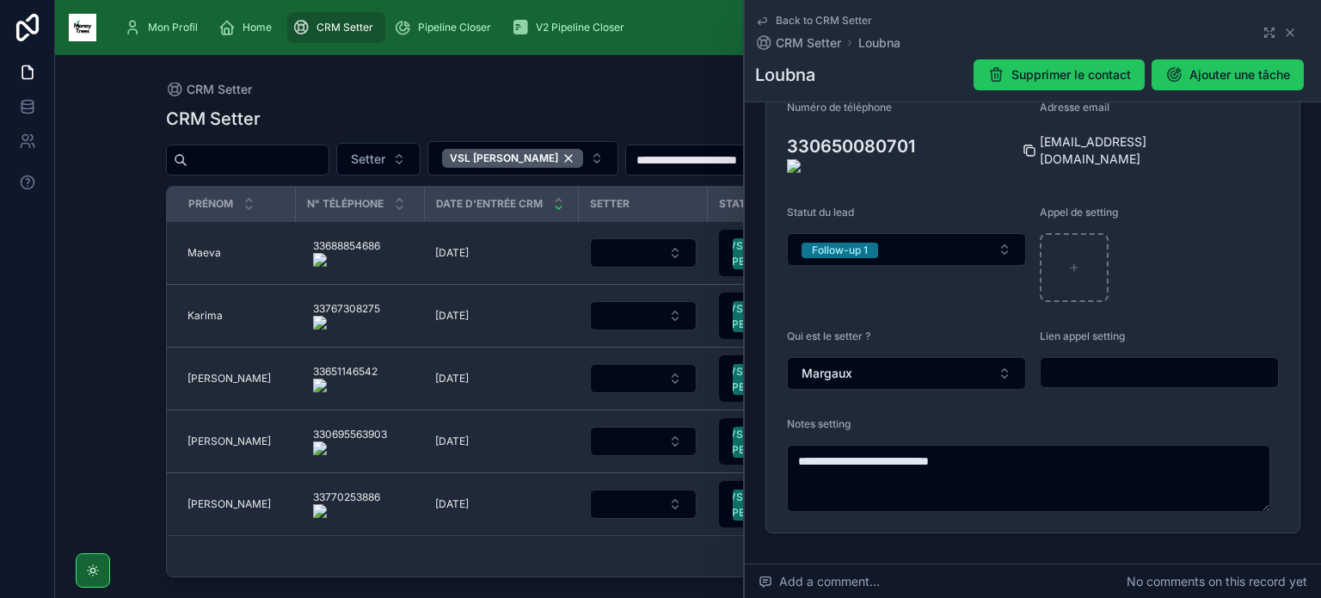
click at [1030, 148] on icon at bounding box center [1031, 152] width 8 height 8
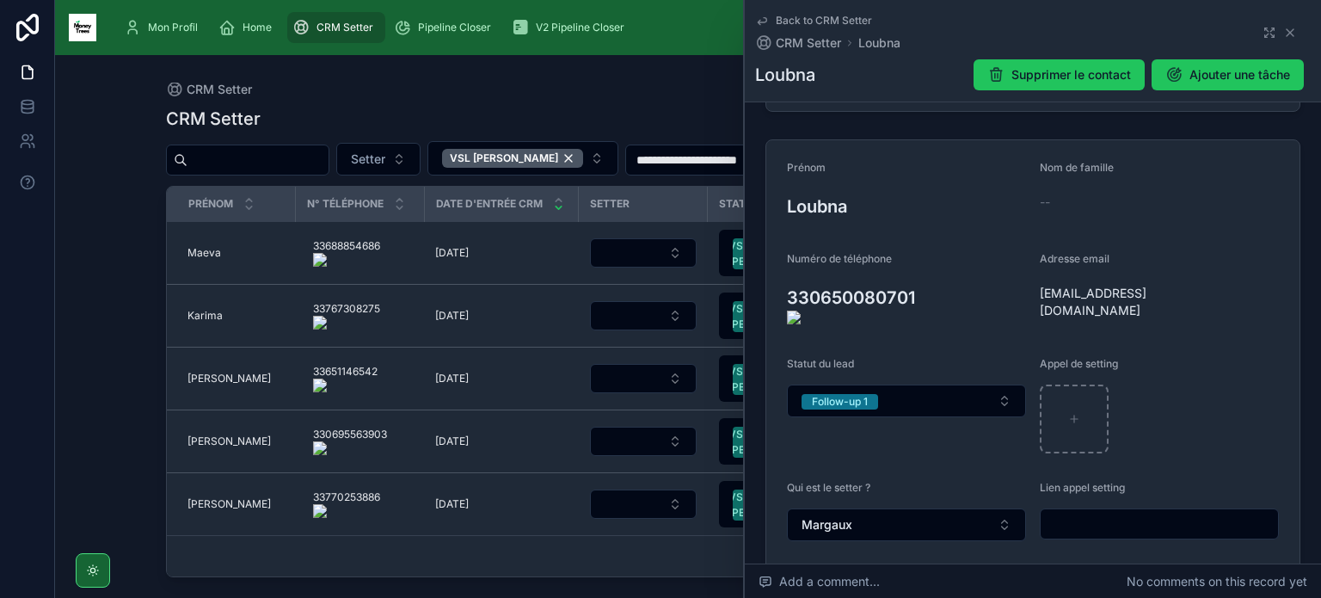
scroll to position [145, 0]
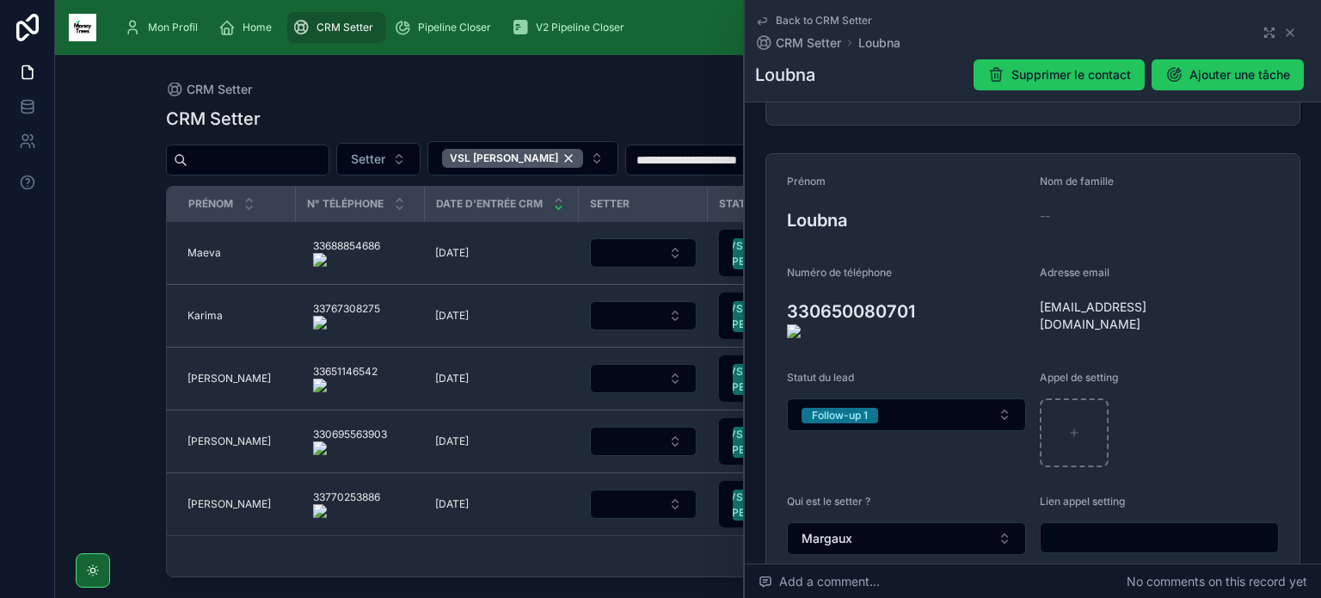
click at [388, 229] on onoff-telecom-ce-actions-button at bounding box center [388, 229] width 0 height 0
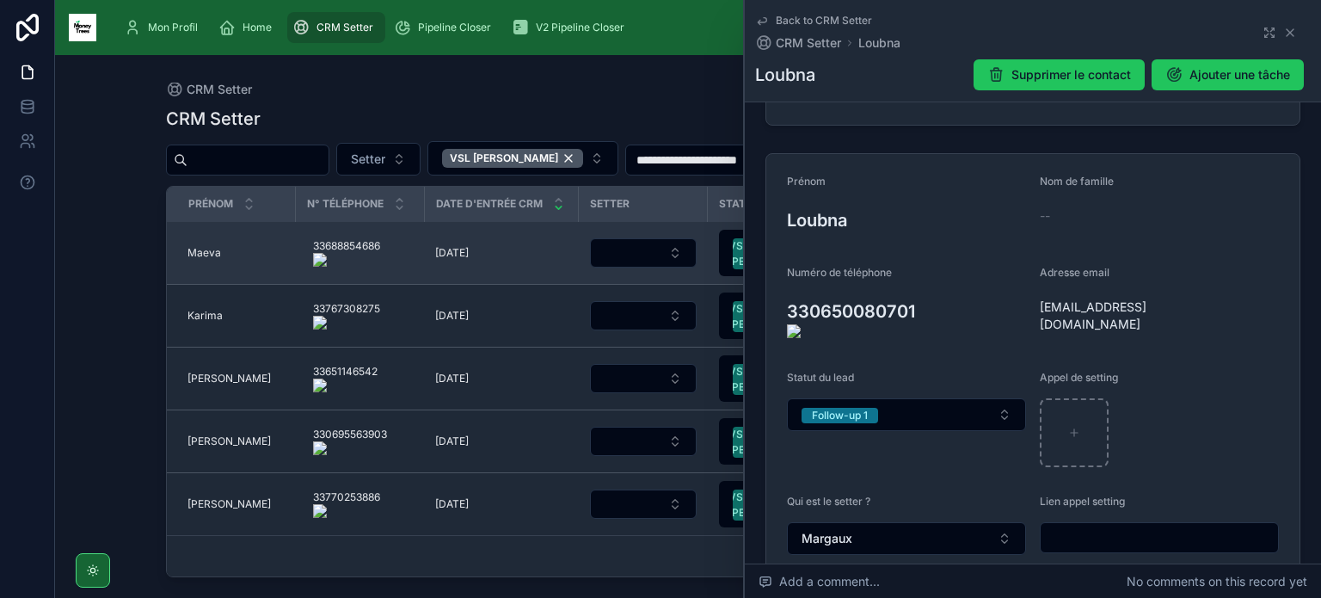
click at [212, 248] on span "Maeva" at bounding box center [205, 253] width 34 height 14
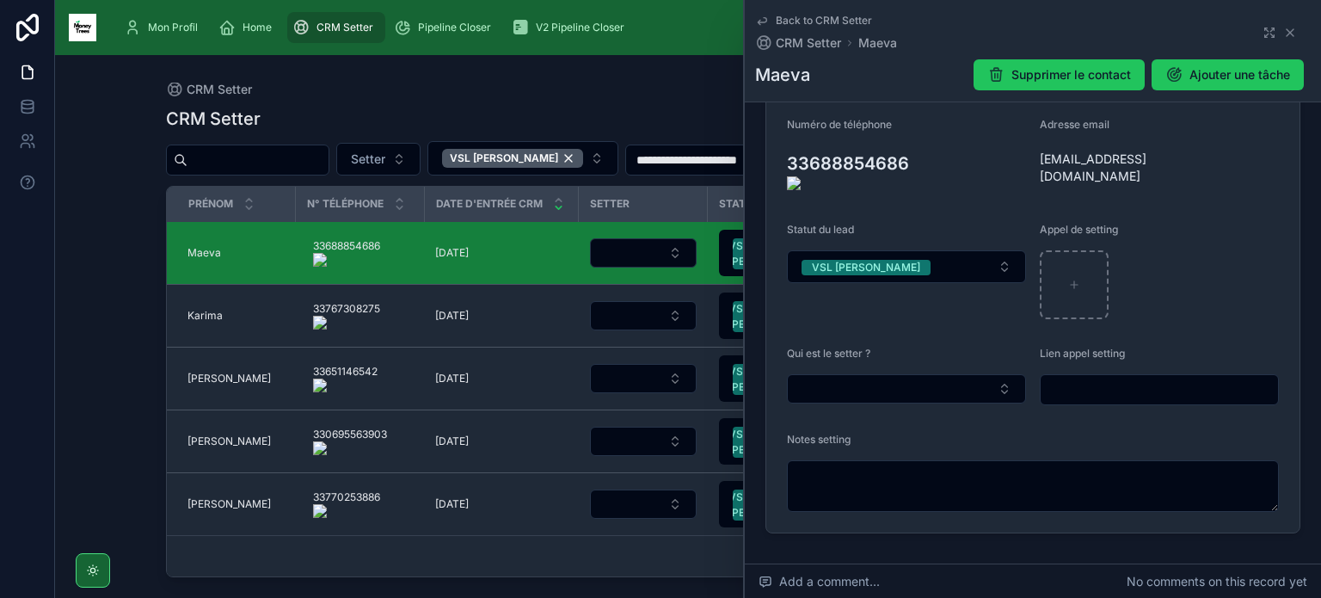
scroll to position [295, 0]
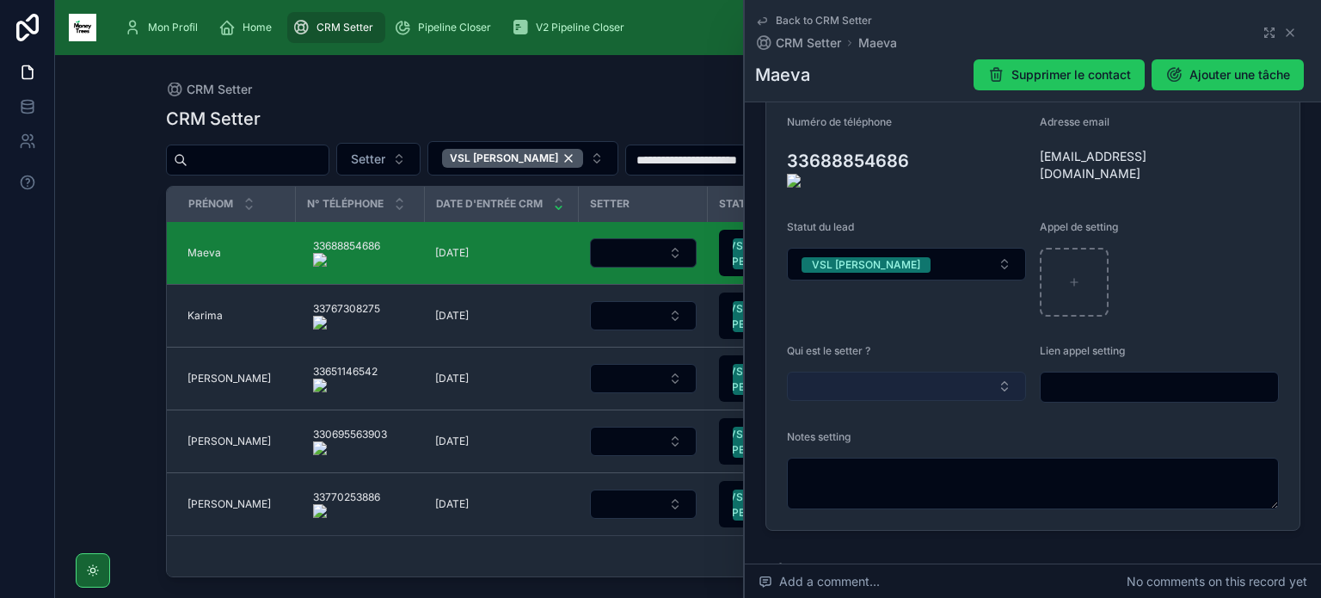
click at [859, 381] on button "Select Button" at bounding box center [906, 386] width 239 height 29
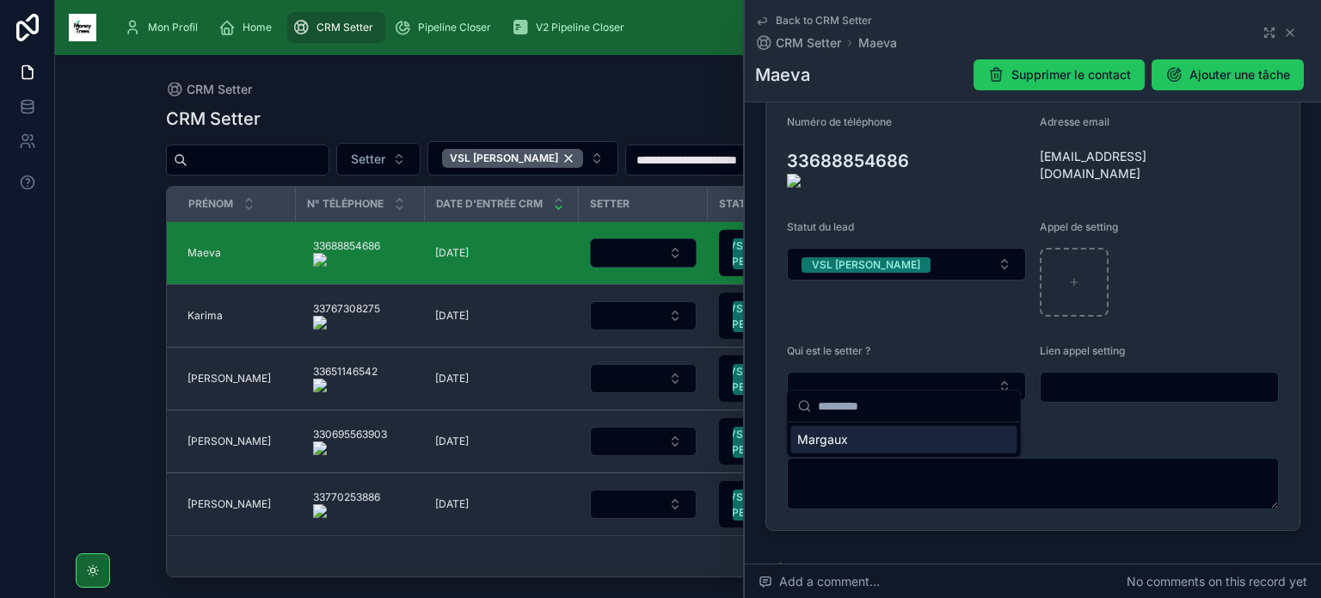
click at [853, 443] on div "Margaux" at bounding box center [904, 440] width 226 height 28
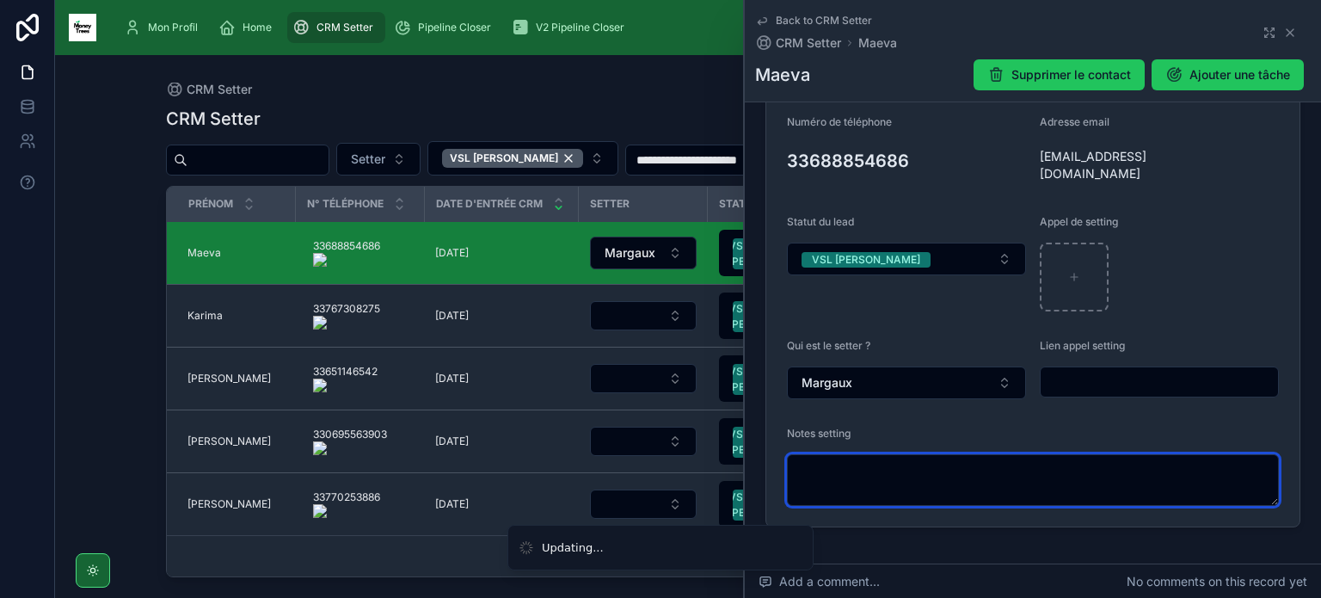
click at [850, 471] on textarea at bounding box center [1033, 480] width 492 height 52
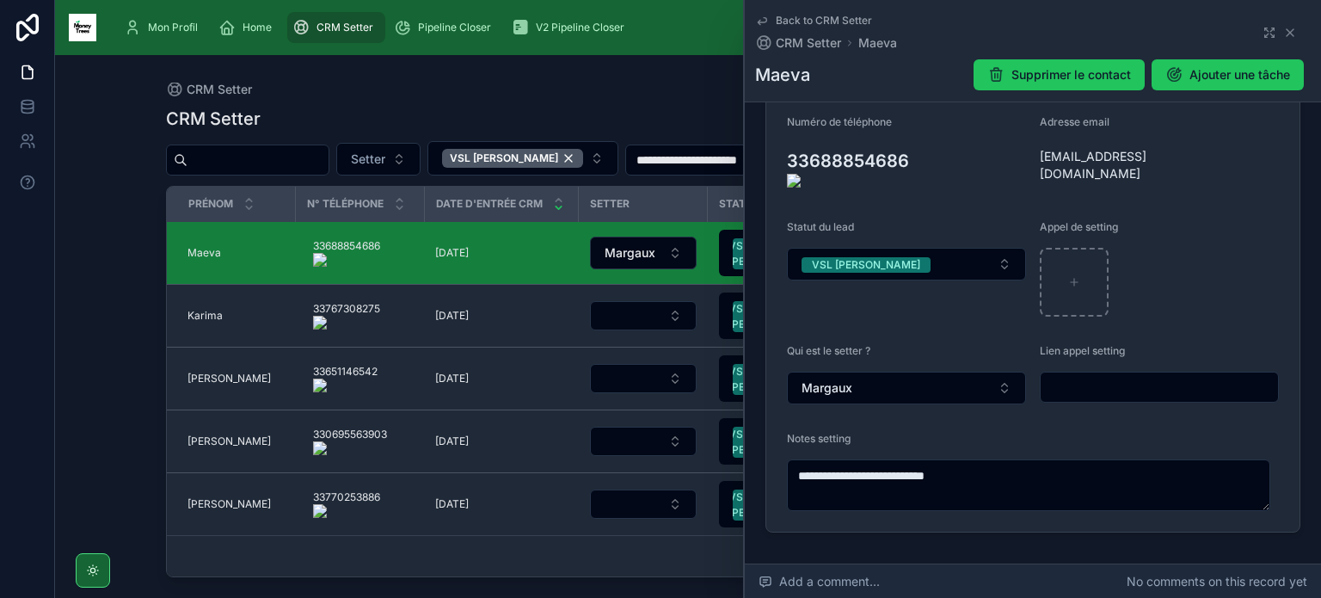
type textarea "**********"
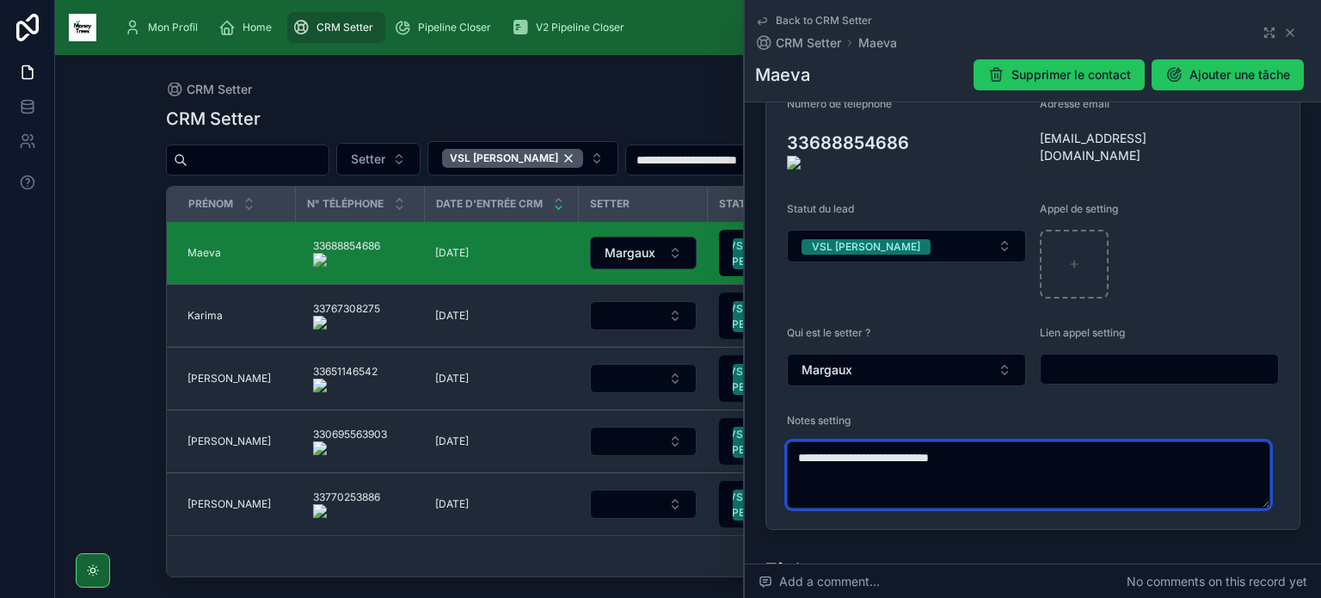
scroll to position [316, 0]
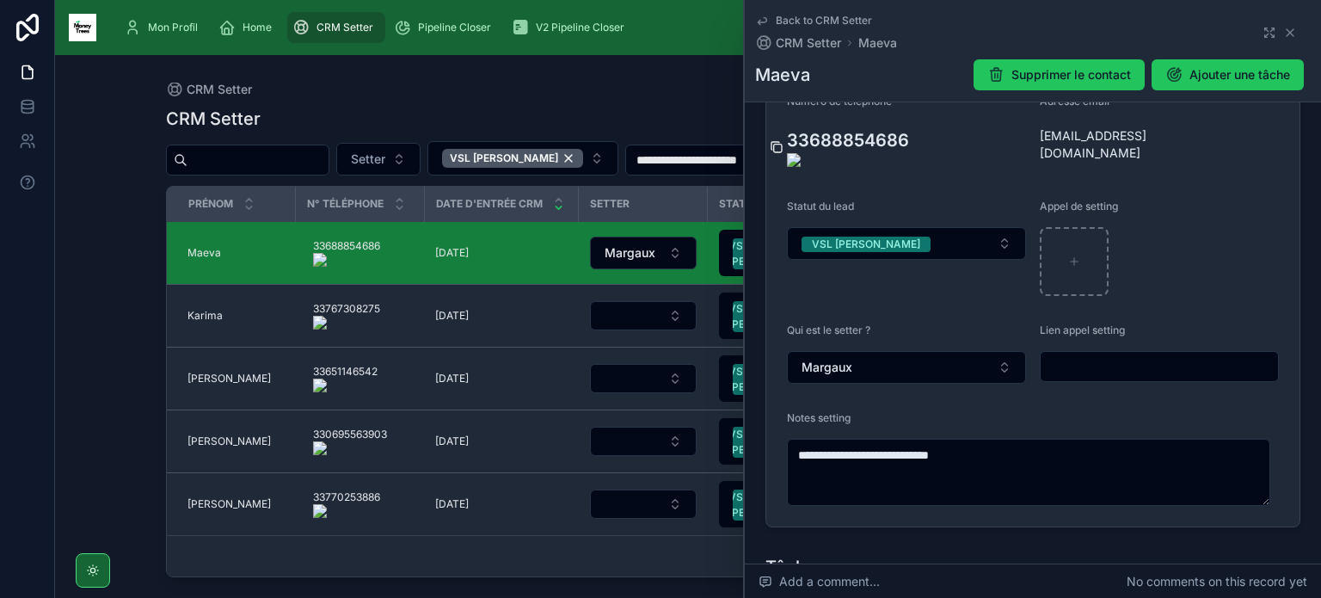
click at [773, 140] on icon at bounding box center [777, 147] width 14 height 14
click at [1027, 142] on icon at bounding box center [1031, 146] width 8 height 8
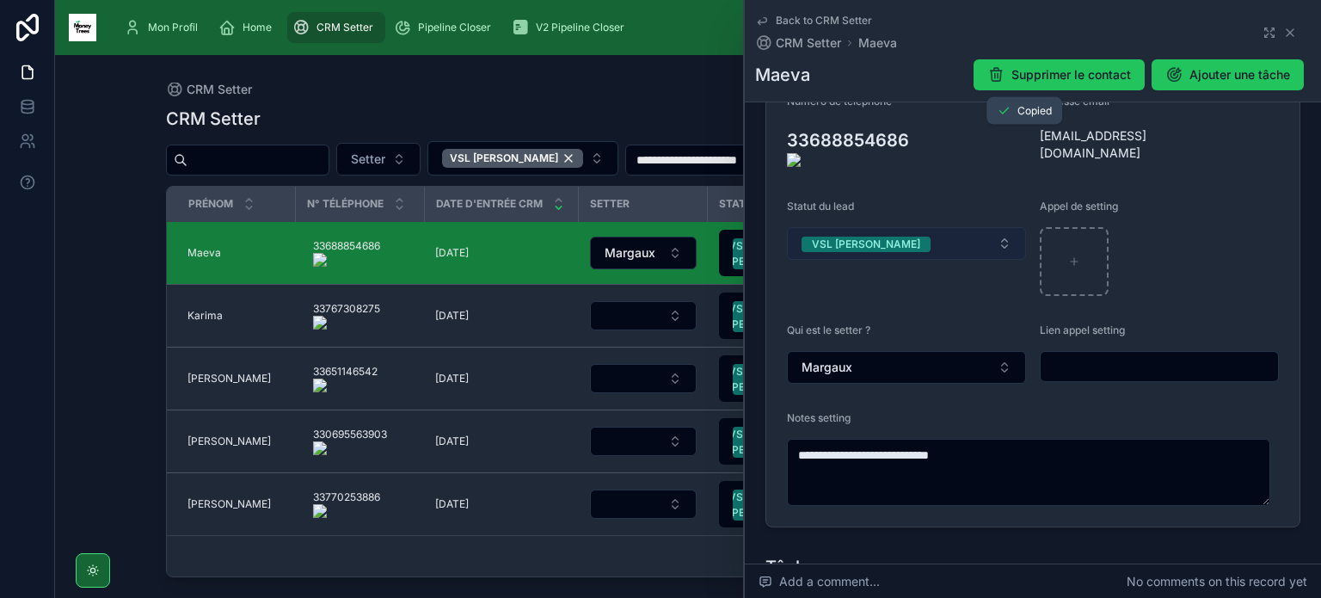
click at [953, 232] on button "VSL [PERSON_NAME]" at bounding box center [906, 243] width 239 height 33
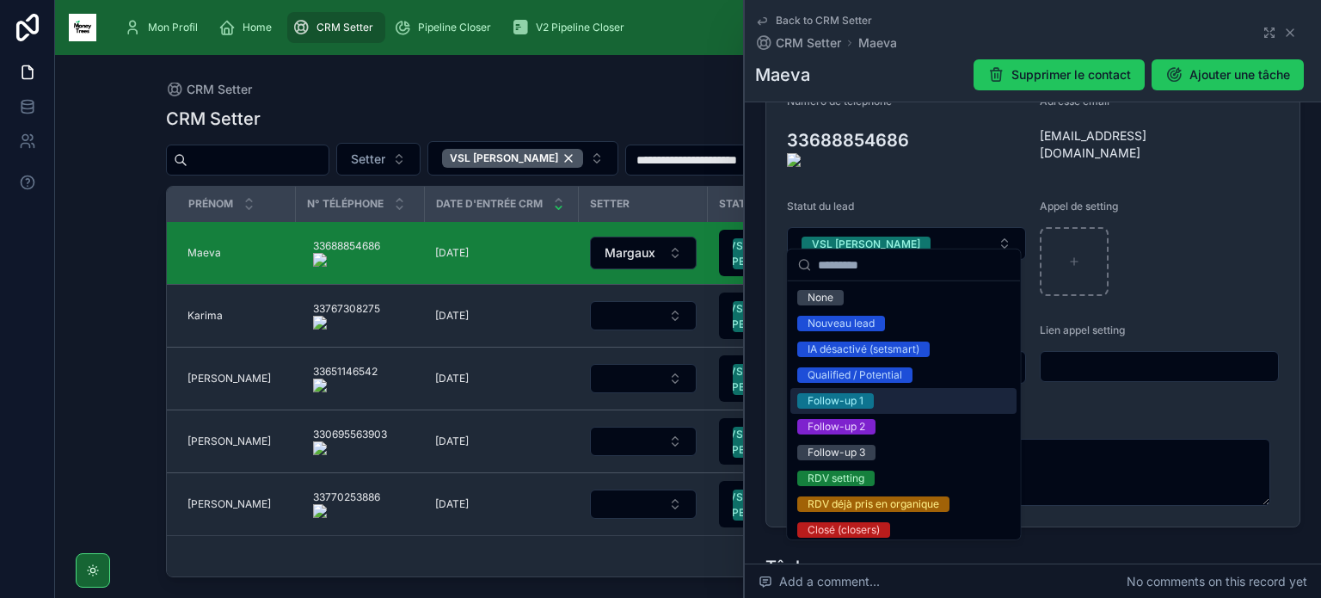
click at [884, 401] on div "Follow-up 1" at bounding box center [904, 401] width 226 height 26
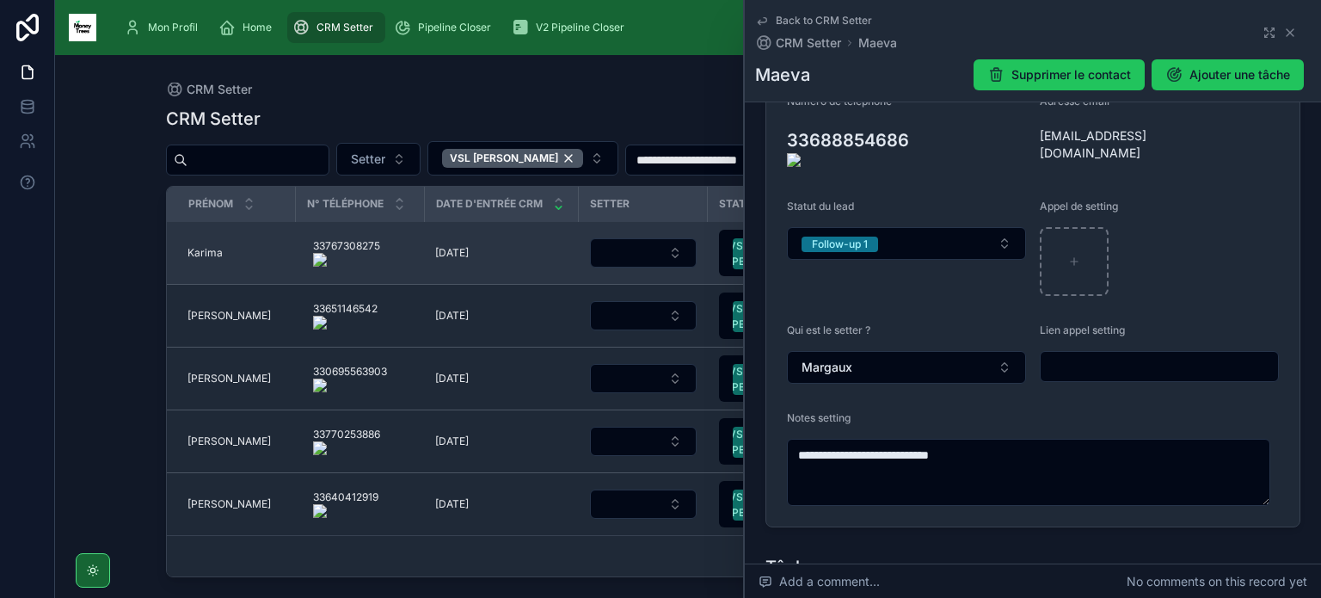
click at [206, 254] on span "Karima" at bounding box center [205, 253] width 35 height 14
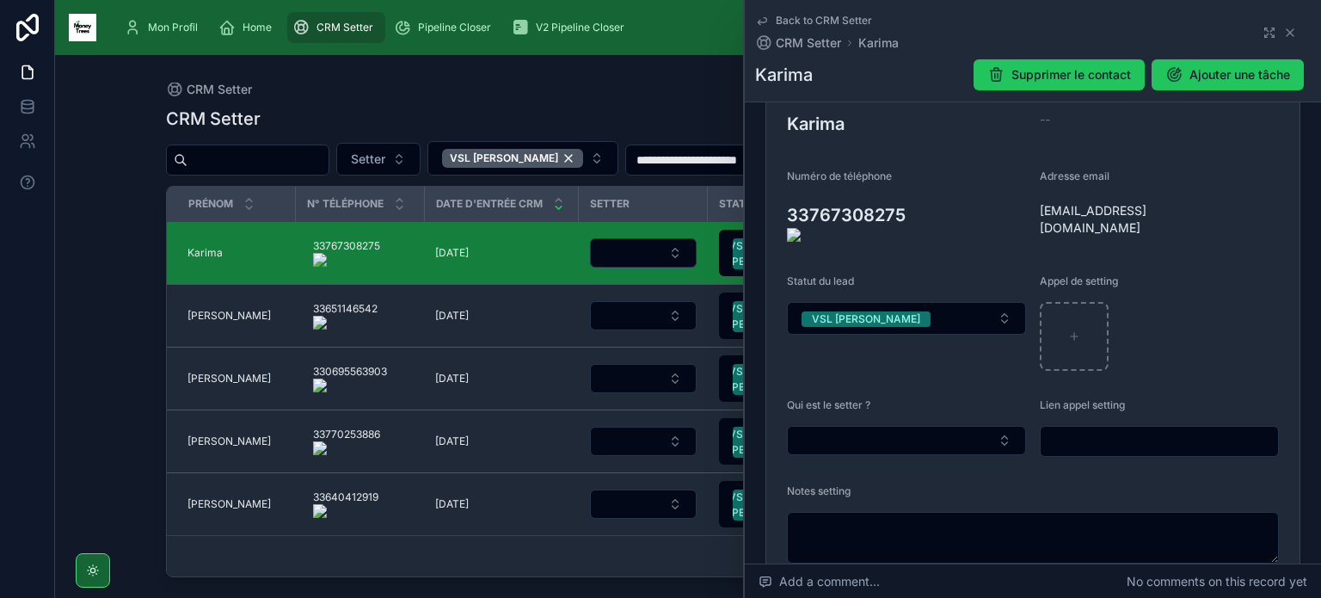
scroll to position [241, 0]
click at [913, 190] on onoff-telecom-ce-actions-button at bounding box center [913, 190] width 0 height 0
click at [923, 434] on button "Select Button" at bounding box center [906, 440] width 239 height 29
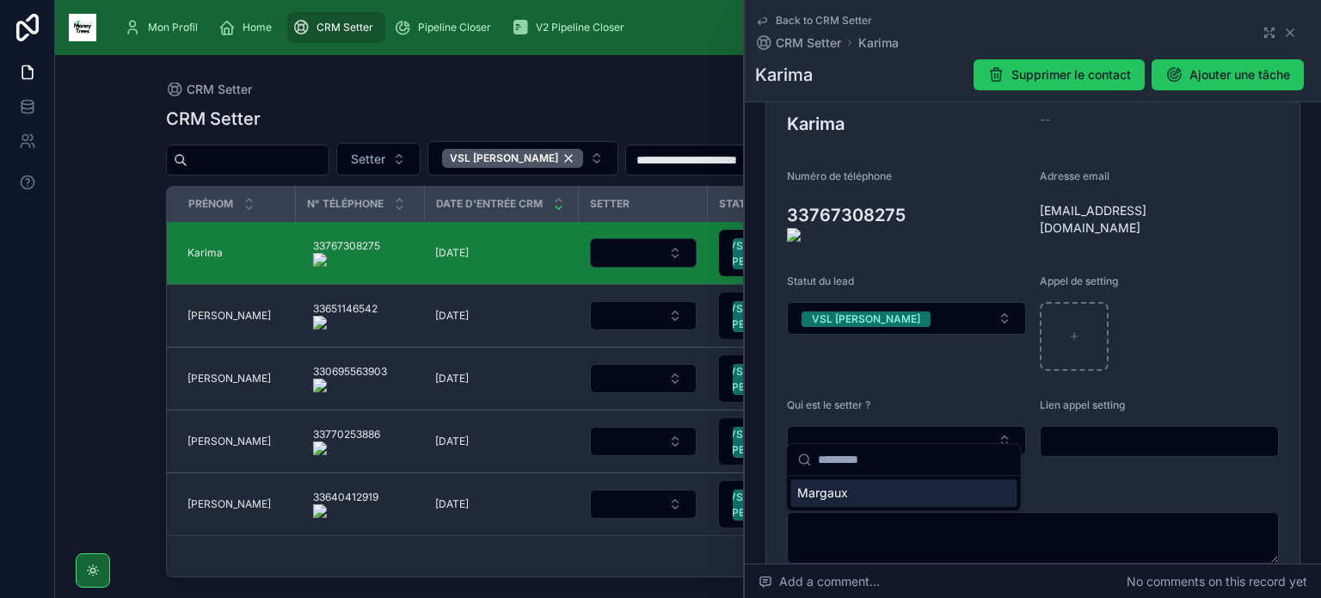
click at [903, 495] on div "Margaux" at bounding box center [904, 493] width 226 height 28
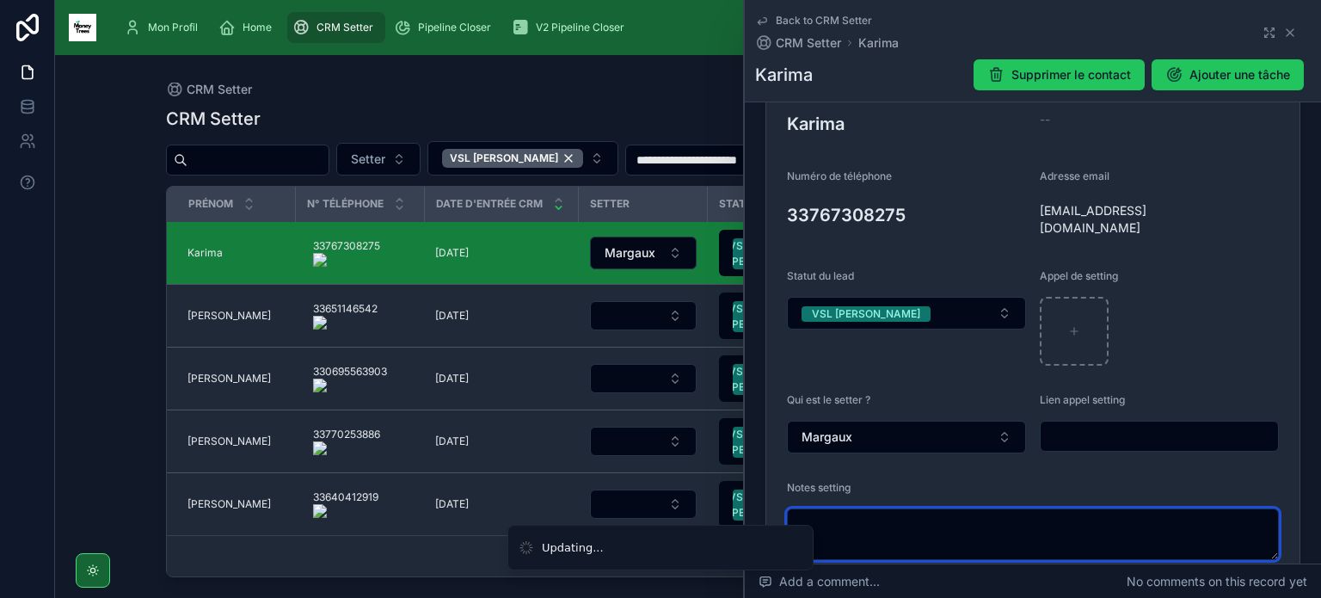
click at [878, 522] on textarea at bounding box center [1033, 534] width 492 height 52
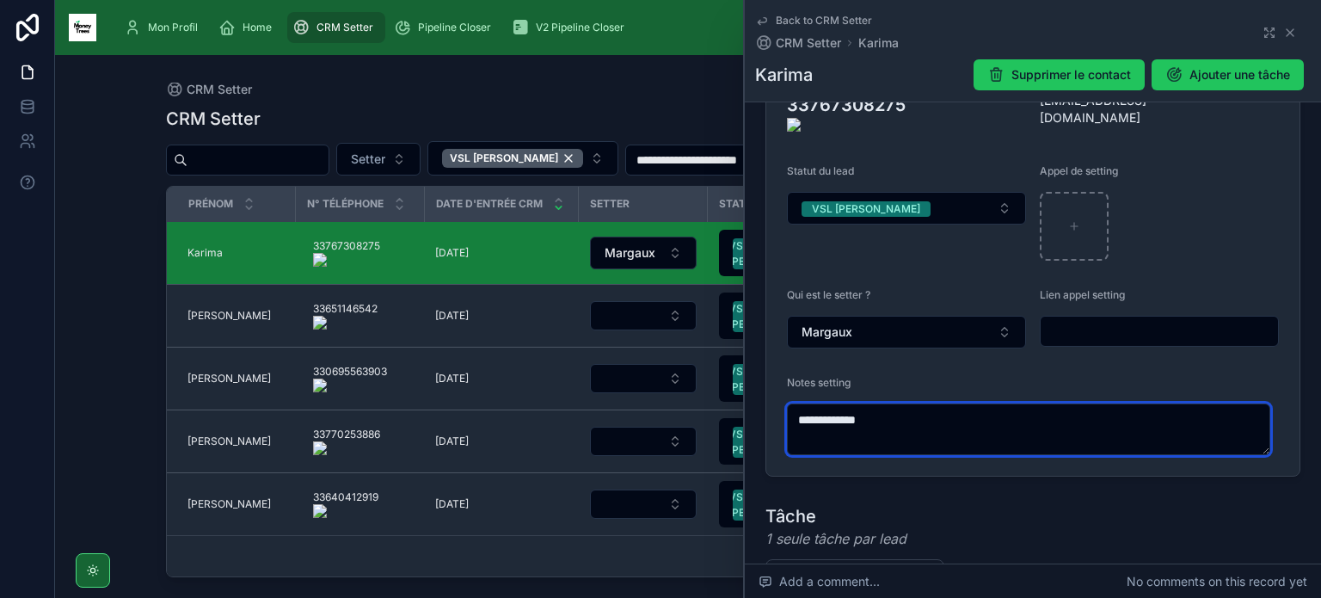
scroll to position [353, 0]
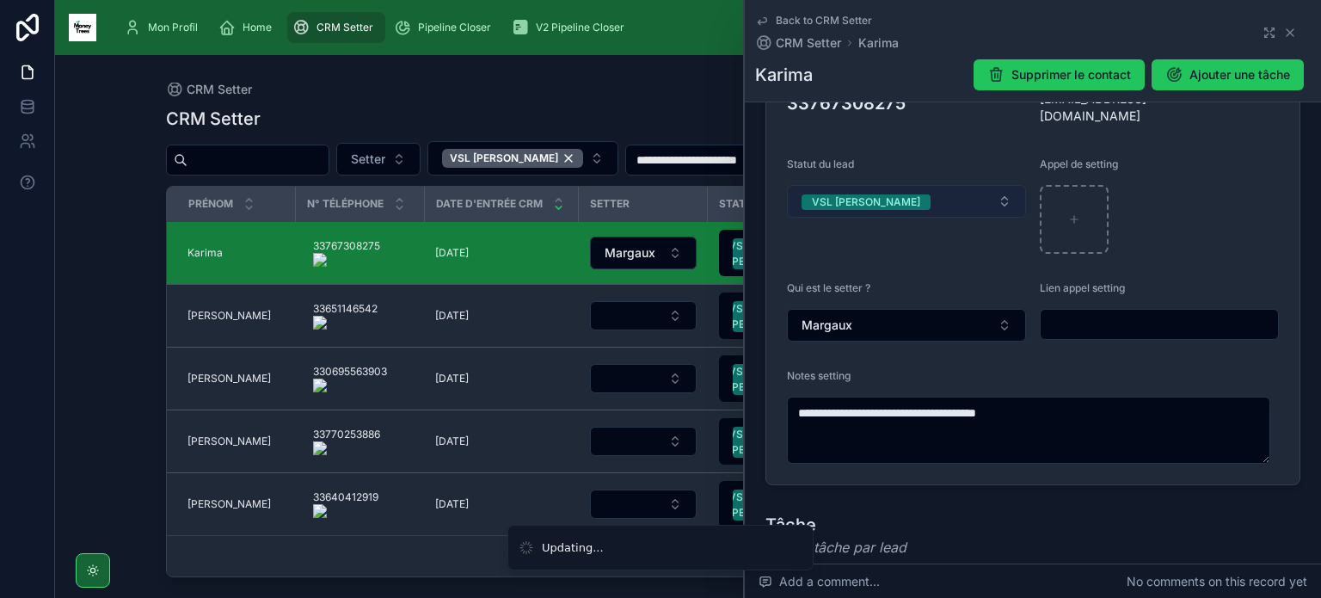
click at [945, 185] on button "VSL [PERSON_NAME]" at bounding box center [906, 201] width 239 height 33
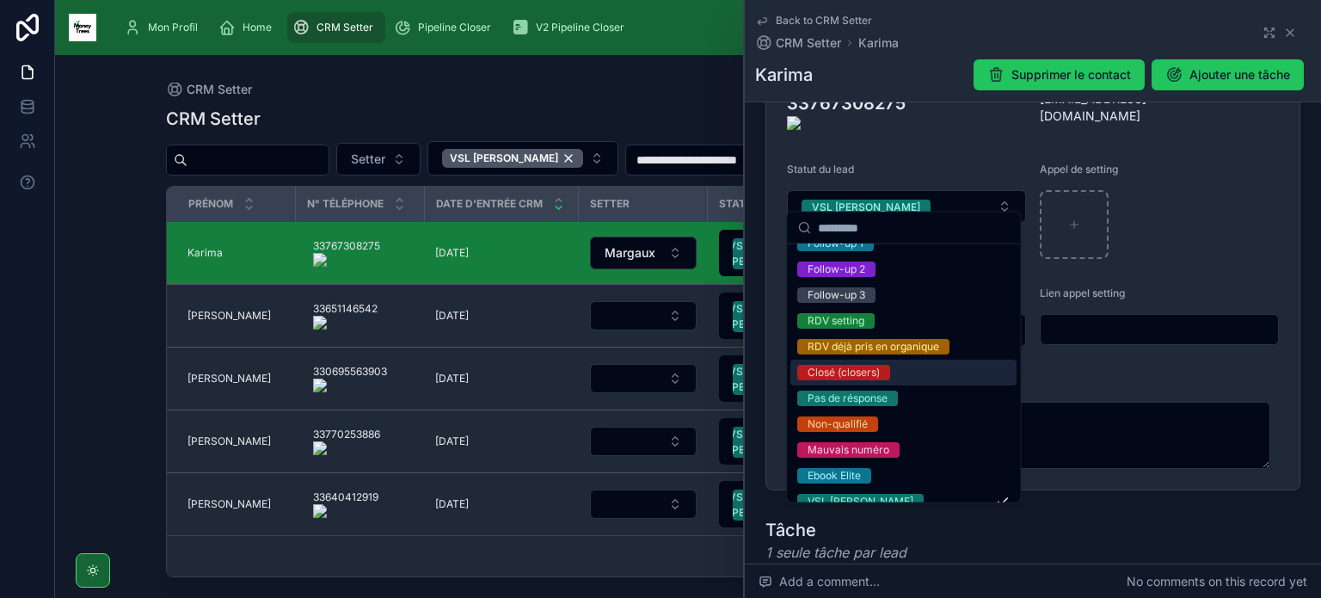
scroll to position [122, 0]
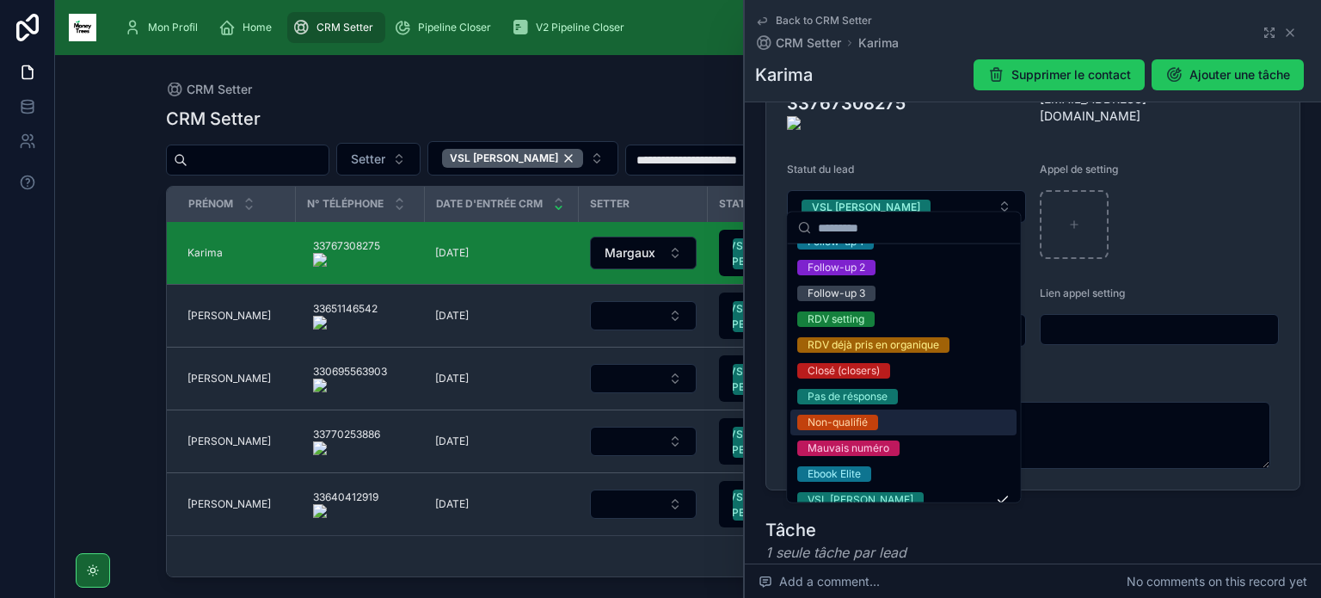
click at [937, 423] on div "Non-qualifié" at bounding box center [904, 423] width 226 height 26
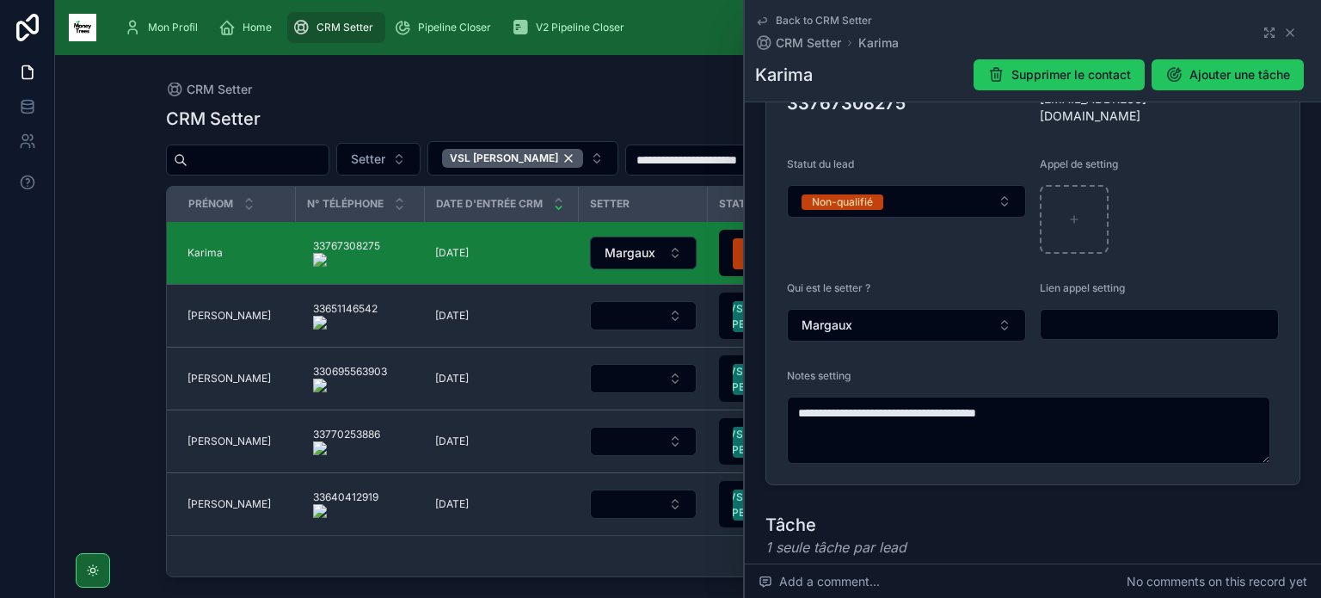
type textarea "**********"
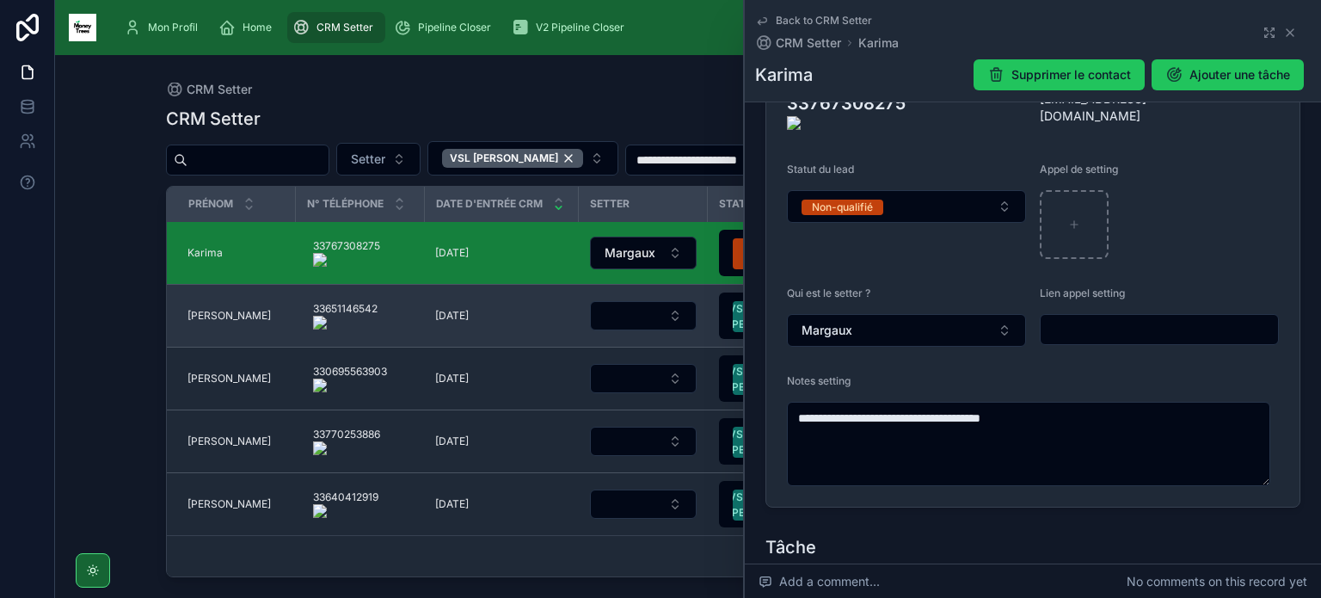
click at [210, 315] on span "[PERSON_NAME]" at bounding box center [229, 316] width 83 height 14
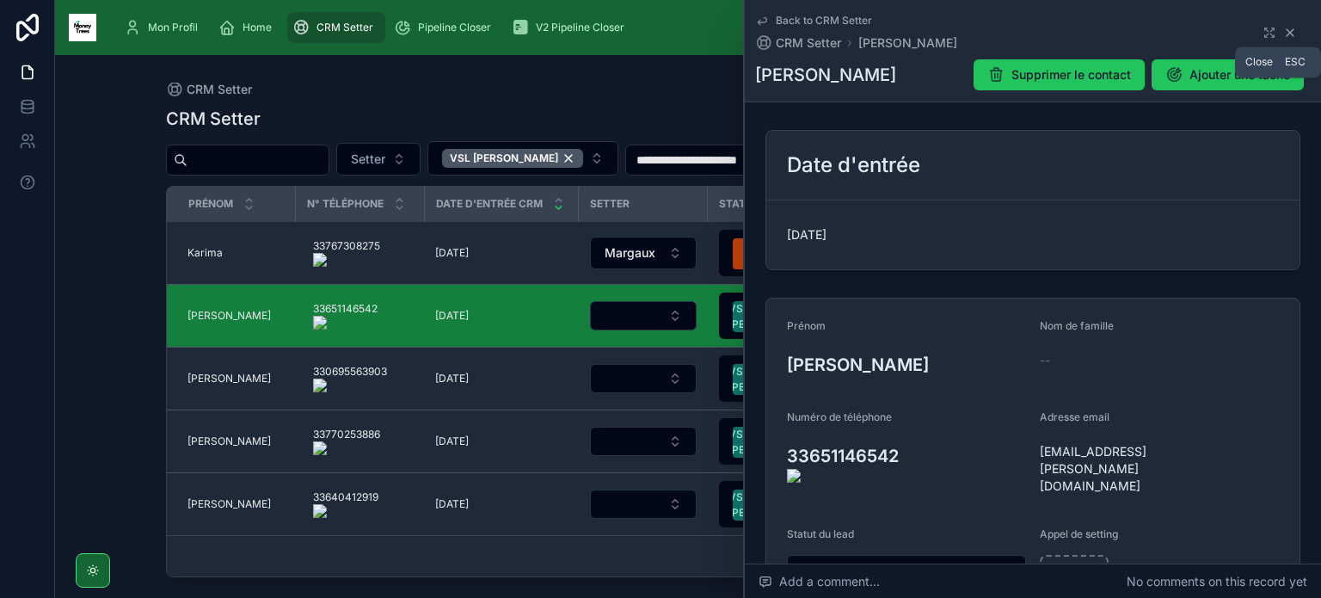
click at [1284, 33] on icon at bounding box center [1291, 33] width 14 height 14
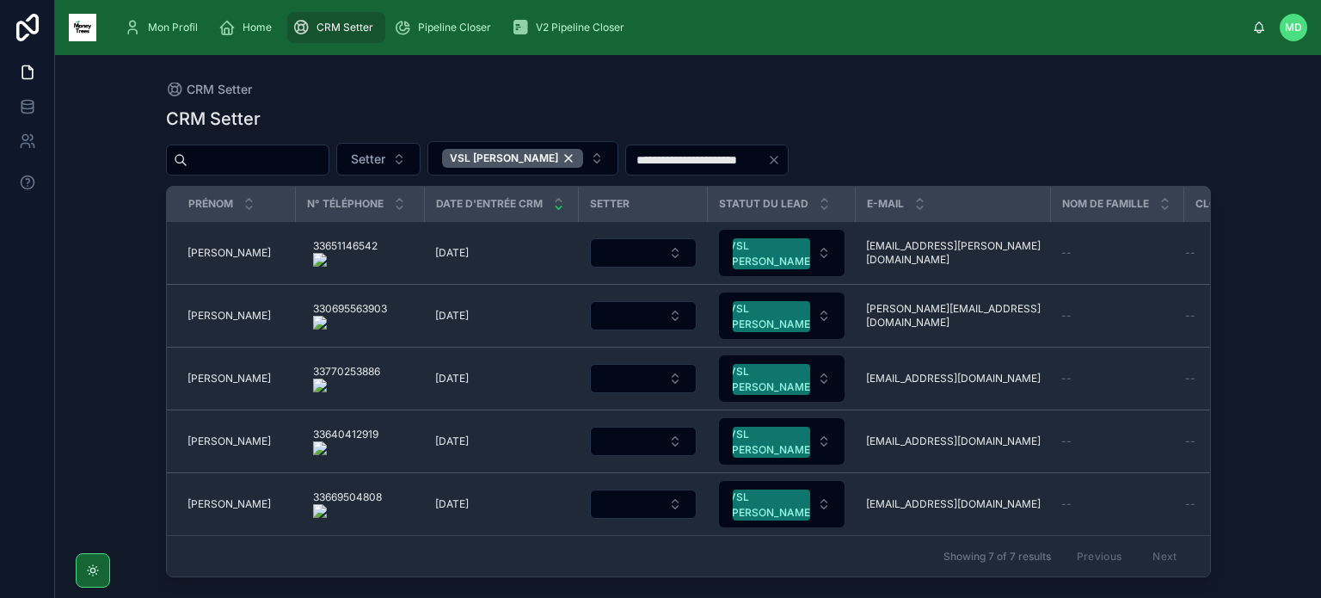
click at [384, 229] on onoff-telecom-ce-actions-button at bounding box center [384, 229] width 0 height 0
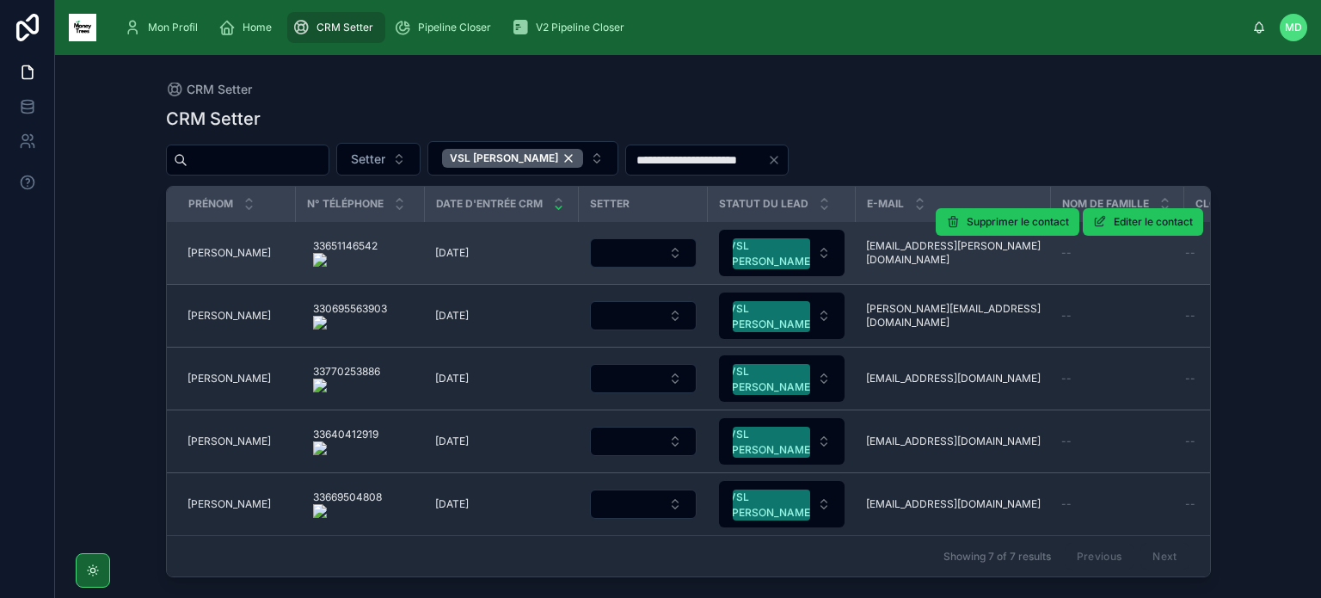
click at [200, 256] on span "[PERSON_NAME]" at bounding box center [229, 253] width 83 height 14
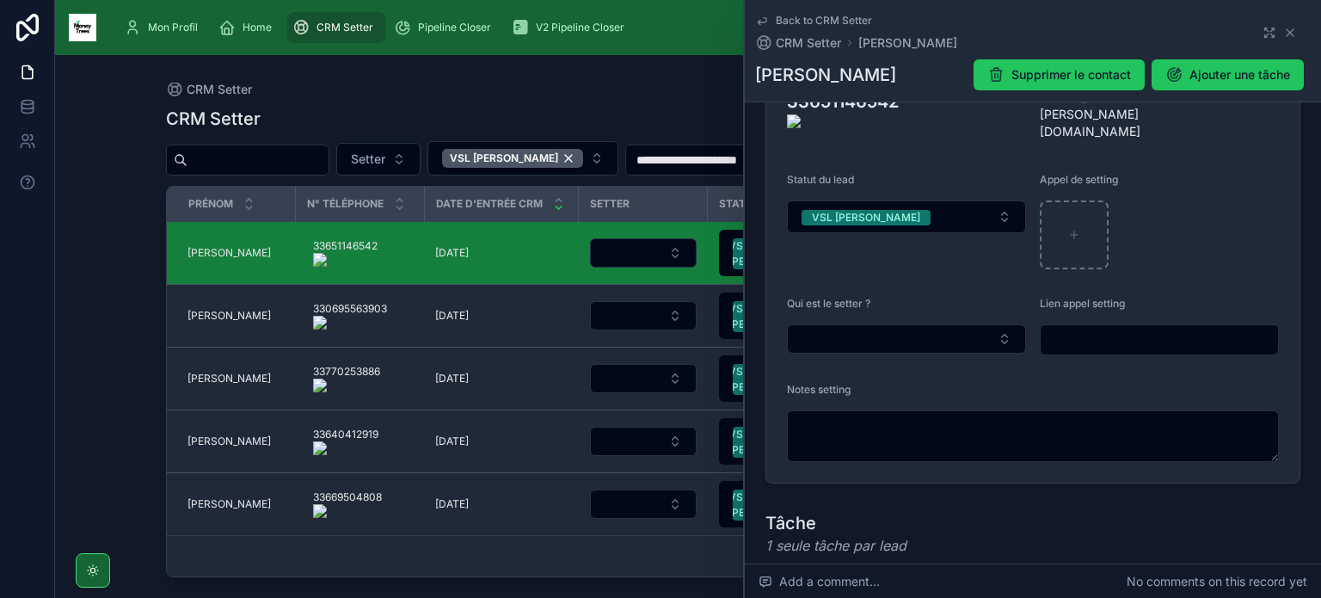
scroll to position [354, 0]
click at [938, 327] on button "Select Button" at bounding box center [906, 338] width 239 height 29
click at [908, 389] on div "Margaux" at bounding box center [904, 388] width 226 height 28
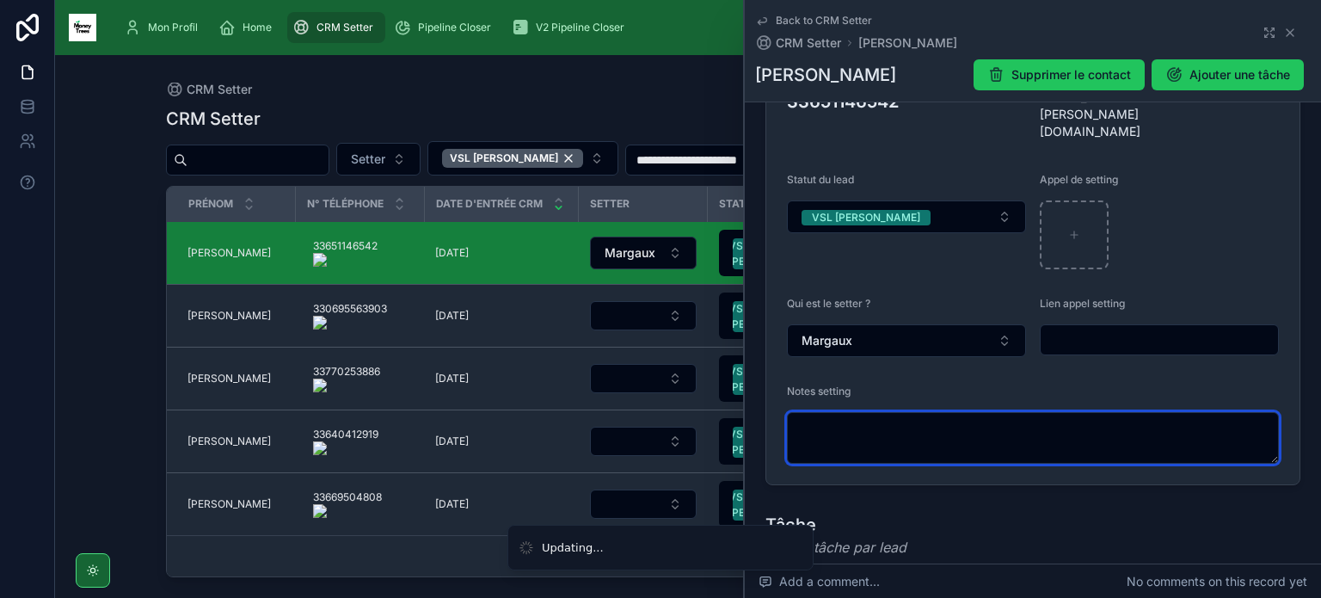
click at [903, 415] on textarea at bounding box center [1033, 438] width 492 height 52
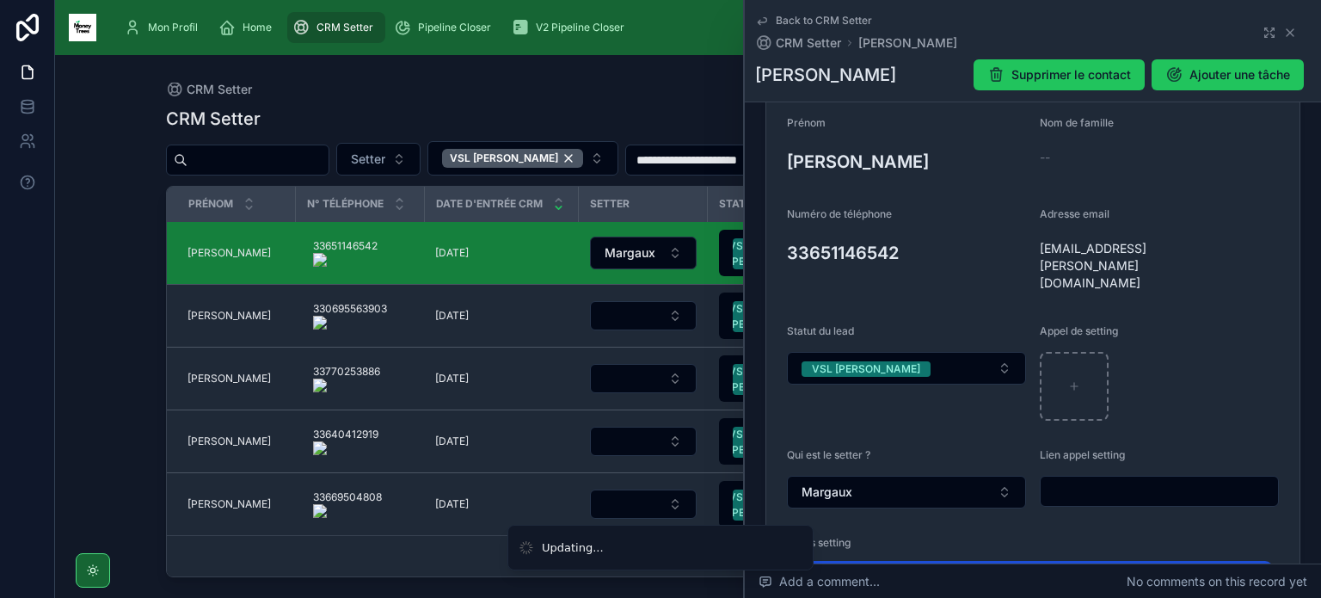
scroll to position [200, 0]
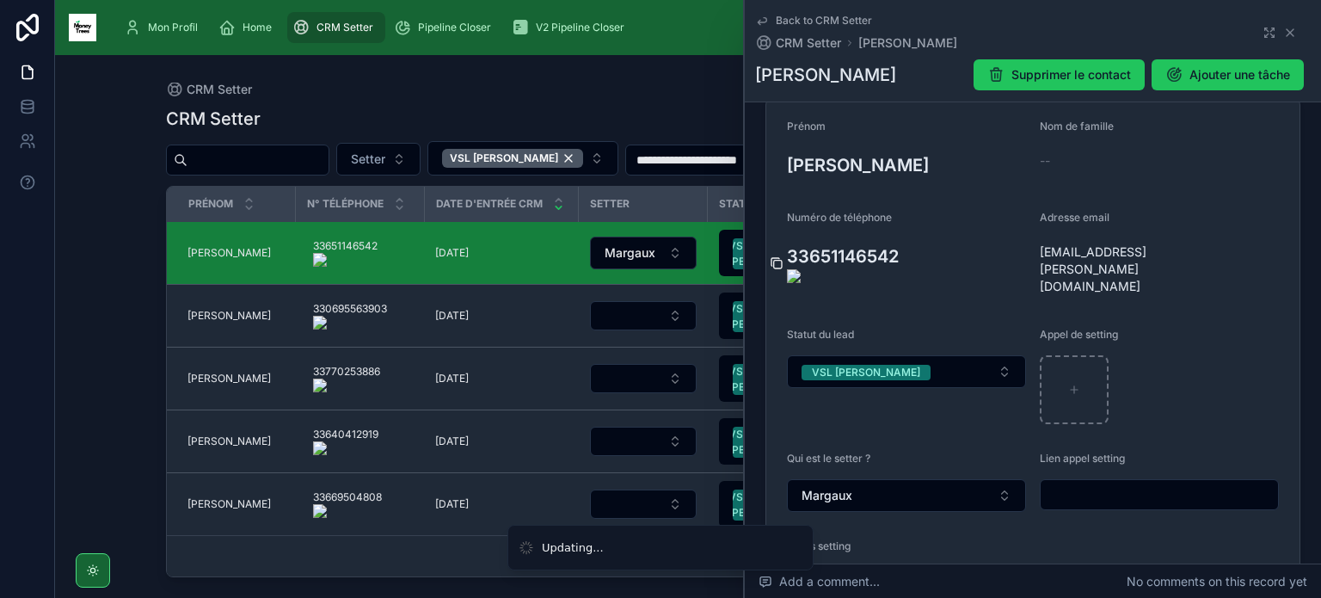
click at [779, 261] on icon at bounding box center [778, 265] width 8 height 8
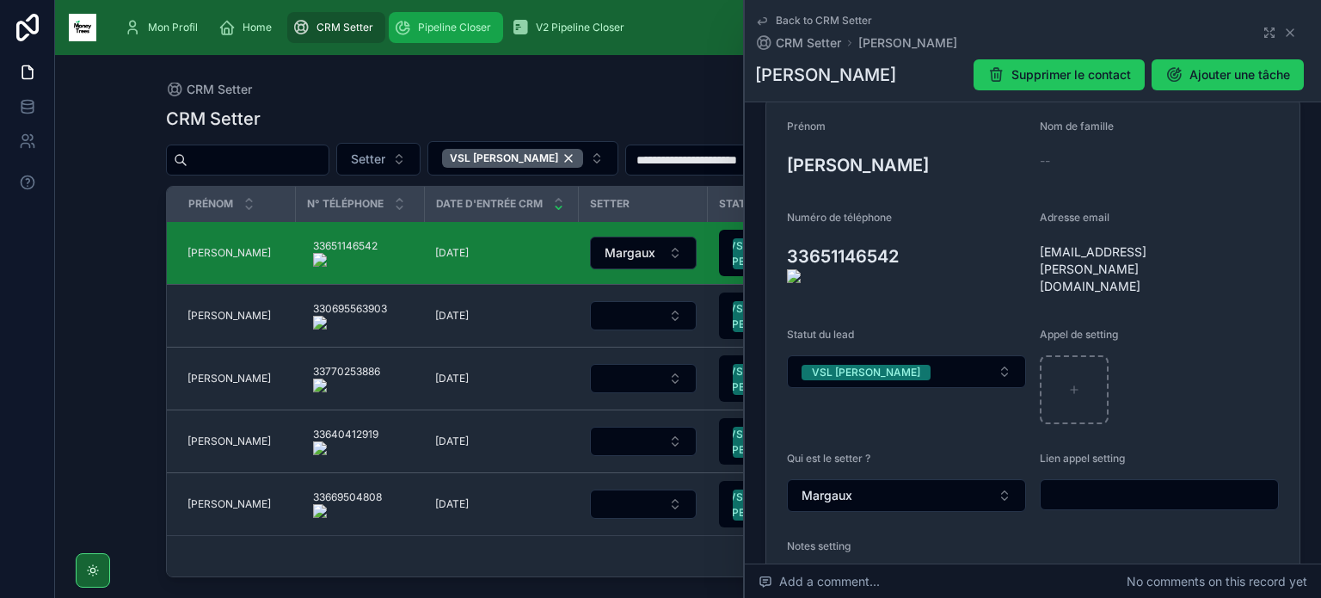
type textarea "**********"
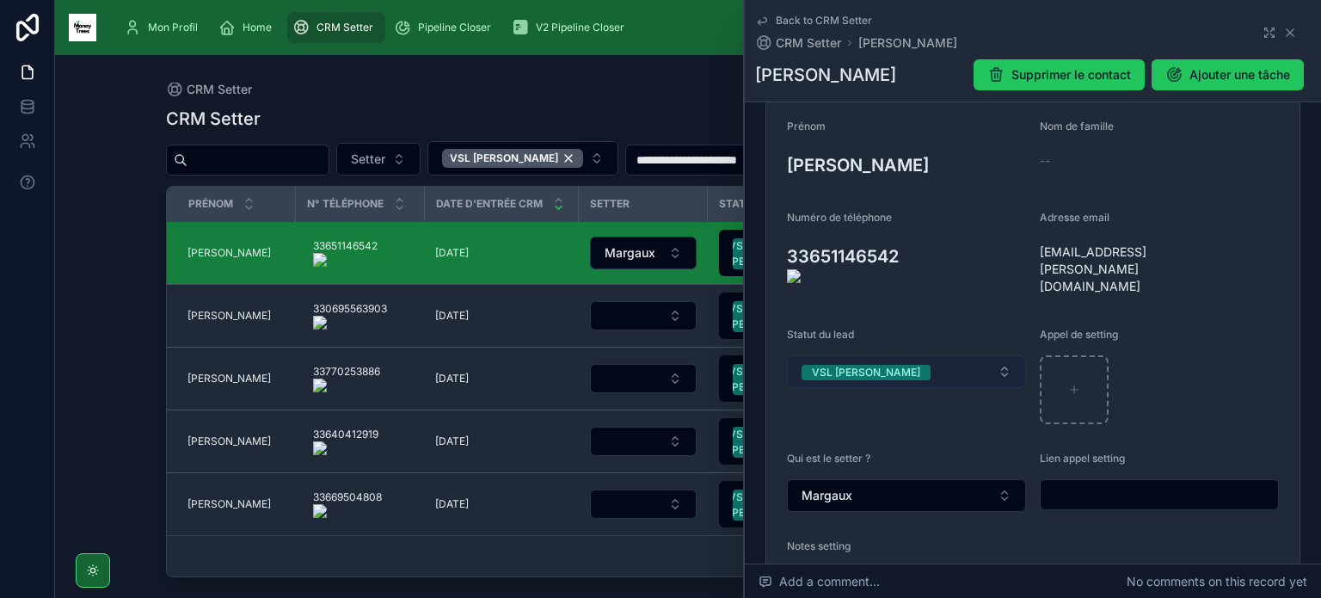
click at [950, 355] on button "VSL [PERSON_NAME]" at bounding box center [906, 371] width 239 height 33
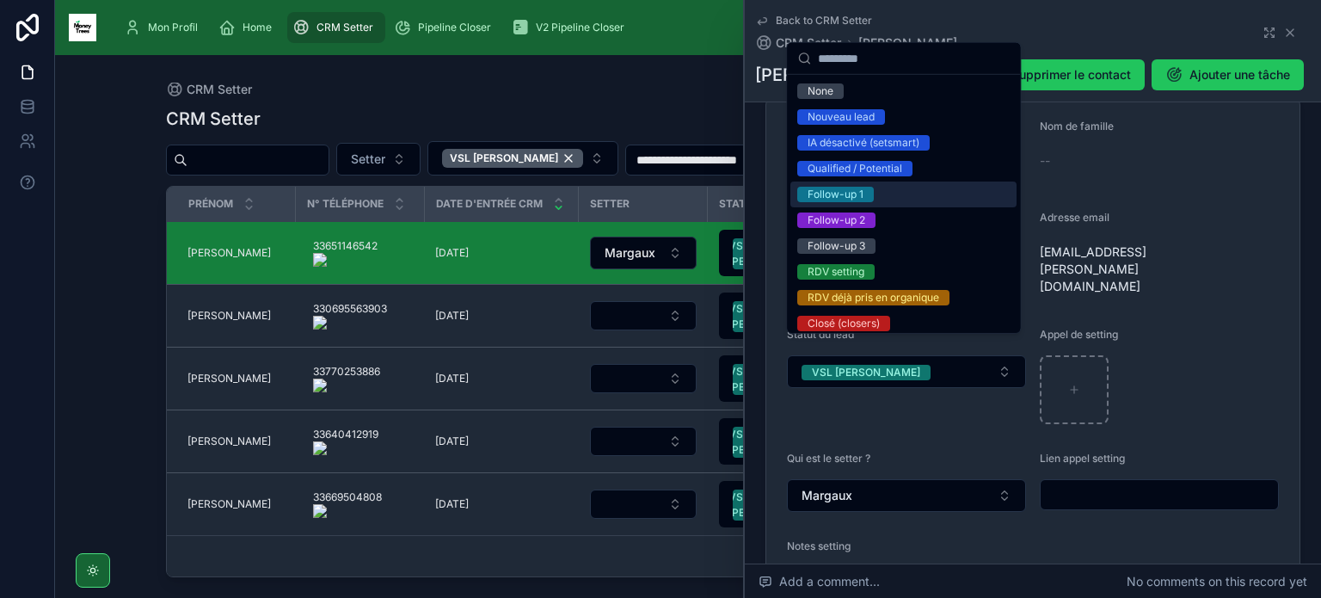
click at [881, 186] on div "Follow-up 1" at bounding box center [904, 195] width 226 height 26
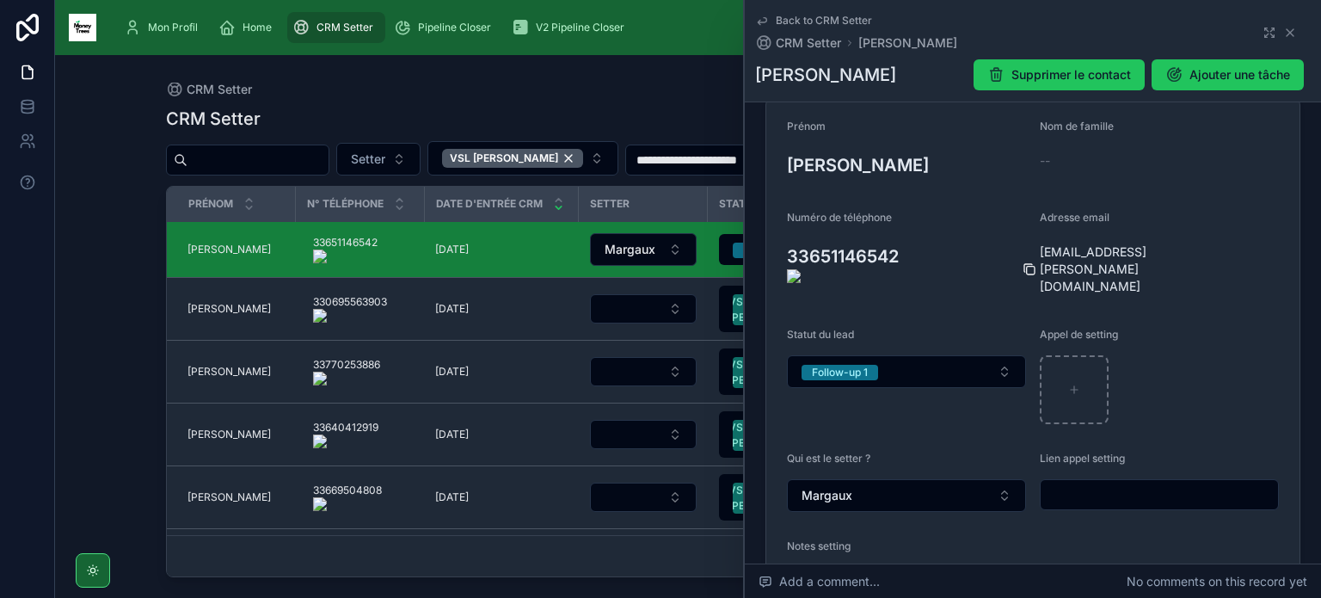
click at [1032, 256] on form "**********" at bounding box center [1033, 377] width 533 height 556
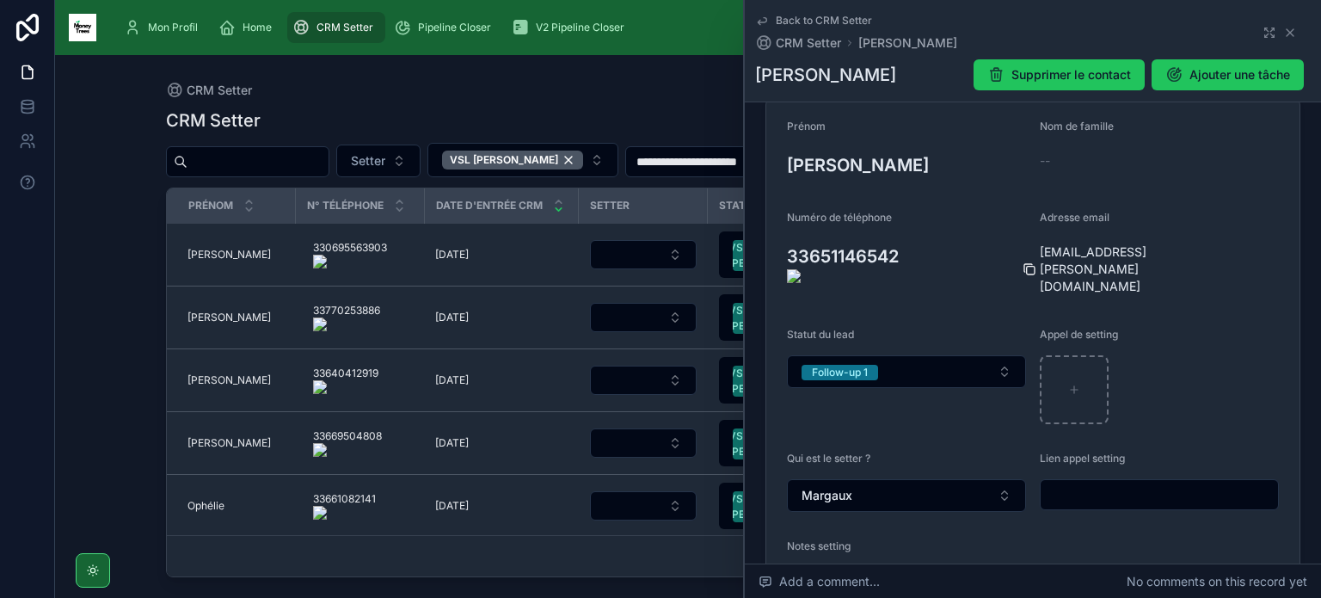
click at [1027, 267] on icon at bounding box center [1031, 271] width 8 height 8
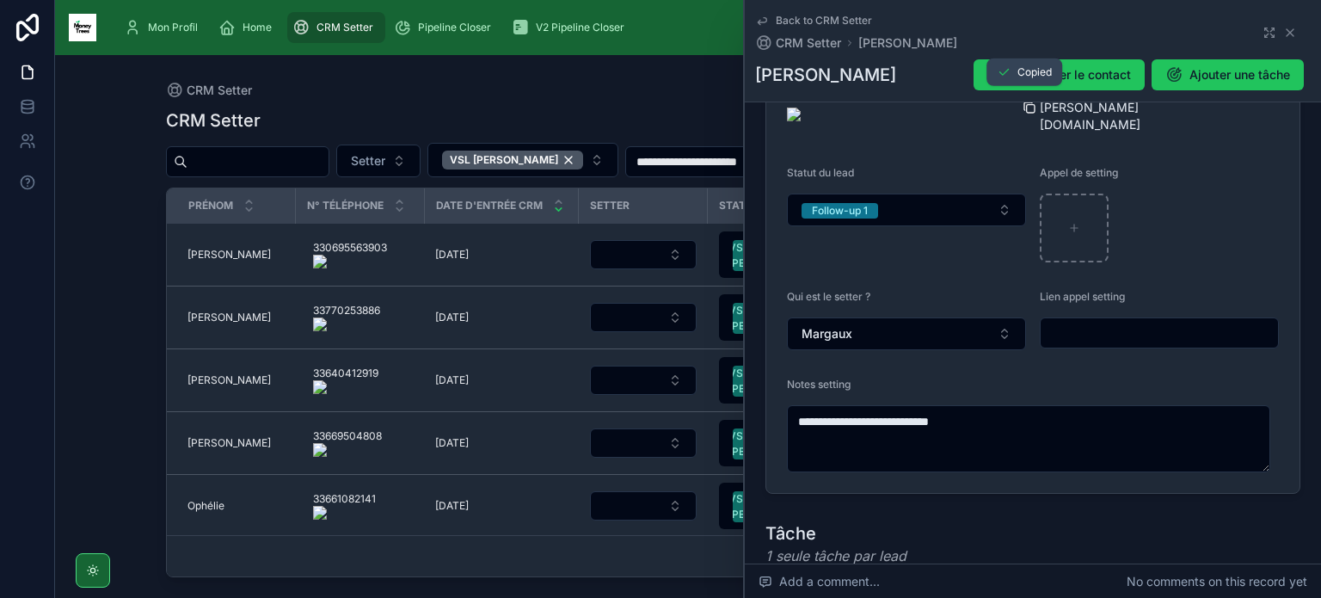
scroll to position [368, 0]
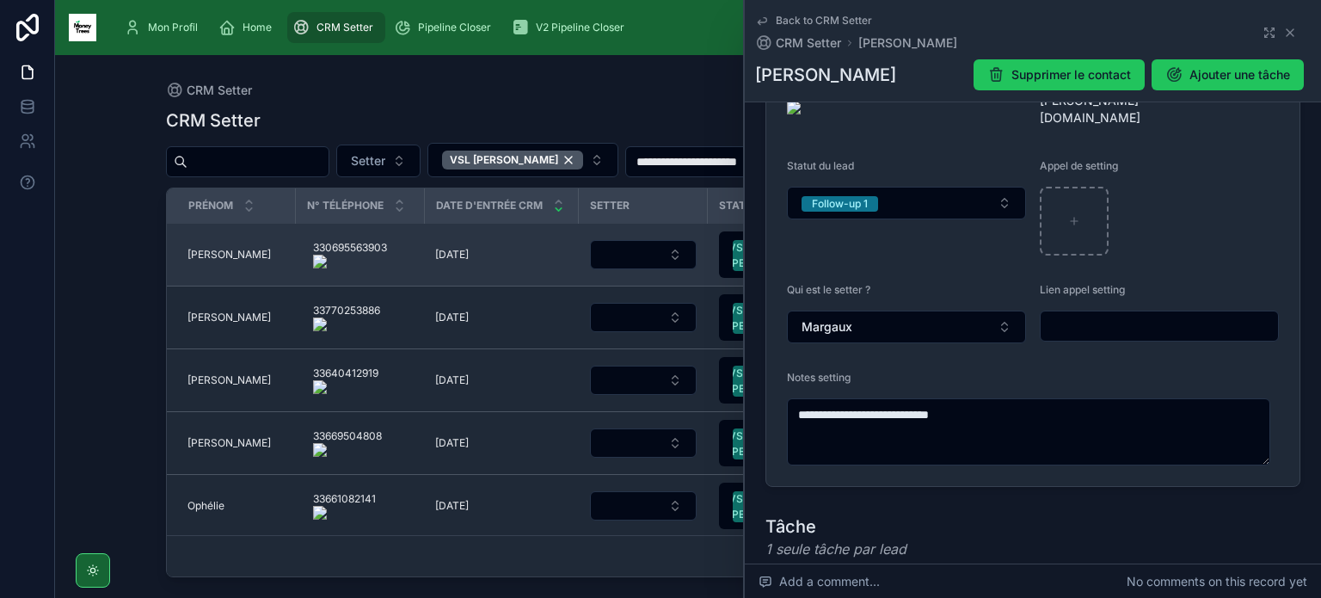
click at [214, 254] on span "[PERSON_NAME]" at bounding box center [229, 255] width 83 height 14
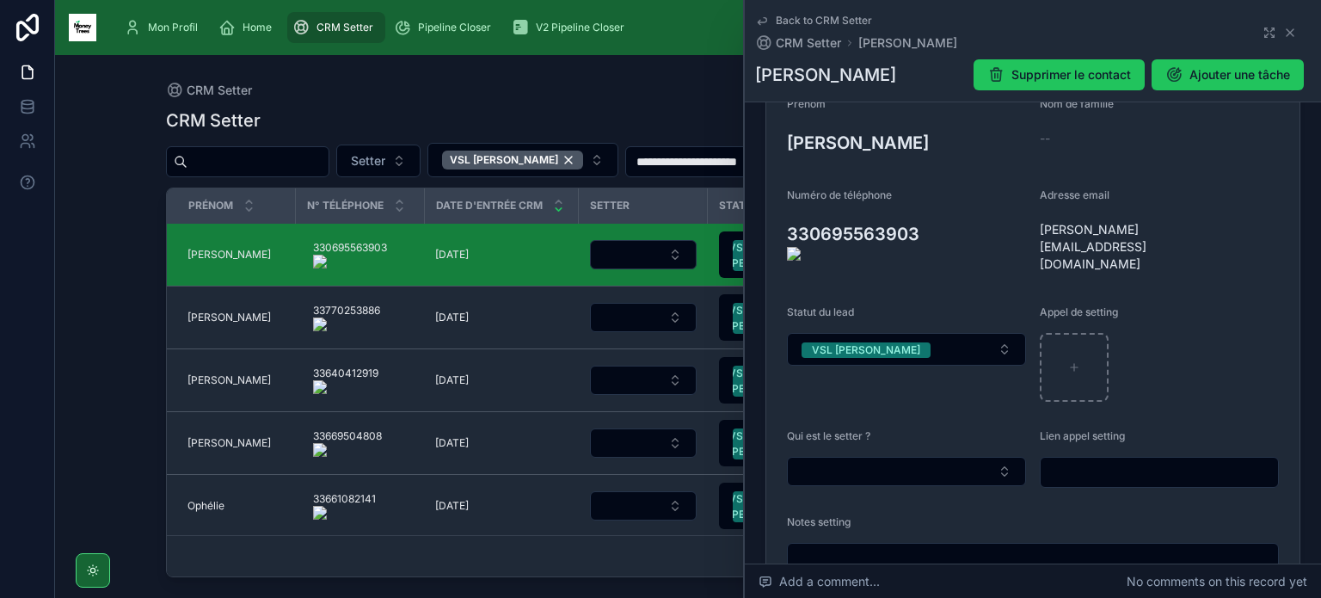
scroll to position [248, 0]
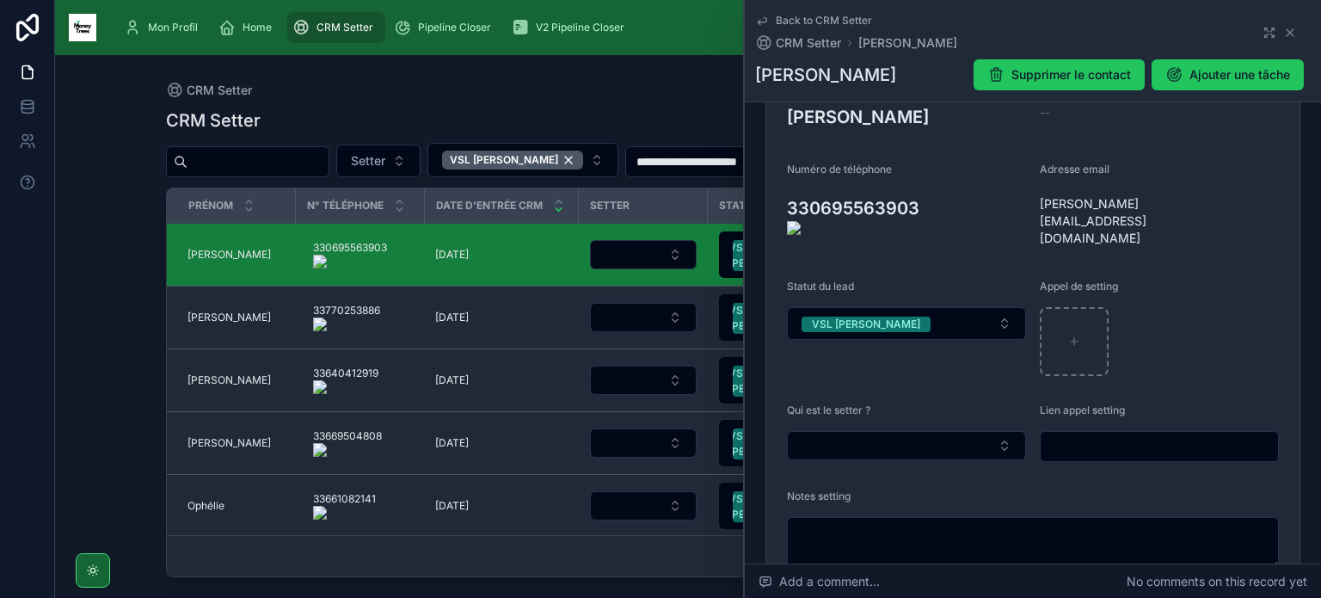
click at [927, 183] on onoff-telecom-ce-actions-button at bounding box center [927, 183] width 0 height 0
click at [958, 431] on button "Select Button" at bounding box center [906, 445] width 239 height 29
click at [896, 506] on div "Margaux" at bounding box center [904, 495] width 226 height 28
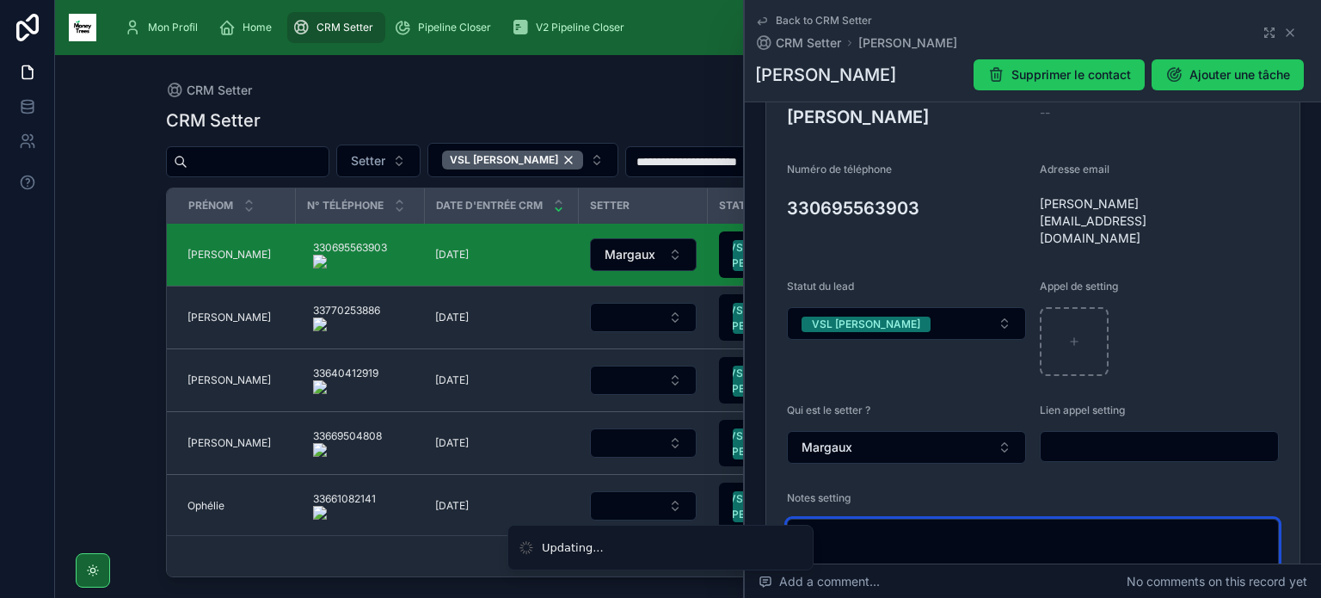
click at [891, 523] on textarea at bounding box center [1033, 545] width 492 height 52
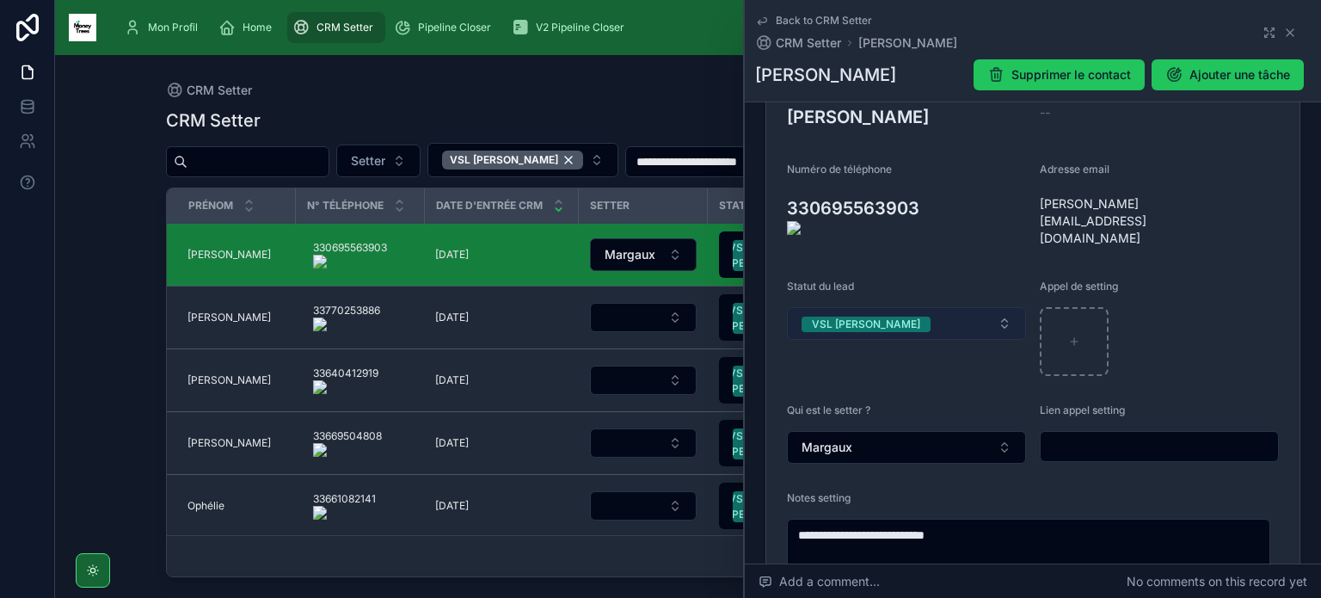
click at [980, 311] on button "VSL [PERSON_NAME]" at bounding box center [906, 323] width 239 height 33
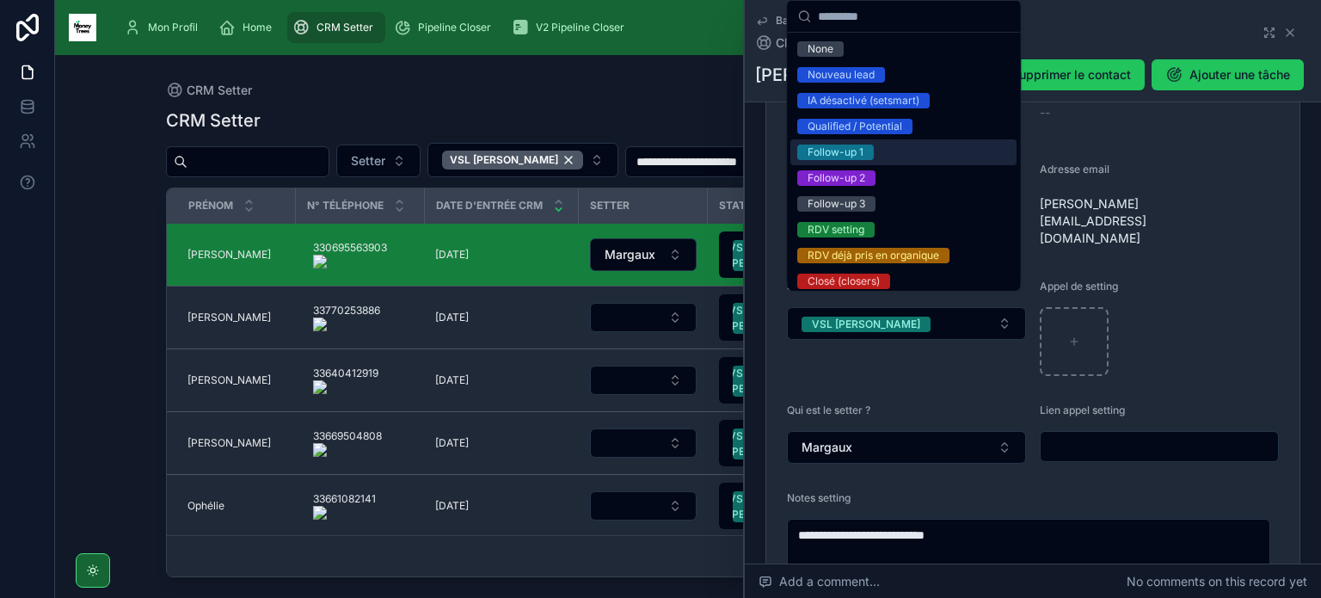
click at [942, 163] on div "Follow-up 1" at bounding box center [904, 152] width 226 height 26
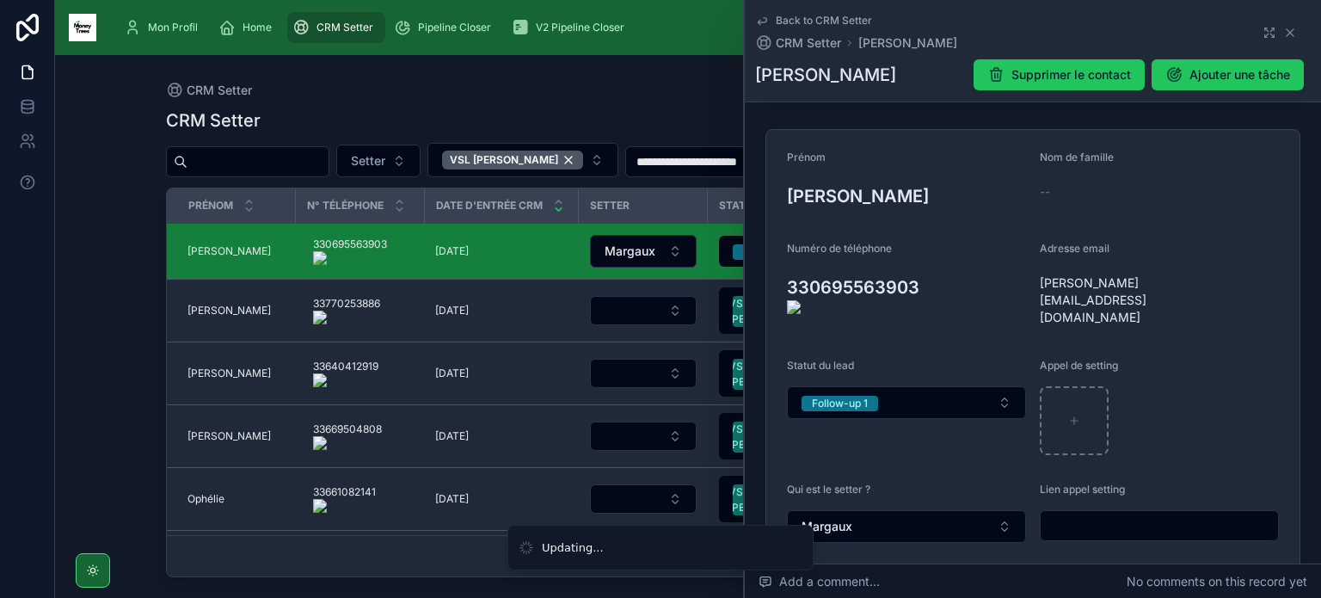
scroll to position [168, 0]
type textarea "**********"
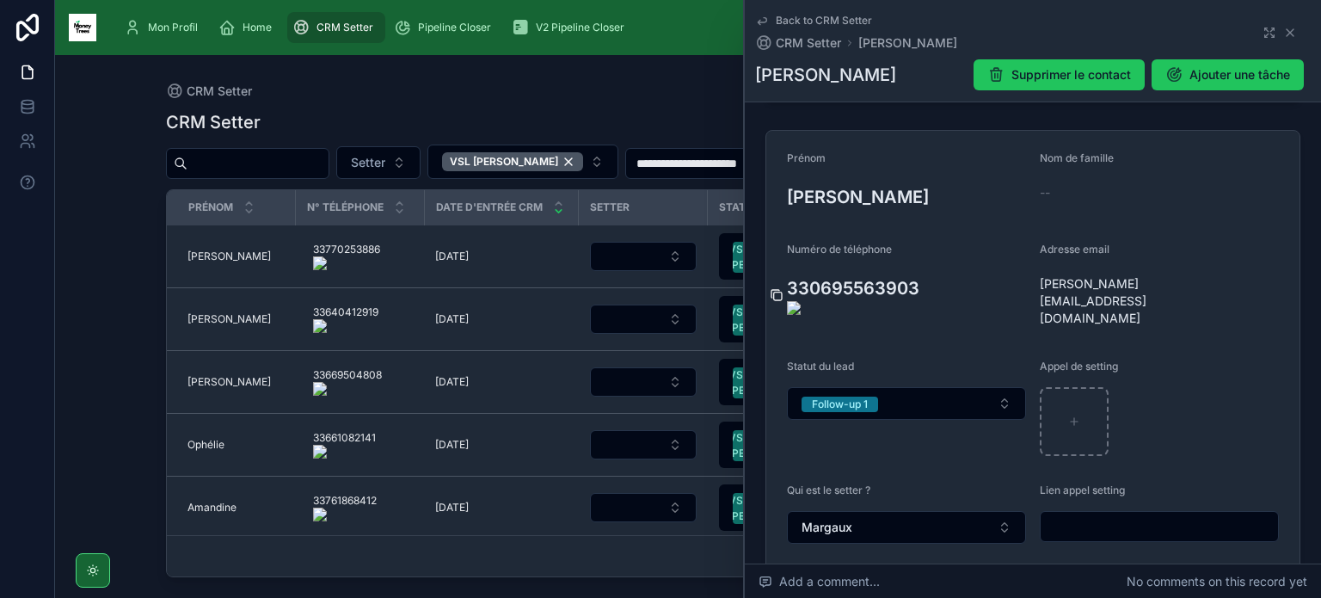
click at [775, 288] on icon at bounding box center [777, 295] width 14 height 14
click at [1026, 295] on icon at bounding box center [1030, 301] width 14 height 14
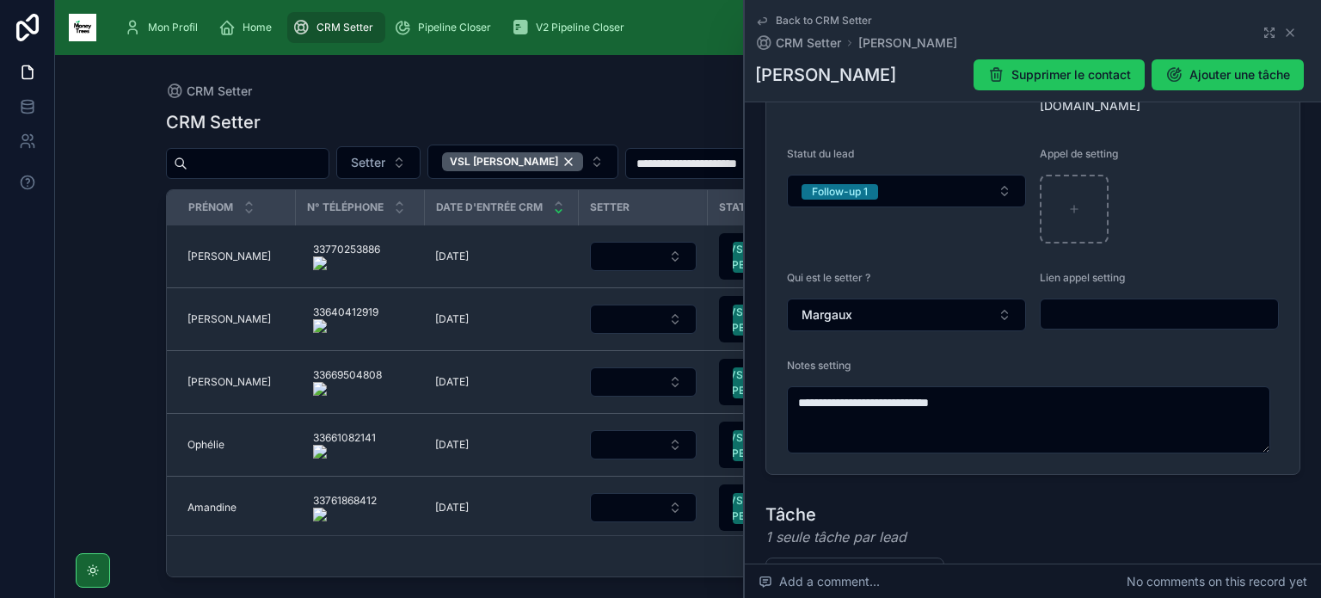
scroll to position [388, 0]
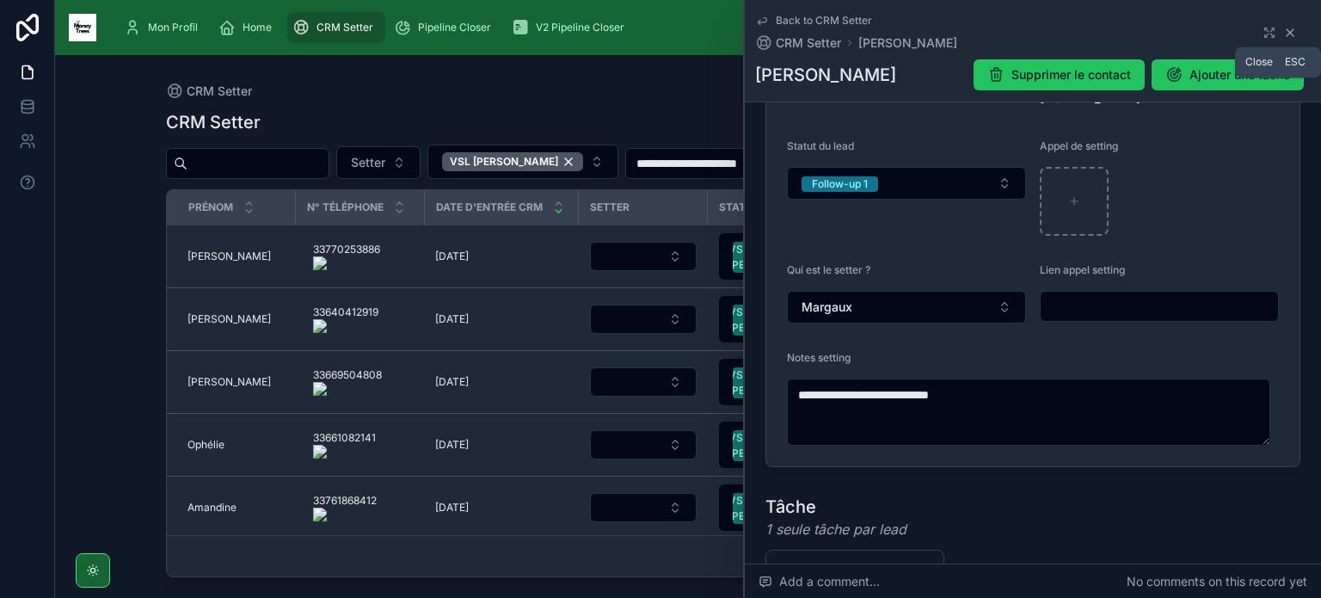
click at [1284, 34] on icon at bounding box center [1291, 33] width 14 height 14
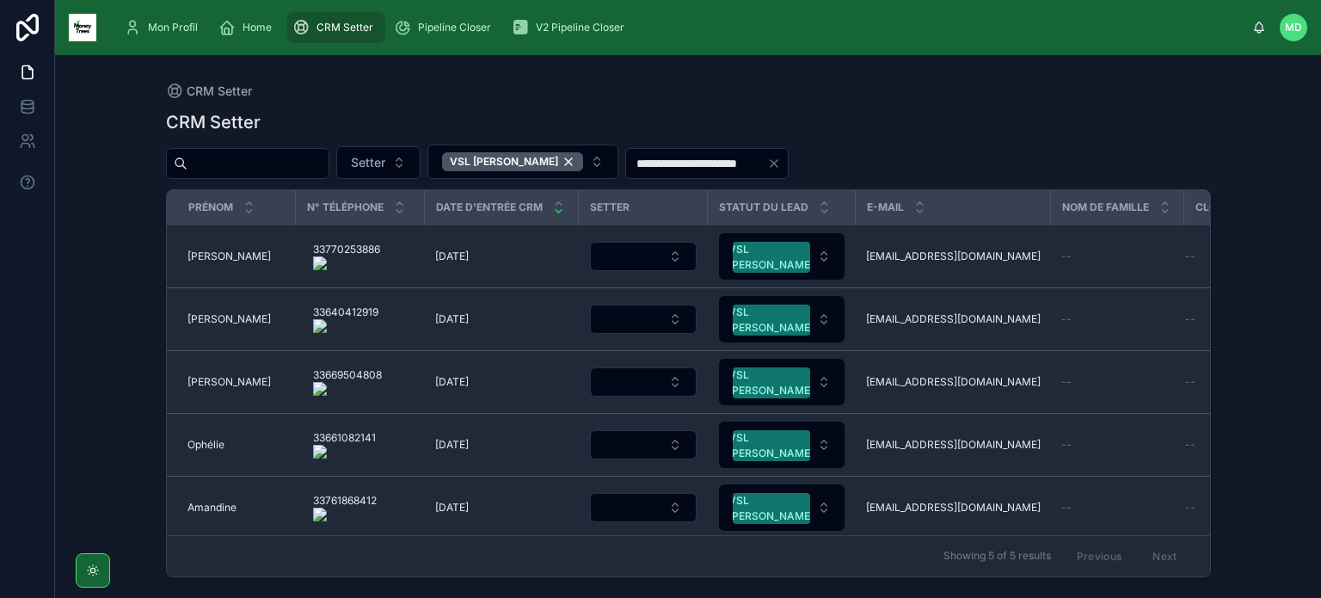
click at [387, 232] on onoff-telecom-ce-actions-button at bounding box center [387, 232] width 0 height 0
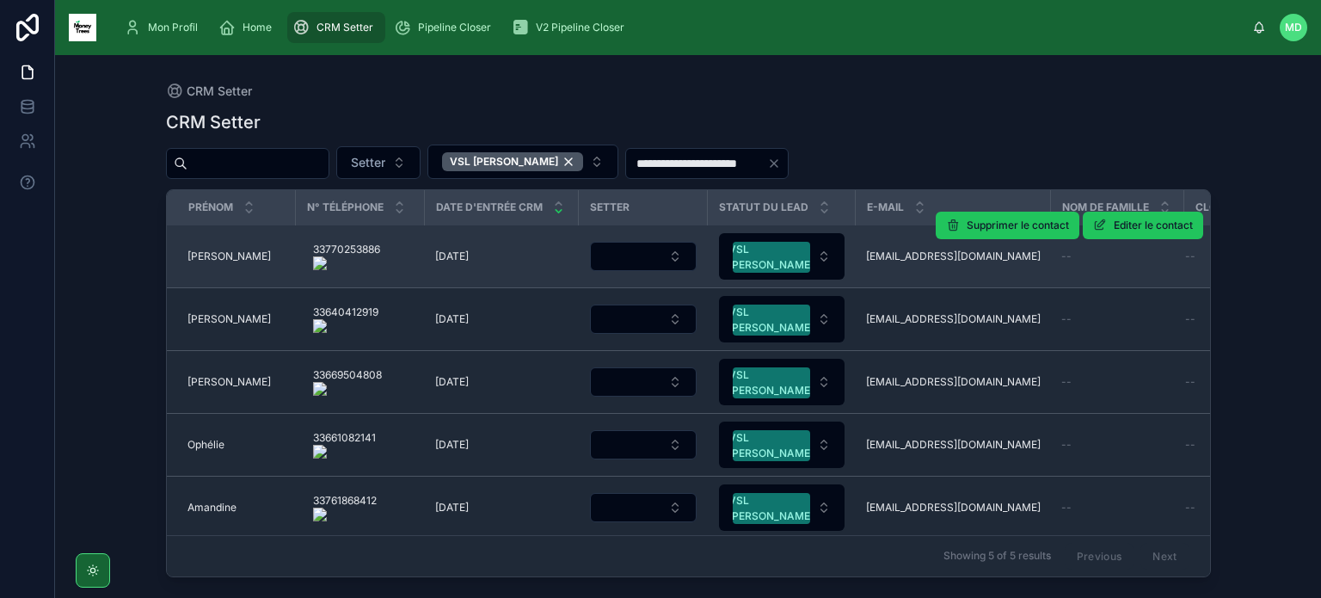
click at [203, 253] on span "[PERSON_NAME]" at bounding box center [229, 256] width 83 height 14
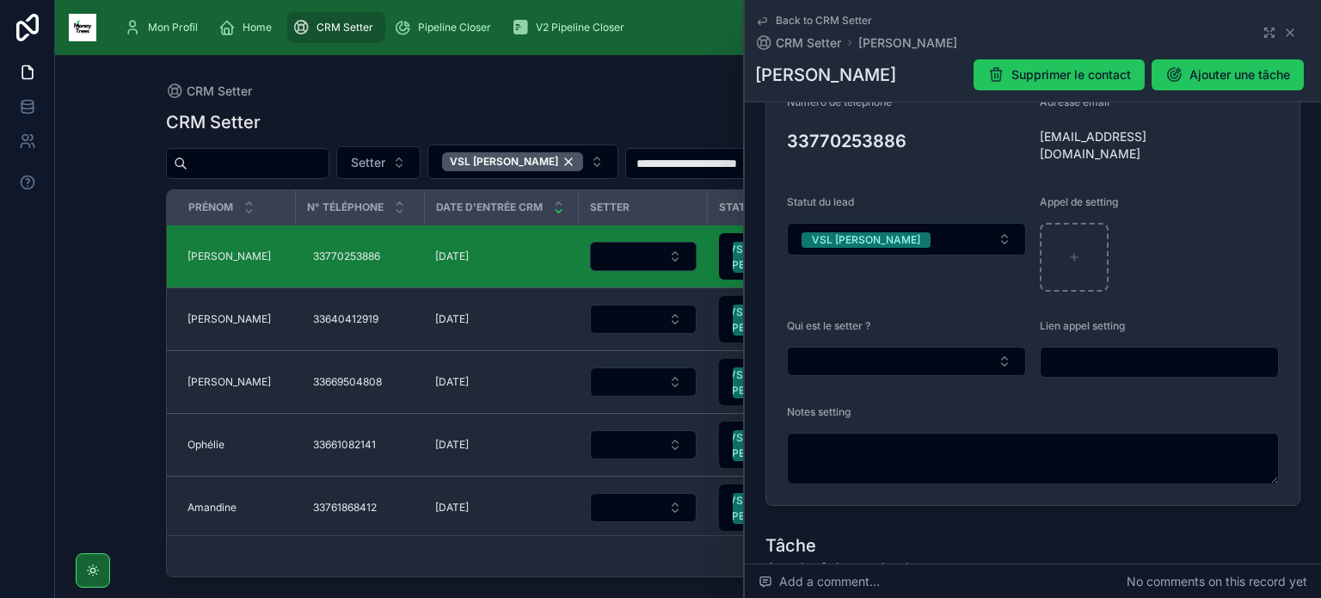
scroll to position [317, 0]
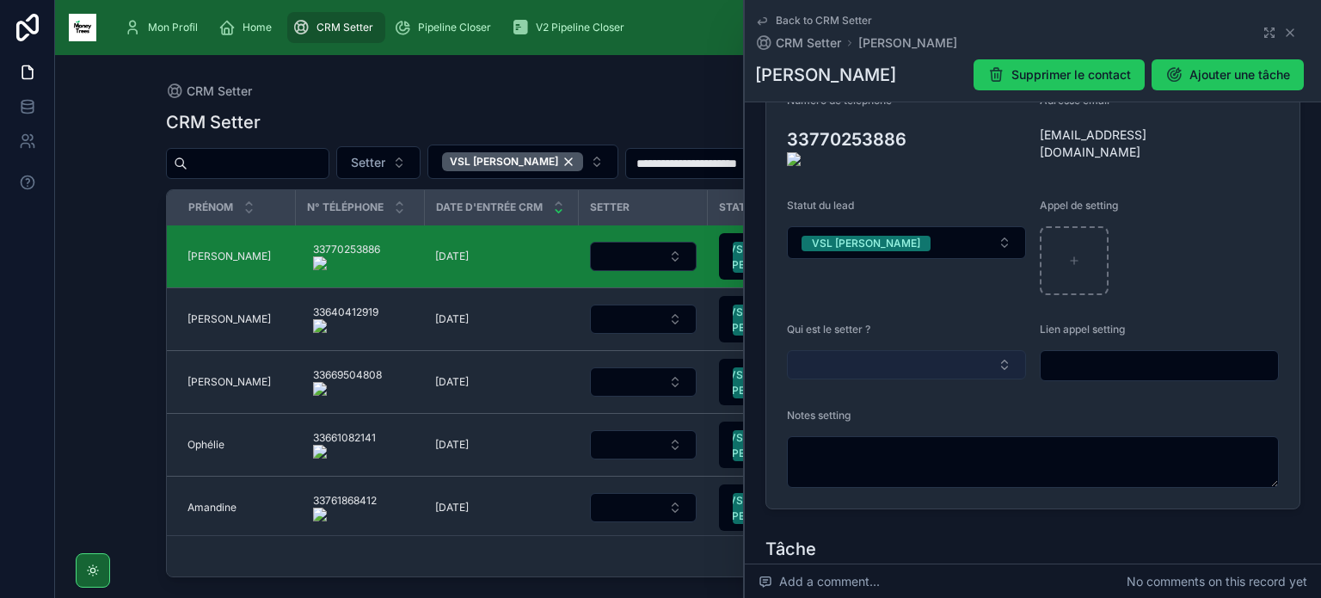
click at [908, 356] on button "Select Button" at bounding box center [906, 364] width 239 height 29
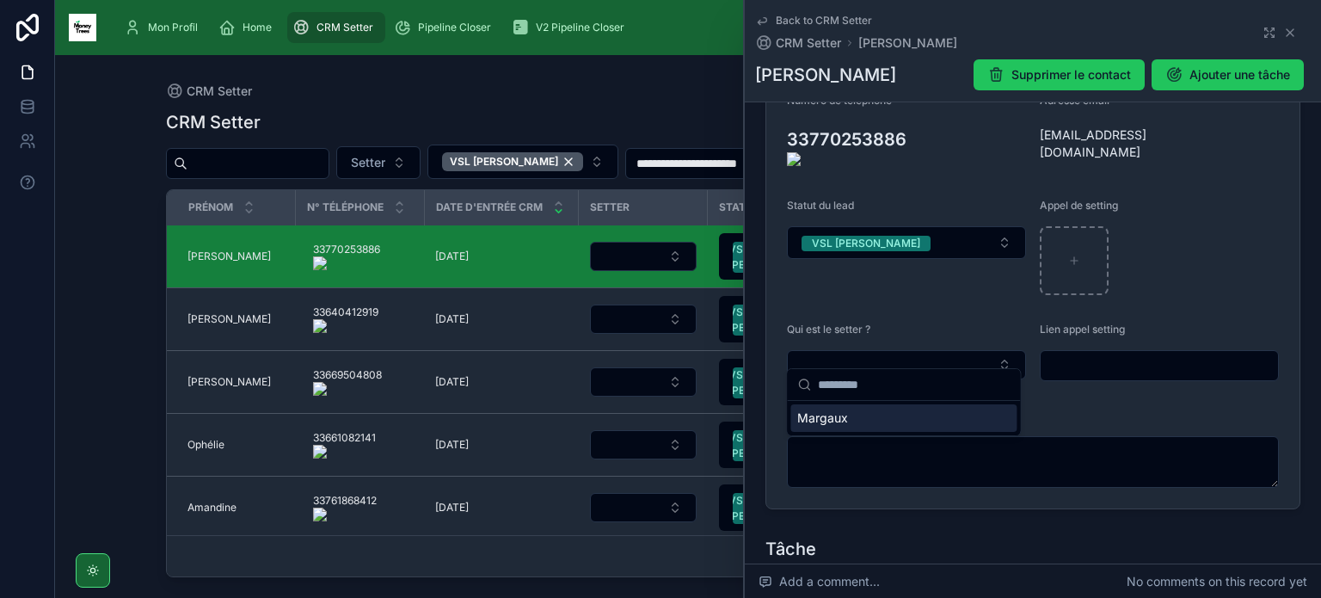
click at [894, 422] on div "Margaux" at bounding box center [904, 418] width 226 height 28
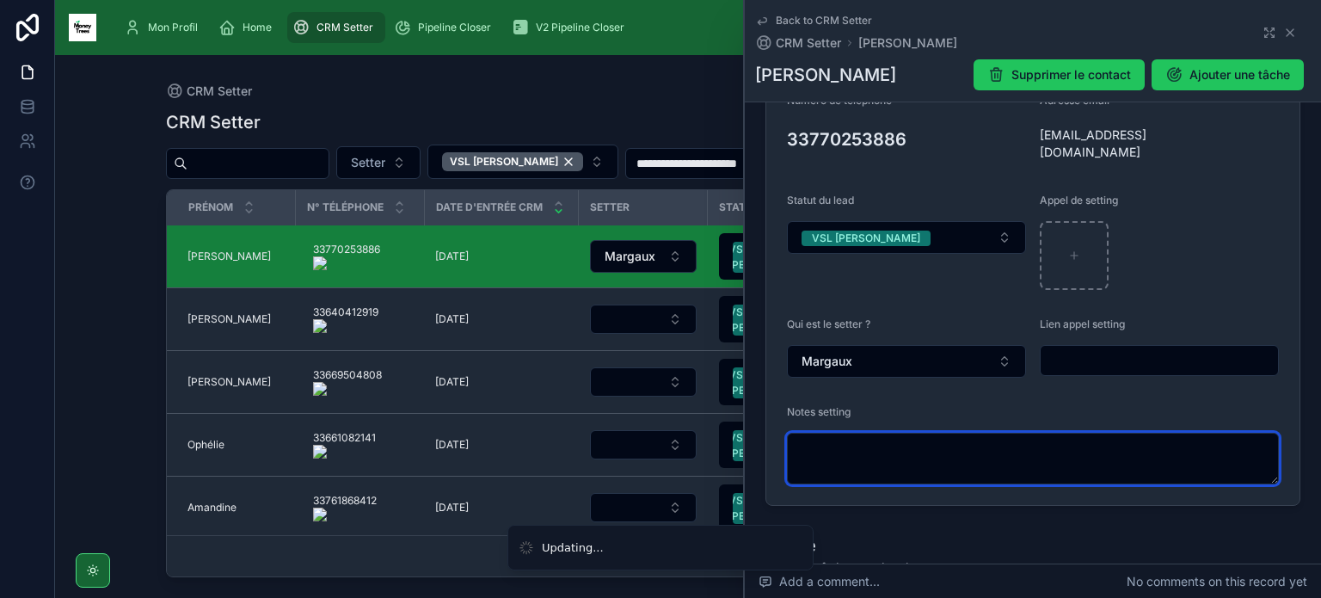
click at [878, 449] on textarea at bounding box center [1033, 459] width 492 height 52
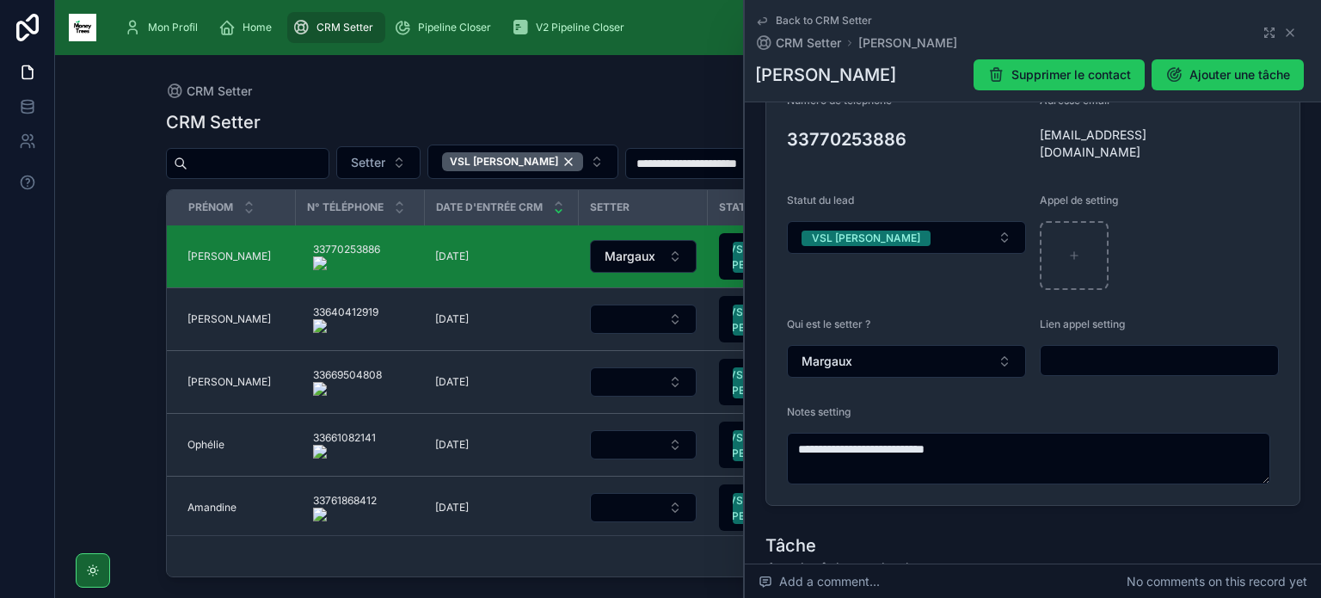
click at [777, 137] on form "**********" at bounding box center [1033, 243] width 533 height 523
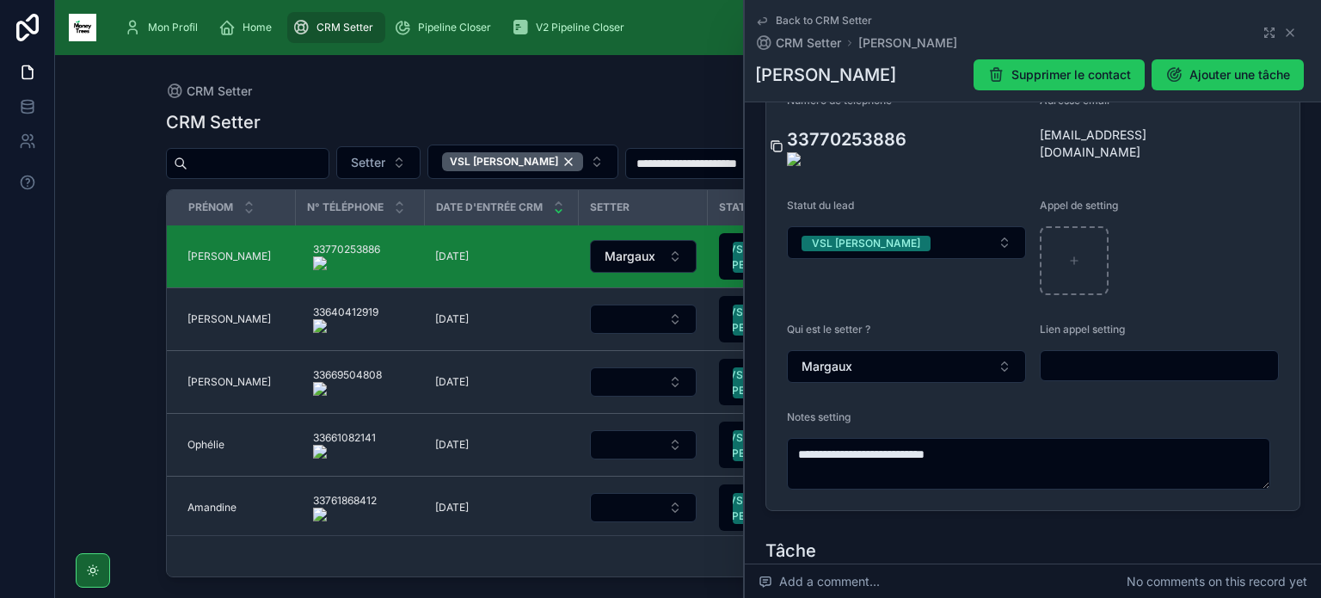
click at [775, 144] on icon at bounding box center [778, 148] width 8 height 8
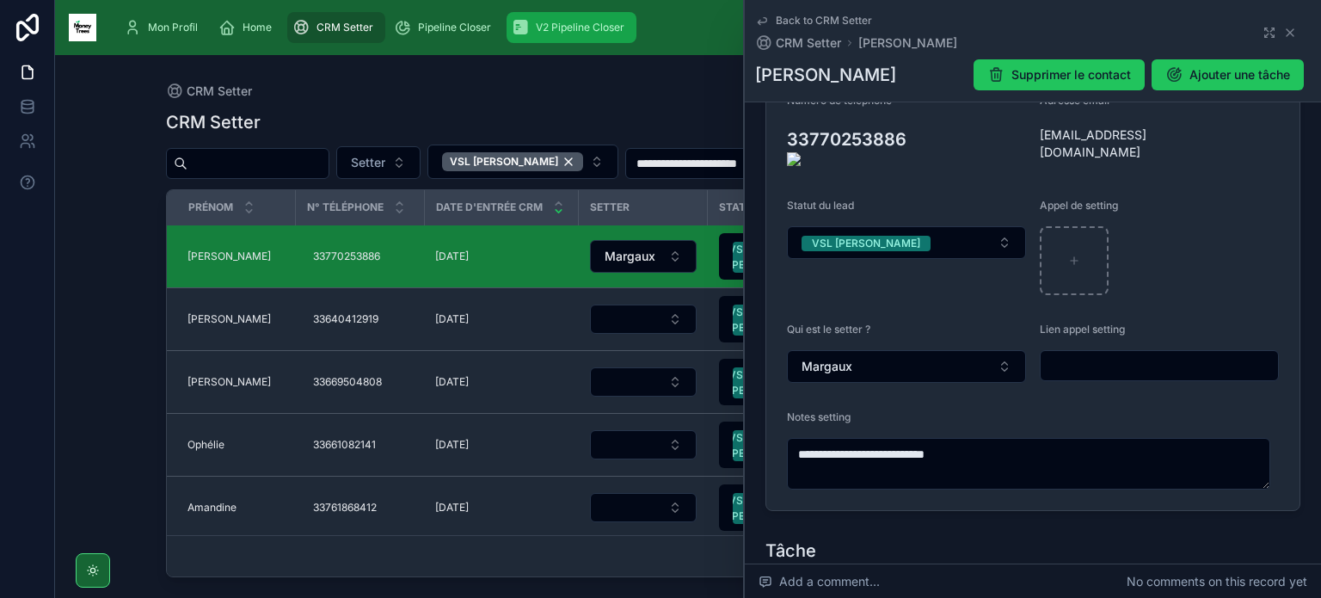
type textarea "**********"
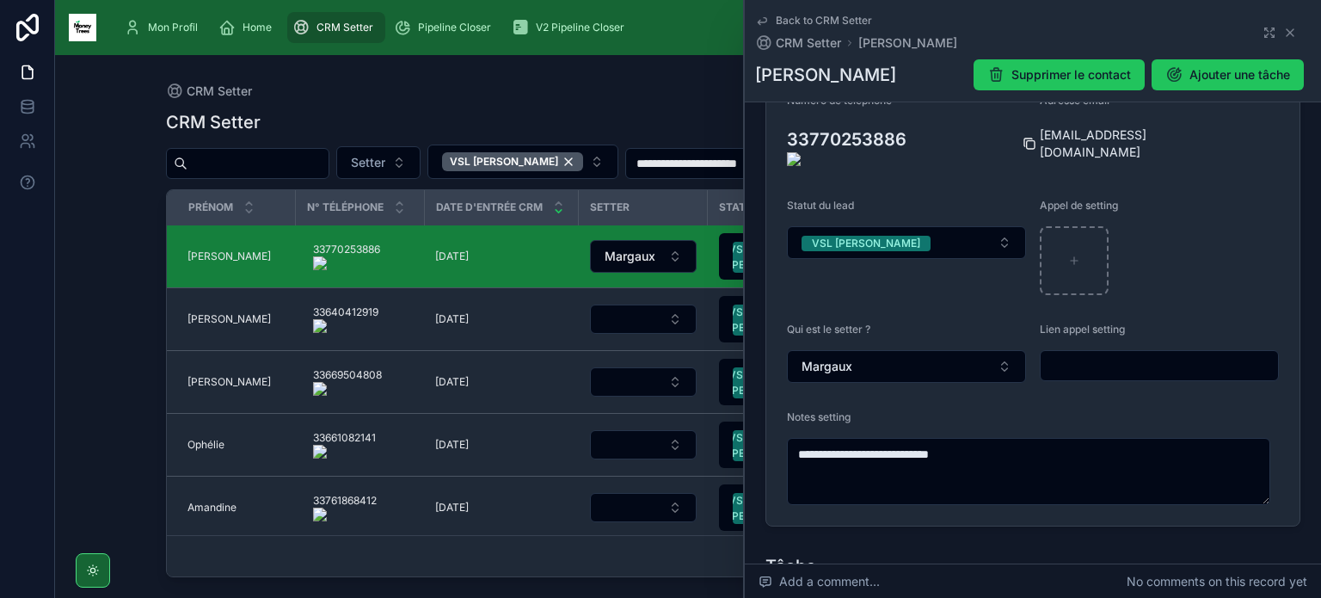
click at [1025, 137] on icon at bounding box center [1030, 144] width 14 height 14
click at [973, 230] on button "VSL [PERSON_NAME]" at bounding box center [906, 242] width 239 height 33
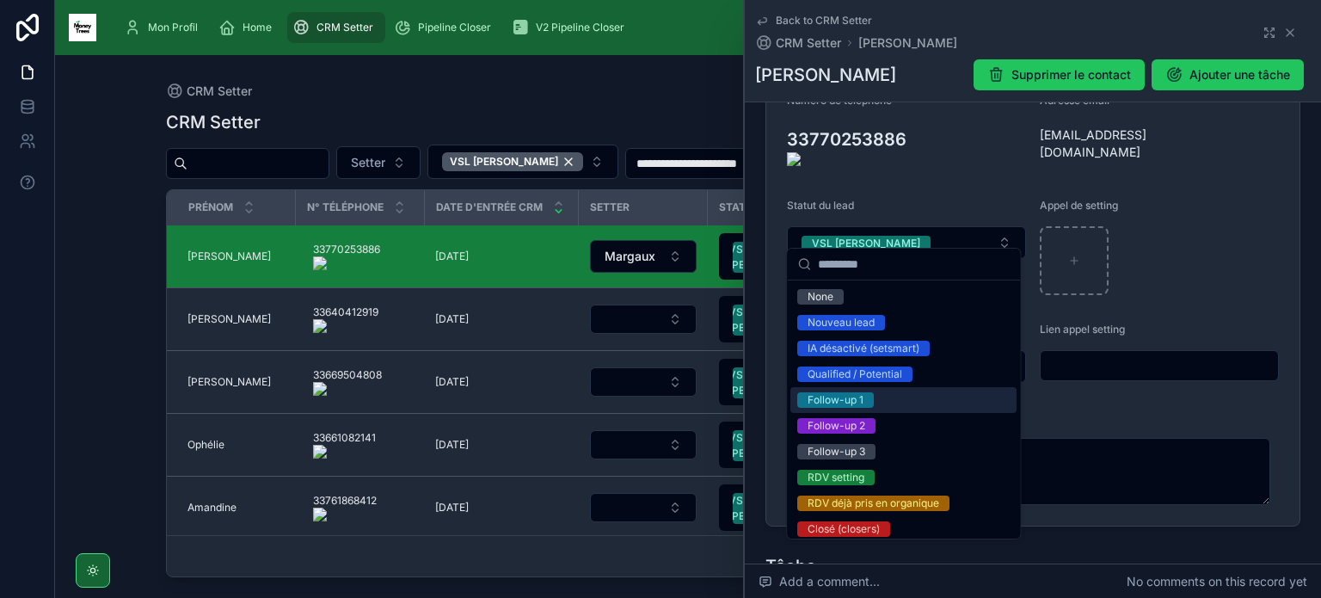
click at [888, 406] on div "Follow-up 1" at bounding box center [904, 400] width 226 height 26
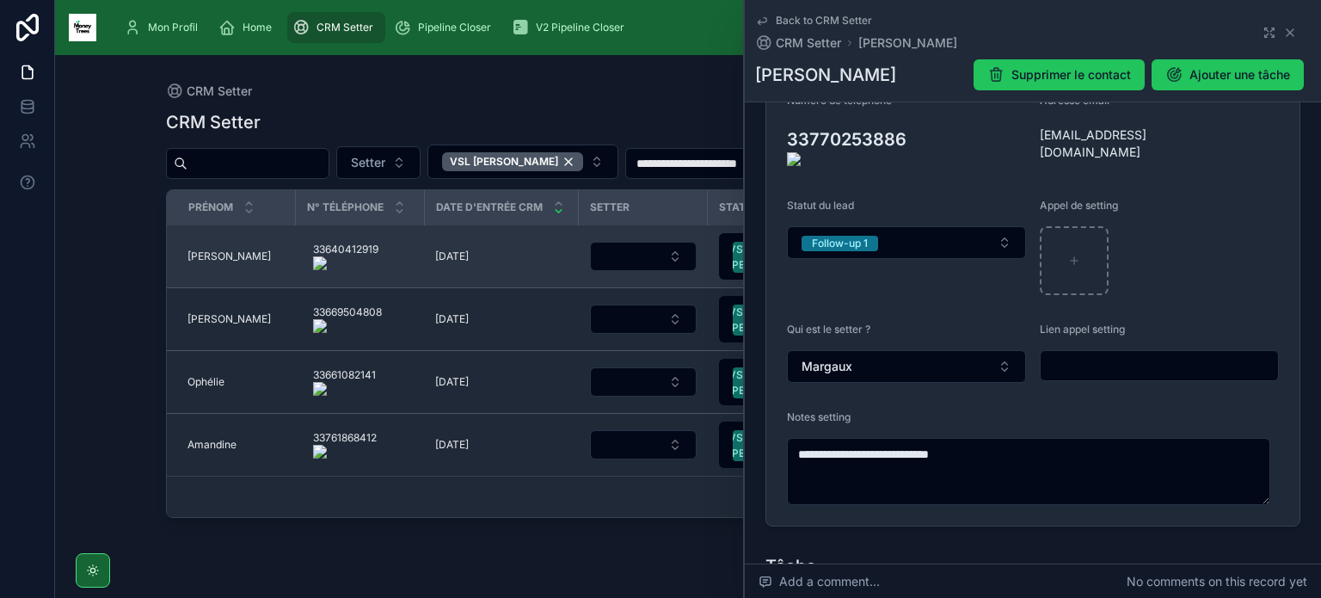
click at [206, 252] on span "[PERSON_NAME]" at bounding box center [229, 256] width 83 height 14
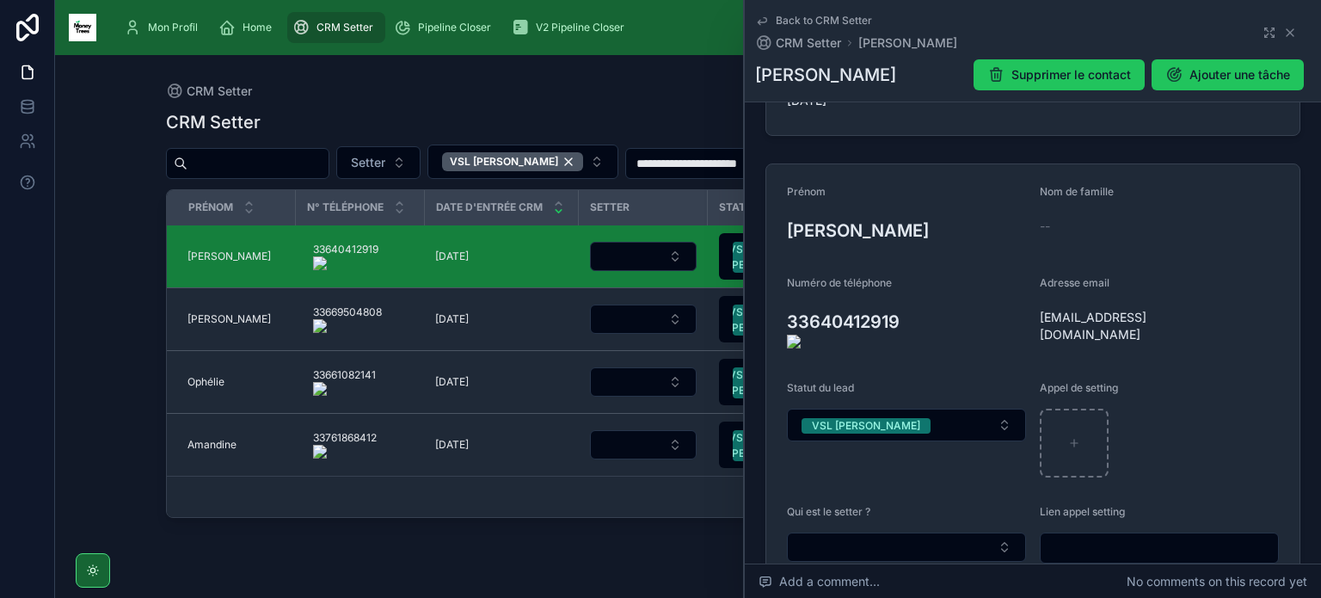
scroll to position [144, 0]
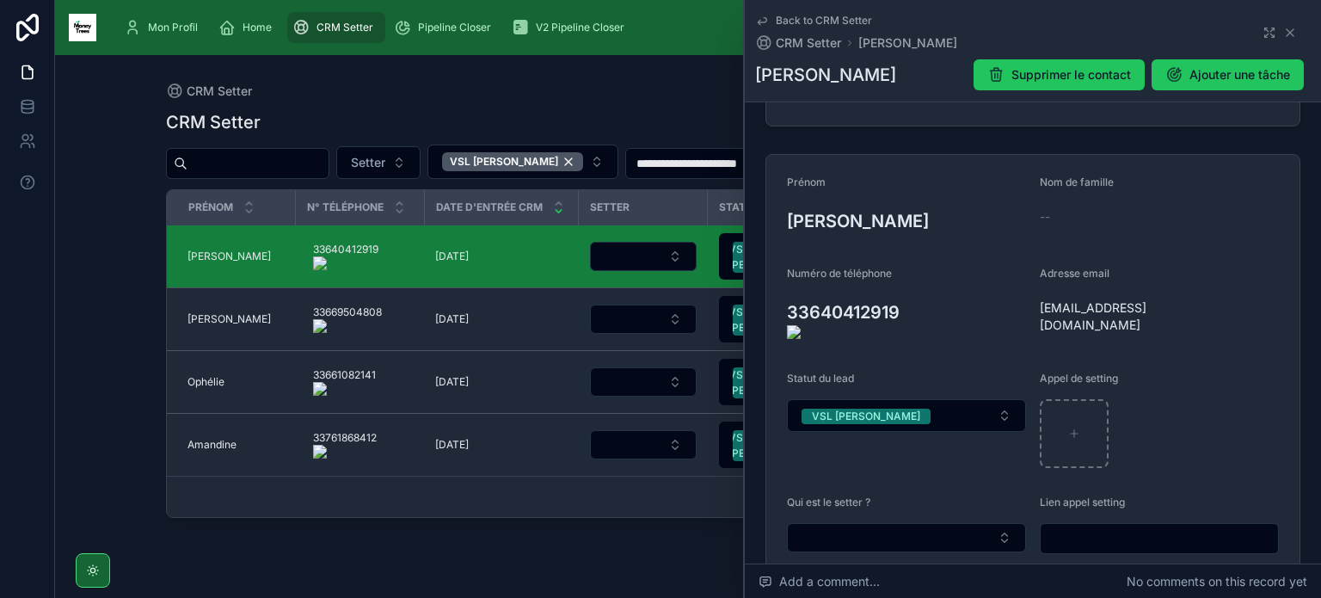
click at [910, 287] on onoff-telecom-ce-actions-button at bounding box center [910, 287] width 0 height 0
click at [773, 312] on icon at bounding box center [777, 319] width 14 height 14
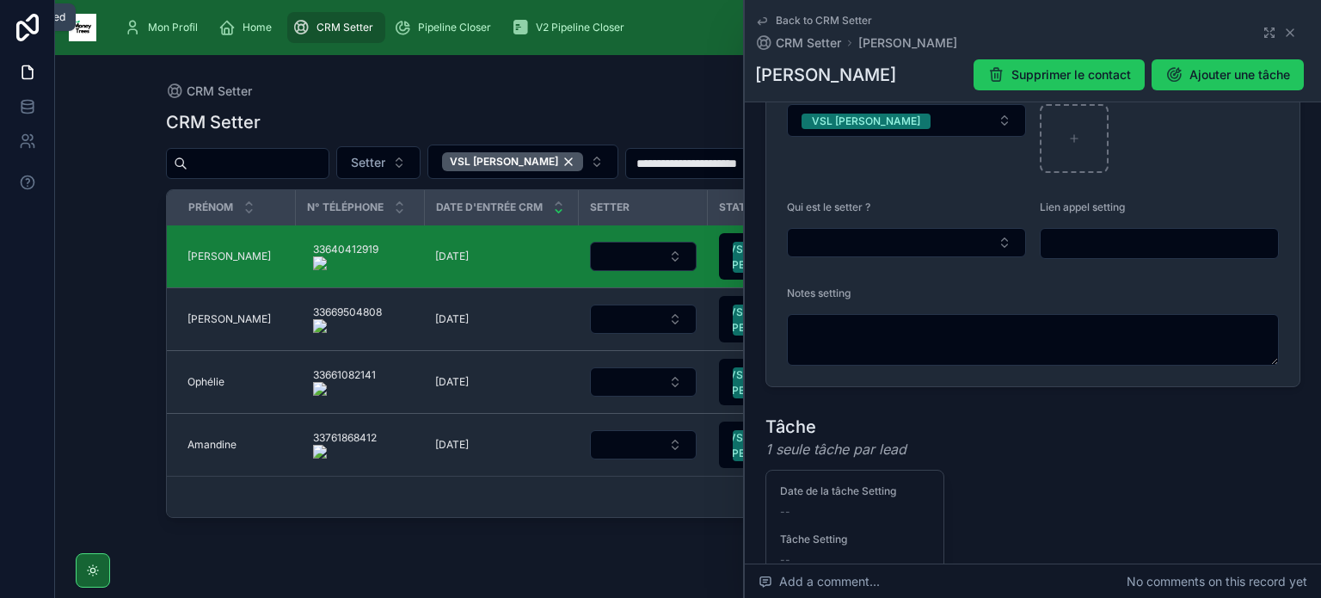
scroll to position [446, 0]
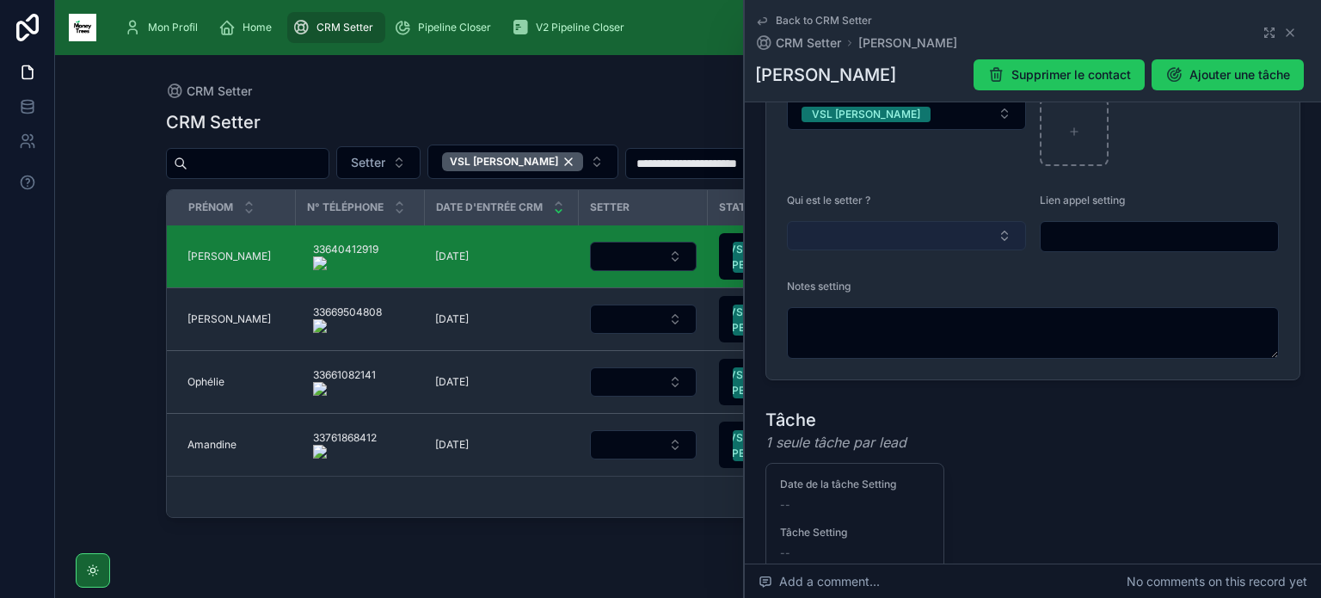
drag, startPoint x: 882, startPoint y: 202, endPoint x: 884, endPoint y: 219, distance: 17.4
click at [884, 219] on div "Qui est le setter ?" at bounding box center [906, 223] width 239 height 59
click at [884, 221] on button "Select Button" at bounding box center [906, 235] width 239 height 29
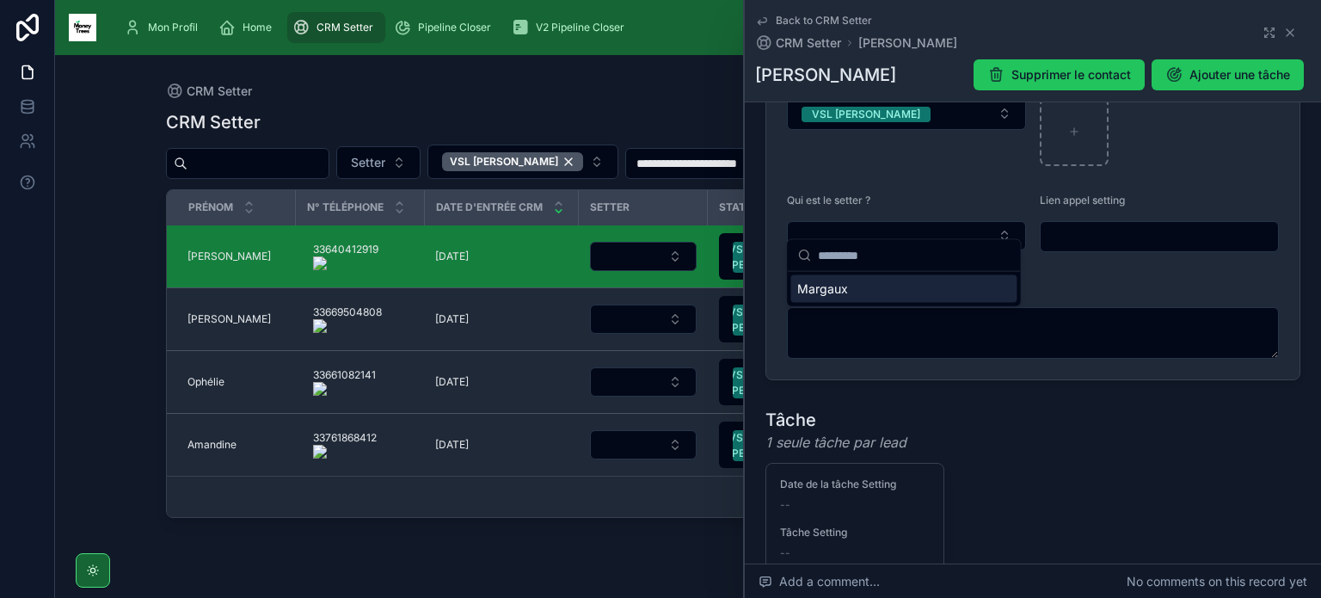
click at [860, 293] on div "Margaux" at bounding box center [904, 289] width 226 height 28
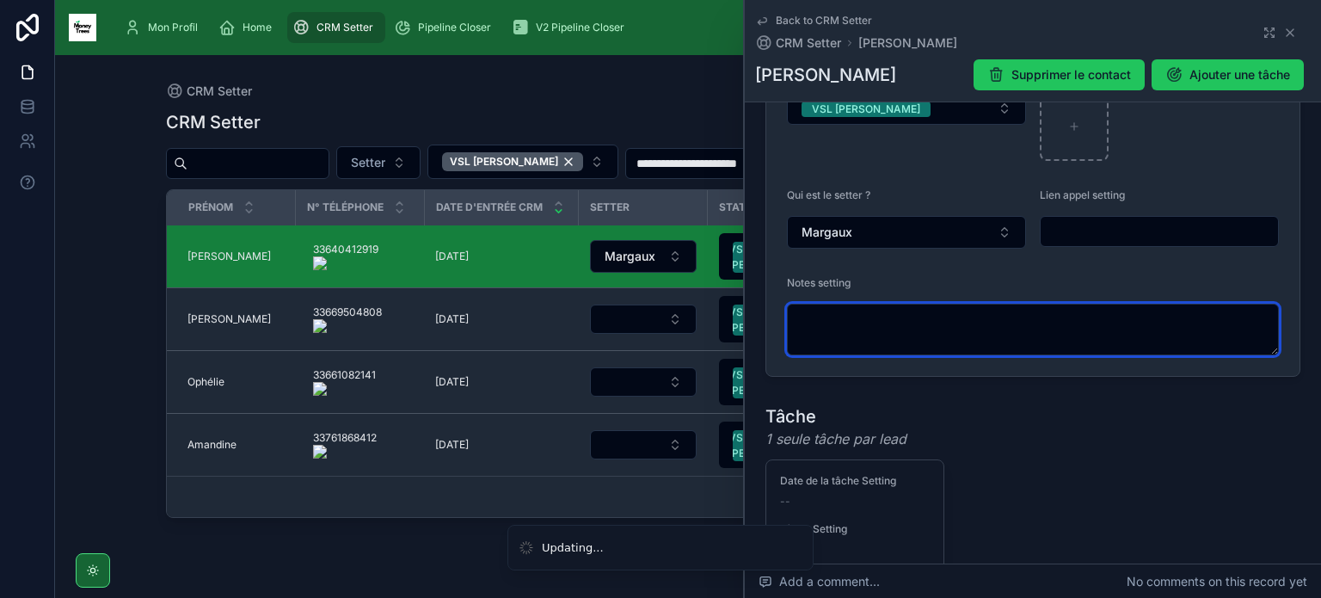
click at [861, 314] on textarea at bounding box center [1033, 330] width 492 height 52
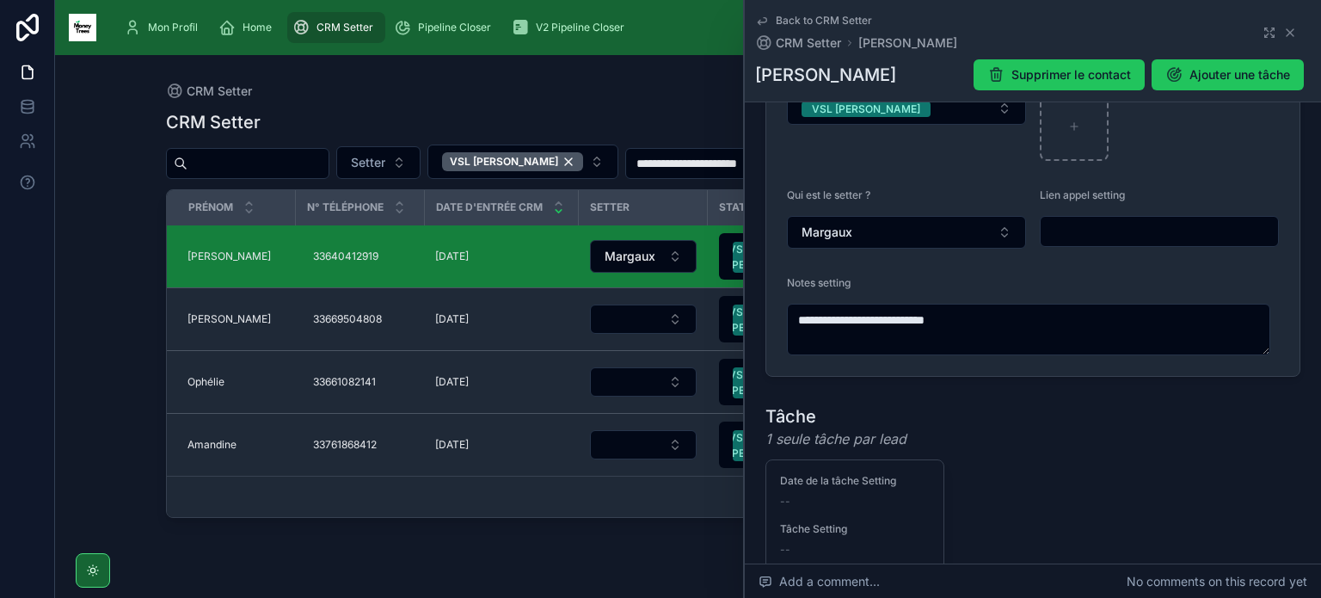
type textarea "**********"
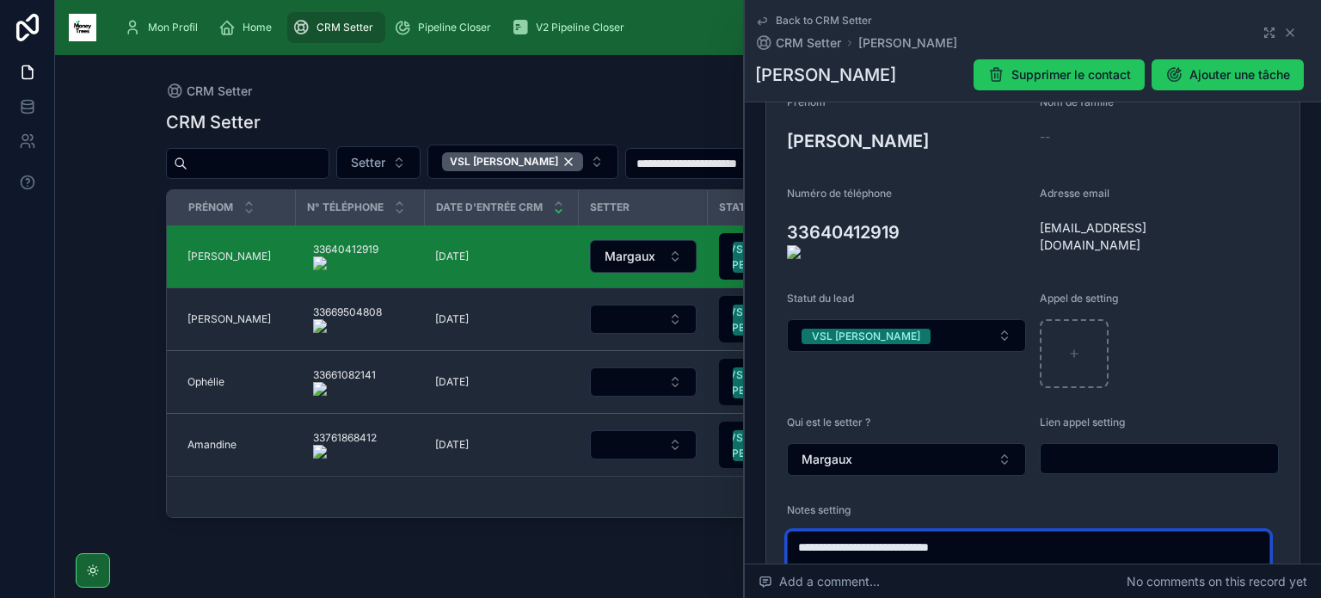
scroll to position [219, 0]
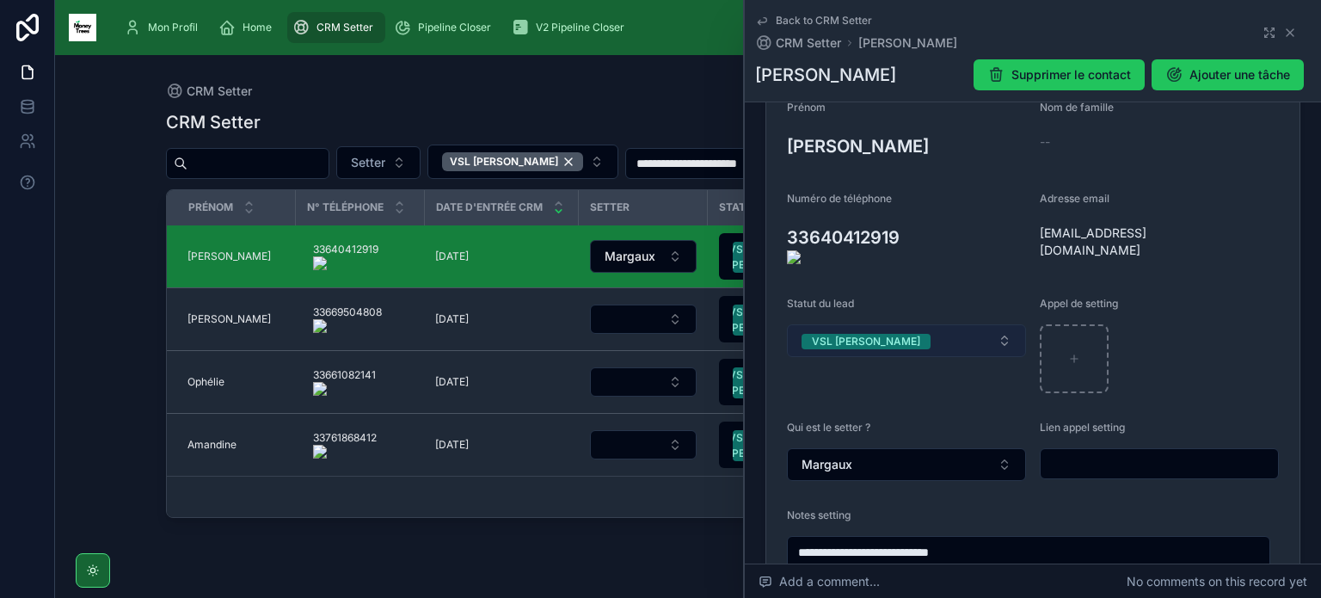
click at [975, 340] on button "VSL [PERSON_NAME]" at bounding box center [906, 340] width 239 height 33
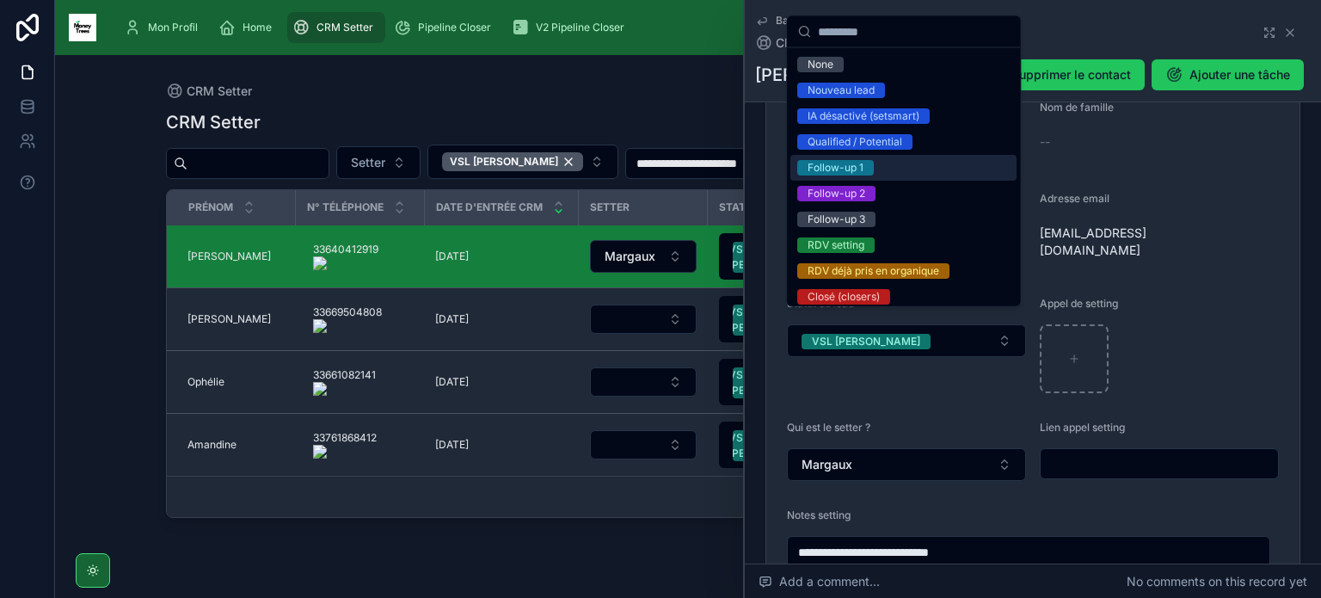
click at [895, 171] on div "Follow-up 1" at bounding box center [904, 168] width 226 height 26
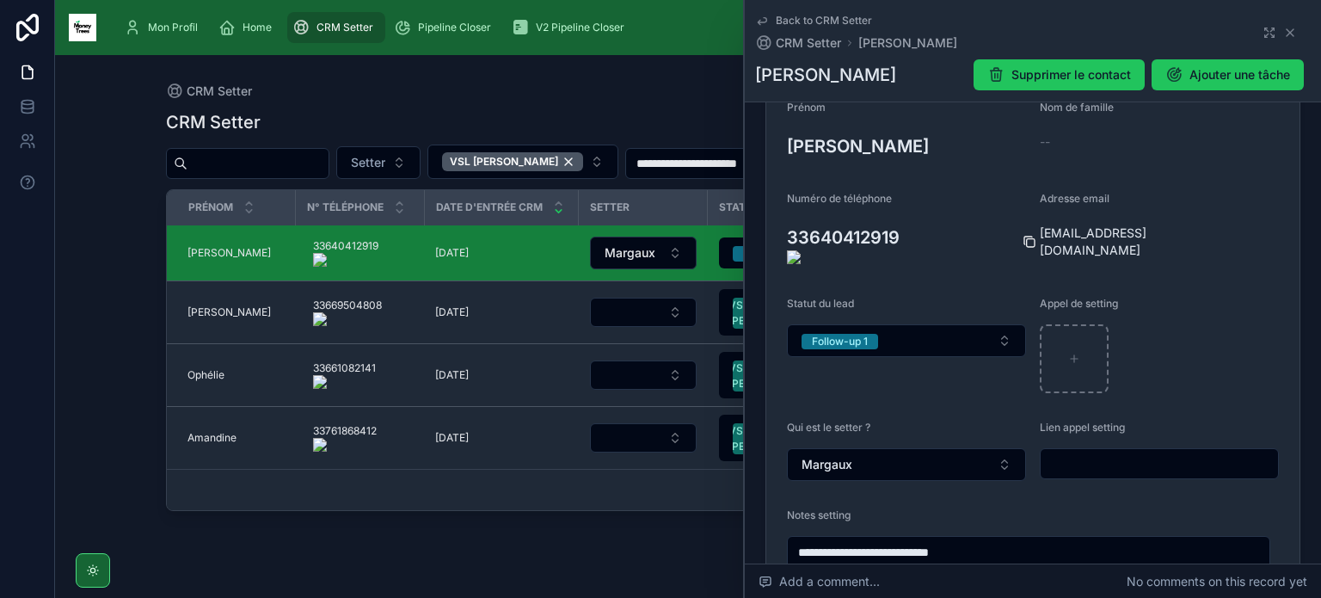
click at [1023, 235] on icon at bounding box center [1030, 242] width 14 height 14
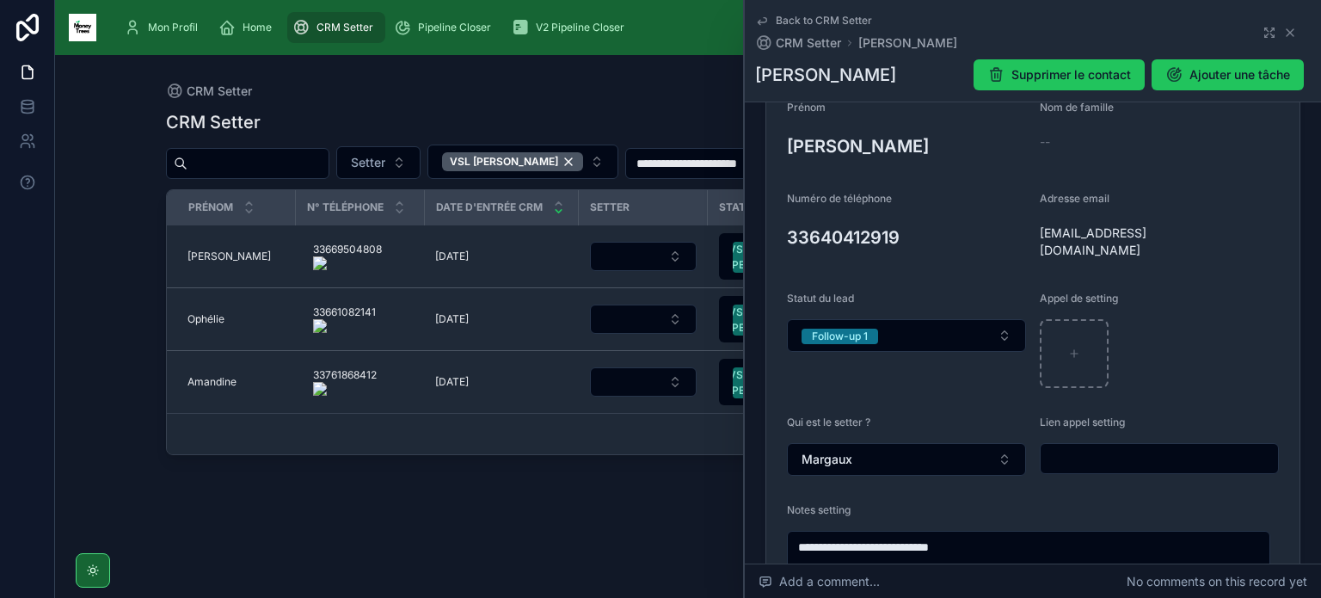
click at [1025, 233] on form "**********" at bounding box center [1033, 349] width 533 height 539
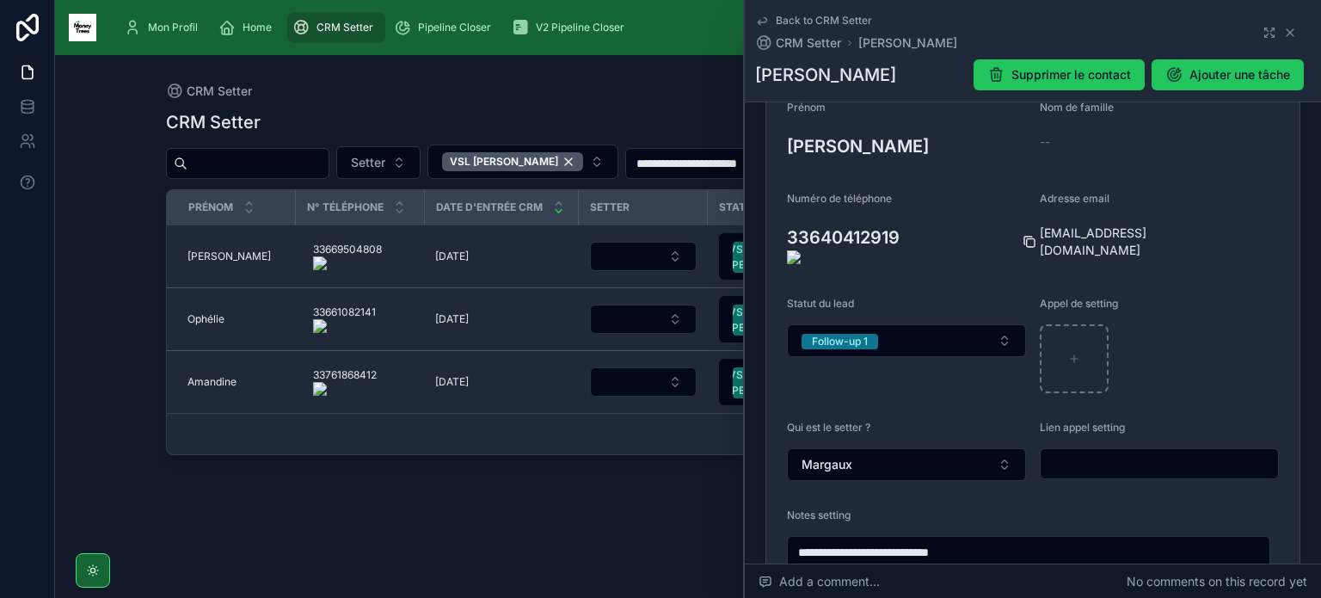
click at [1029, 235] on icon at bounding box center [1030, 242] width 14 height 14
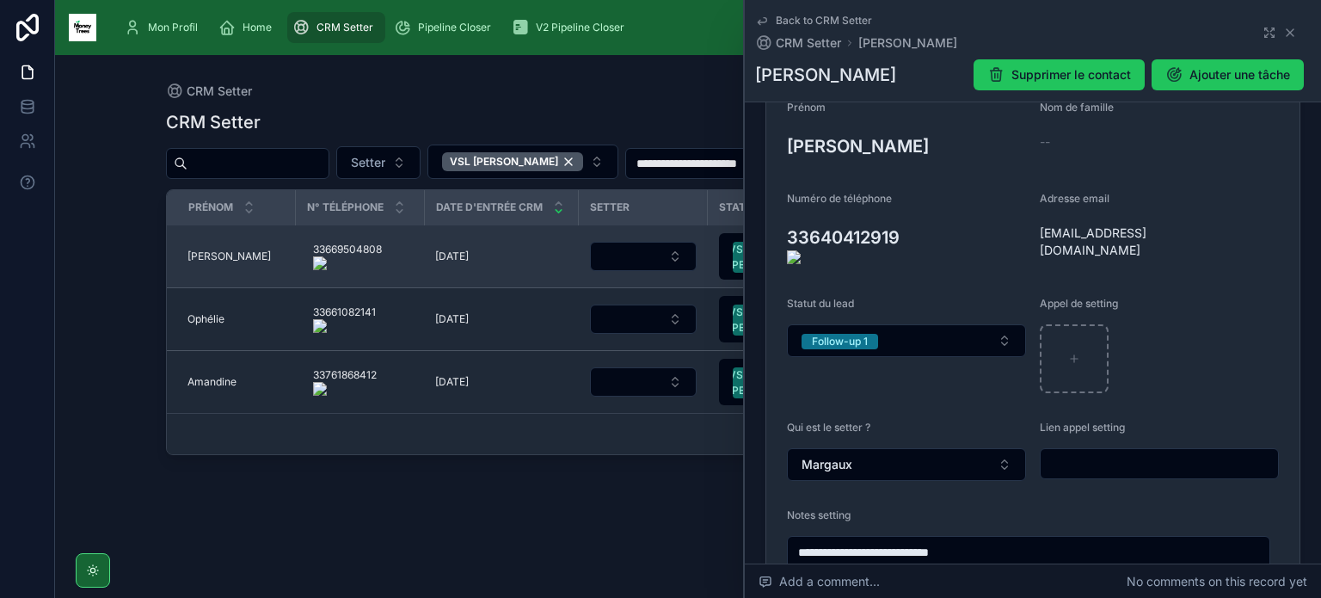
click at [200, 251] on span "[PERSON_NAME]" at bounding box center [229, 256] width 83 height 14
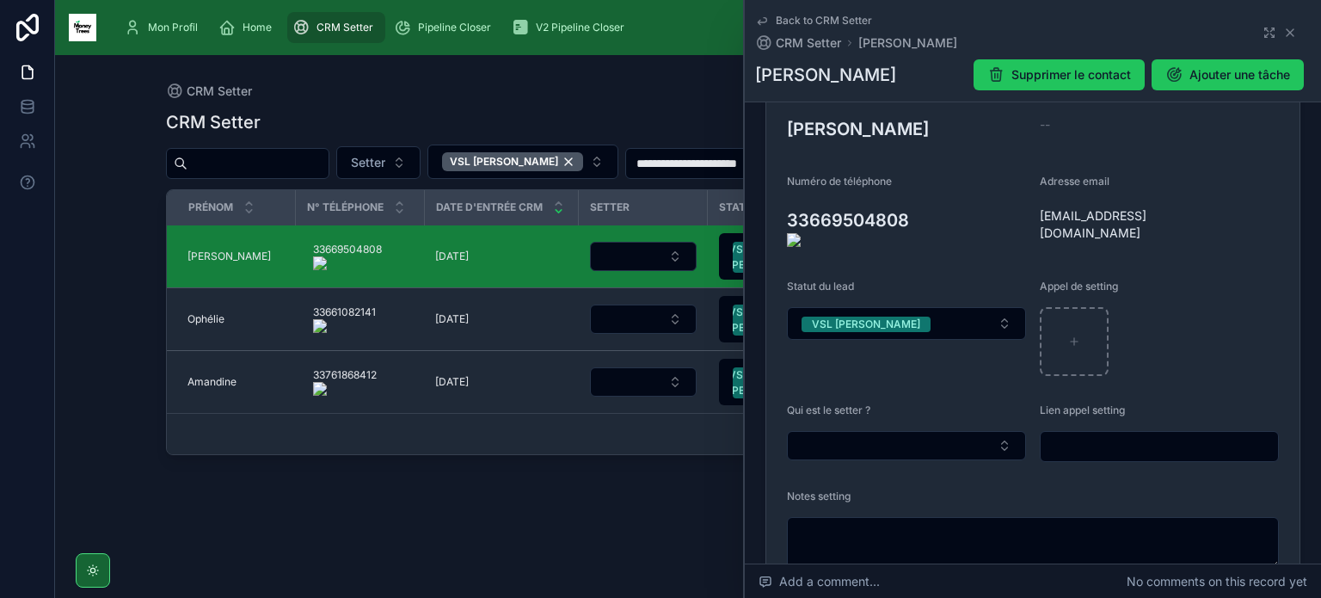
scroll to position [237, 0]
click at [863, 432] on button "Select Button" at bounding box center [906, 443] width 239 height 29
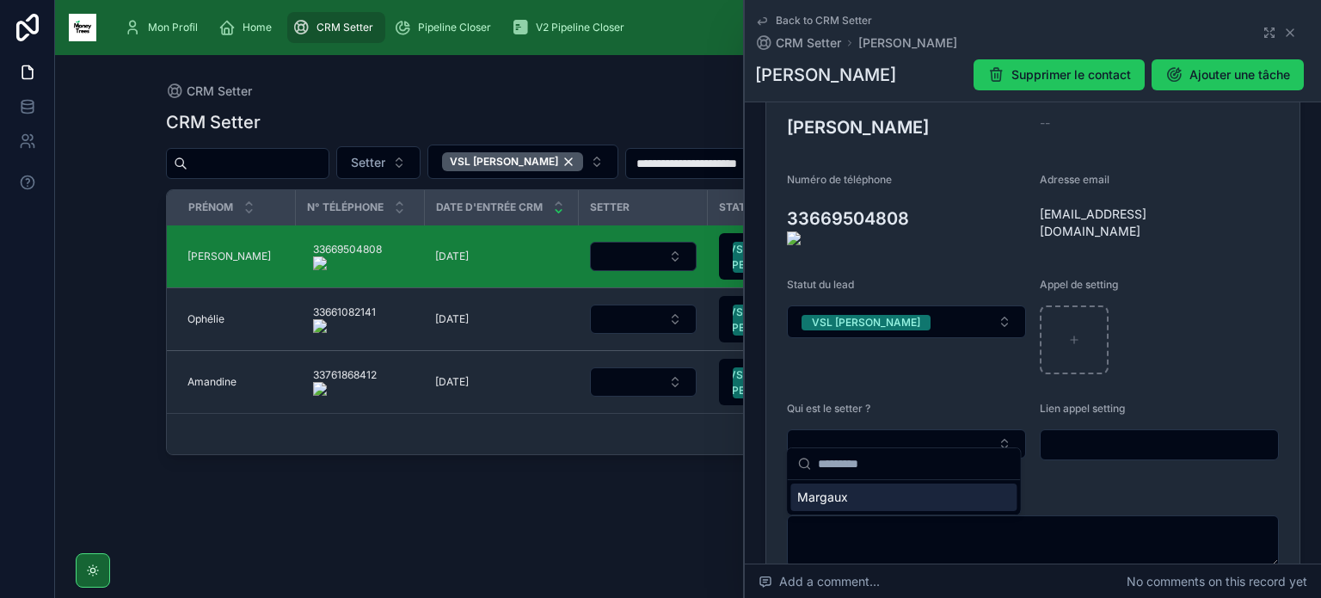
click at [848, 496] on div "Margaux" at bounding box center [904, 497] width 226 height 28
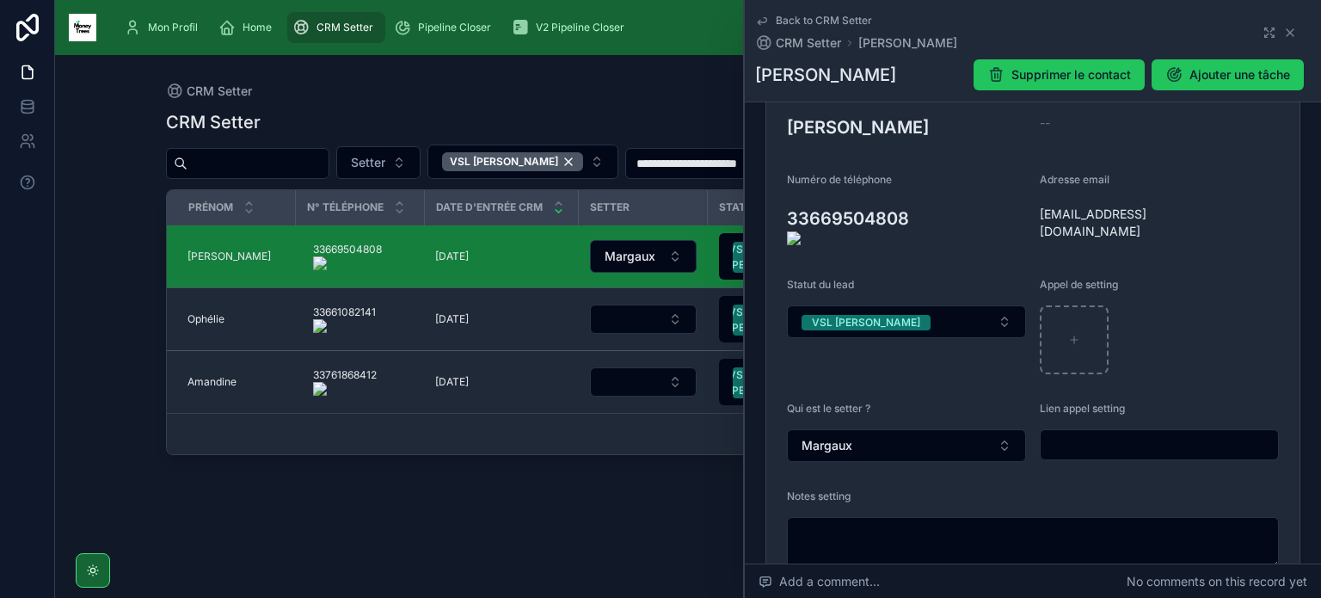
click at [917, 194] on onoff-telecom-ce-actions-button at bounding box center [917, 194] width 0 height 0
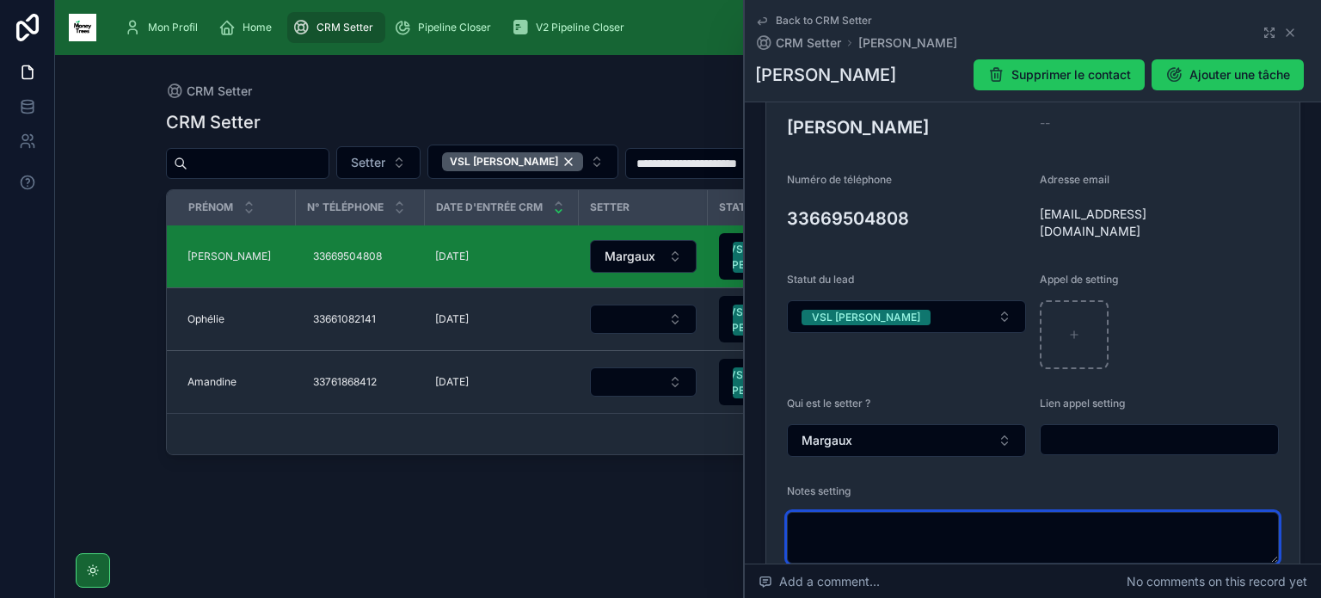
click at [863, 530] on textarea at bounding box center [1033, 538] width 492 height 52
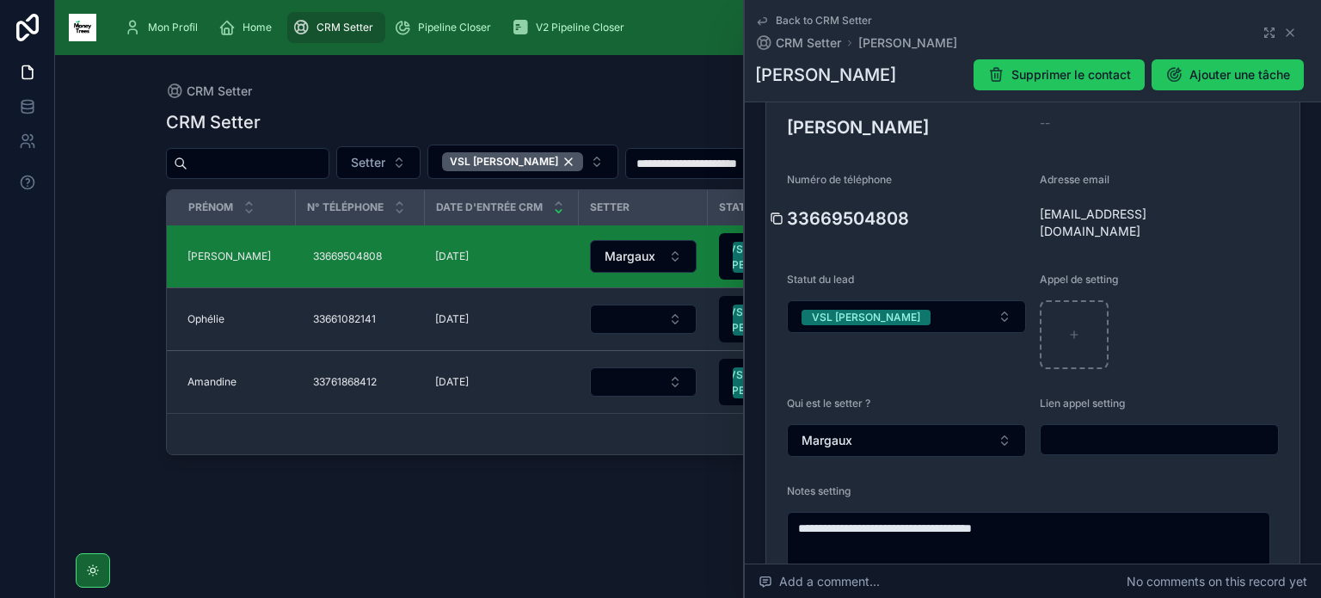
click at [780, 220] on icon at bounding box center [777, 219] width 14 height 14
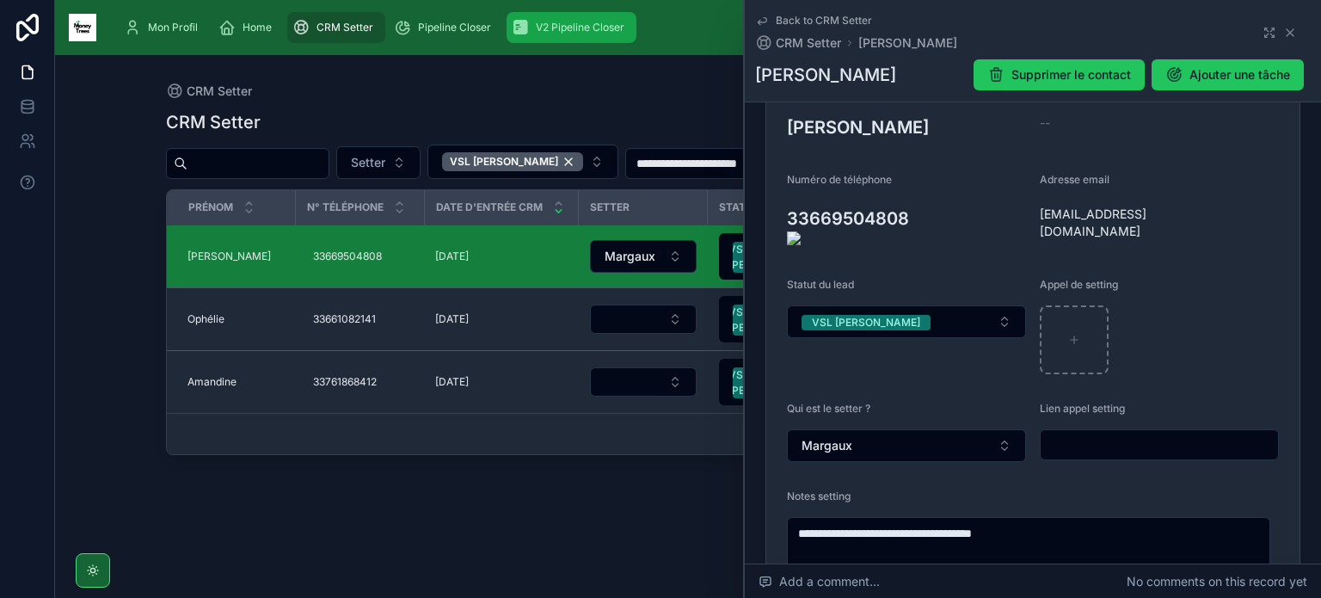
type textarea "**********"
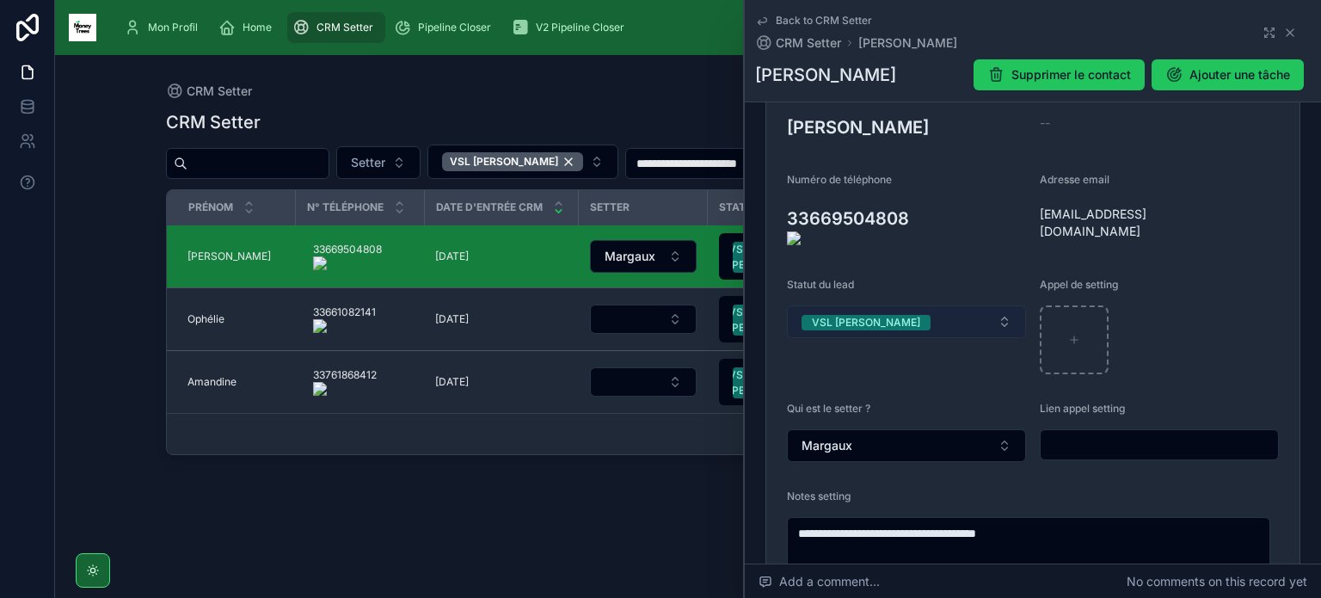
click at [889, 306] on button "VSL [PERSON_NAME]" at bounding box center [906, 321] width 239 height 33
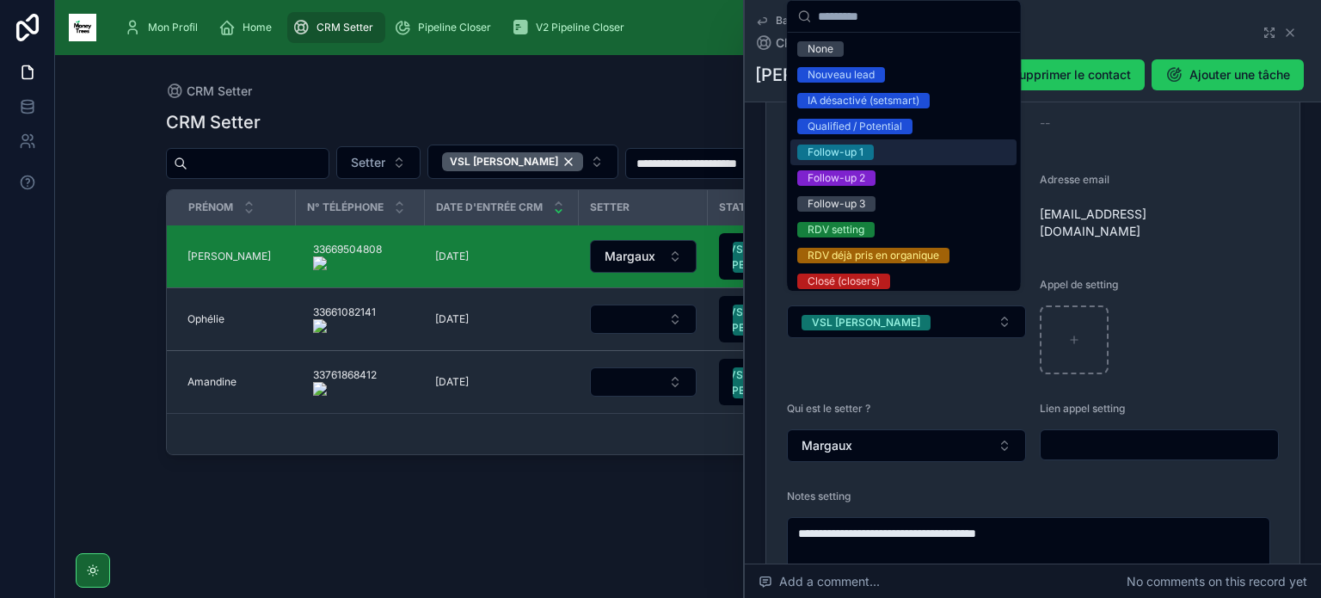
click at [874, 154] on div "Follow-up 1" at bounding box center [904, 152] width 226 height 26
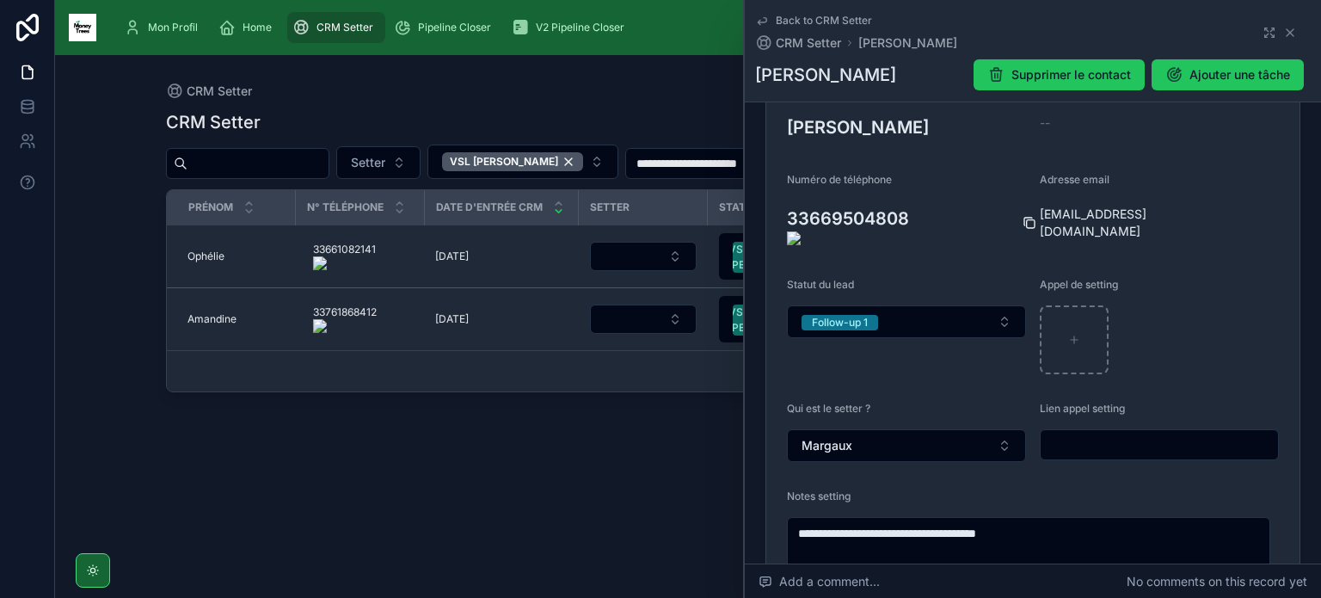
click at [1025, 216] on icon at bounding box center [1030, 223] width 14 height 14
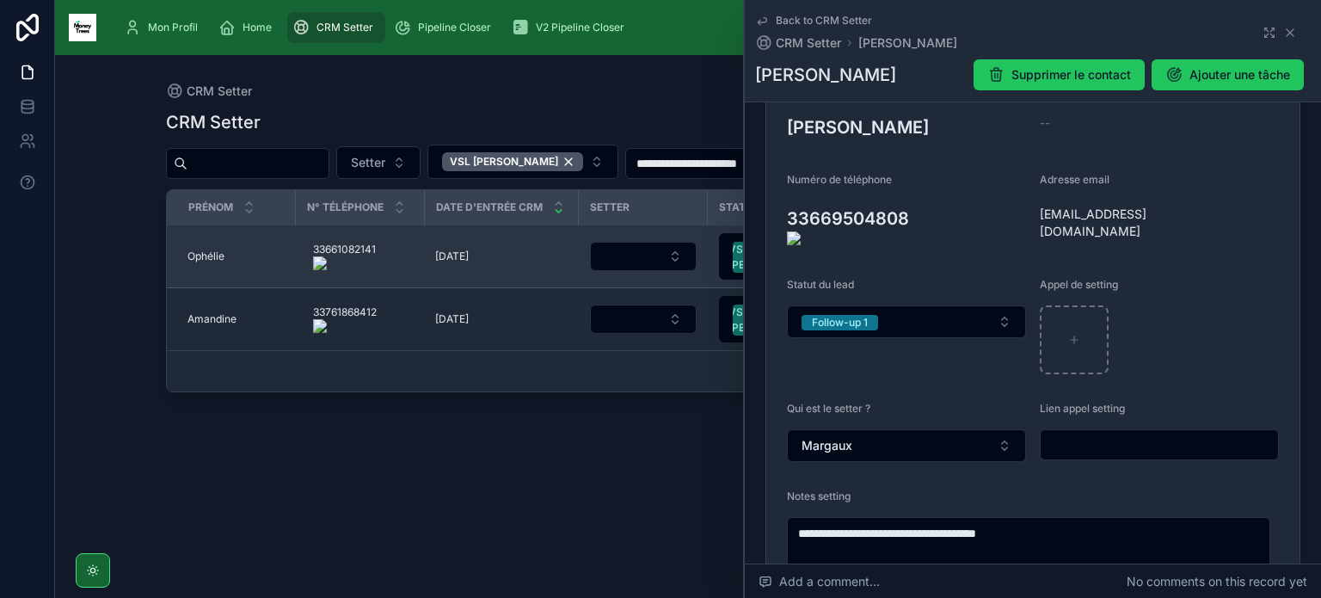
click at [206, 257] on span "Ophélie" at bounding box center [206, 256] width 37 height 14
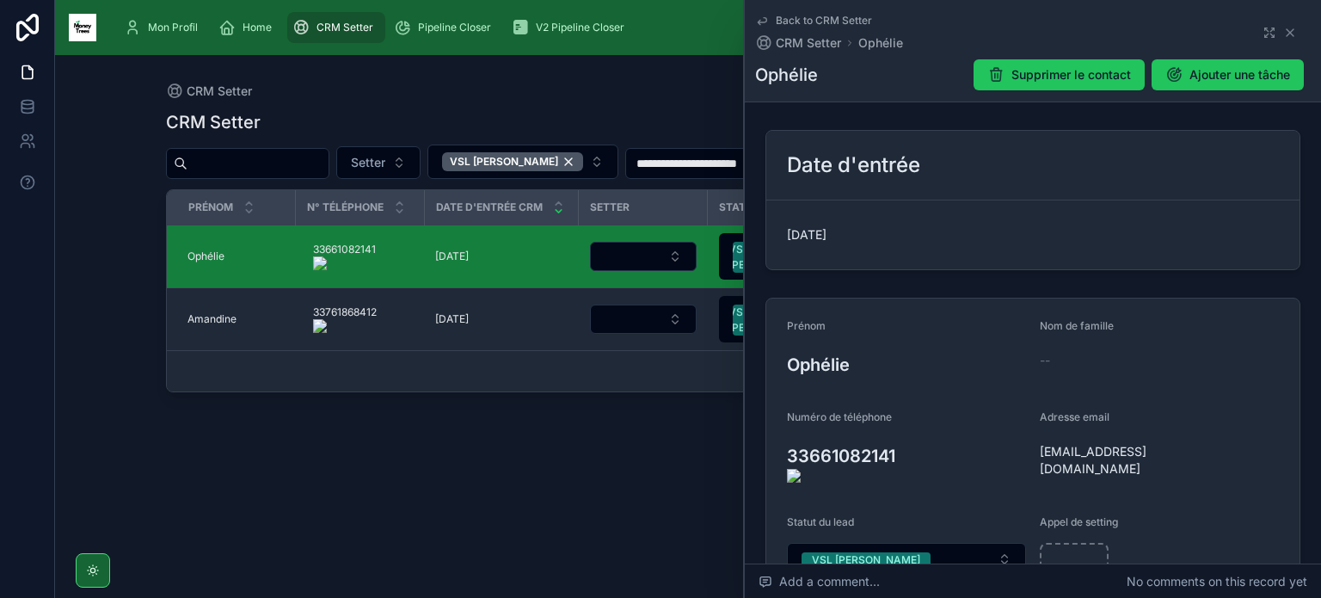
click at [906, 432] on onoff-telecom-ce-actions-button at bounding box center [906, 432] width 0 height 0
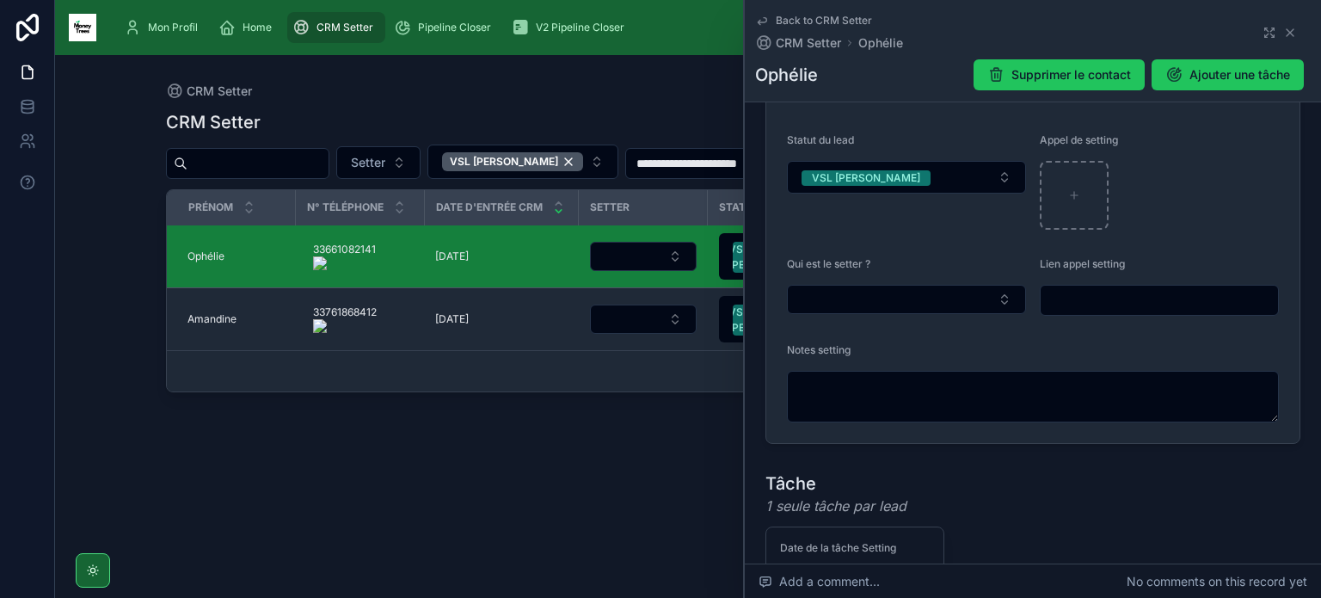
scroll to position [391, 0]
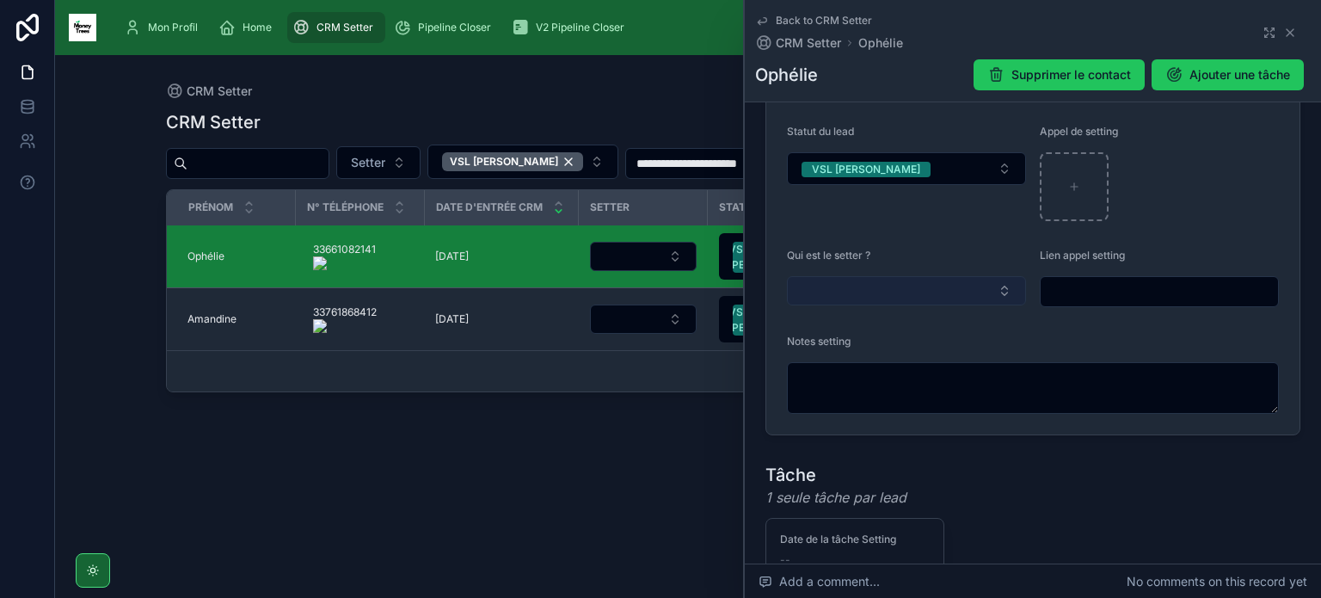
click at [874, 286] on button "Select Button" at bounding box center [906, 290] width 239 height 29
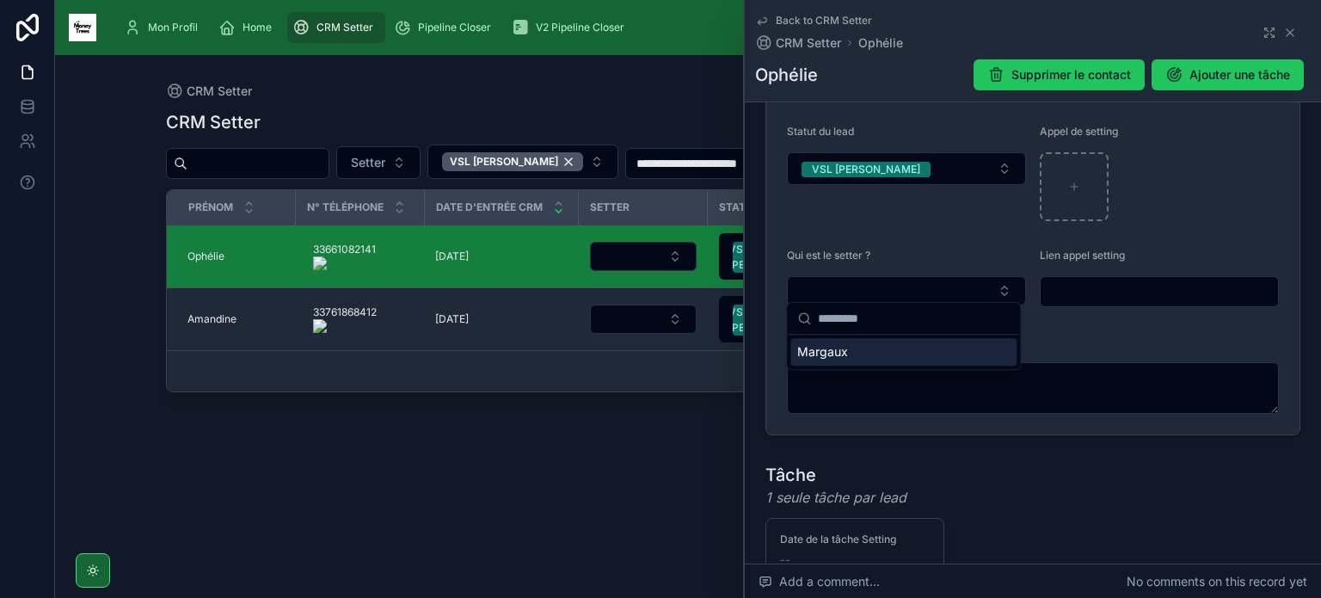
click at [834, 360] on span "Margaux" at bounding box center [823, 351] width 51 height 17
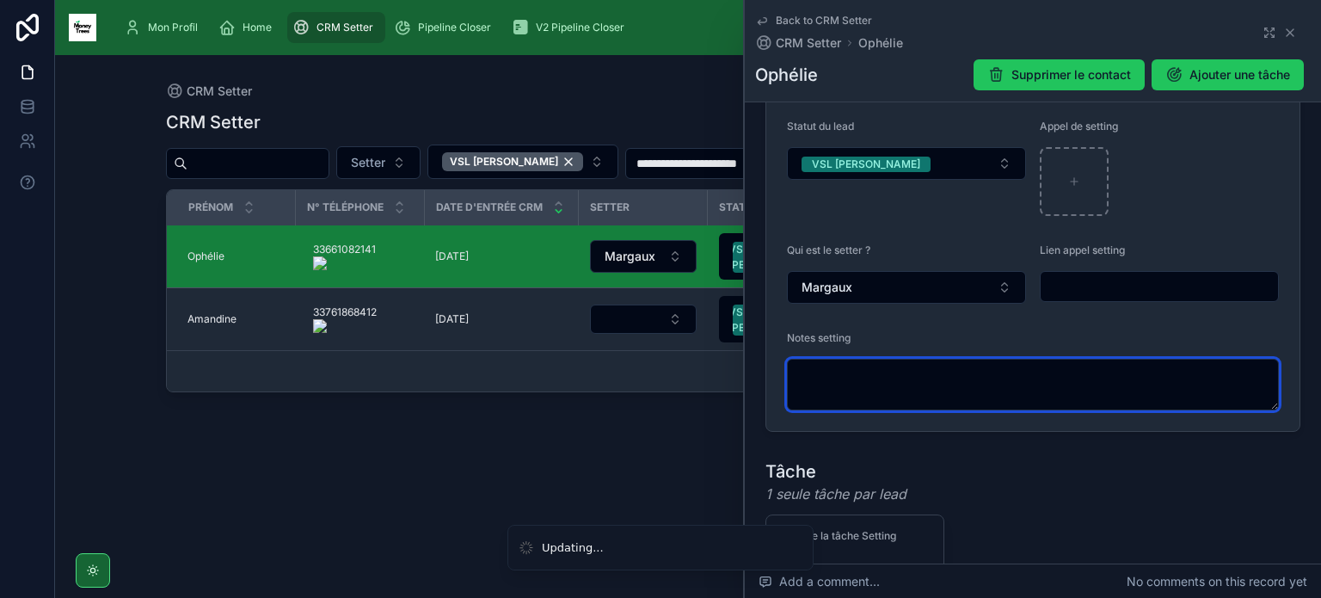
click at [834, 368] on textarea at bounding box center [1033, 385] width 492 height 52
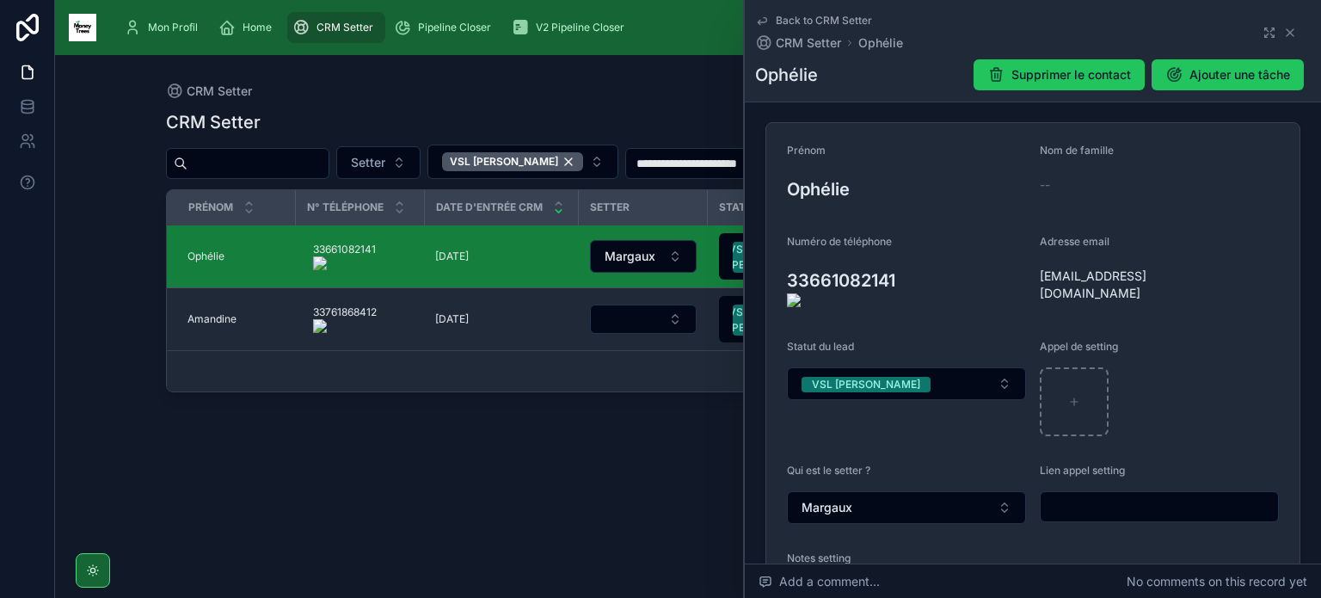
scroll to position [175, 0]
click at [1027, 283] on icon at bounding box center [1031, 287] width 8 height 8
click at [780, 281] on icon at bounding box center [777, 288] width 14 height 14
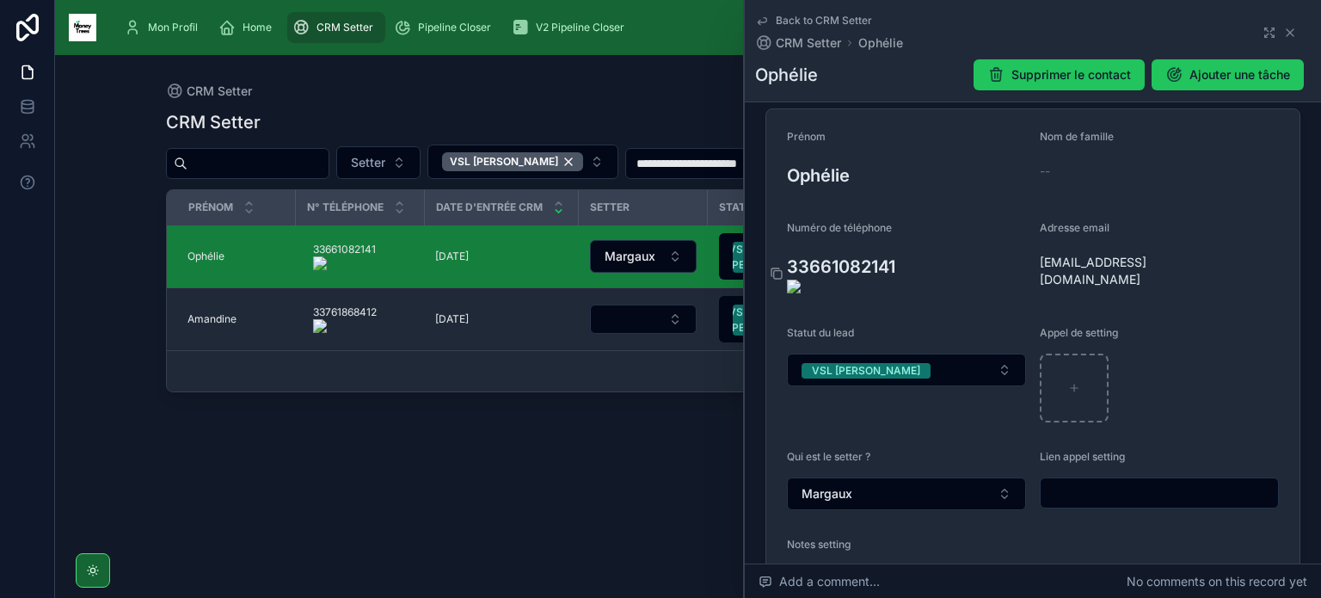
scroll to position [231, 0]
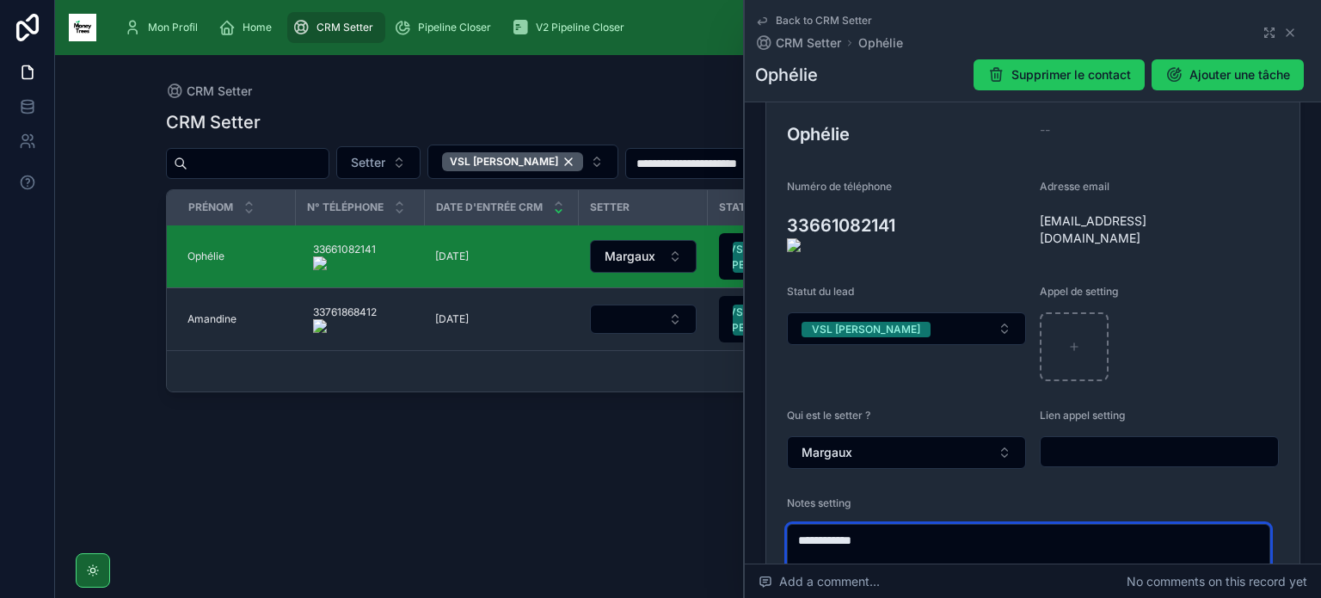
click at [895, 538] on textarea "**********" at bounding box center [1028, 550] width 483 height 52
type textarea "**********"
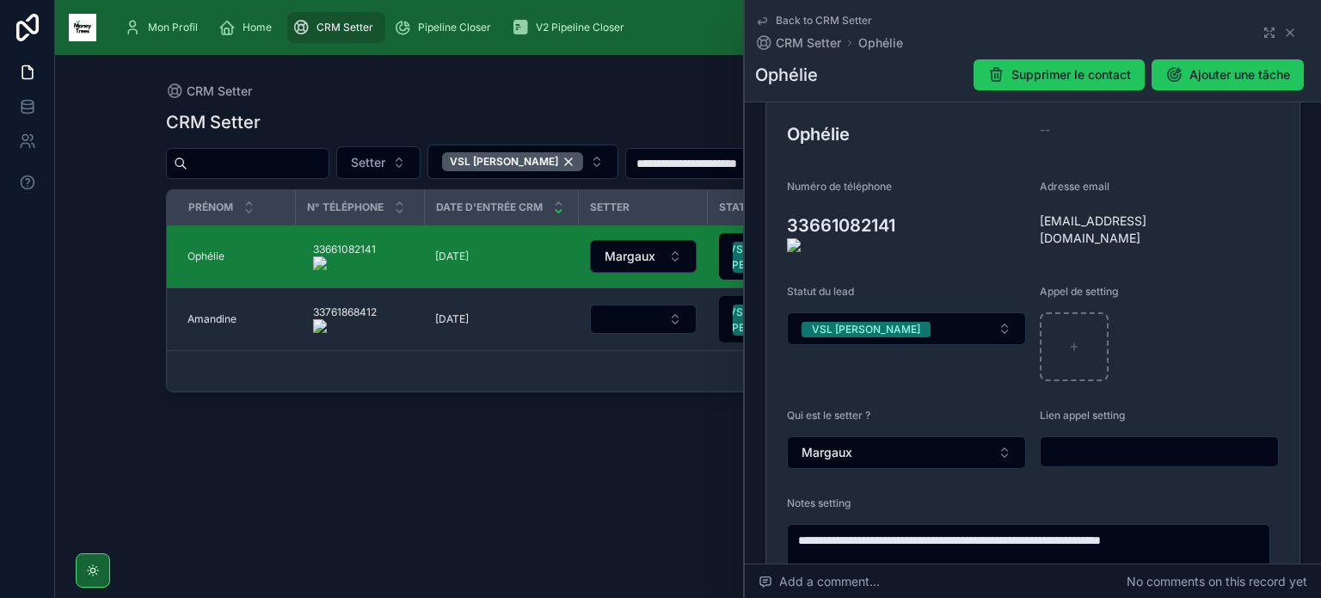
click at [857, 340] on div "Statut du lead VSL [PERSON_NAME]" at bounding box center [906, 333] width 239 height 96
click at [876, 325] on span "VSL [PERSON_NAME]" at bounding box center [866, 329] width 129 height 15
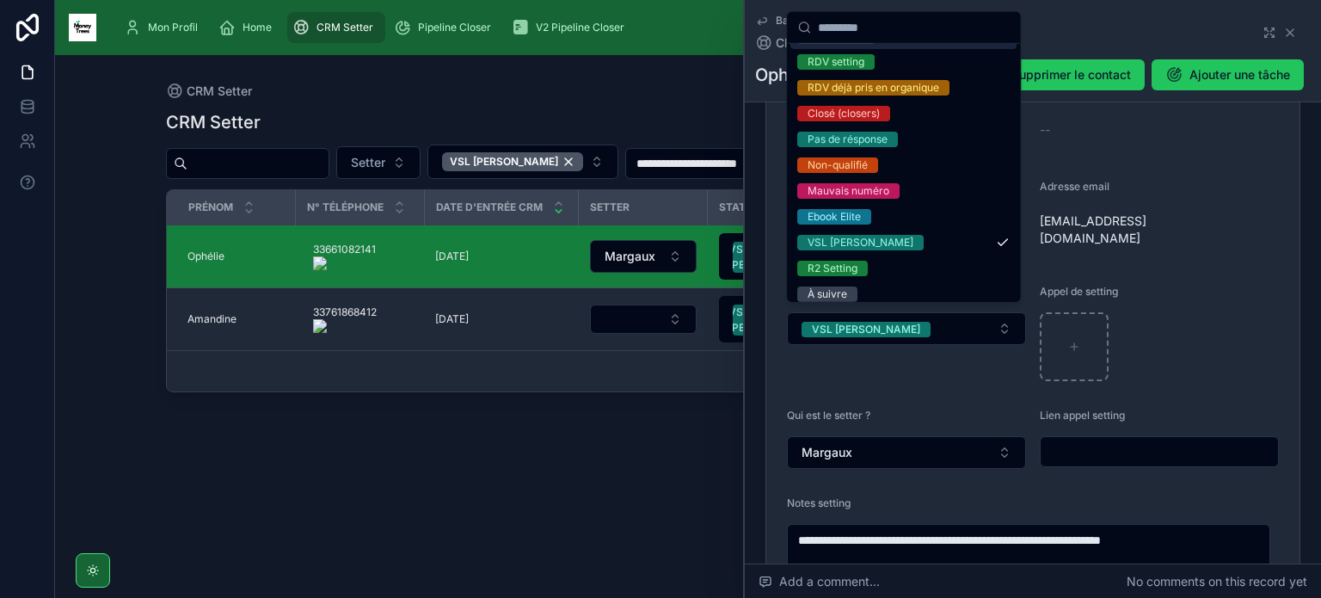
scroll to position [213, 0]
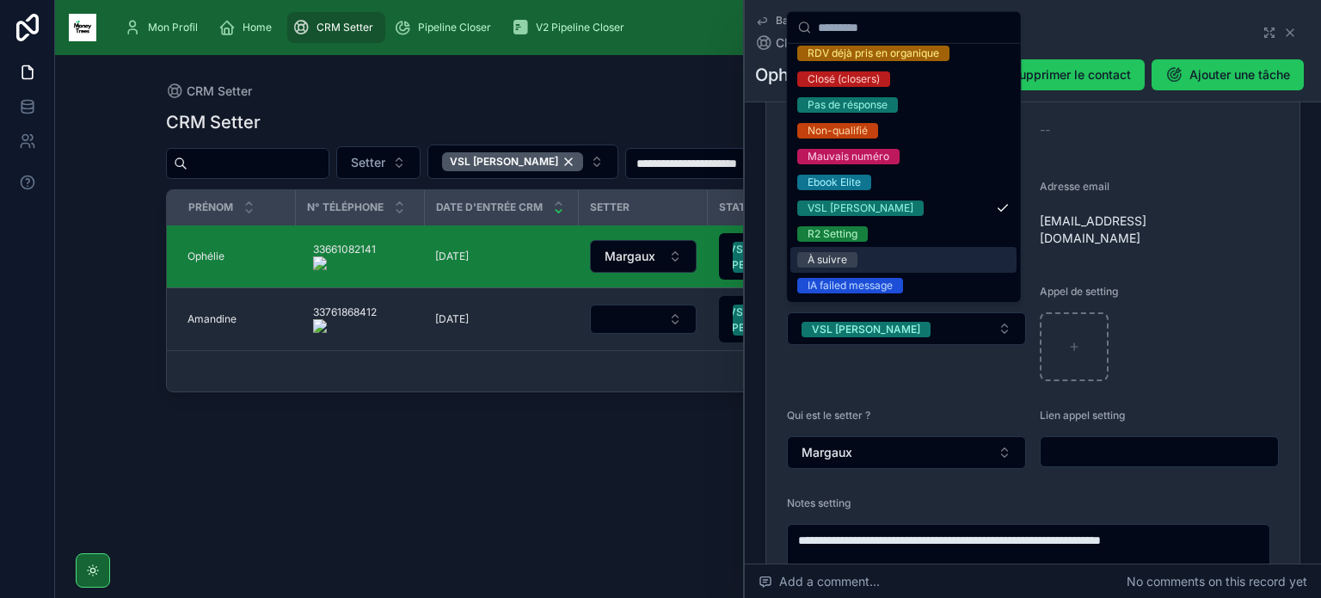
click at [881, 262] on div "À suivre" at bounding box center [904, 260] width 226 height 26
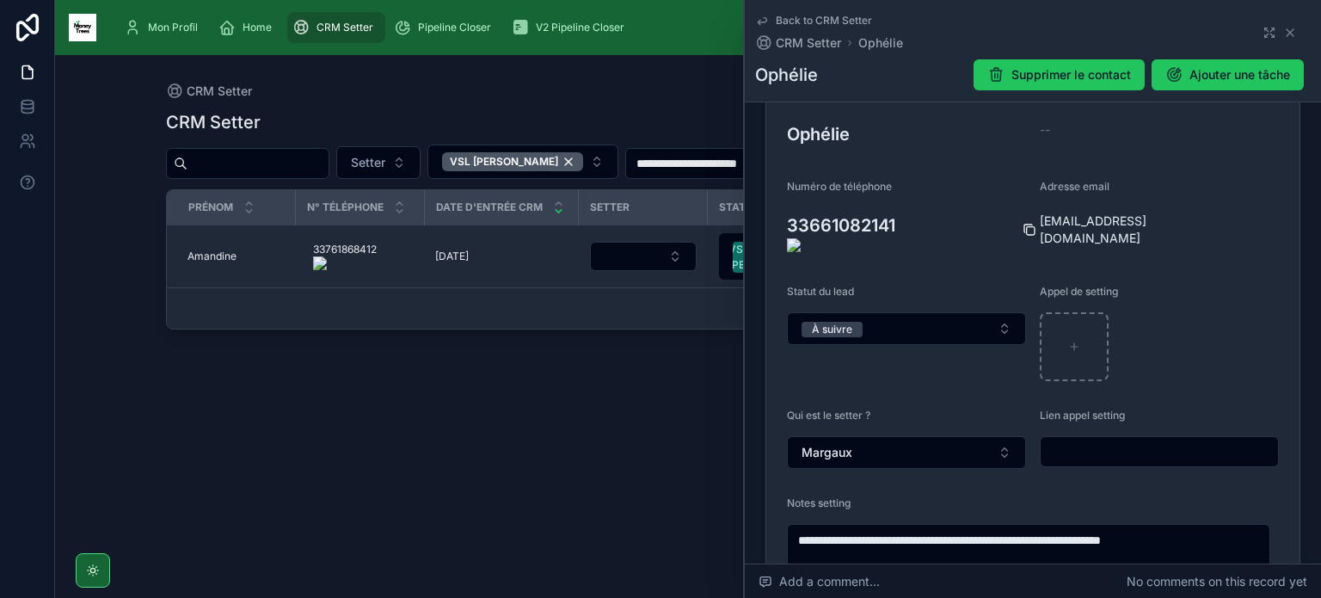
click at [1025, 226] on icon at bounding box center [1030, 230] width 14 height 14
click at [1284, 30] on icon at bounding box center [1291, 33] width 14 height 14
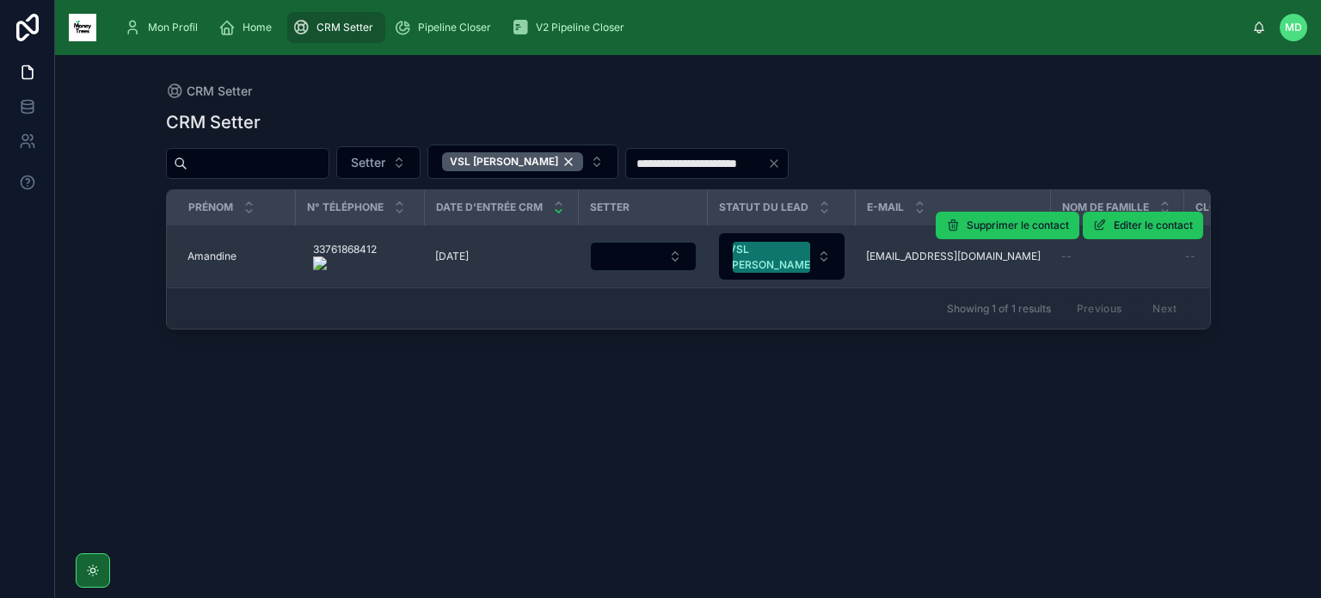
click at [220, 251] on span "Amandine" at bounding box center [212, 256] width 49 height 14
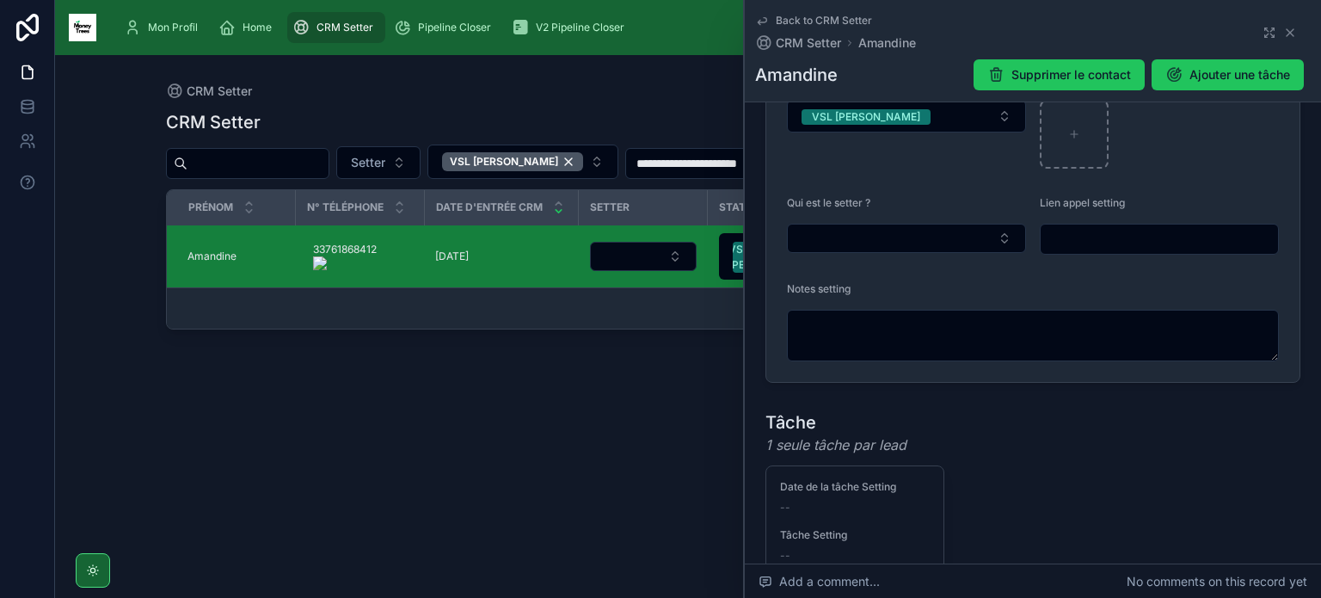
scroll to position [444, 0]
click at [936, 223] on button "Select Button" at bounding box center [906, 237] width 239 height 29
click at [912, 288] on div "Margaux" at bounding box center [904, 291] width 226 height 28
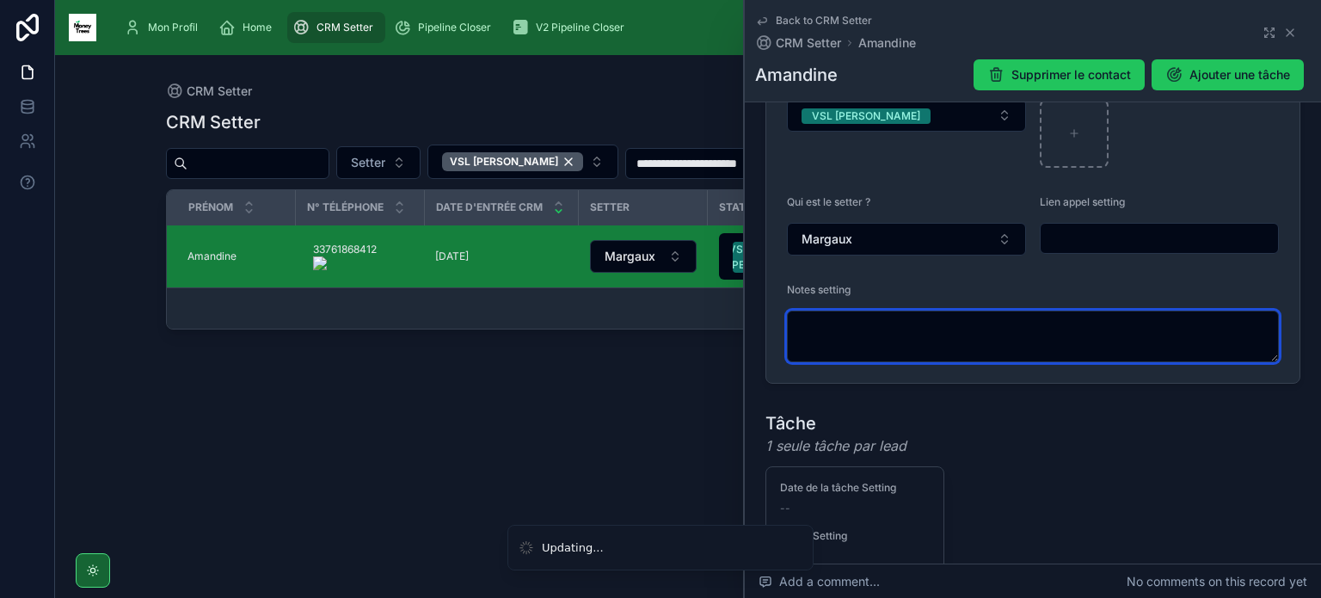
click at [913, 336] on textarea at bounding box center [1033, 337] width 492 height 52
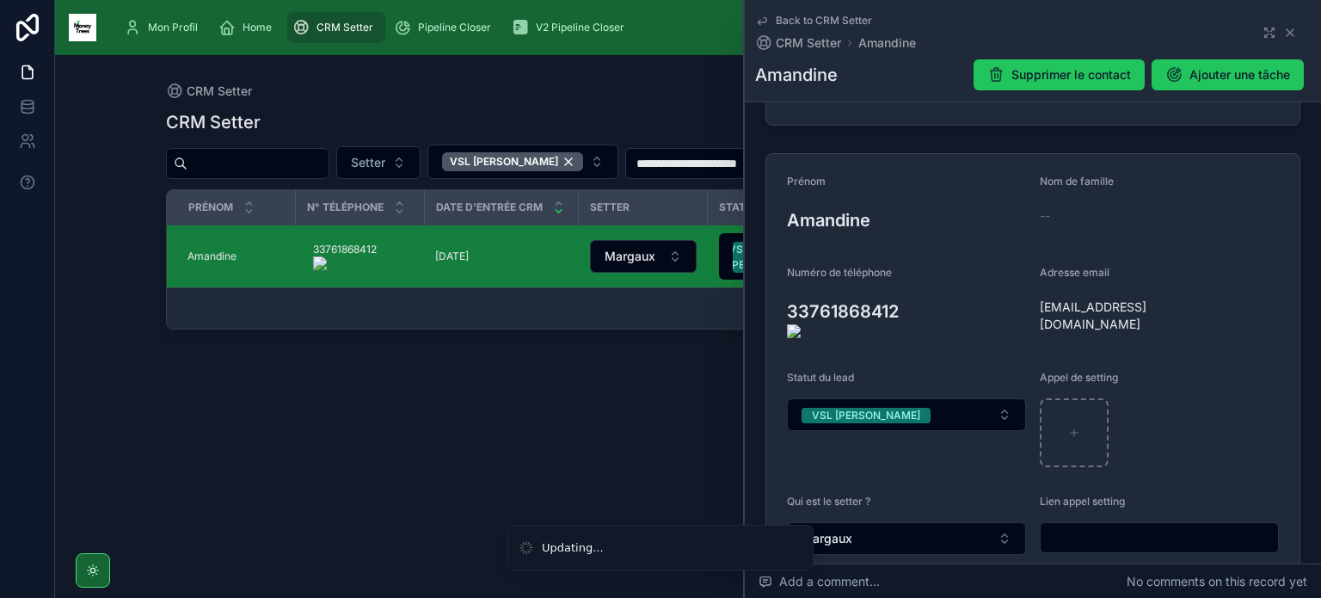
scroll to position [119, 0]
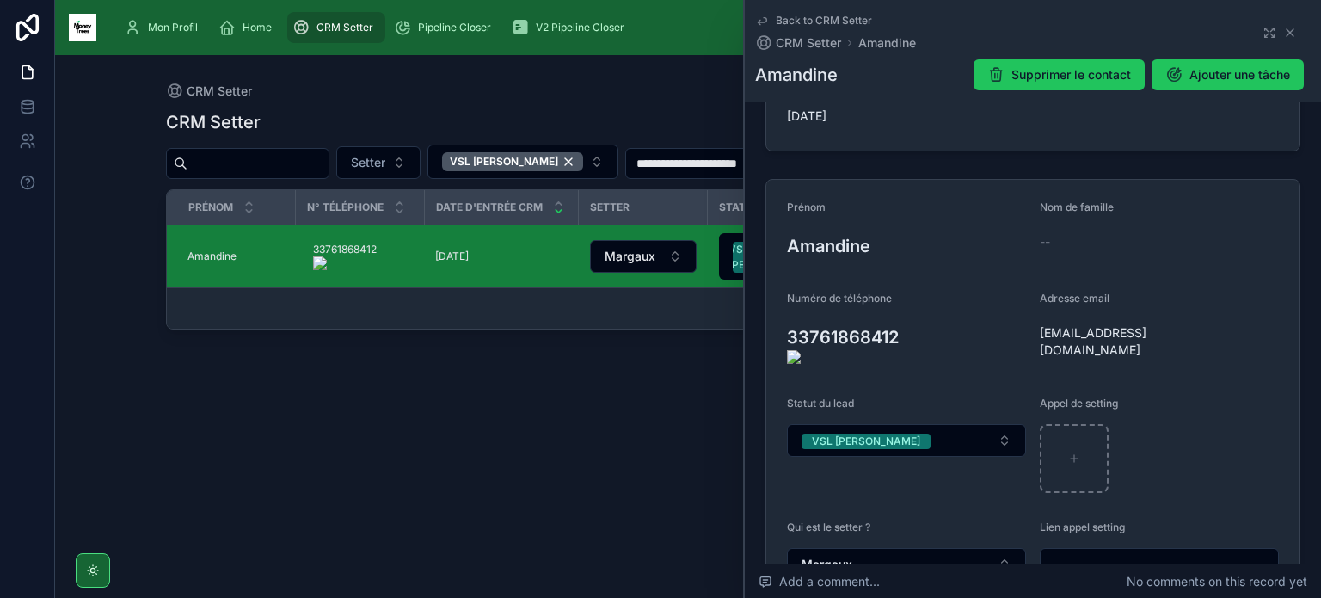
click at [908, 312] on onoff-telecom-ce-actions-button at bounding box center [908, 312] width 0 height 0
click at [782, 337] on icon at bounding box center [777, 344] width 14 height 14
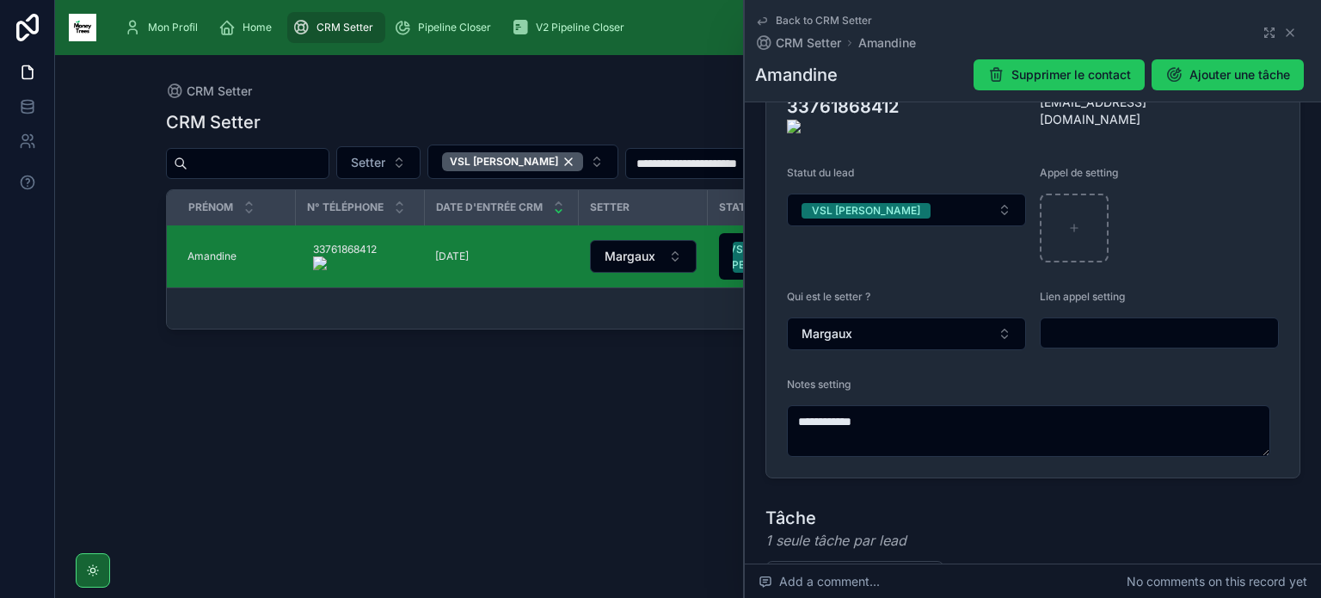
scroll to position [350, 0]
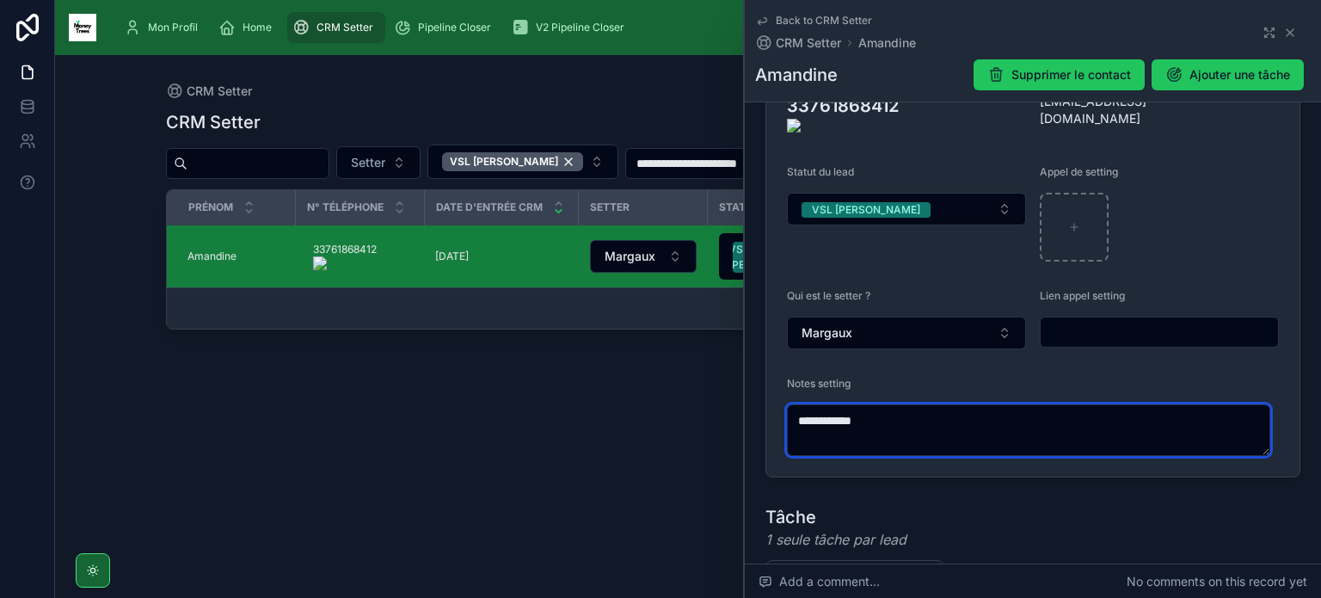
click at [986, 404] on textarea "**********" at bounding box center [1028, 430] width 483 height 52
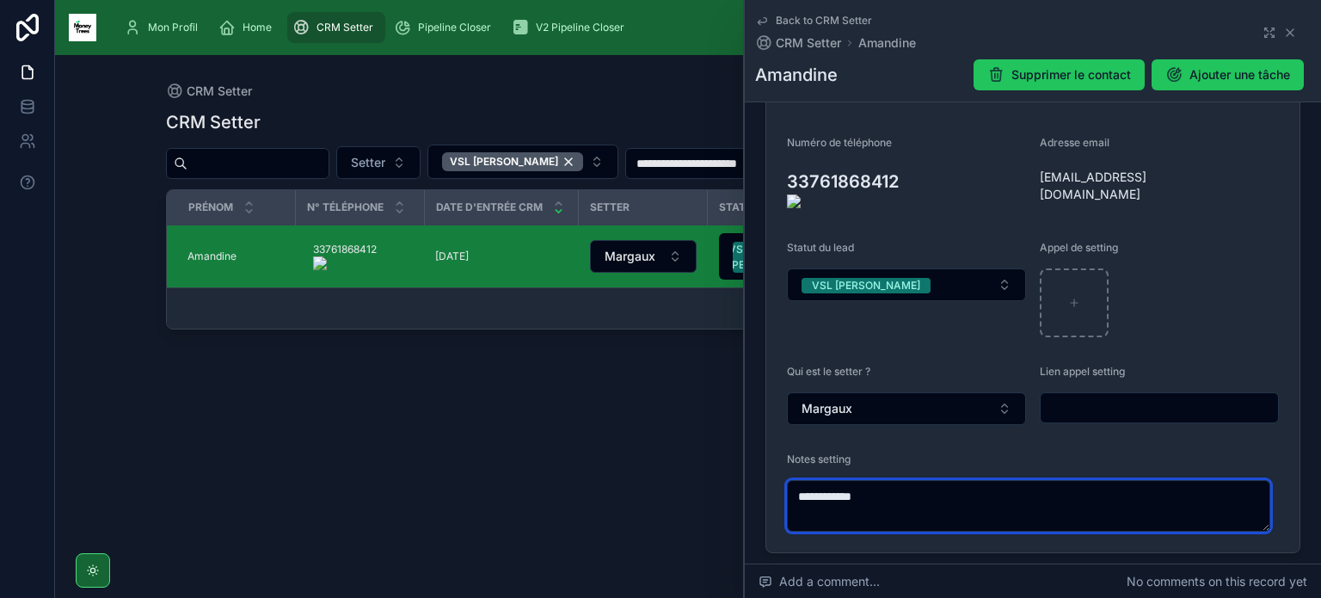
scroll to position [327, 0]
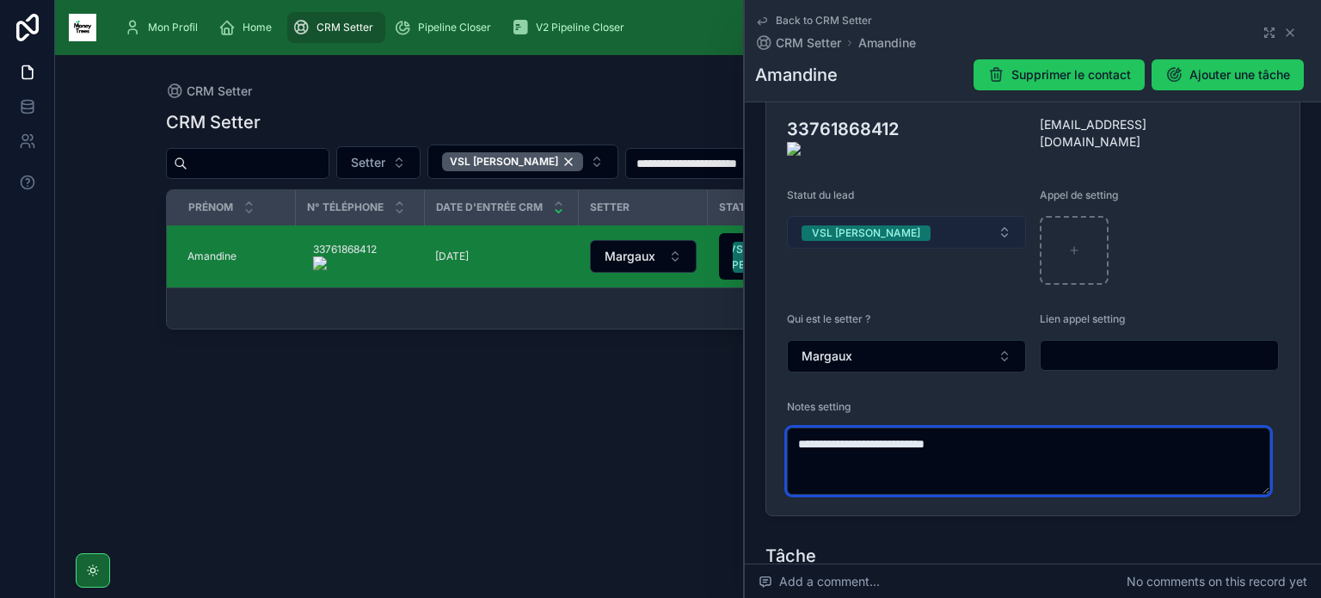
type textarea "**********"
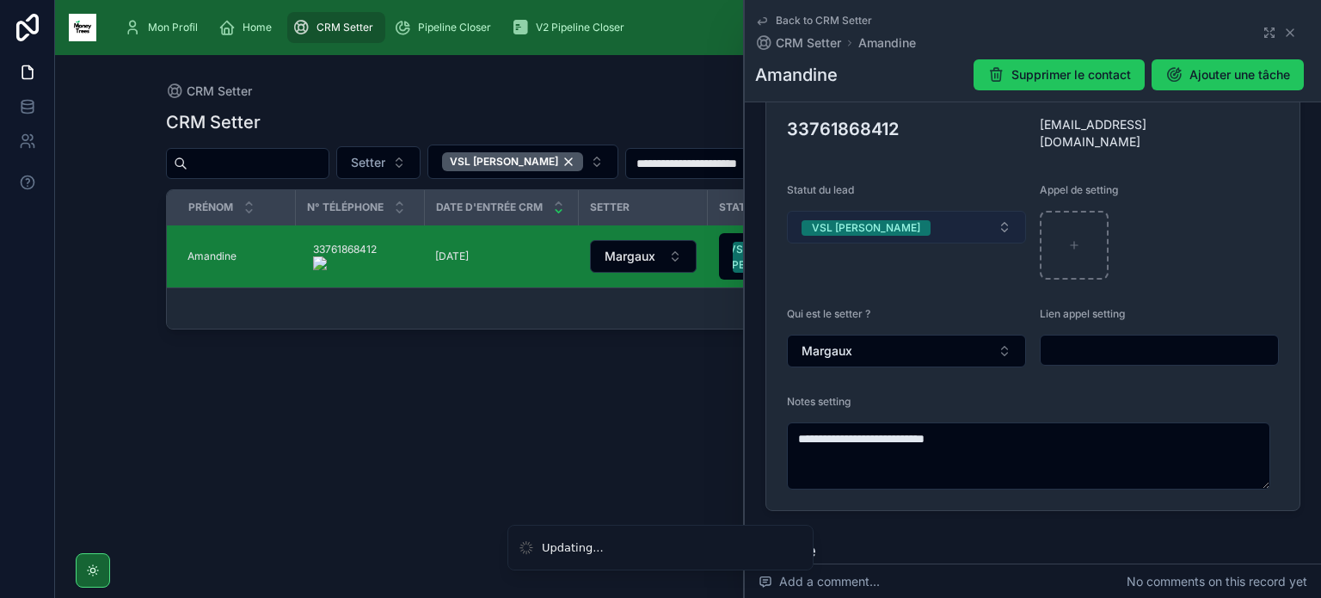
click at [936, 211] on button "VSL [PERSON_NAME]" at bounding box center [906, 227] width 239 height 33
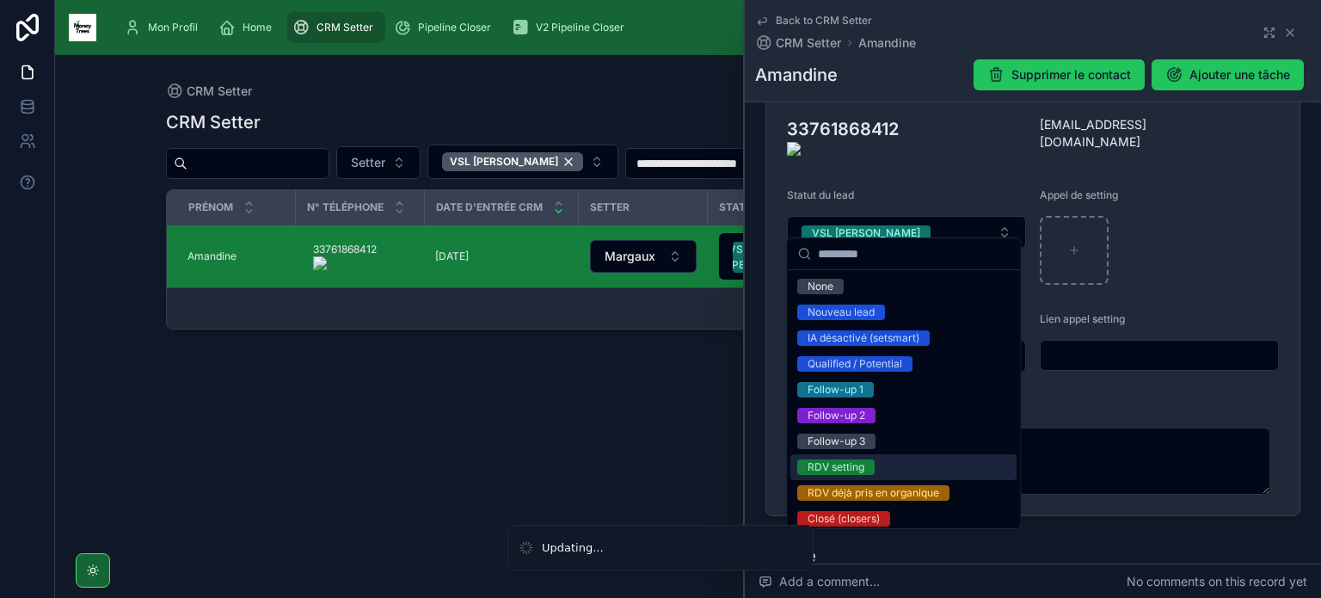
scroll to position [213, 0]
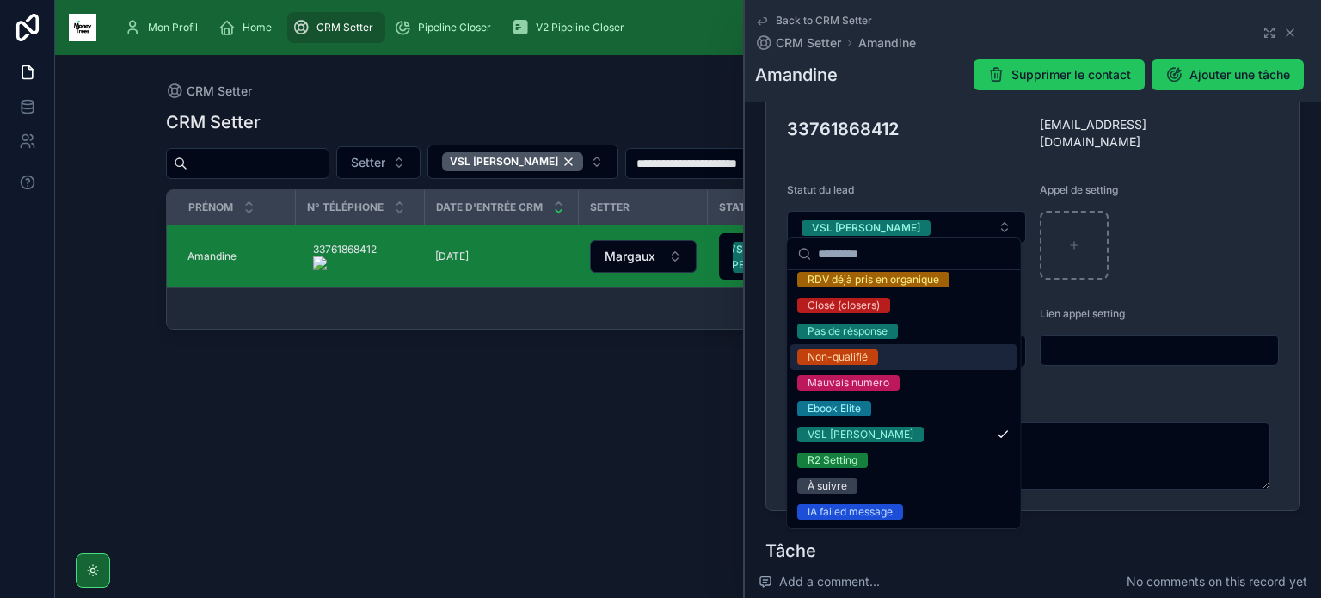
click at [884, 355] on div "Non-qualifié" at bounding box center [904, 357] width 226 height 26
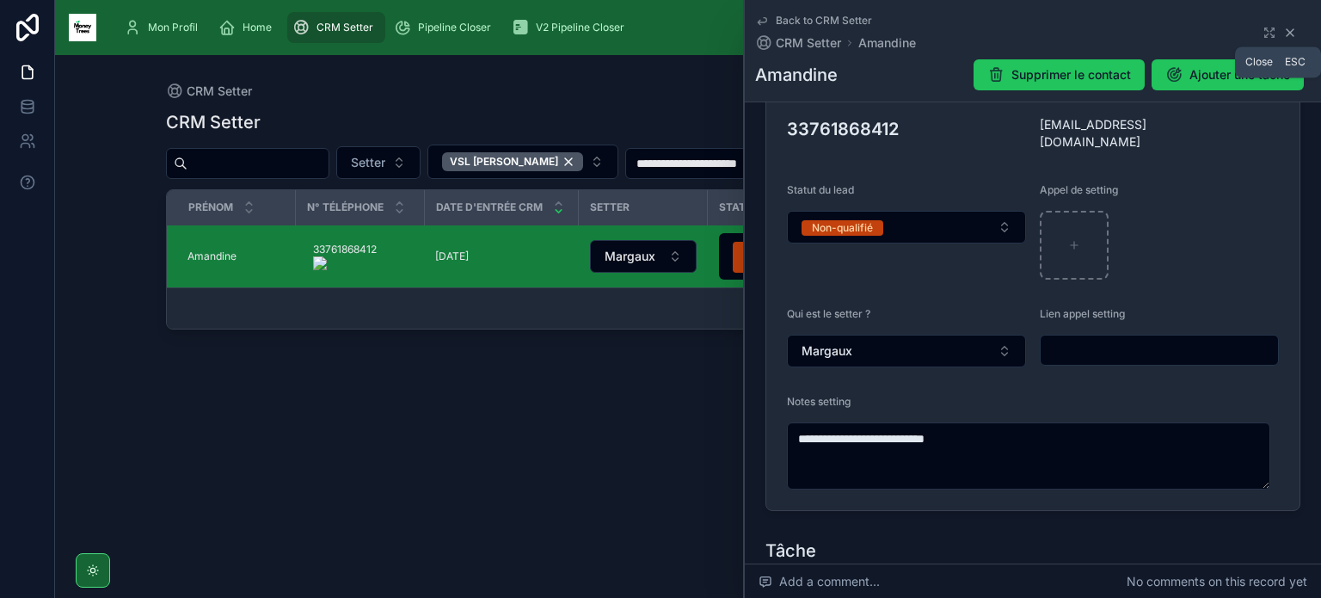
click at [1287, 33] on icon at bounding box center [1290, 32] width 7 height 7
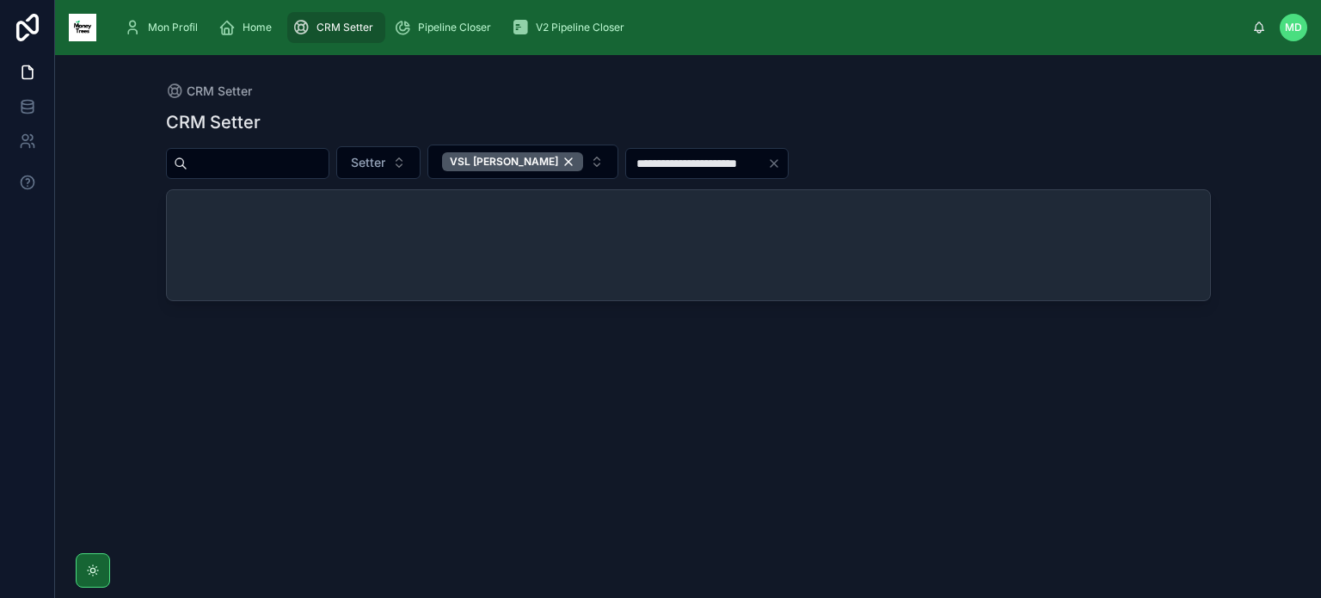
click at [684, 157] on input "**********" at bounding box center [696, 163] width 141 height 24
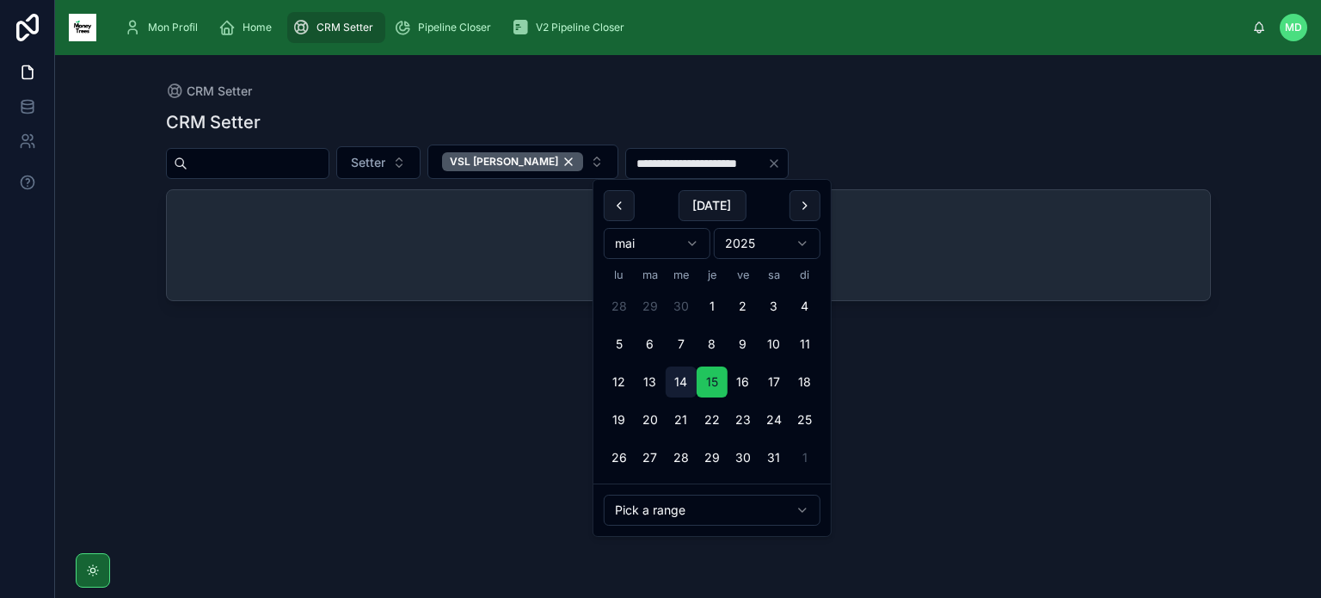
click at [687, 376] on button "14" at bounding box center [681, 381] width 31 height 31
type input "**********"
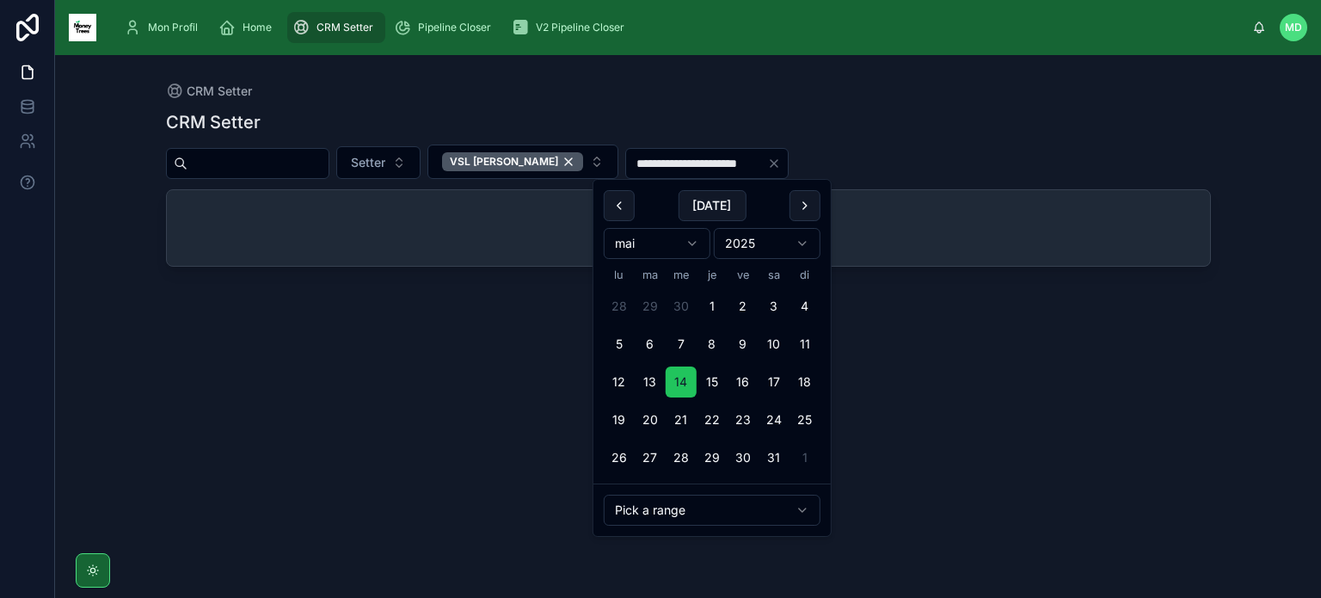
click at [865, 100] on div "**********" at bounding box center [688, 338] width 1045 height 477
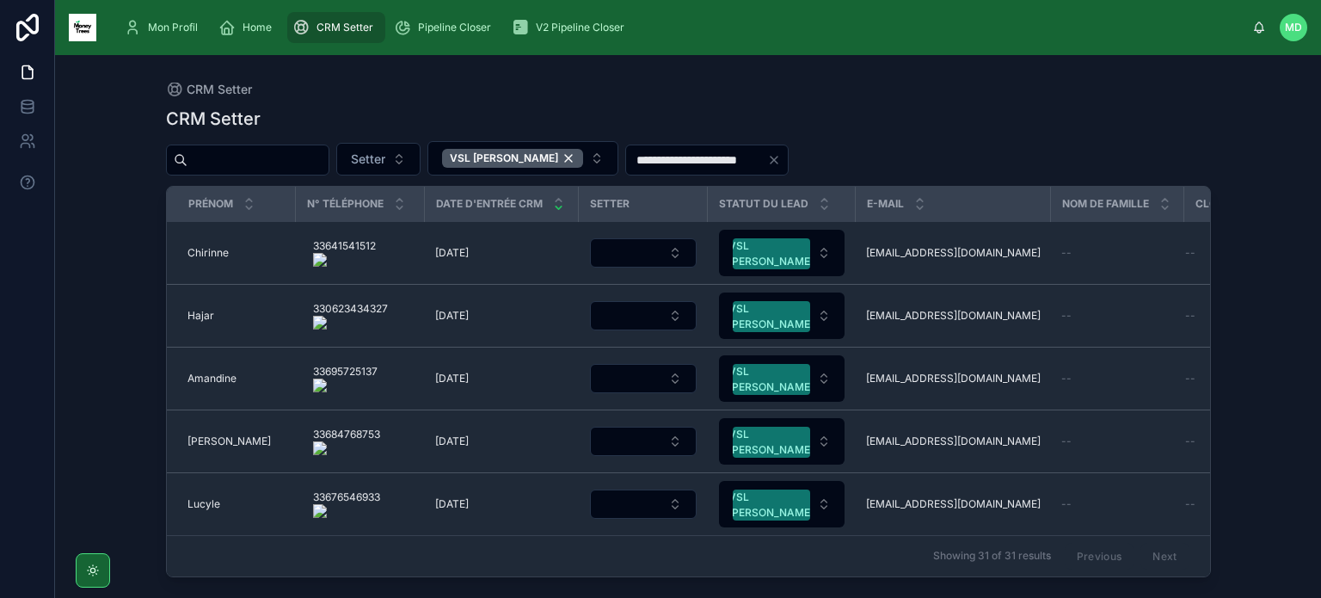
click at [781, 163] on icon "Clear" at bounding box center [774, 160] width 14 height 14
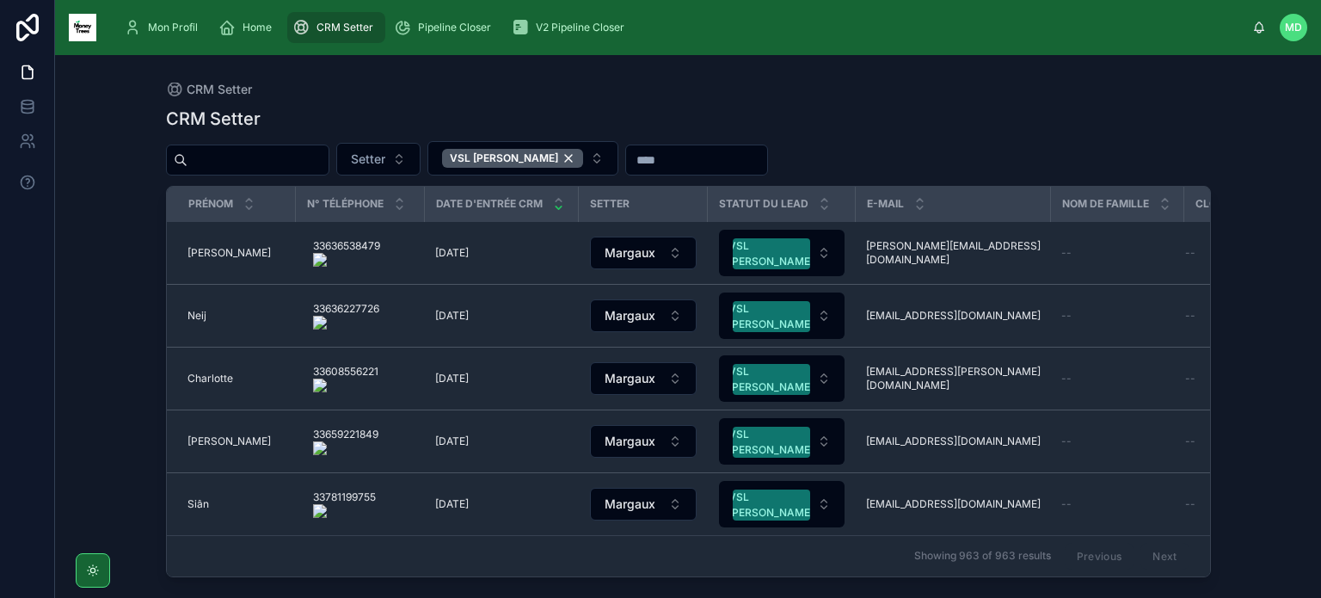
click at [658, 165] on input "text" at bounding box center [696, 160] width 141 height 24
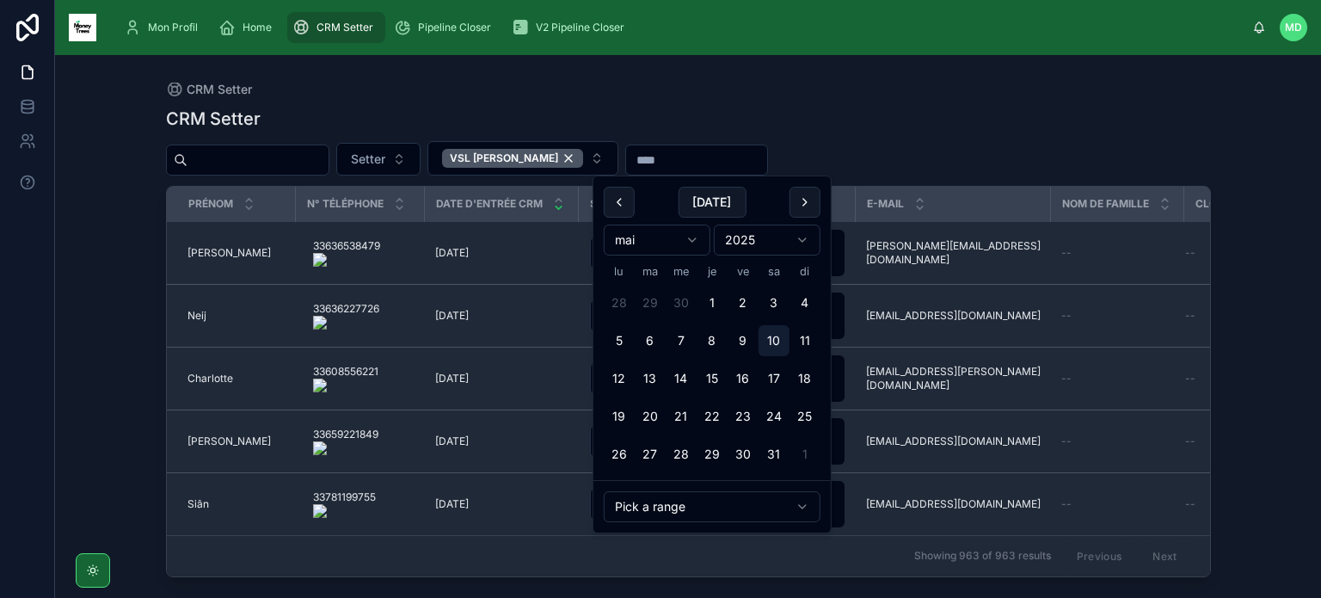
click at [777, 347] on button "10" at bounding box center [774, 340] width 31 height 31
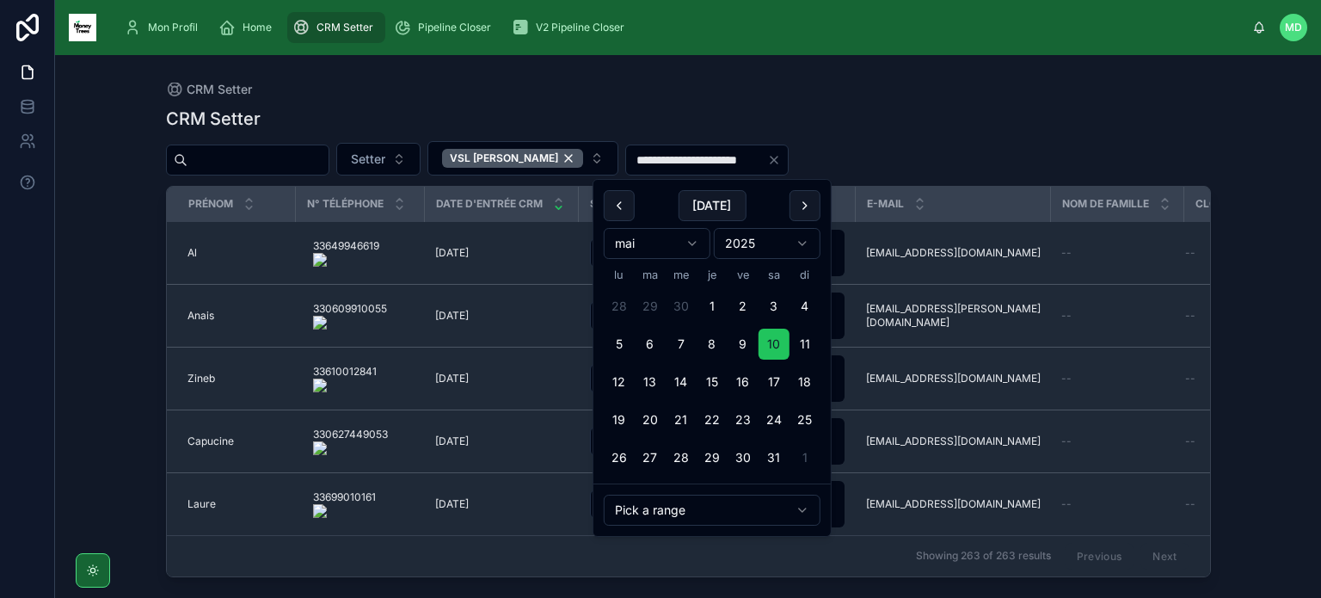
click at [685, 391] on button "14" at bounding box center [681, 381] width 31 height 31
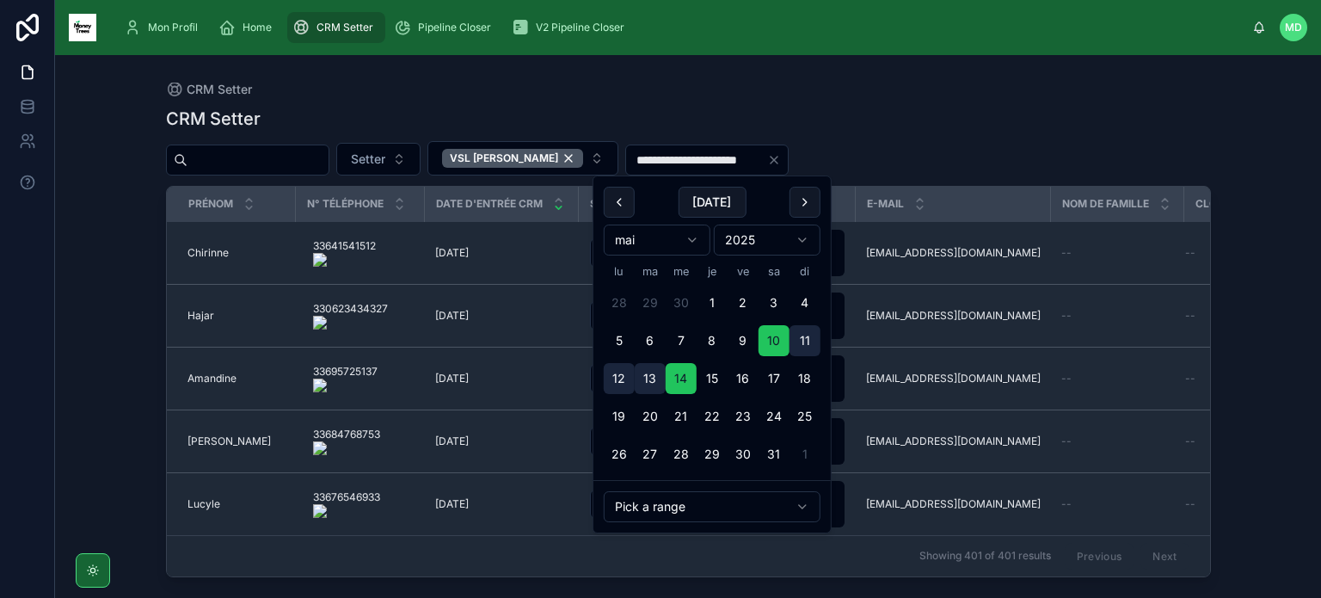
click at [986, 161] on div "**********" at bounding box center [688, 158] width 1045 height 34
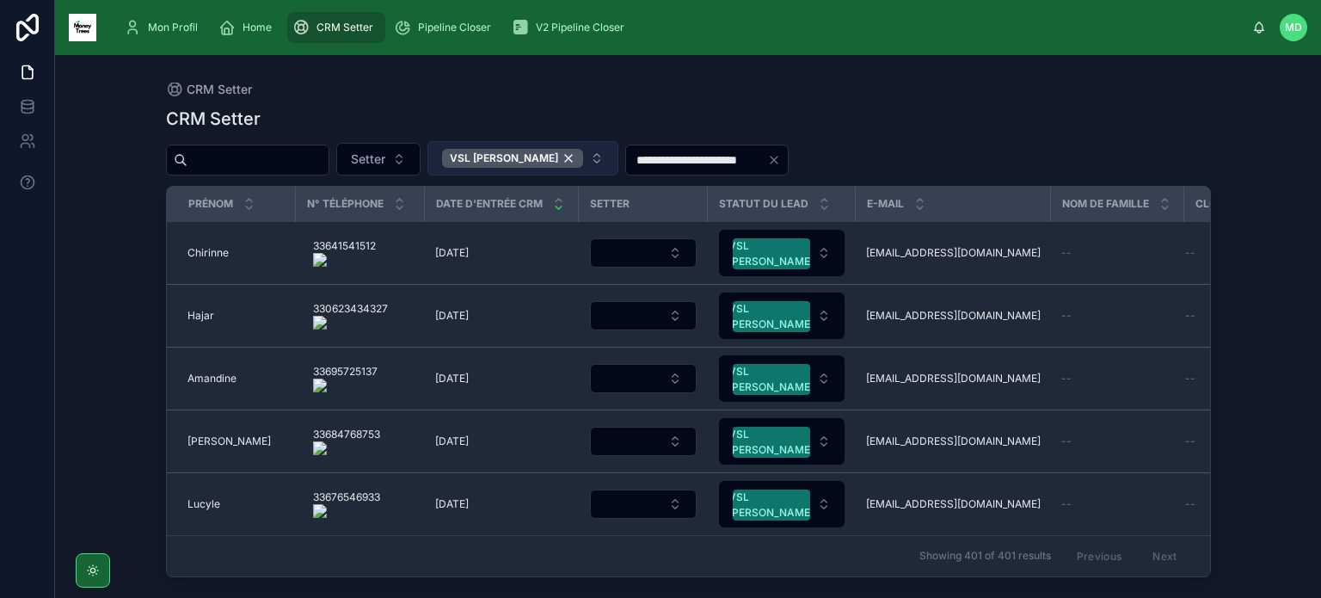
click at [472, 163] on button "VSL [PERSON_NAME]" at bounding box center [523, 158] width 191 height 34
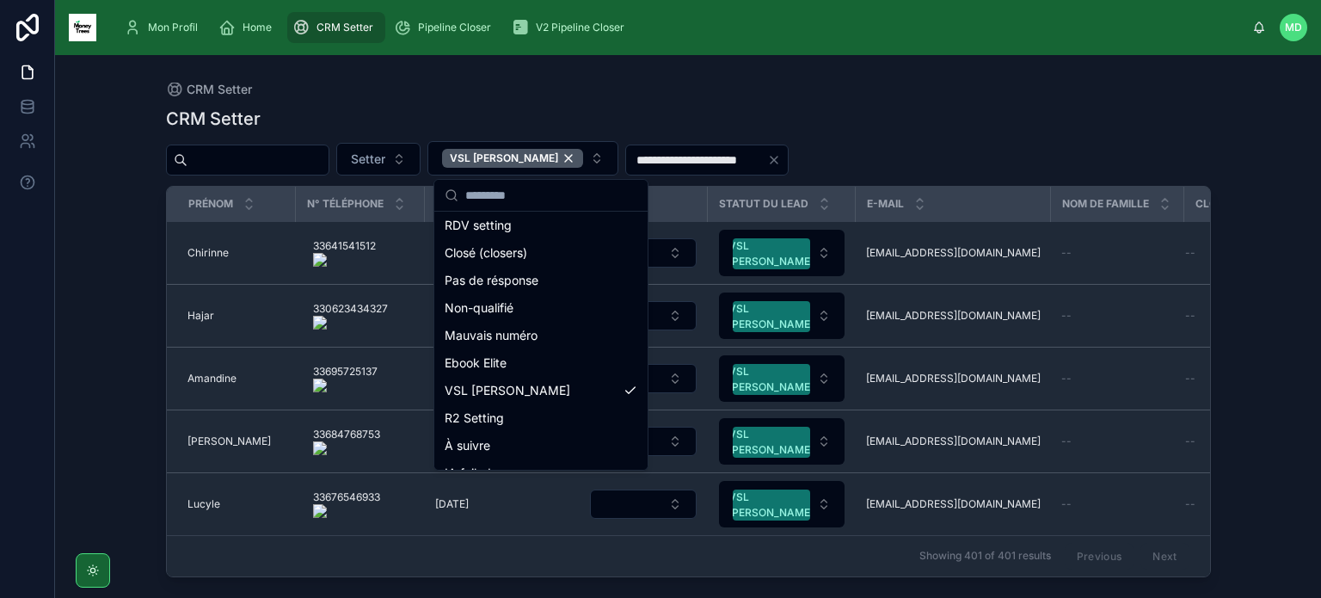
scroll to position [189, 0]
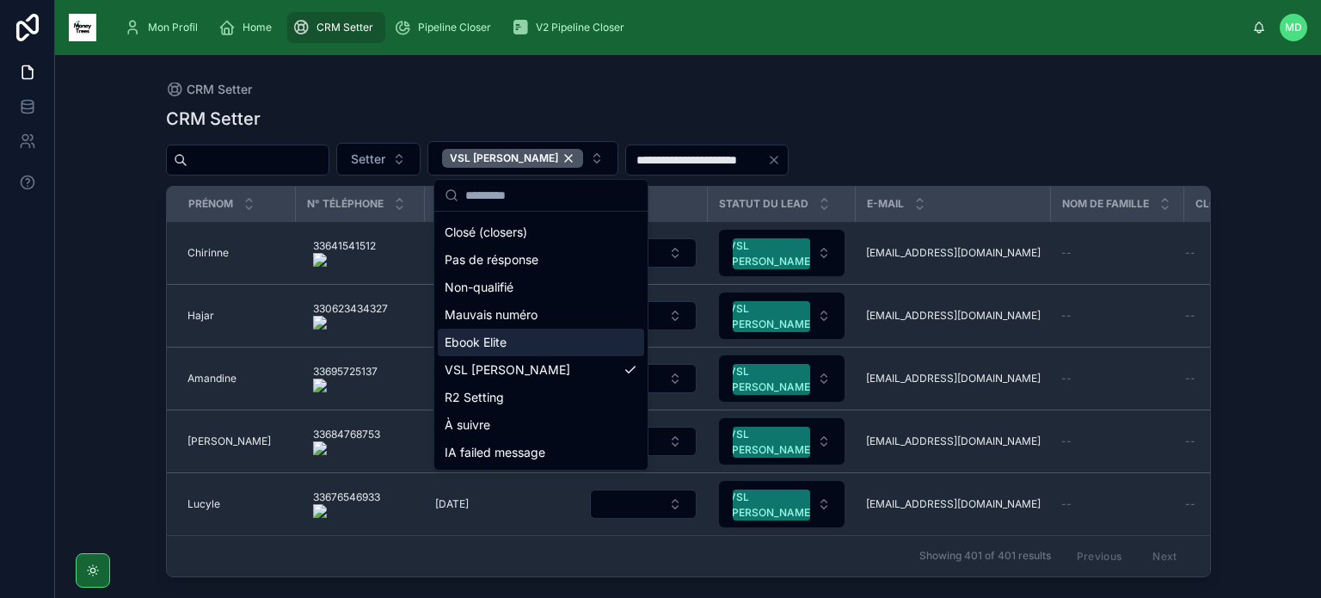
click at [553, 342] on div "Ebook Elite" at bounding box center [541, 343] width 206 height 28
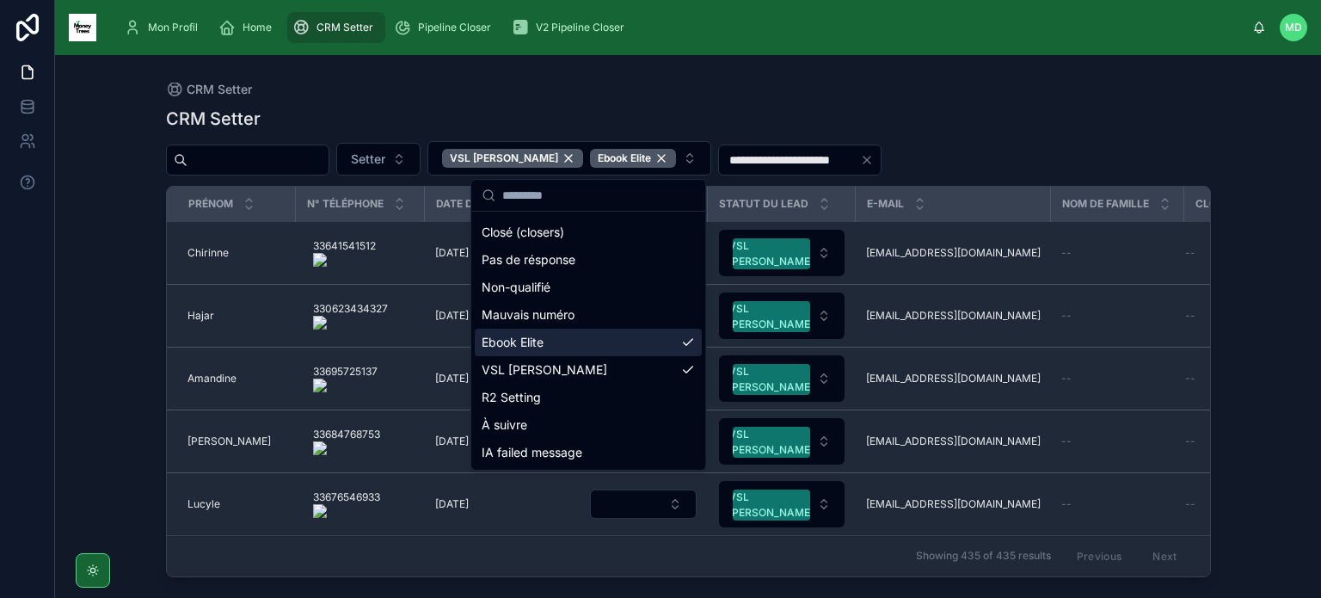
click at [1108, 111] on div "CRM Setter" at bounding box center [688, 119] width 1045 height 24
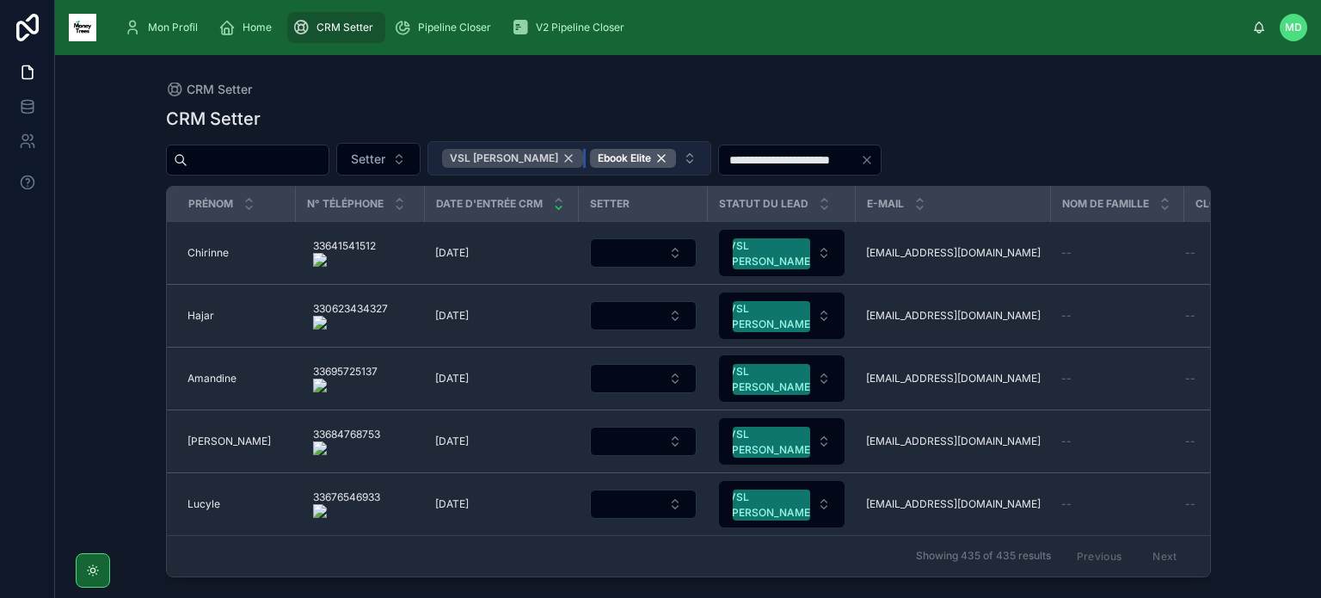
click at [563, 157] on div "VSL [PERSON_NAME]" at bounding box center [512, 158] width 141 height 19
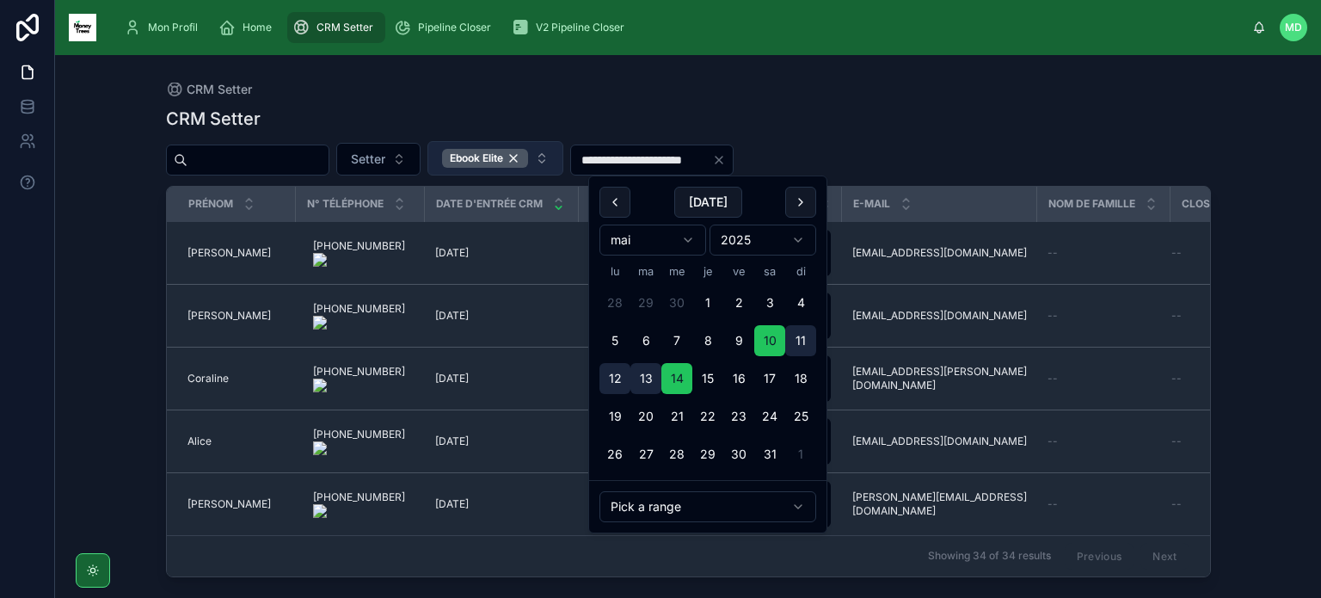
click at [679, 157] on input "**********" at bounding box center [641, 160] width 141 height 24
click at [677, 374] on button "14" at bounding box center [677, 378] width 31 height 31
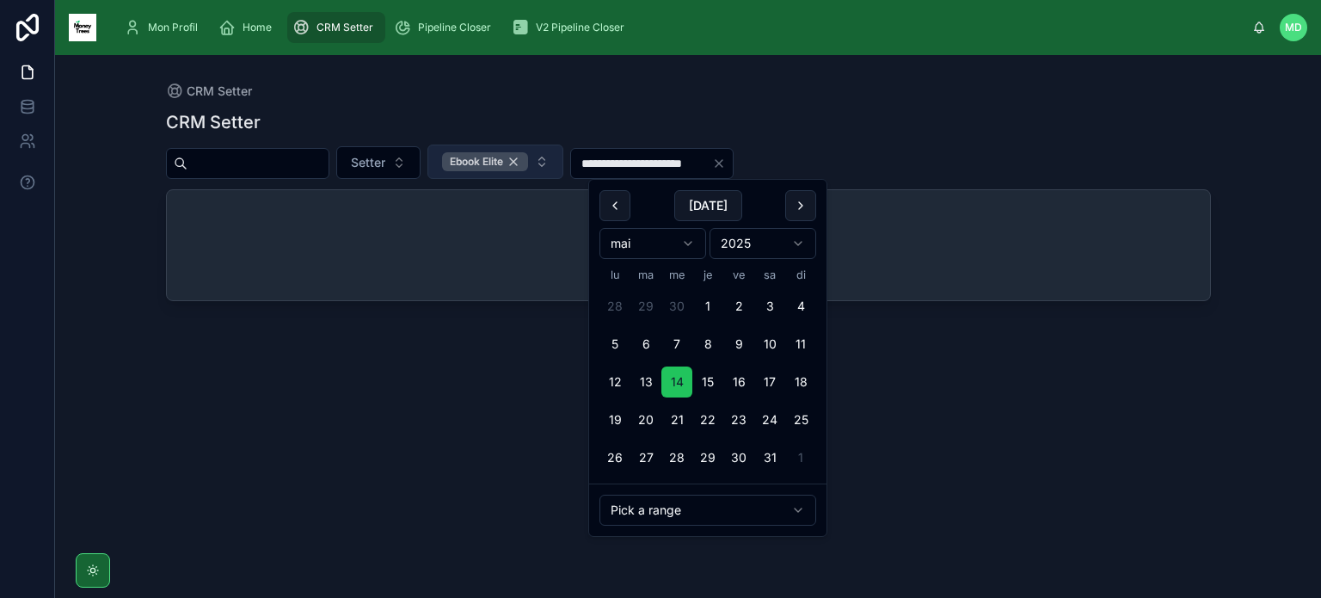
click at [528, 162] on div "Ebook Elite" at bounding box center [485, 161] width 86 height 19
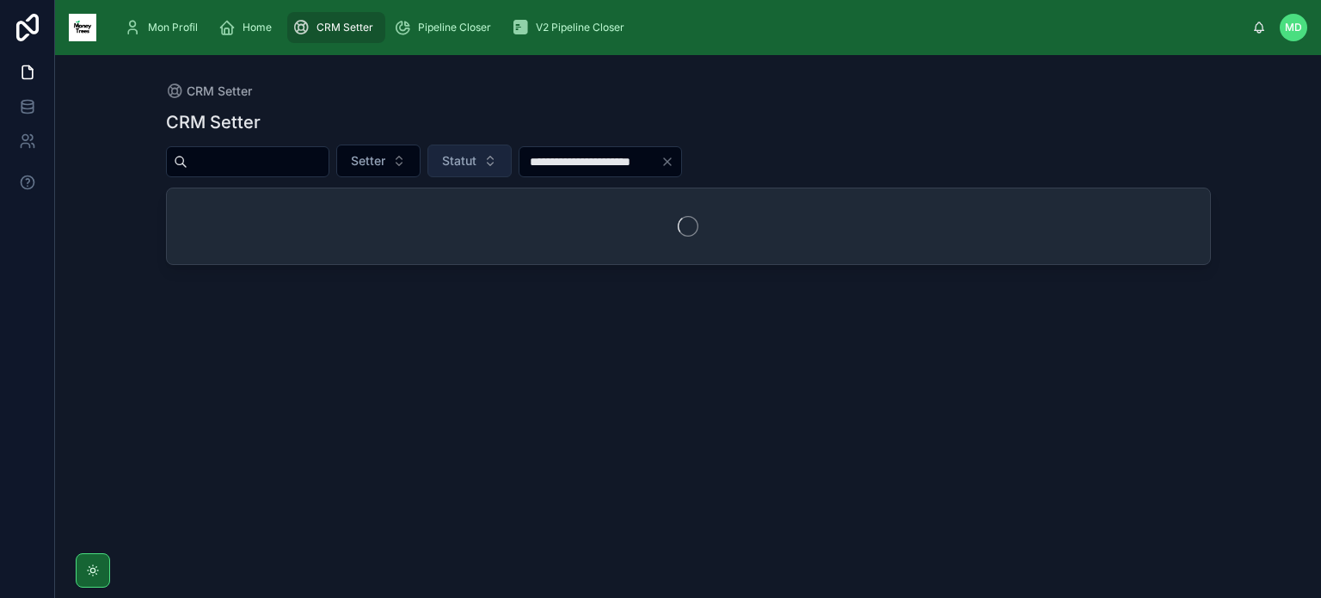
click at [512, 158] on button "Statut" at bounding box center [470, 161] width 84 height 33
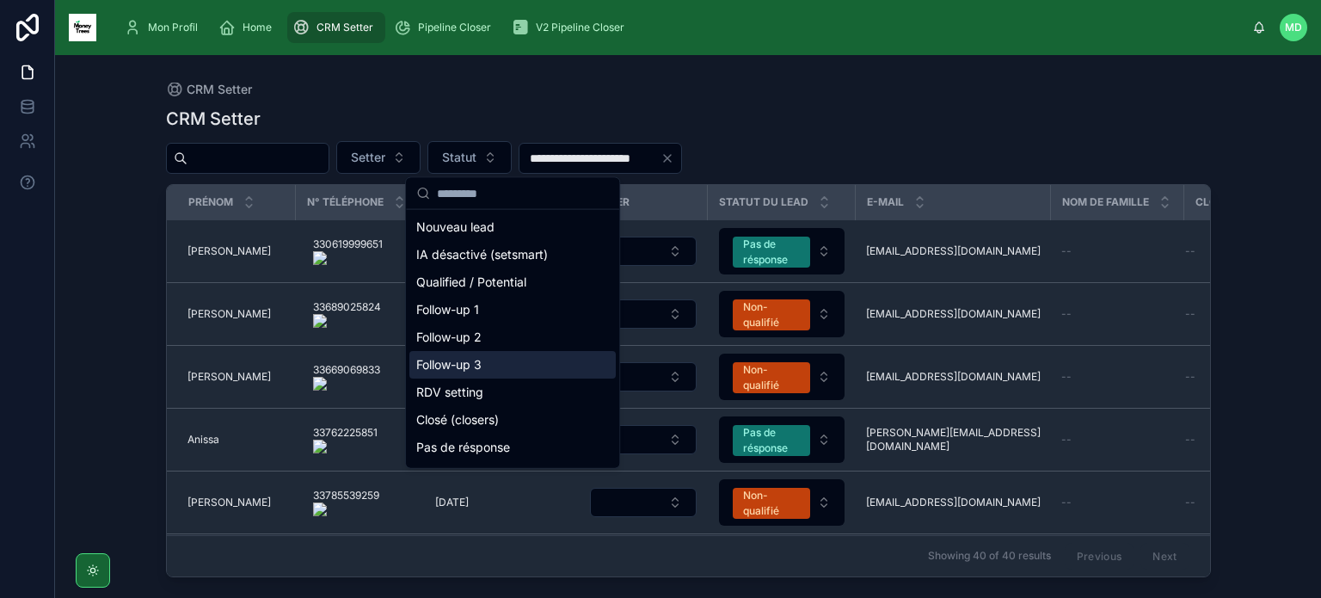
scroll to position [189, 0]
click at [530, 370] on div "VSL [PERSON_NAME]" at bounding box center [513, 368] width 206 height 28
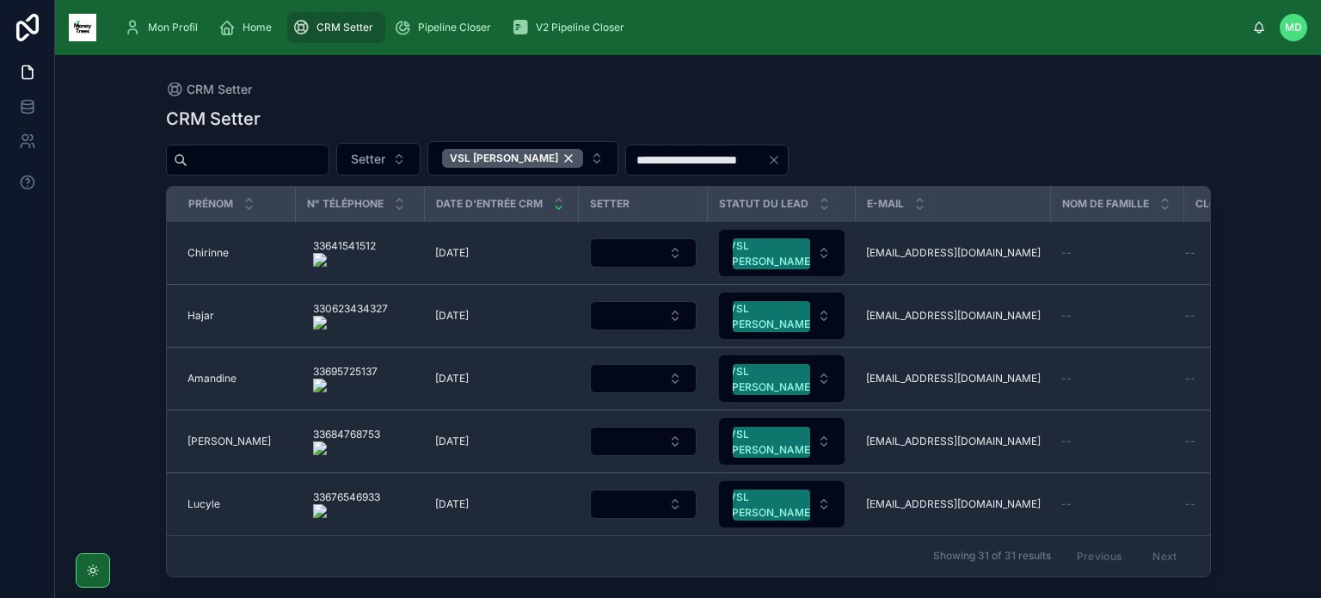
click at [963, 138] on div "**********" at bounding box center [688, 336] width 1045 height 481
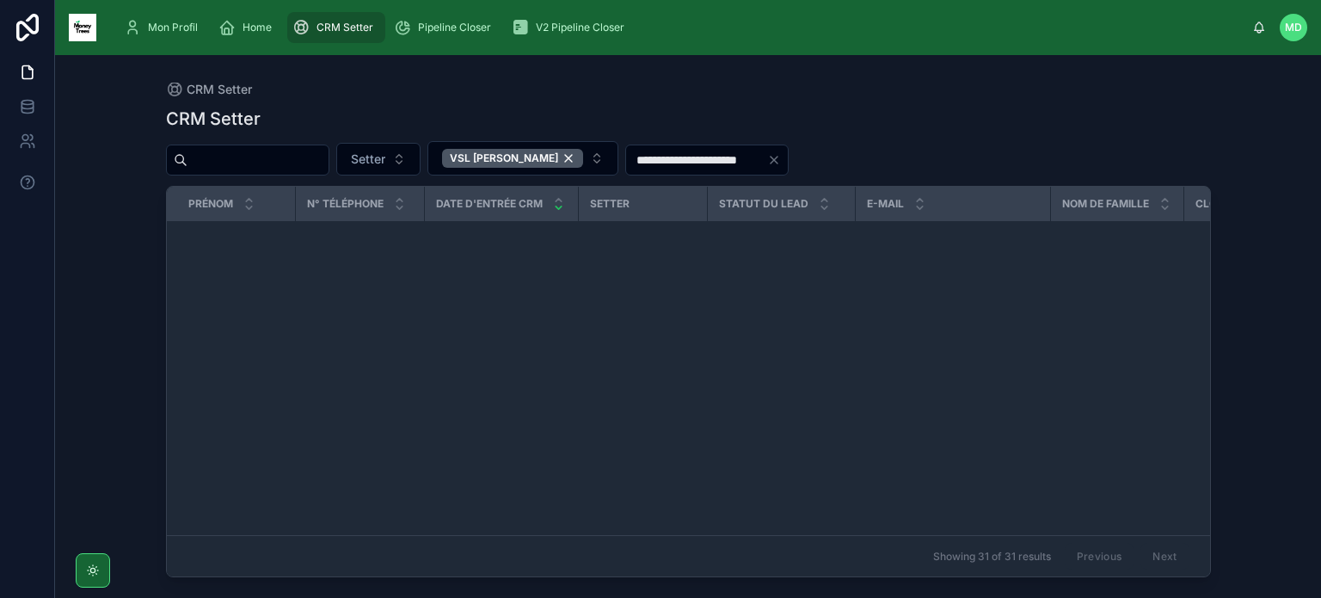
scroll to position [1479, 0]
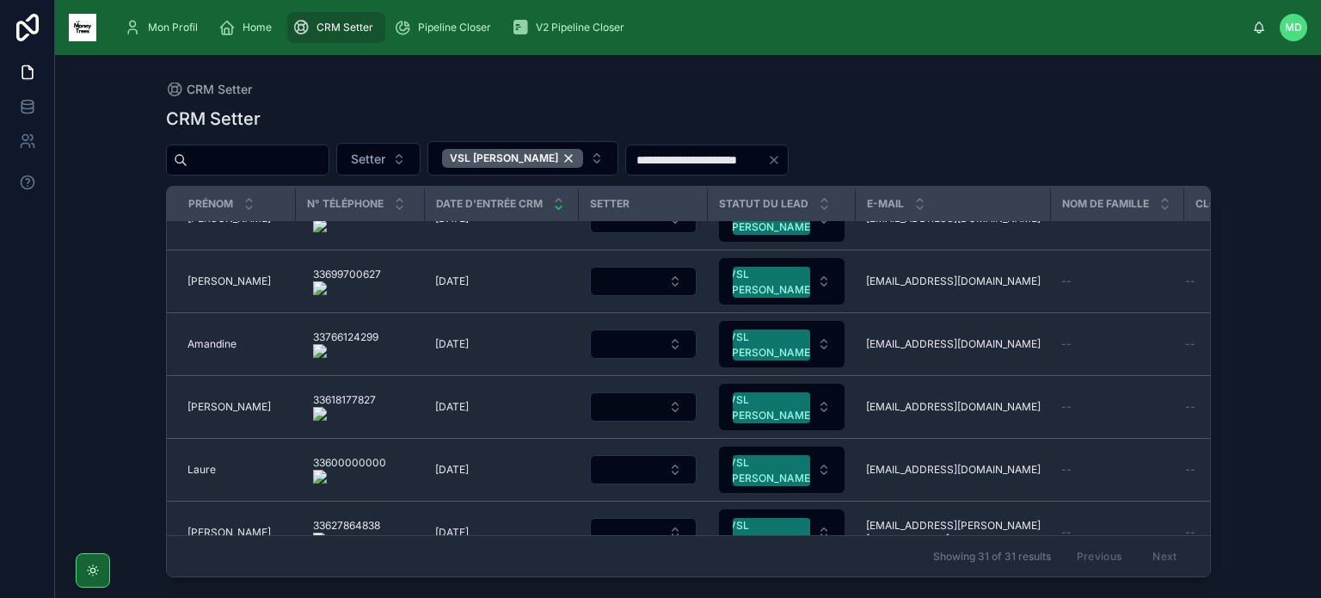
click at [667, 163] on input "**********" at bounding box center [696, 160] width 141 height 24
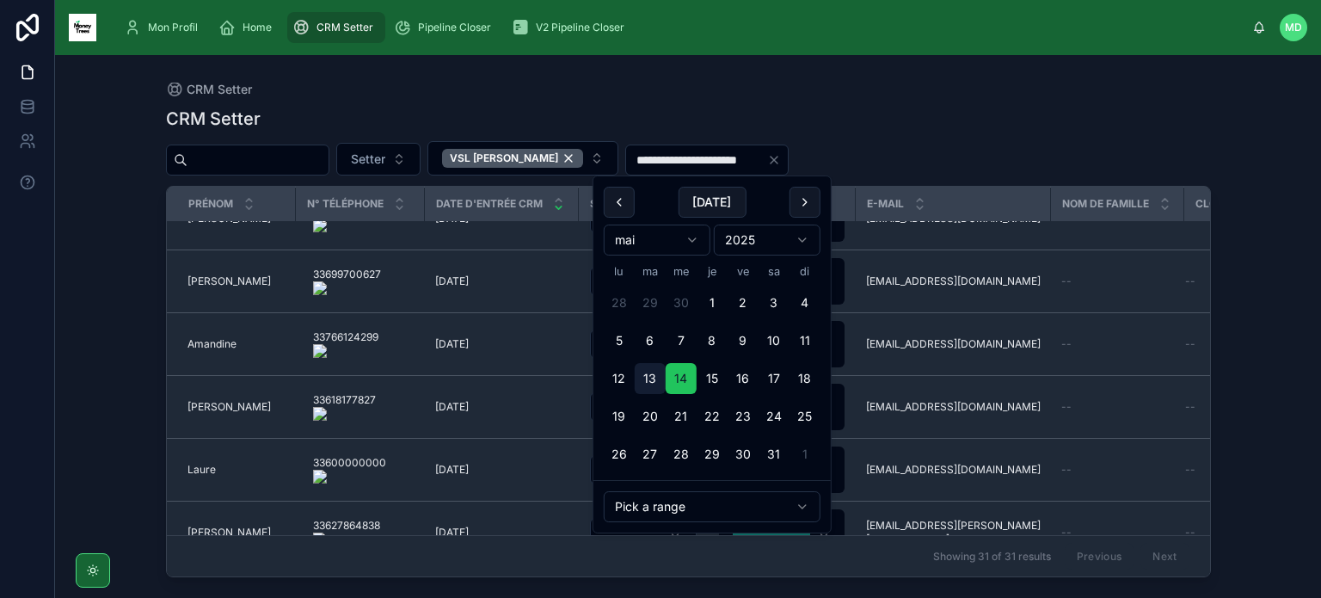
click at [650, 378] on button "13" at bounding box center [650, 378] width 31 height 31
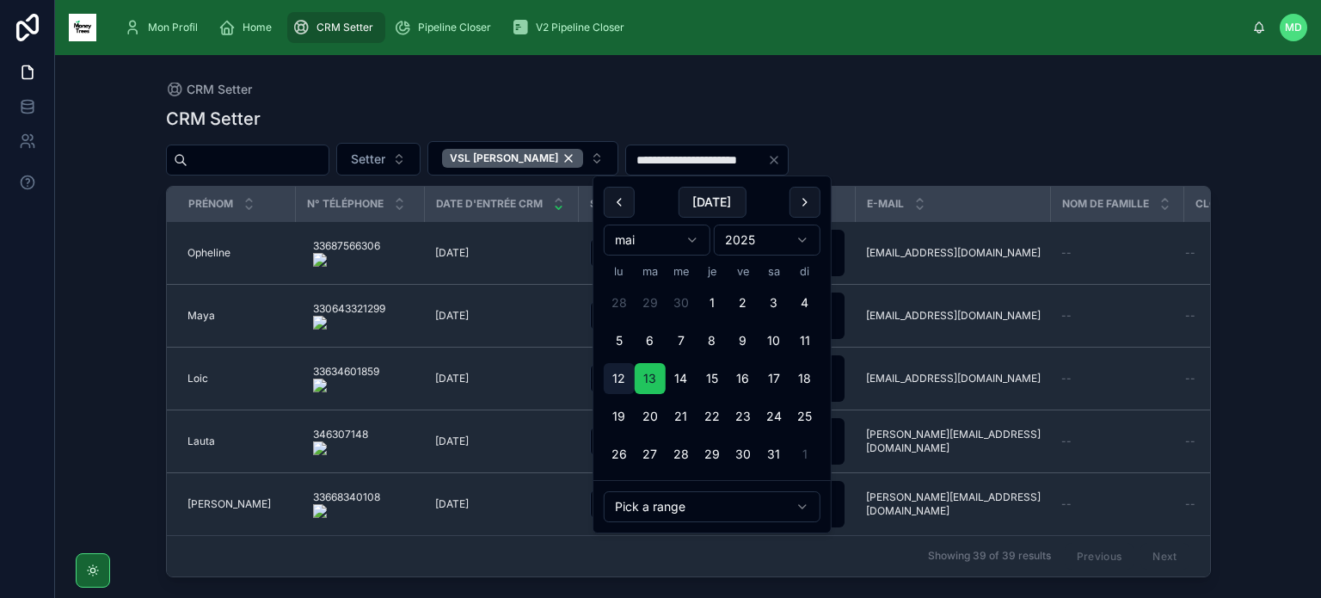
click at [616, 381] on button "12" at bounding box center [619, 378] width 31 height 31
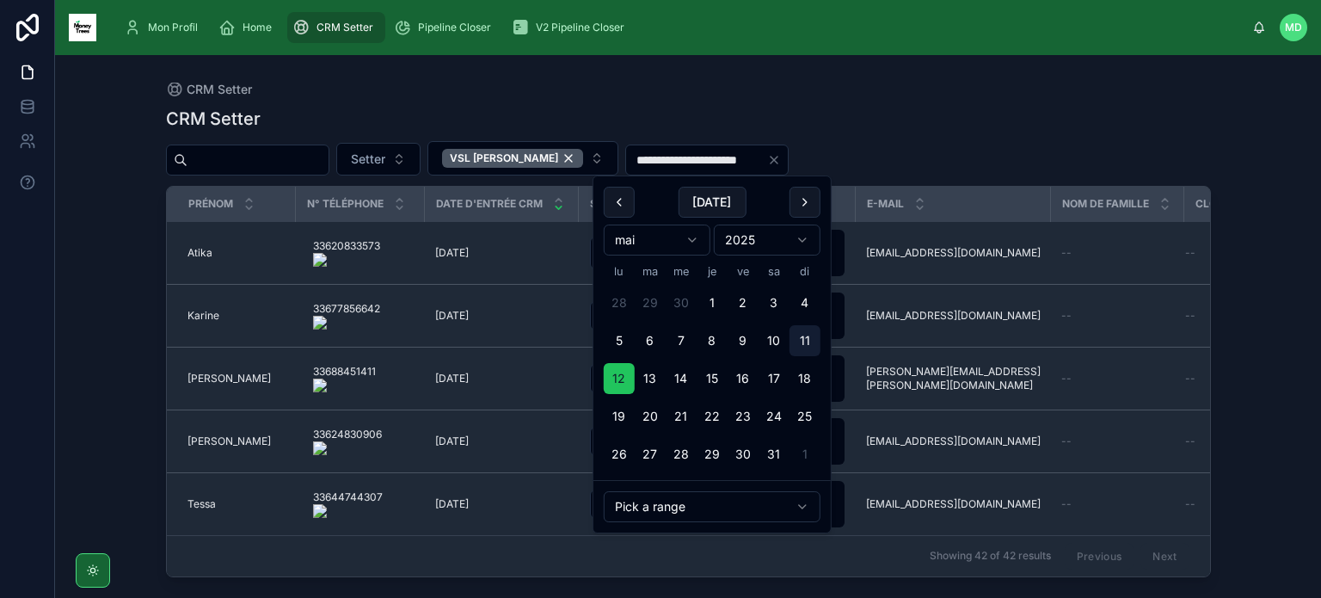
click at [800, 336] on button "11" at bounding box center [805, 340] width 31 height 31
type input "**********"
click at [778, 342] on button "10" at bounding box center [774, 340] width 31 height 31
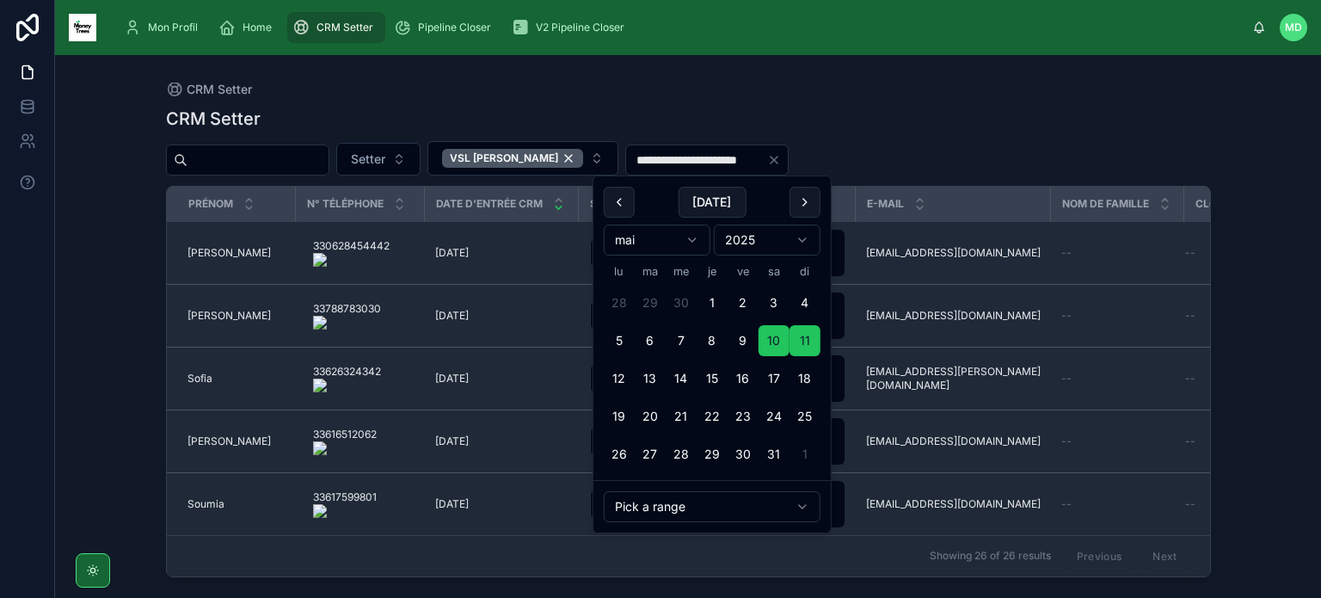
click at [778, 342] on button "10" at bounding box center [774, 340] width 31 height 31
type input "**********"
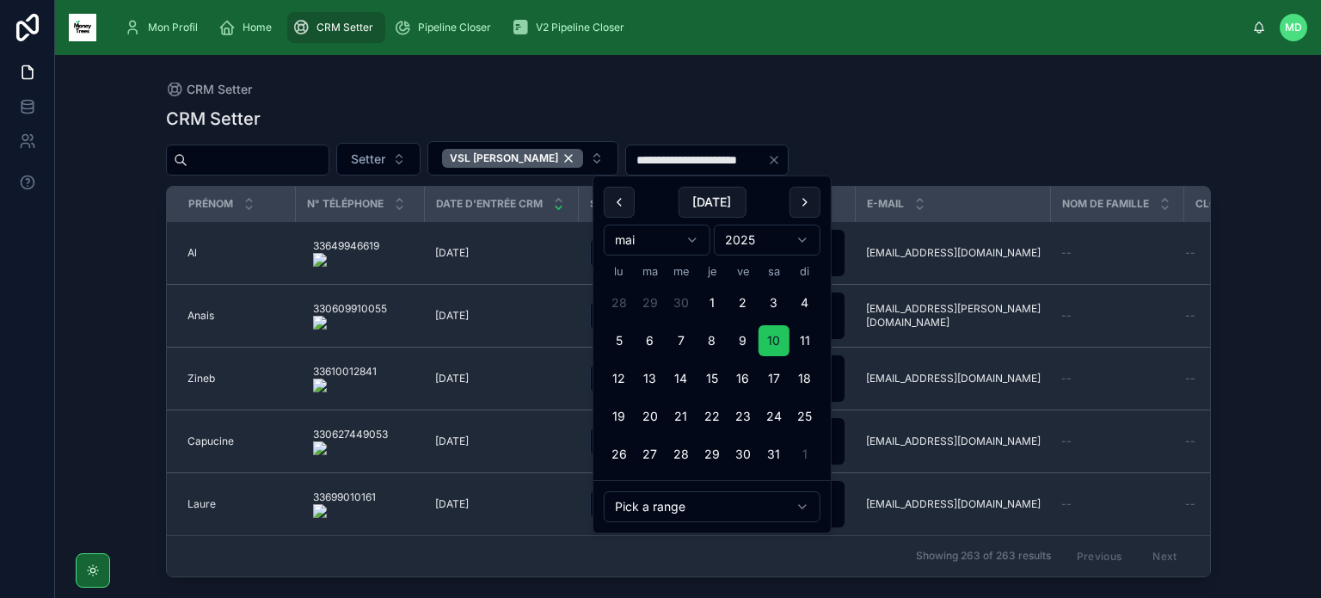
click at [933, 123] on div "CRM Setter" at bounding box center [688, 119] width 1045 height 24
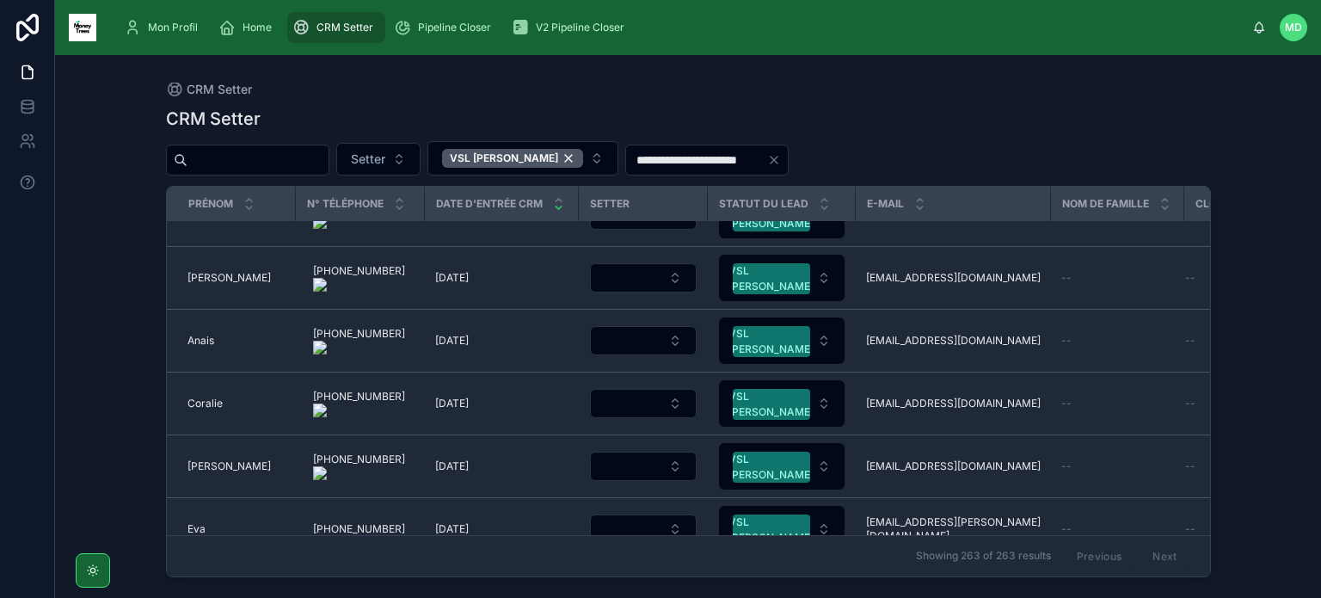
scroll to position [10919, 0]
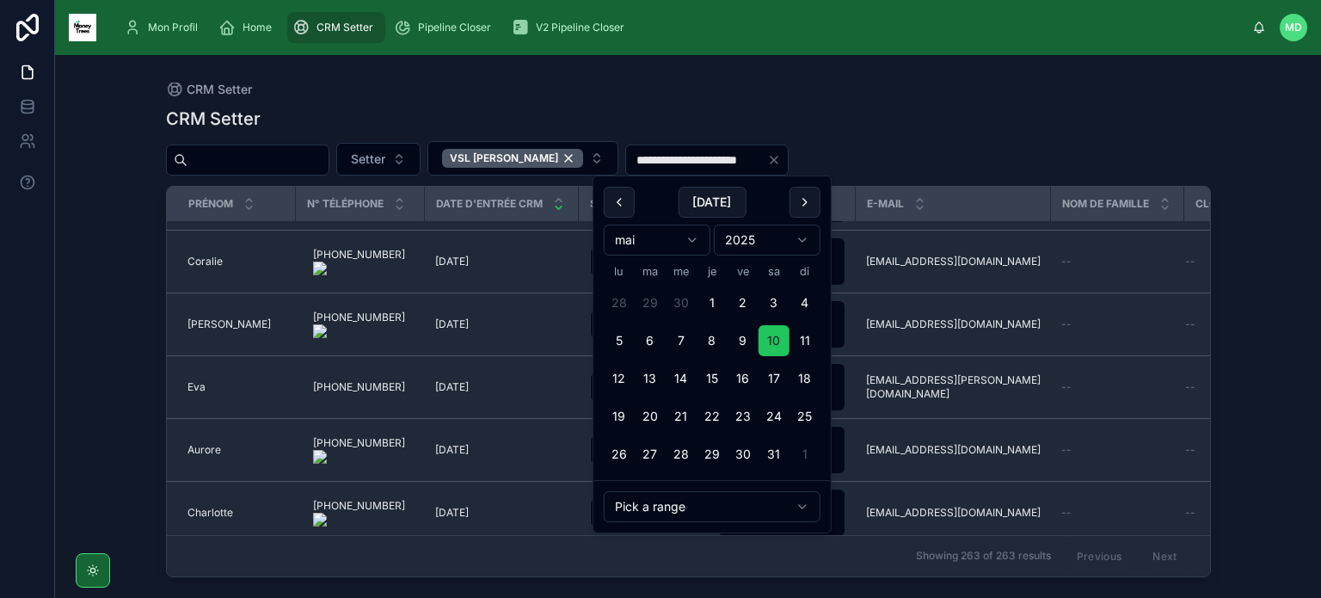
click at [692, 163] on input "**********" at bounding box center [696, 160] width 141 height 24
click at [1245, 307] on div "**********" at bounding box center [688, 326] width 1266 height 543
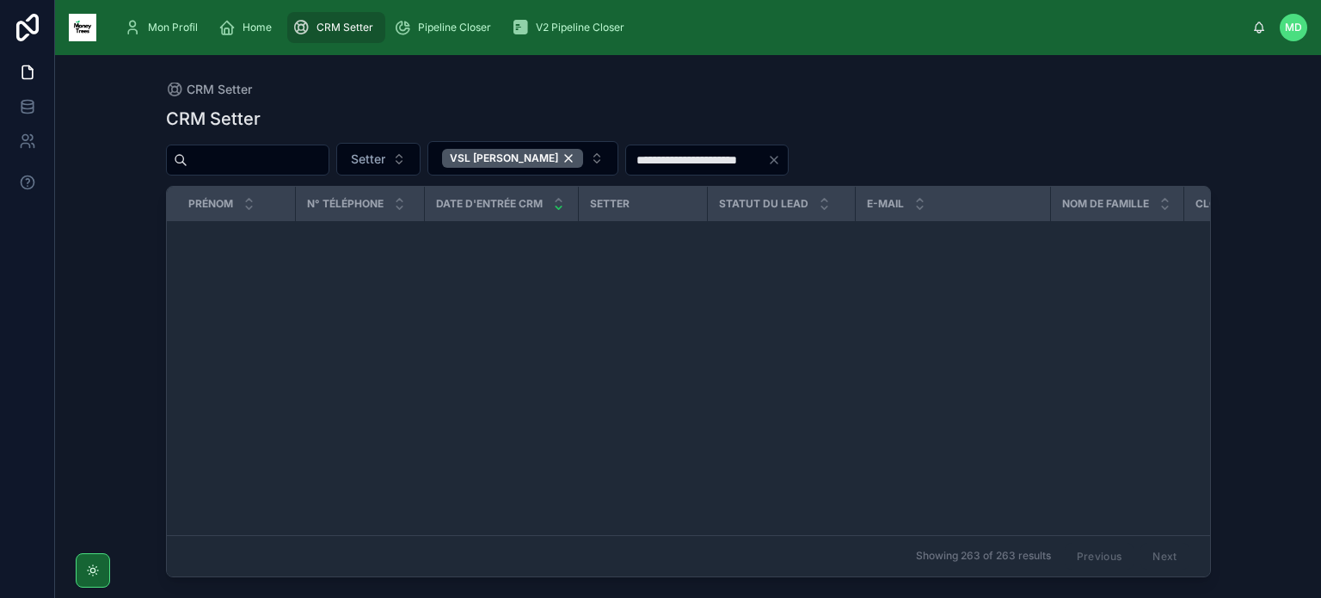
scroll to position [0, 0]
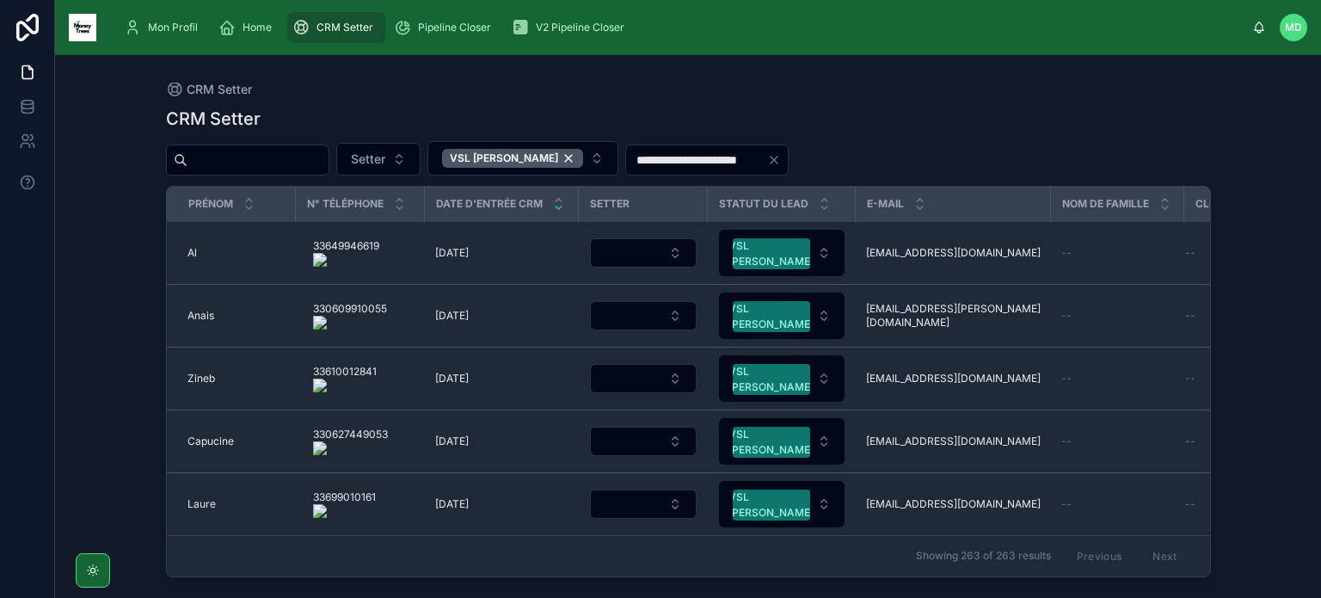
click at [840, 157] on div "**********" at bounding box center [688, 158] width 1045 height 34
click at [329, 166] on input "text" at bounding box center [258, 160] width 141 height 24
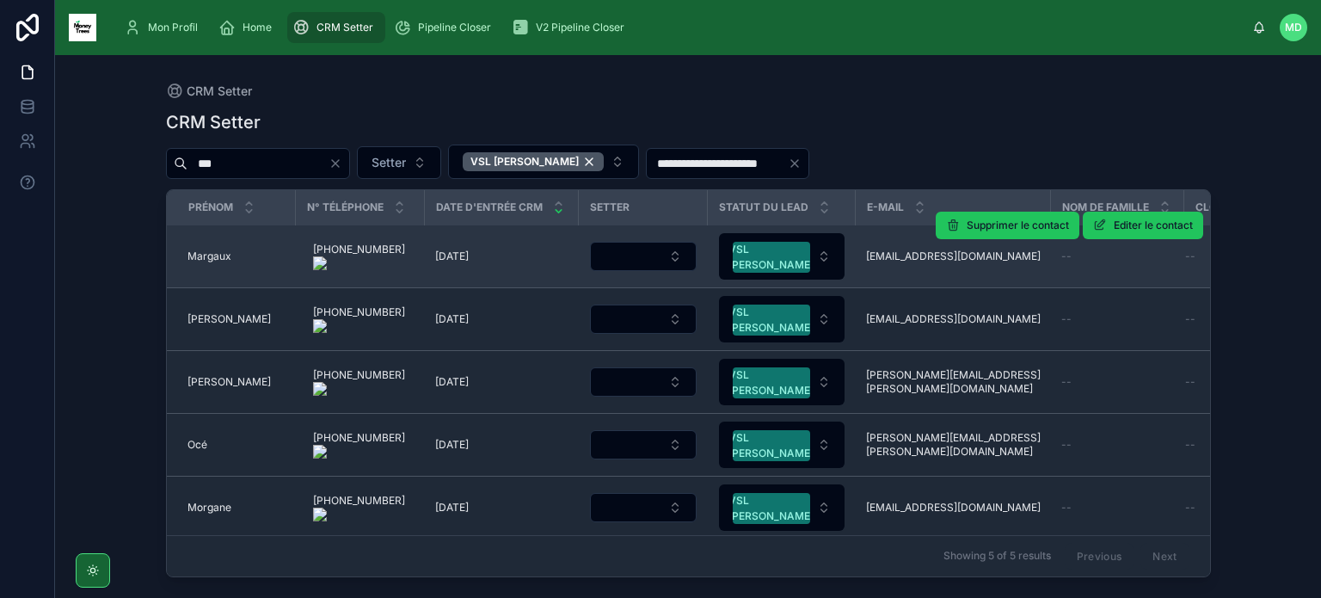
type input "***"
click at [200, 256] on span "Margaux" at bounding box center [210, 256] width 44 height 14
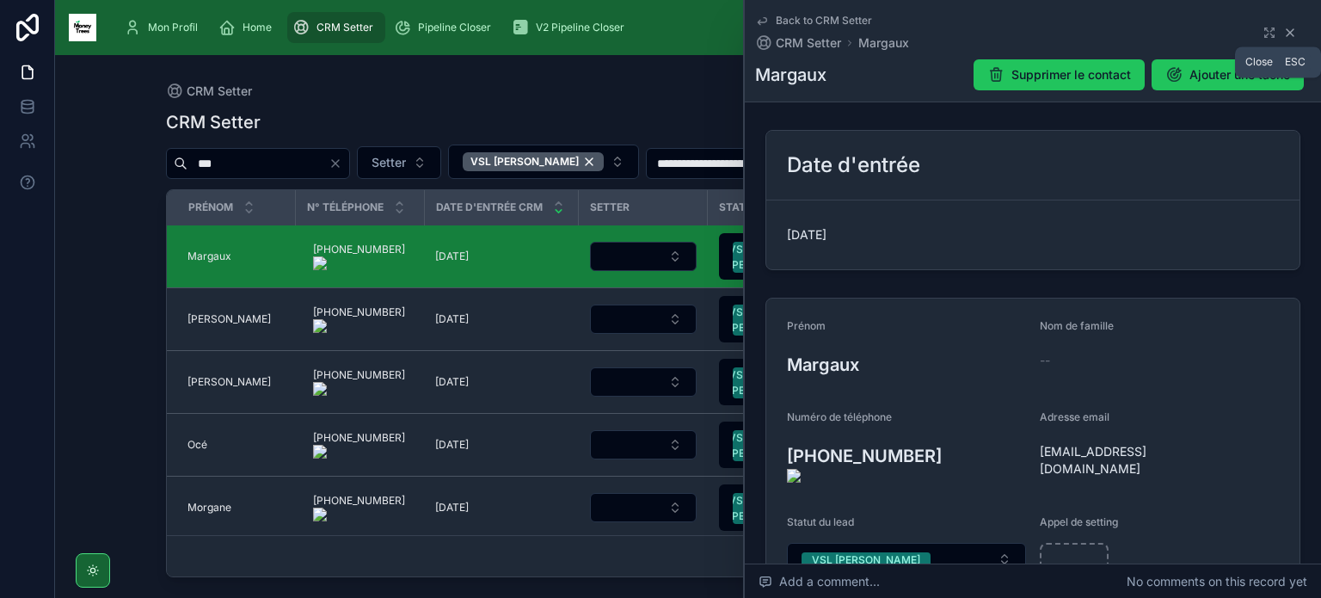
click at [1284, 34] on icon at bounding box center [1291, 33] width 14 height 14
